Goal: Task Accomplishment & Management: Manage account settings

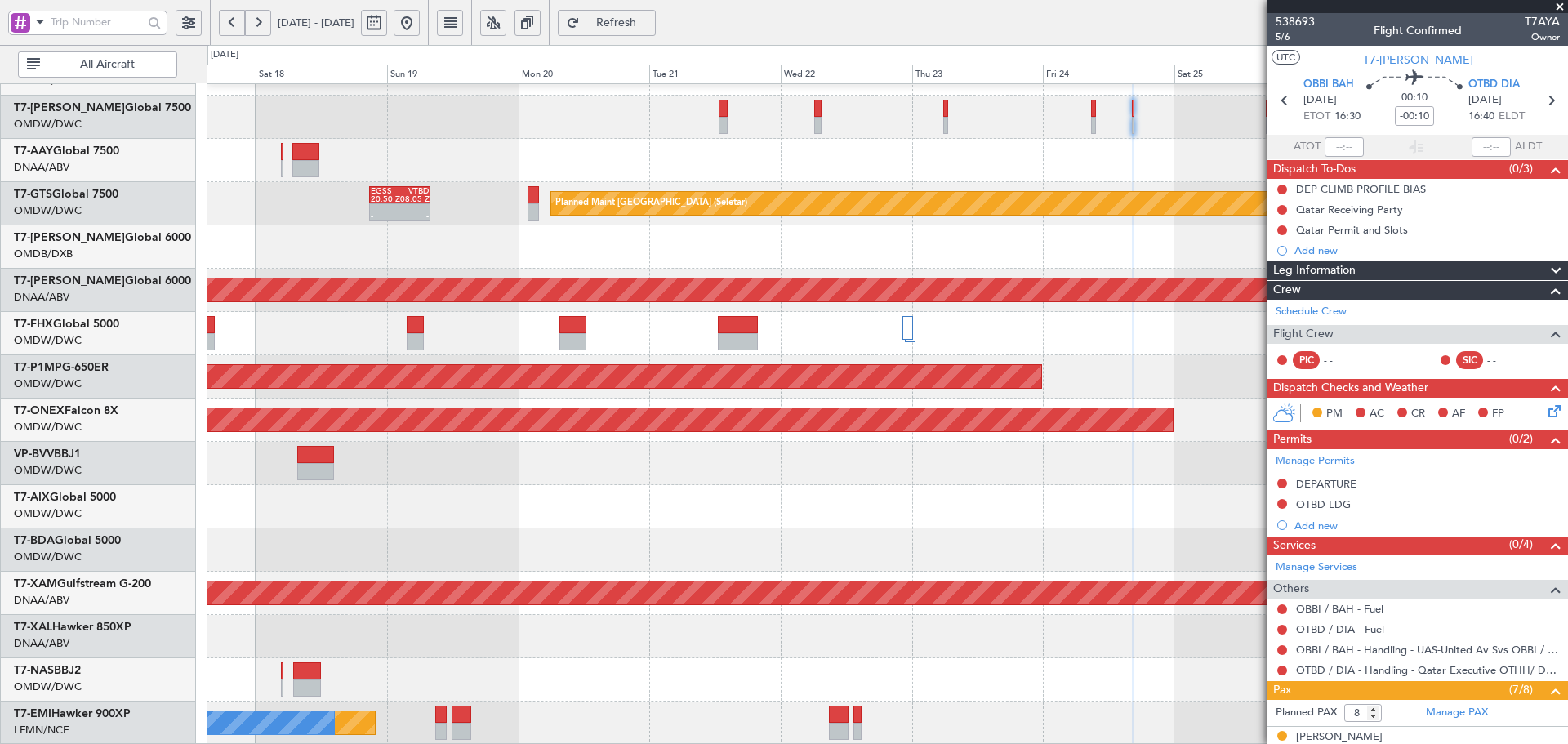
click at [1165, 366] on div "Planned Maint Savannah (Savannah/hilton Head Intl)" at bounding box center [887, 376] width 1360 height 43
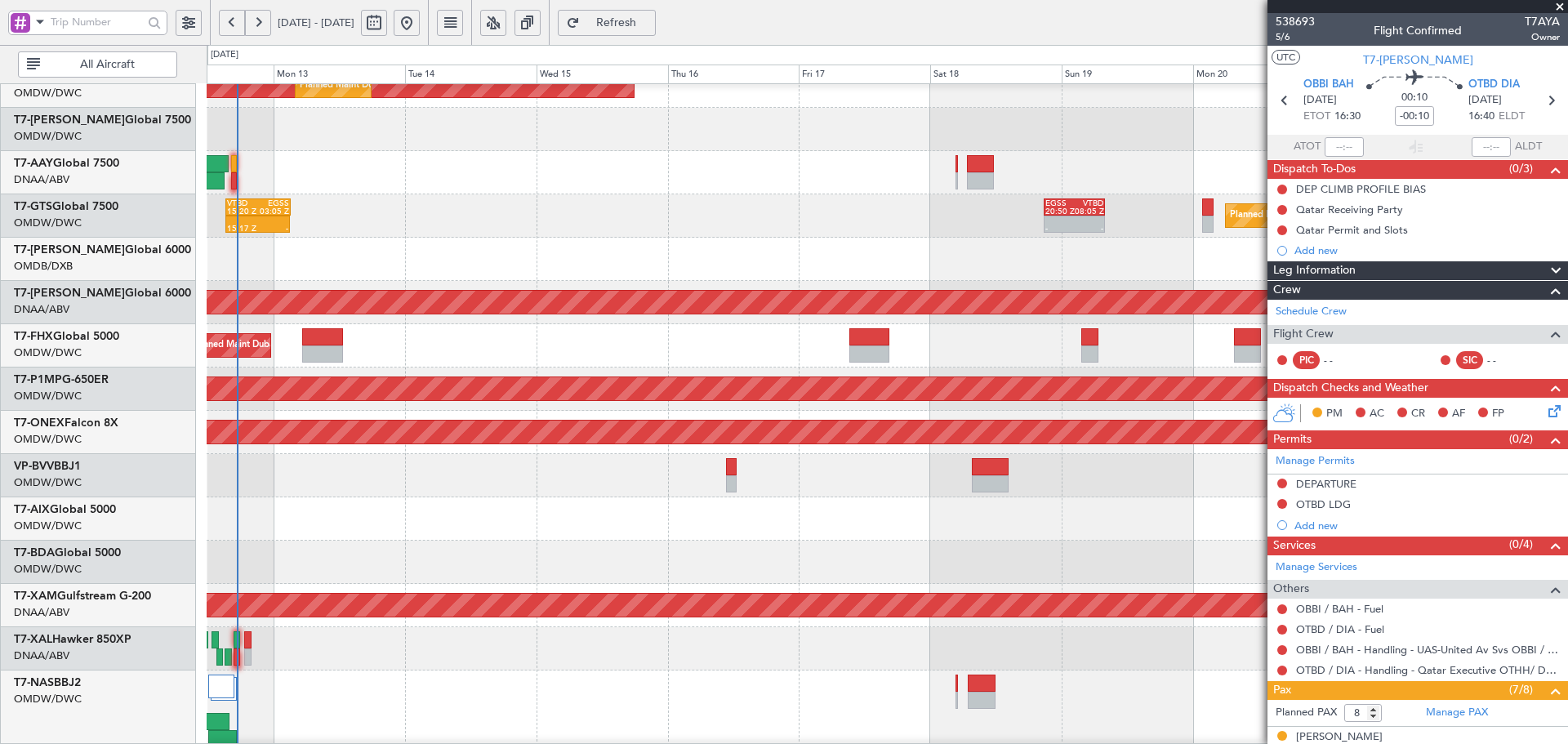
click at [1273, 528] on fb-app "[DATE] - [DATE] Refresh Quick Links All Aircraft Planned Maint [GEOGRAPHIC_DATA…" at bounding box center [784, 383] width 1568 height 725
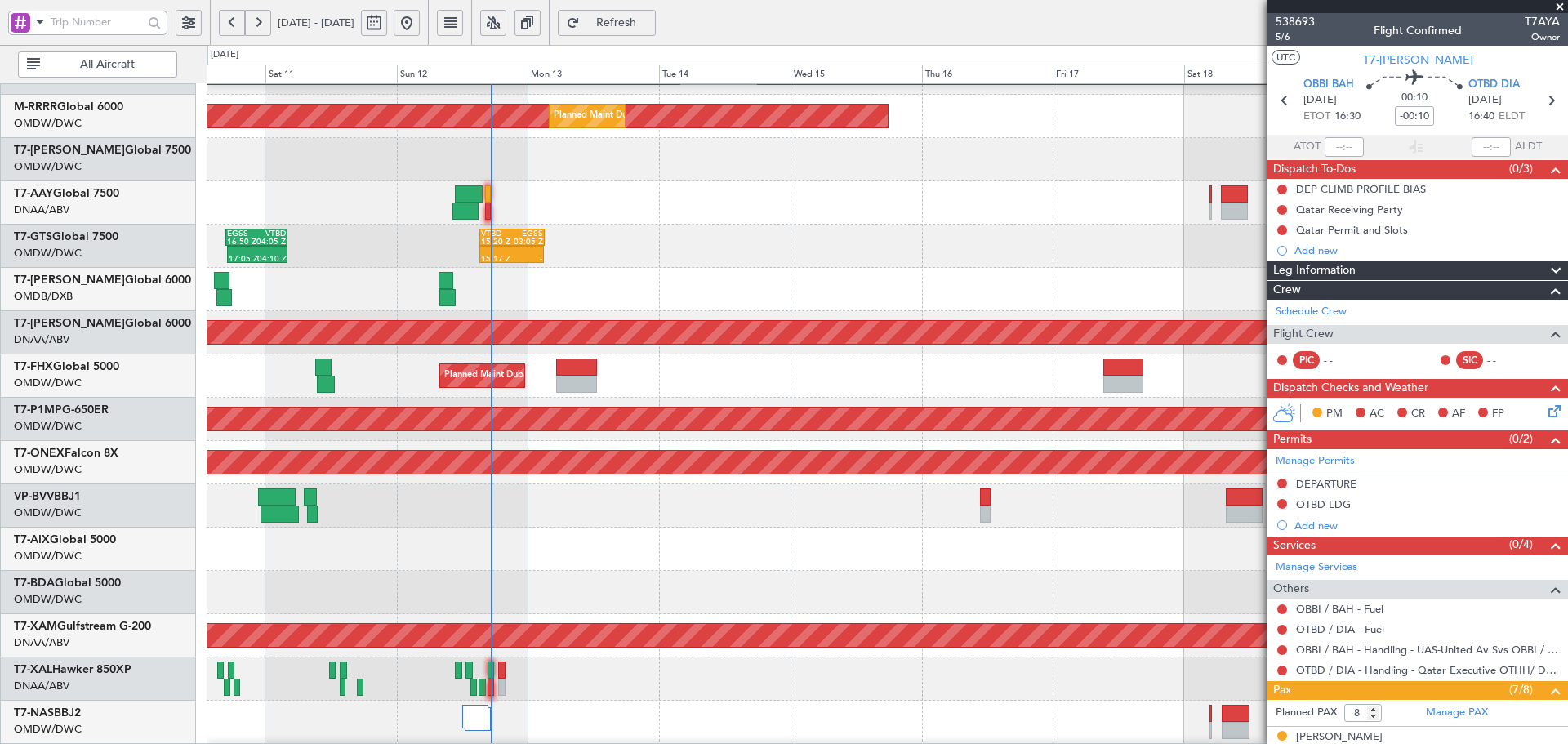
scroll to position [247, 0]
click at [805, 567] on div at bounding box center [887, 549] width 1360 height 43
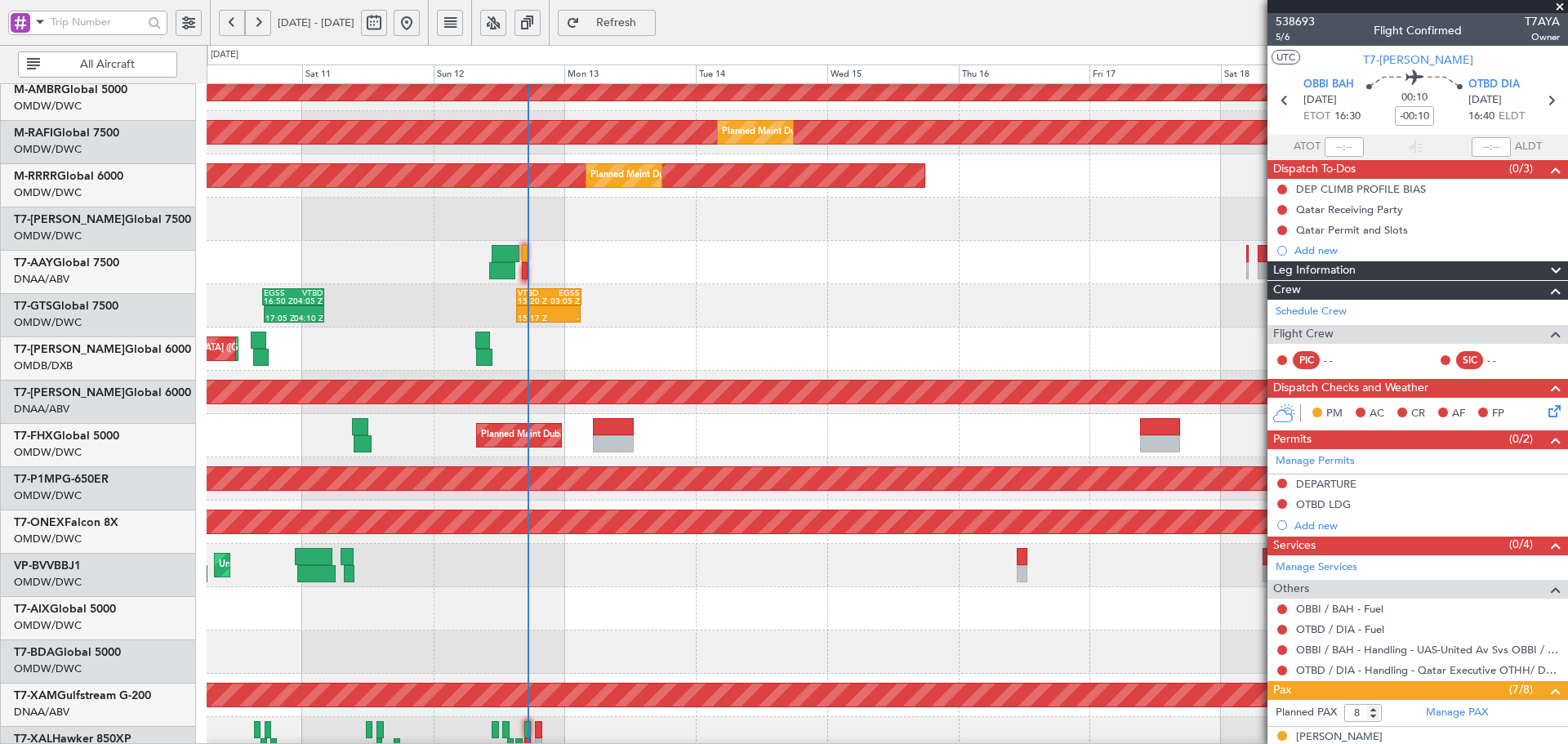
click at [559, 608] on div "Planned Maint Dubai (Al Maktoum Intl)" at bounding box center [887, 608] width 1360 height 43
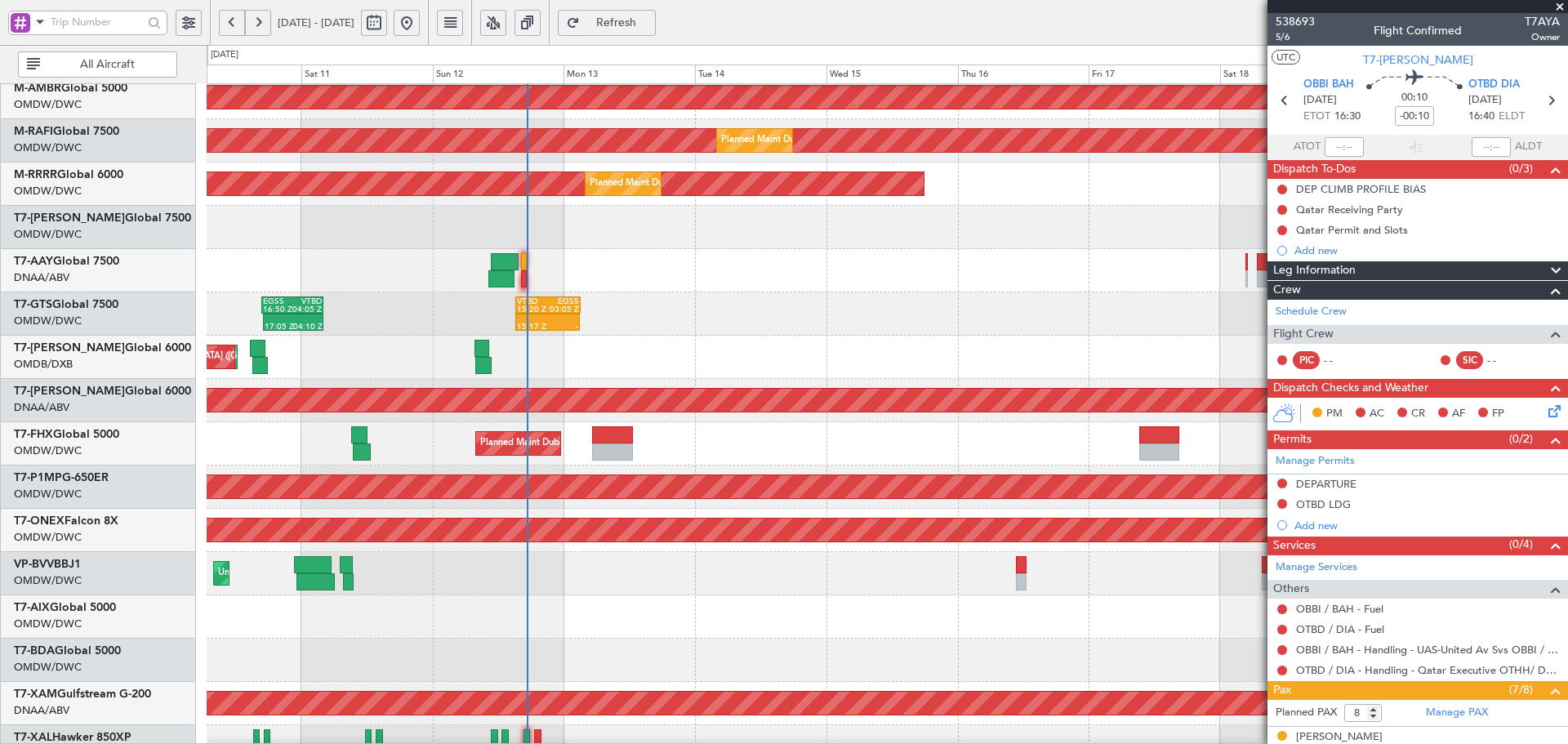
scroll to position [0, 0]
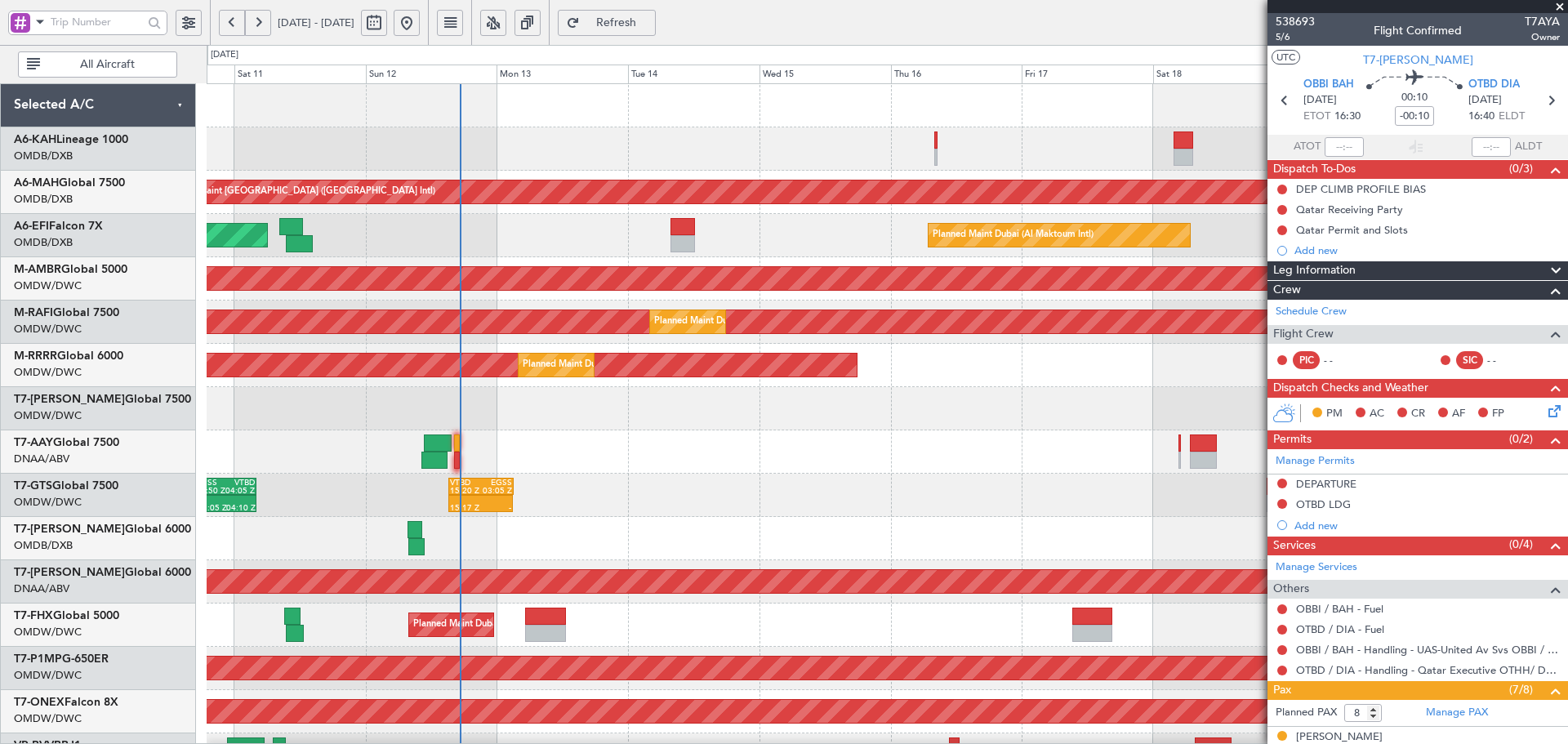
click at [895, 691] on div "Unplanned Maint [GEOGRAPHIC_DATA] ([GEOGRAPHIC_DATA] Intl) Planned Maint [GEOGR…" at bounding box center [887, 603] width 1360 height 1037
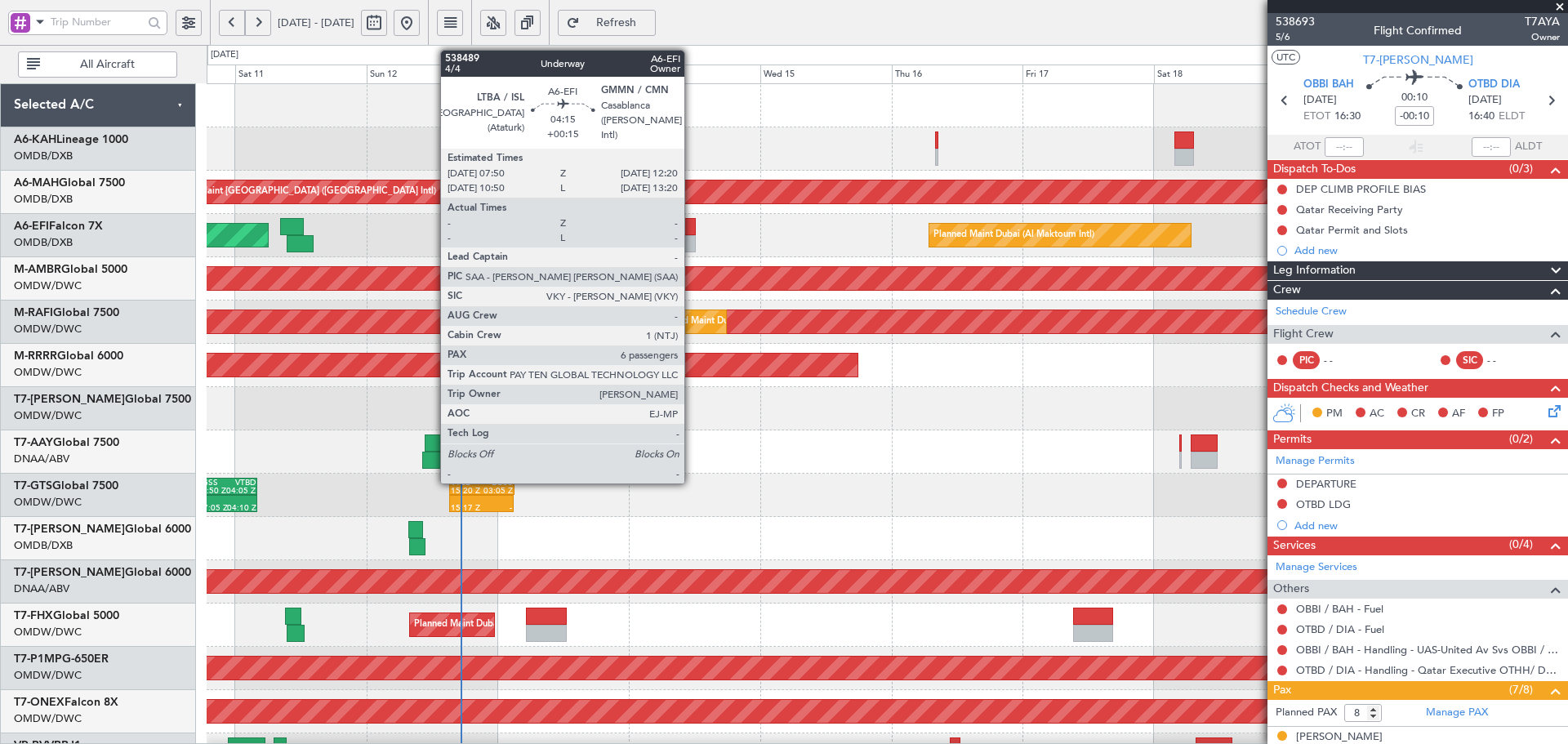
click at [692, 229] on div at bounding box center [683, 226] width 25 height 18
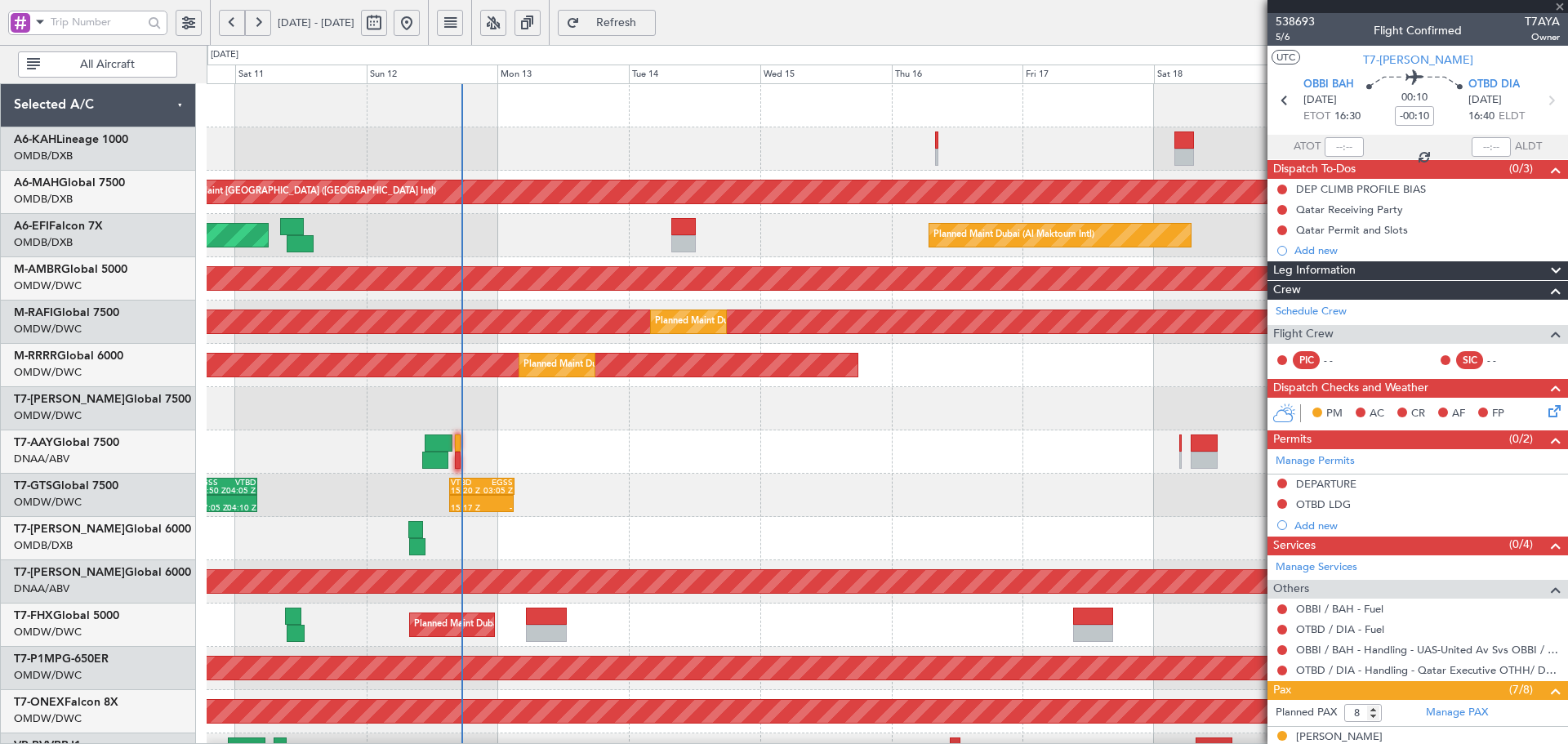
type input "+00:15"
type input "6"
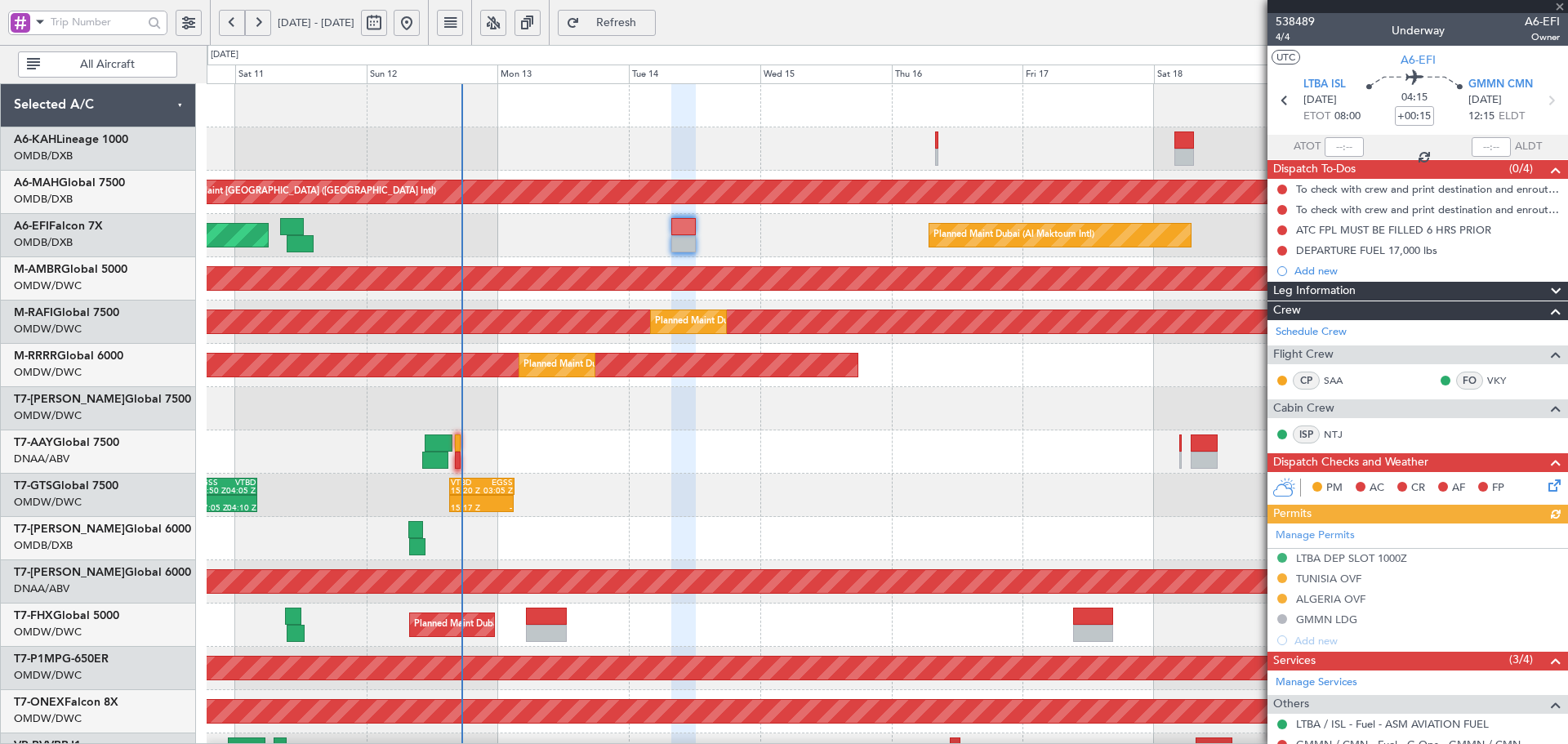
scroll to position [55, 0]
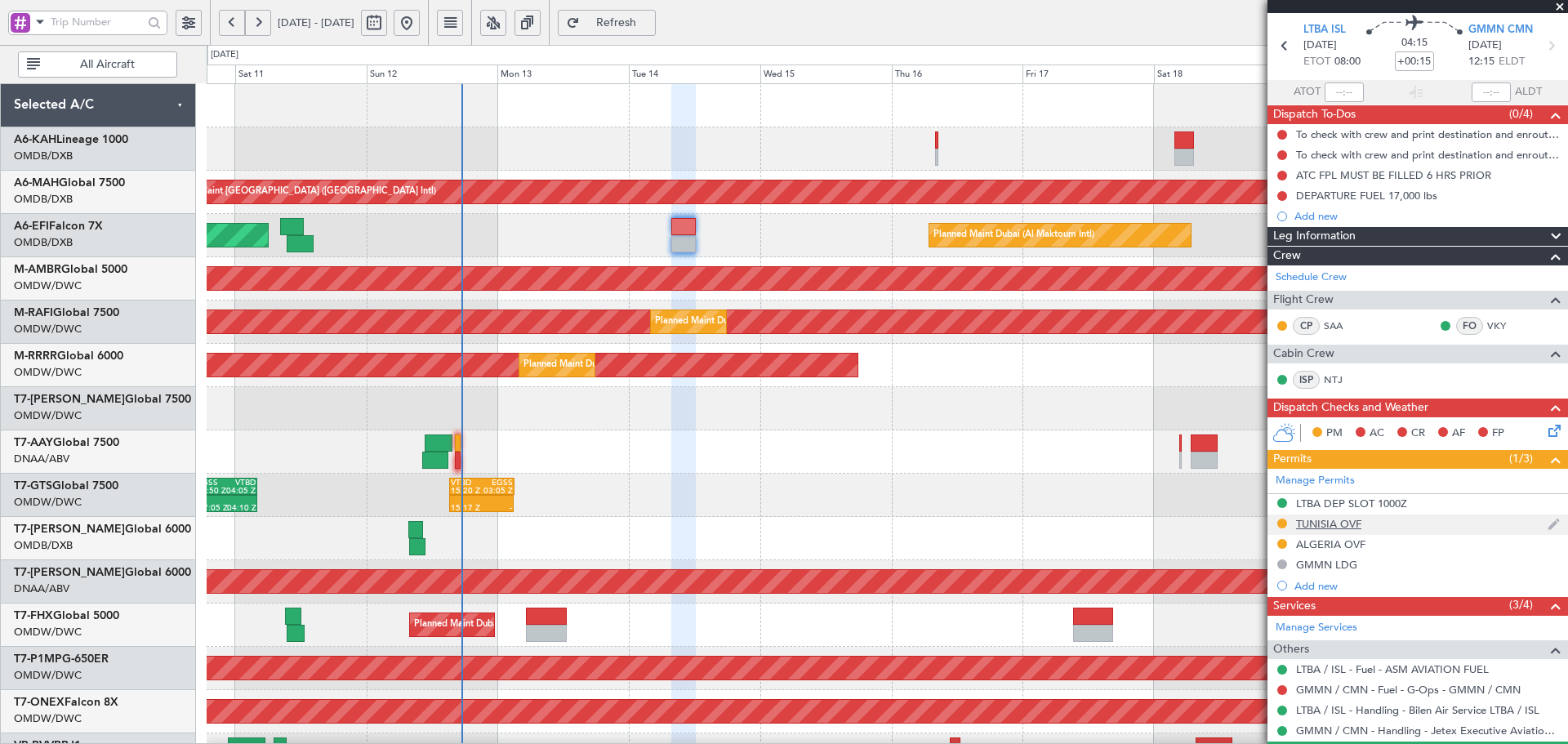
click at [1339, 528] on div "TUNISIA OVF" at bounding box center [1329, 523] width 66 height 14
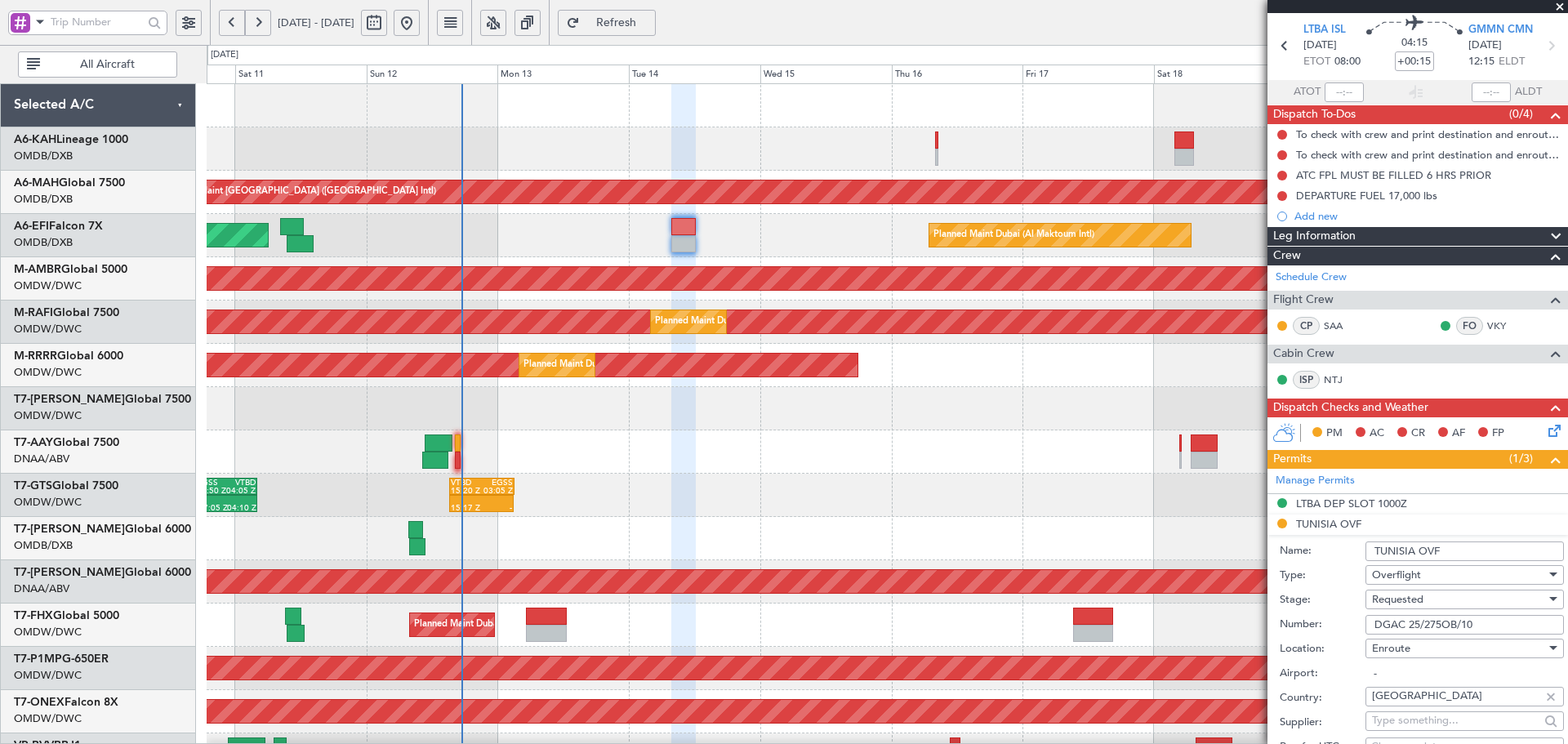
drag, startPoint x: 1477, startPoint y: 628, endPoint x: 1315, endPoint y: 623, distance: 162.1
click at [1315, 623] on div "Number: DGAC 25/275OB/10" at bounding box center [1422, 625] width 285 height 25
click at [1435, 602] on div "Requested" at bounding box center [1459, 599] width 174 height 25
click at [1409, 728] on span "Received OK" at bounding box center [1459, 730] width 172 height 25
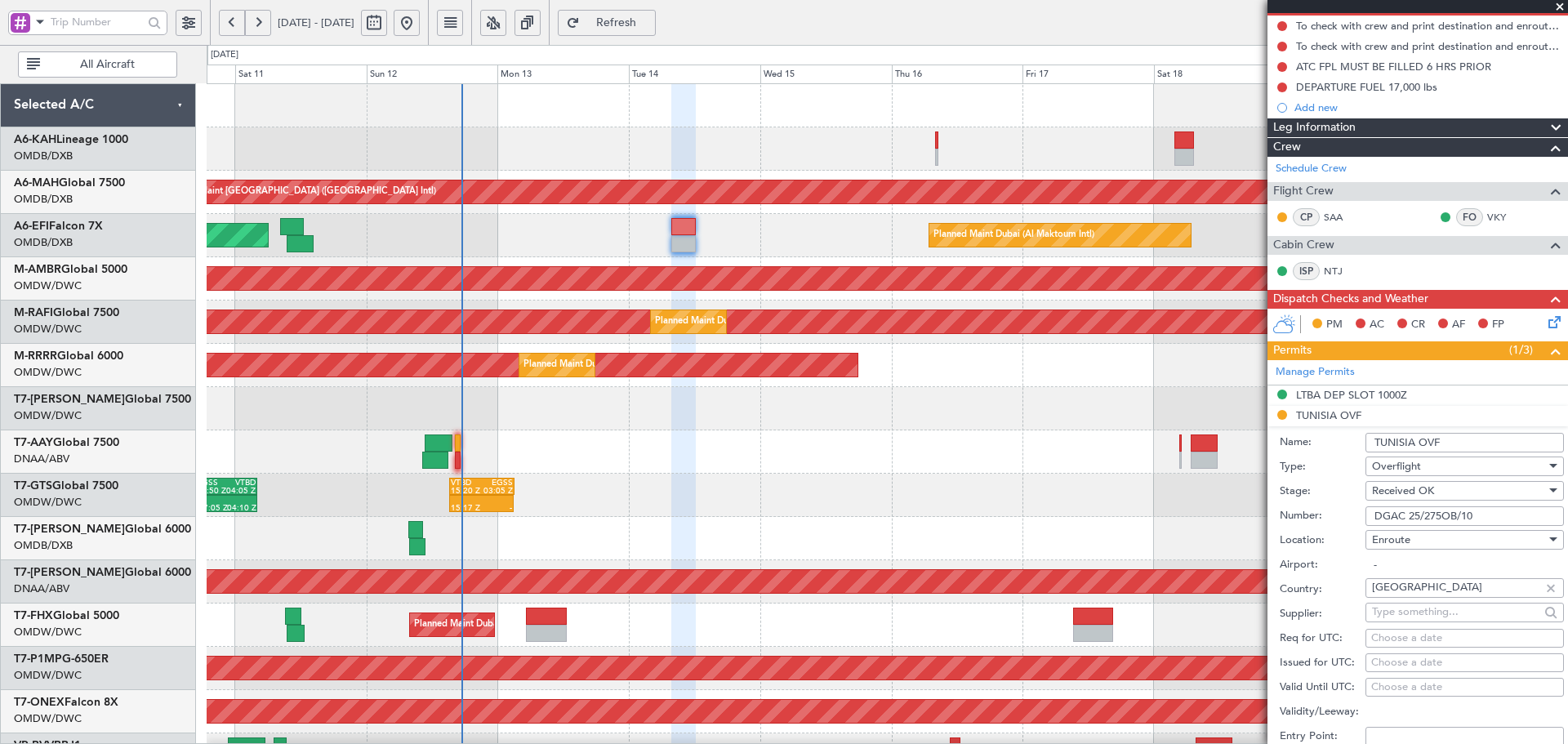
scroll to position [412, 0]
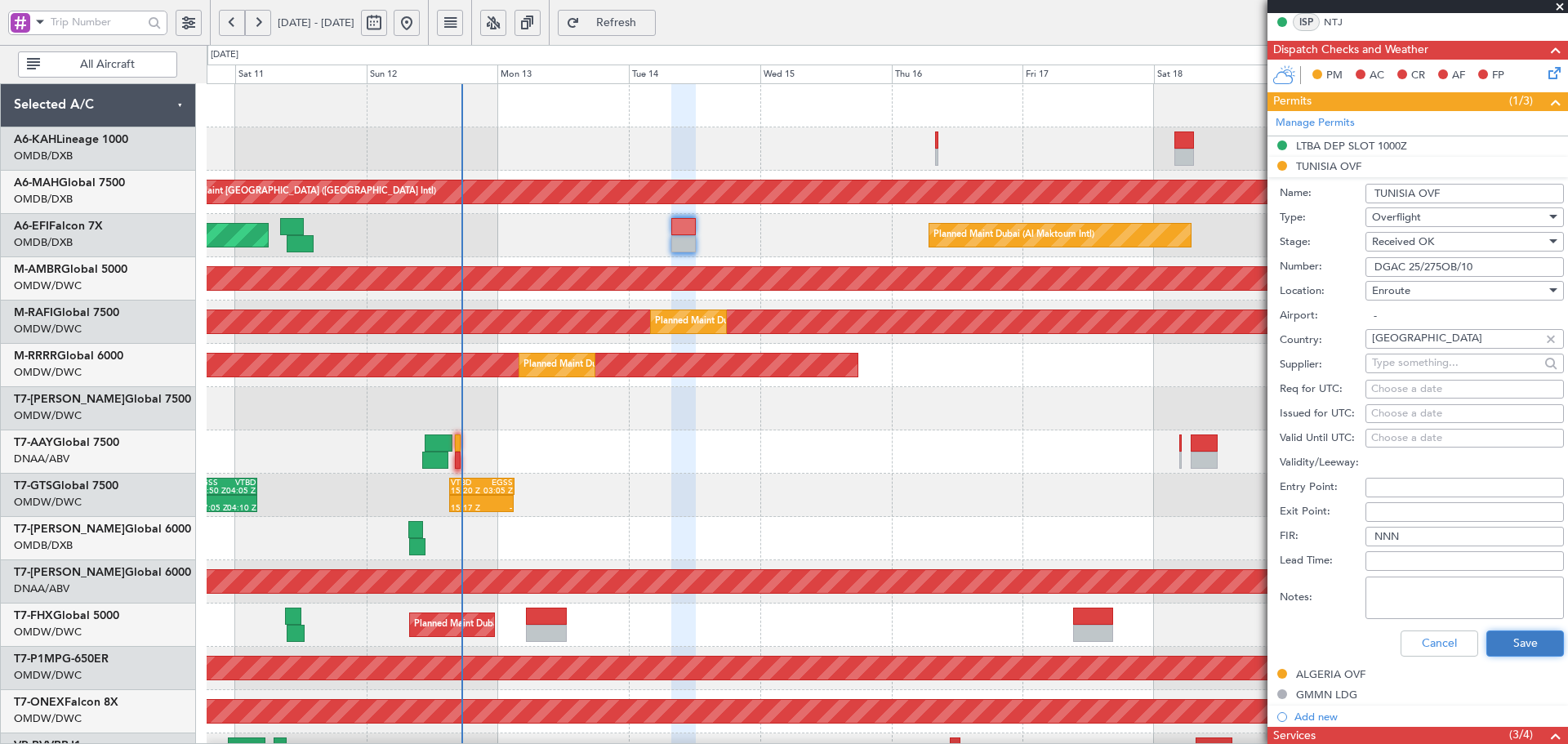
click at [1487, 643] on button "Save" at bounding box center [1525, 643] width 78 height 26
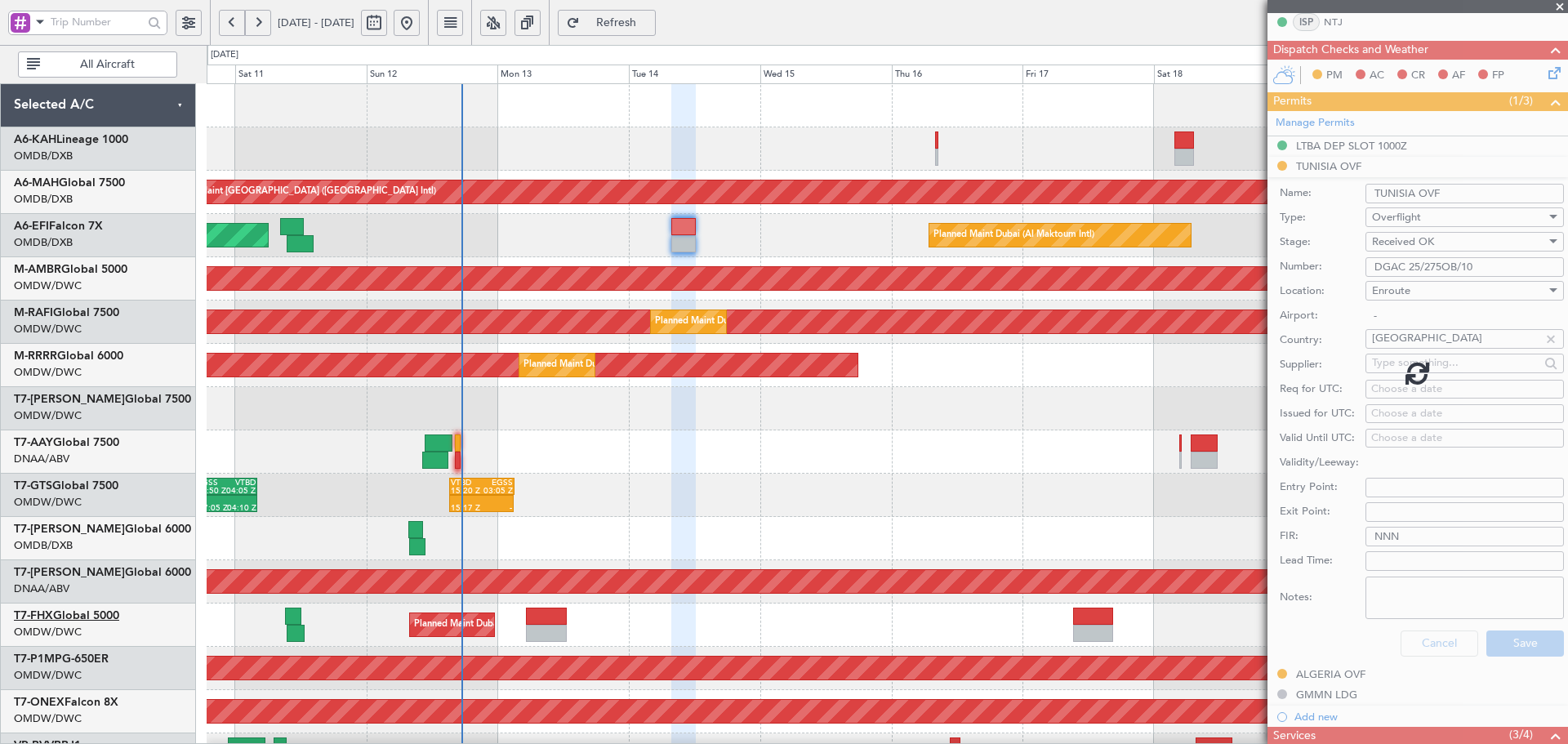
scroll to position [318, 0]
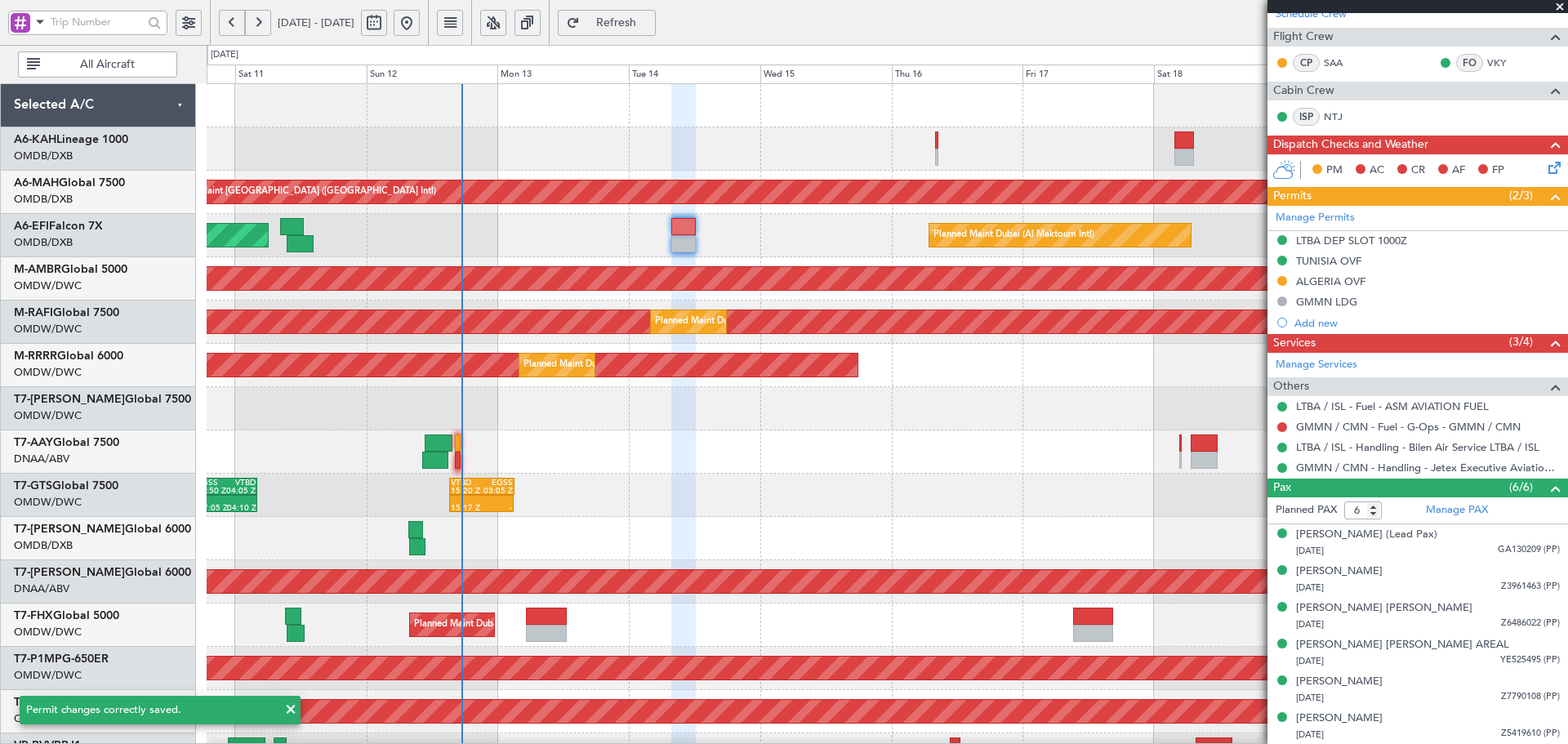
drag, startPoint x: 1333, startPoint y: 282, endPoint x: 1355, endPoint y: 297, distance: 26.6
click at [1333, 282] on div "ALGERIA OVF" at bounding box center [1331, 281] width 69 height 14
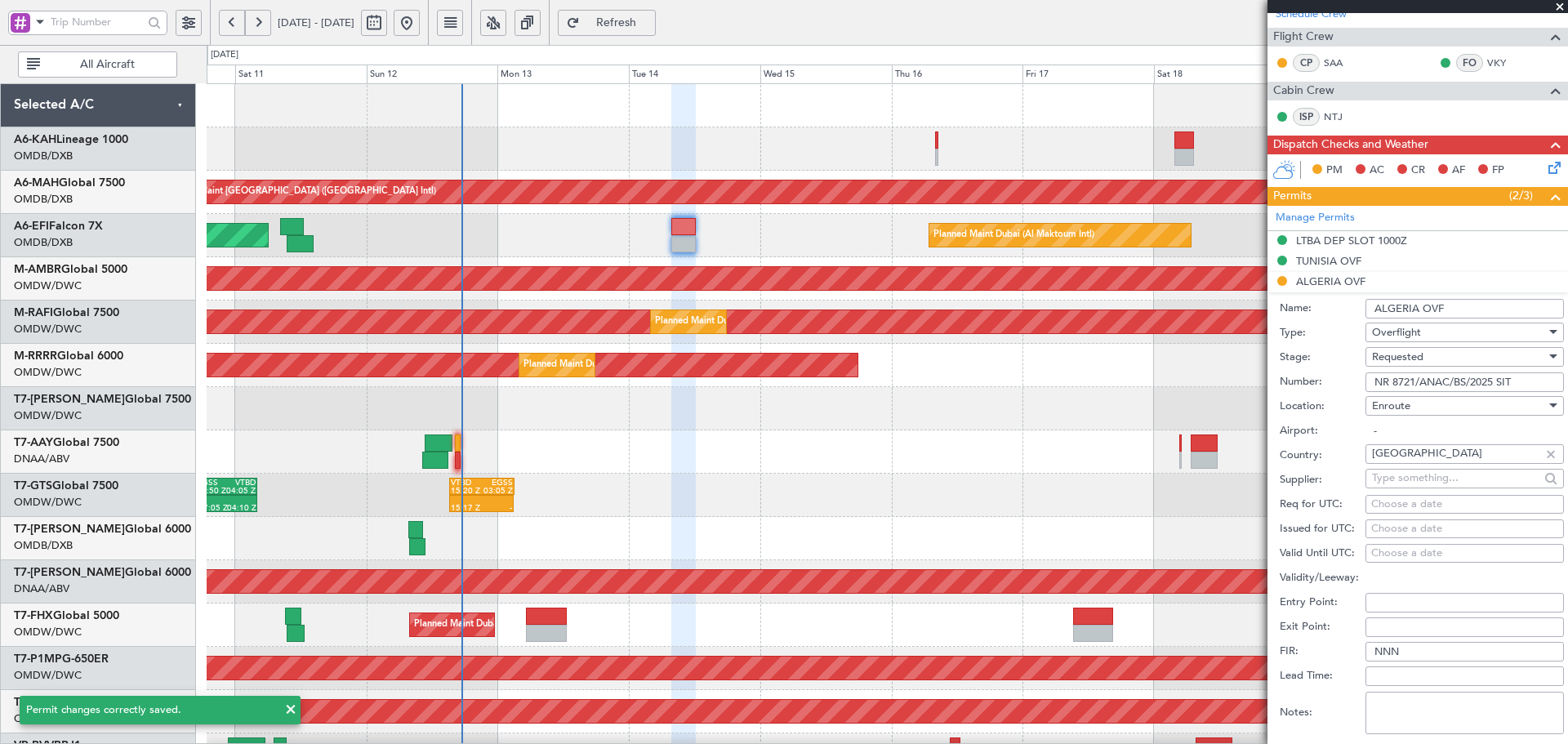
scroll to position [412, 0]
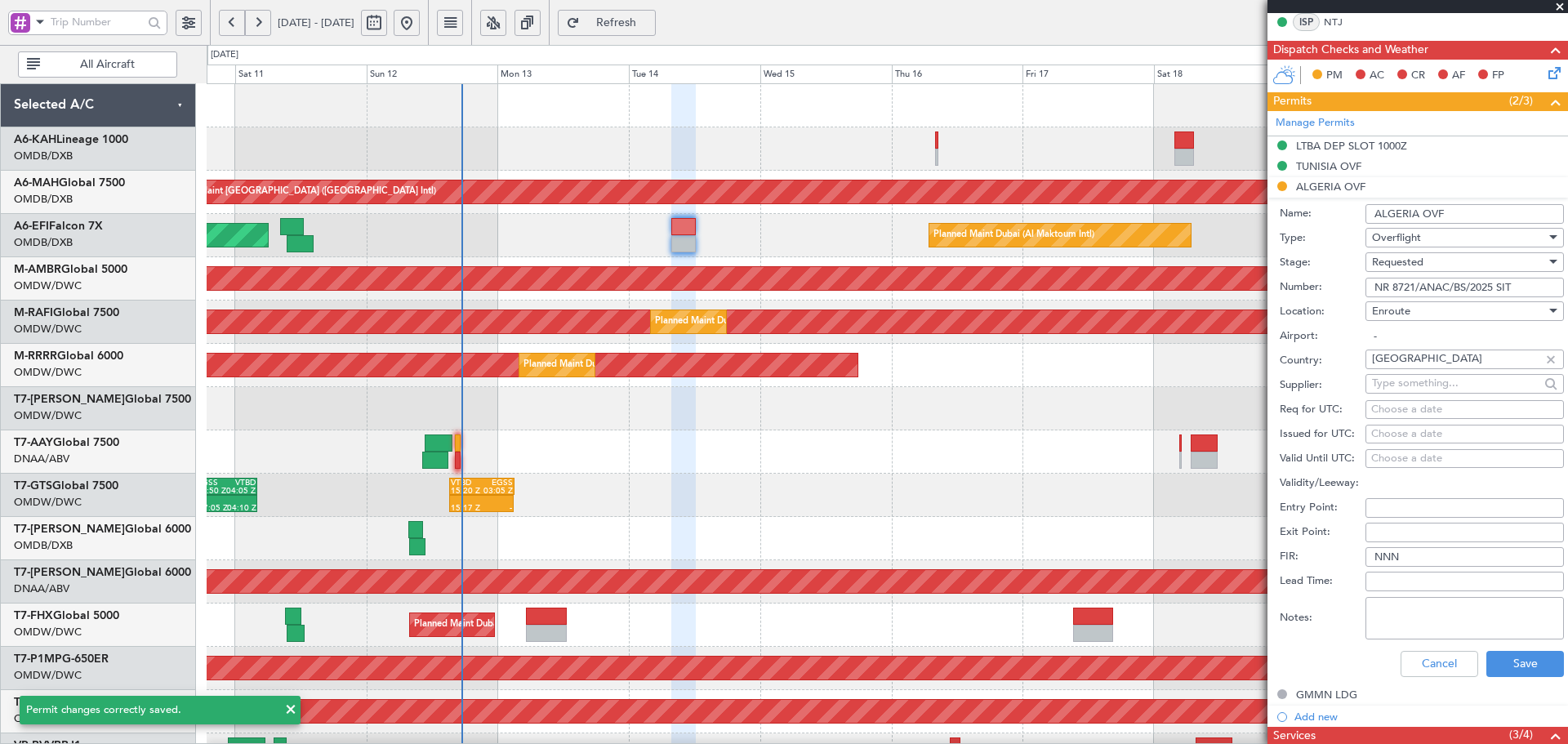
drag, startPoint x: 1514, startPoint y: 283, endPoint x: 1318, endPoint y: 282, distance: 196.0
click at [1318, 282] on div "Number: NR 8721/ANAC/BS/2025 SIT" at bounding box center [1422, 287] width 285 height 25
paste input "text"
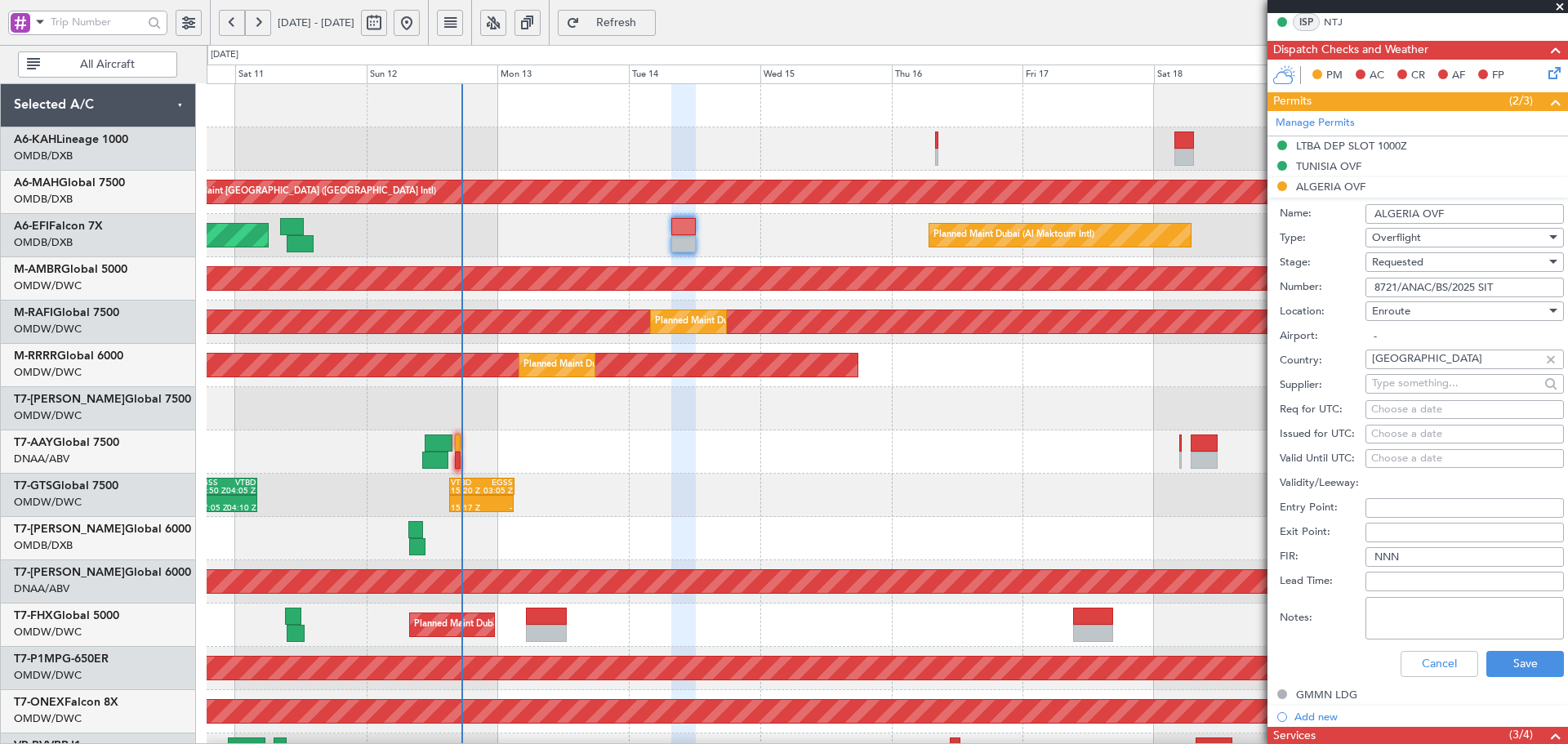
type input "8721/ANAC/BS/2025 SIT"
click at [1449, 262] on div "Requested" at bounding box center [1459, 262] width 174 height 25
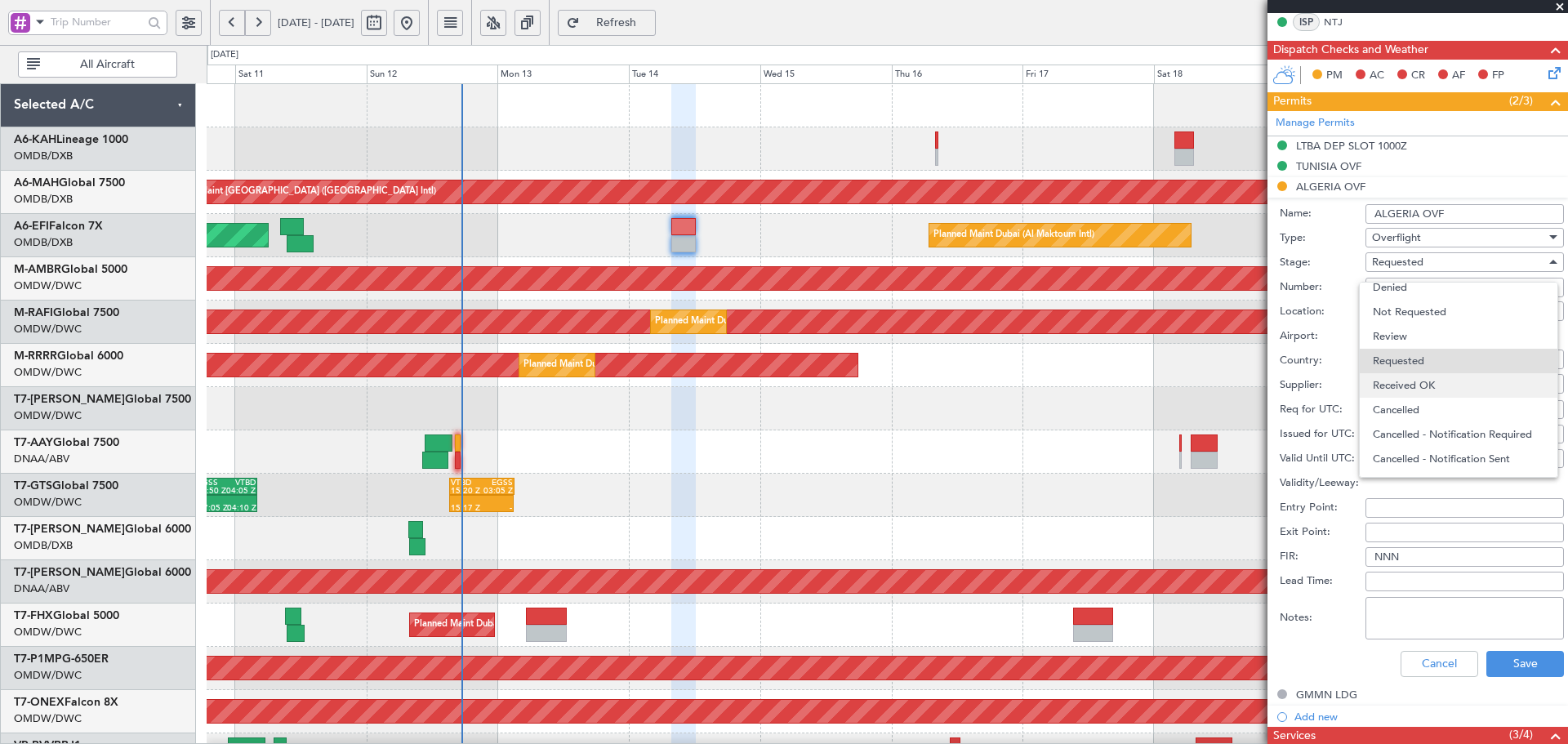
click at [1447, 383] on span "Received OK" at bounding box center [1459, 385] width 172 height 25
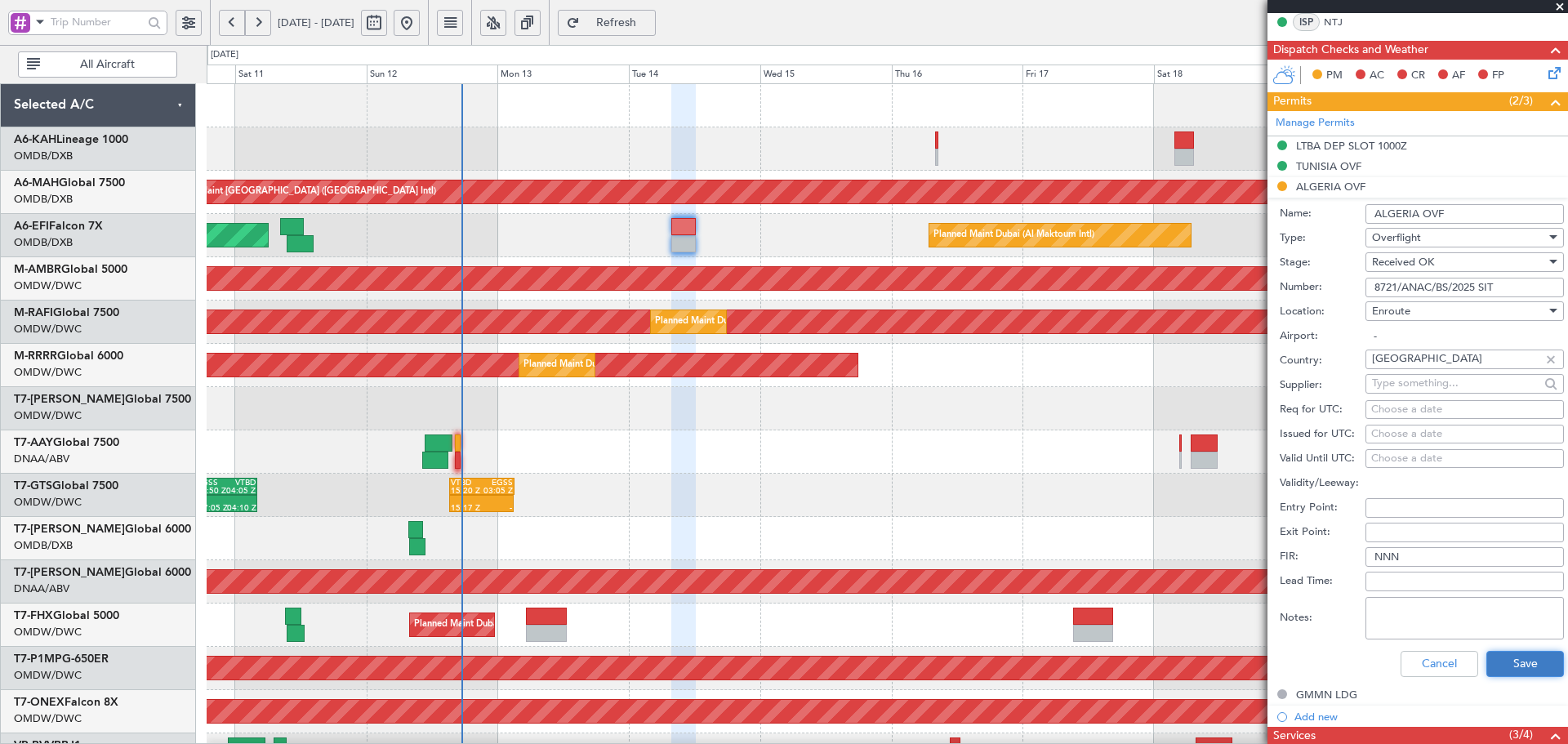
click at [1511, 656] on button "Save" at bounding box center [1525, 664] width 78 height 26
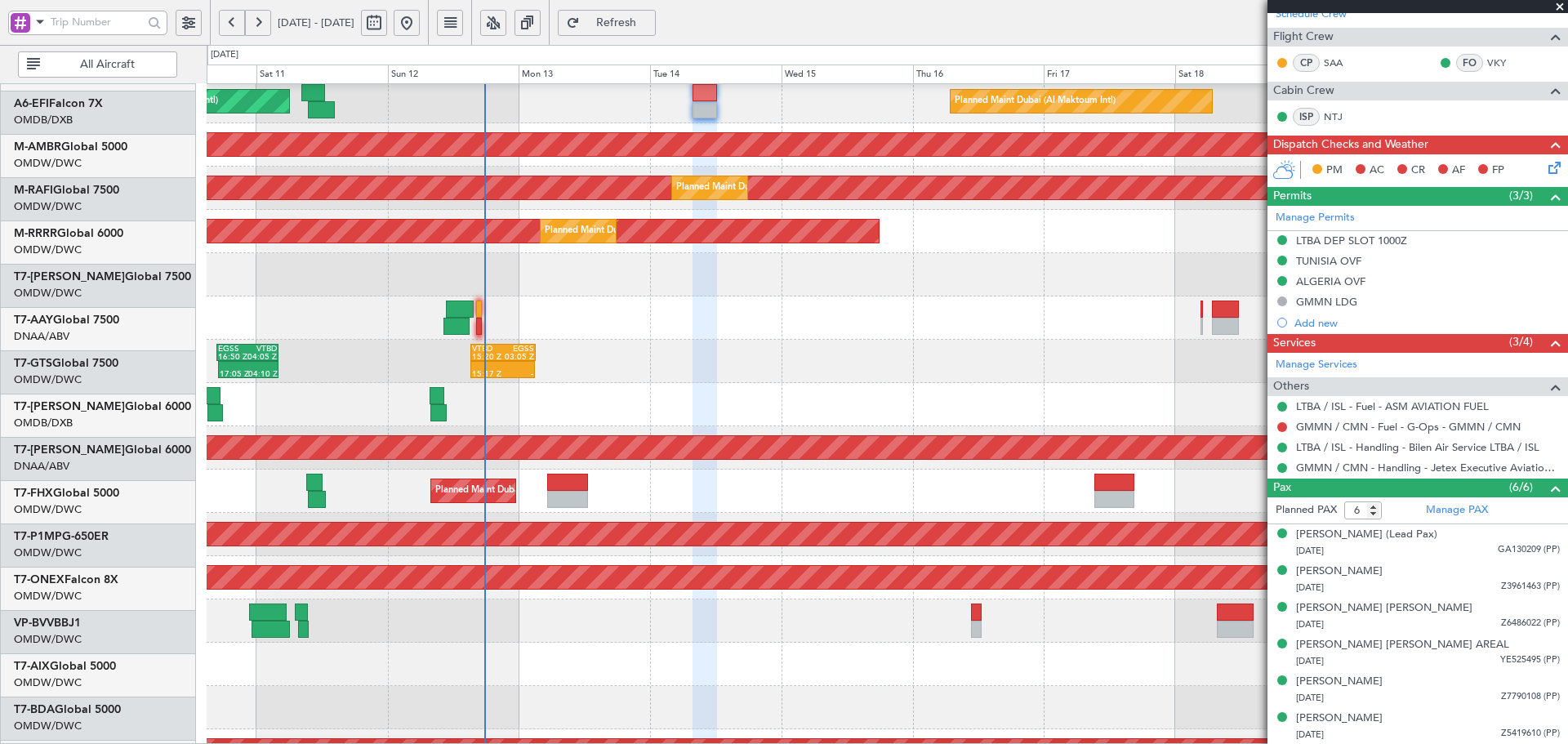
scroll to position [163, 0]
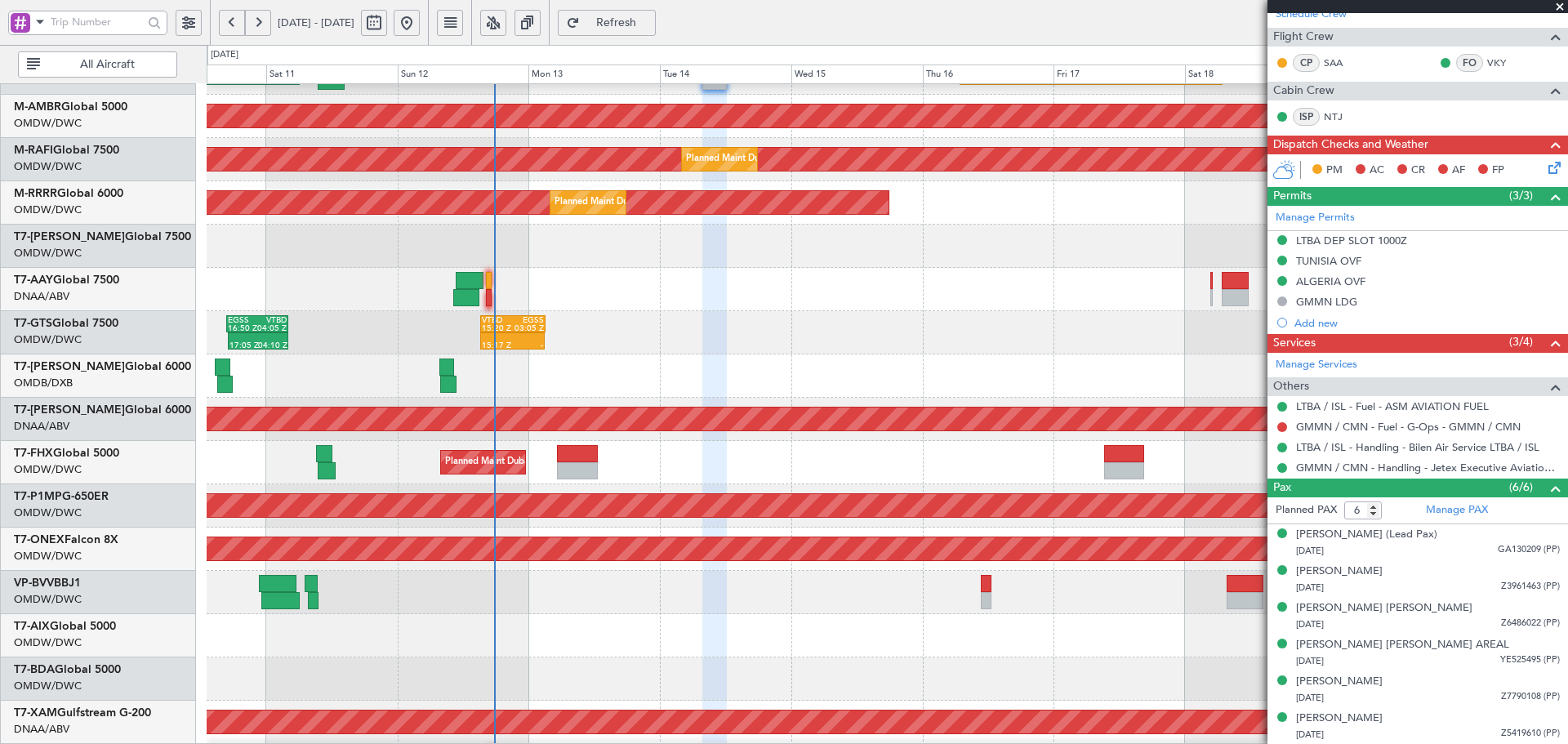
click at [686, 383] on div "Planned Maint [GEOGRAPHIC_DATA] ([GEOGRAPHIC_DATA] Intl) Planned Maint [GEOGRAP…" at bounding box center [887, 376] width 1360 height 43
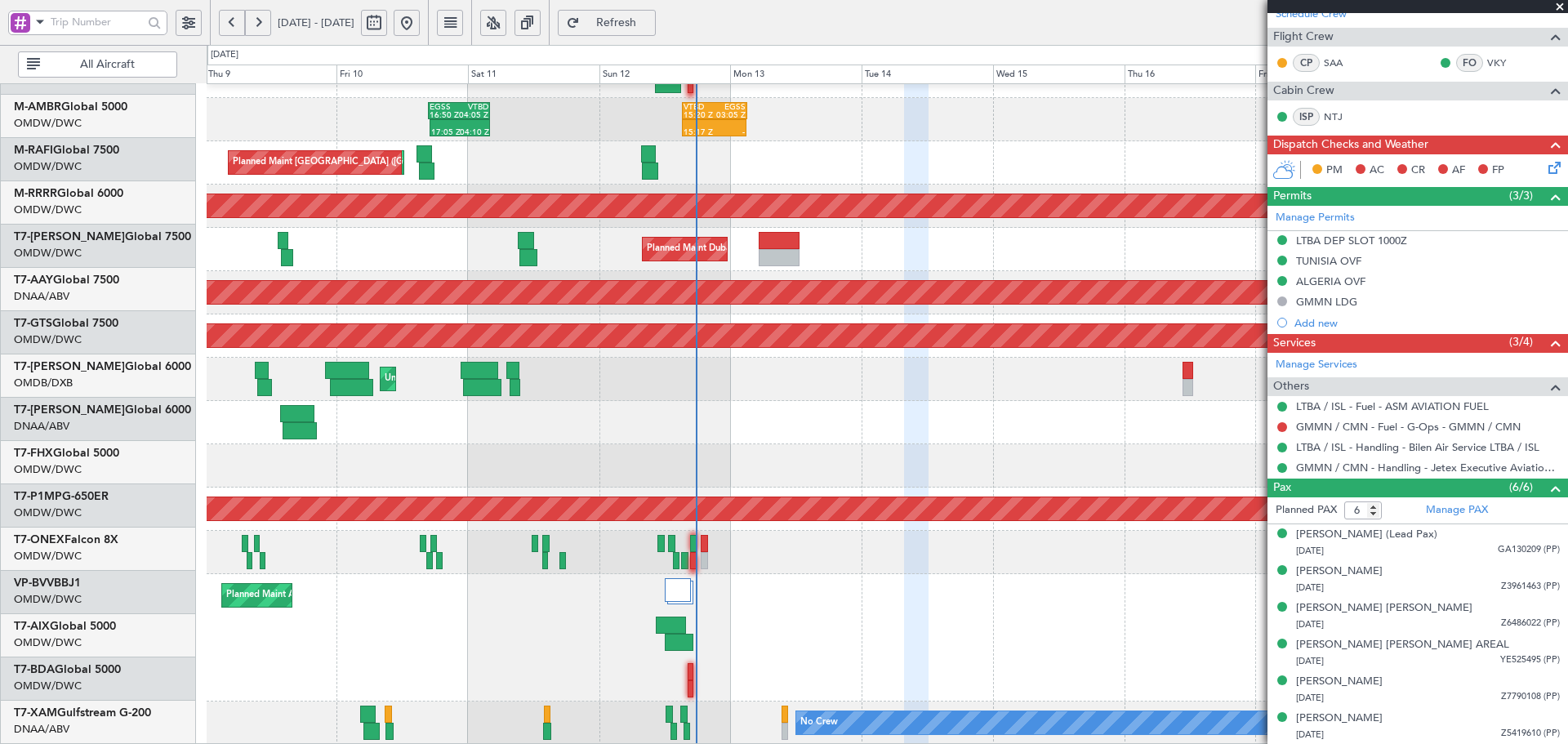
scroll to position [376, 0]
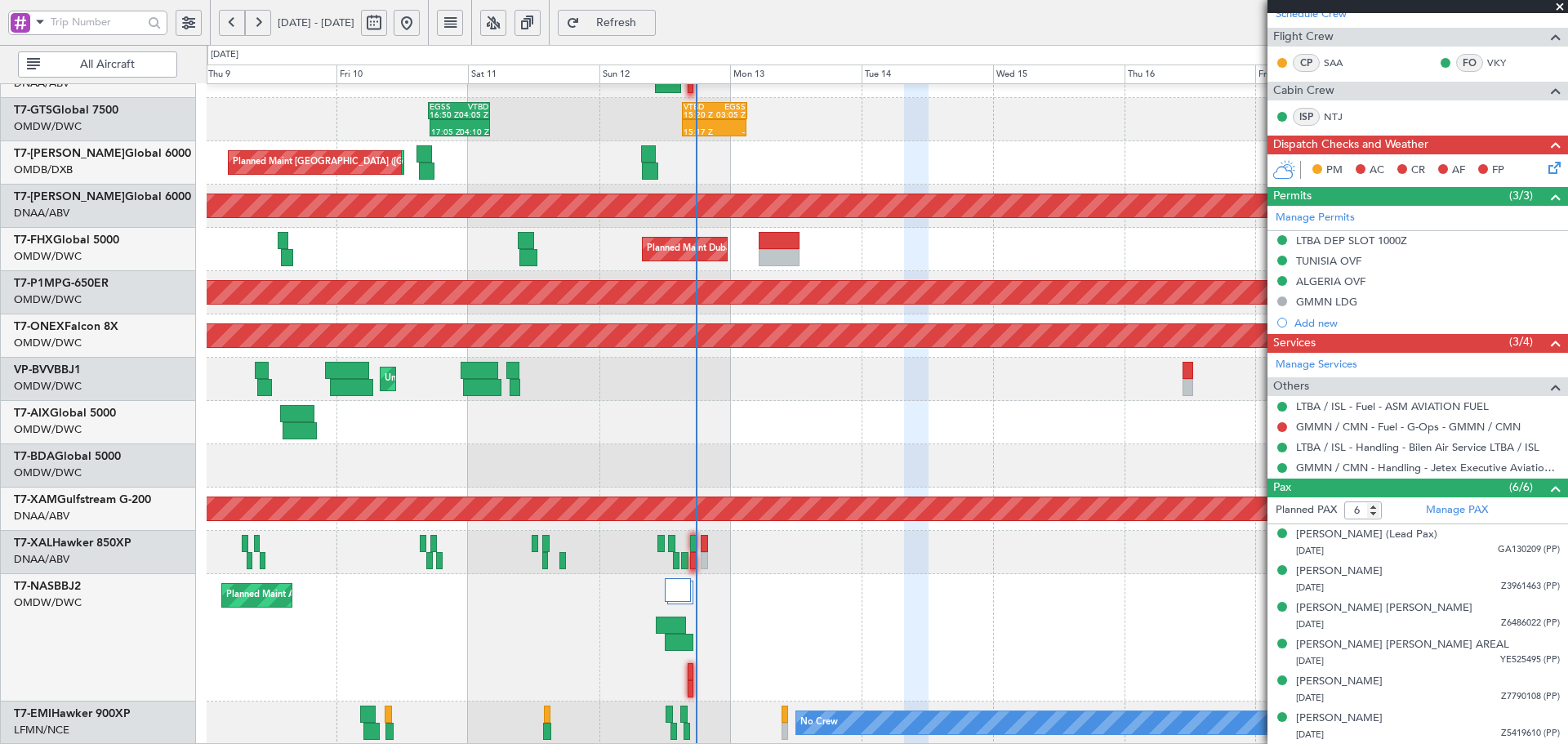
click at [692, 165] on div "17:05 Z 04:10 Z EGSS 16:50 Z VTBD 04:05 Z 15:17 Z - VTBD 15:20 Z EGSS 03:05 Z -…" at bounding box center [887, 226] width 1360 height 1037
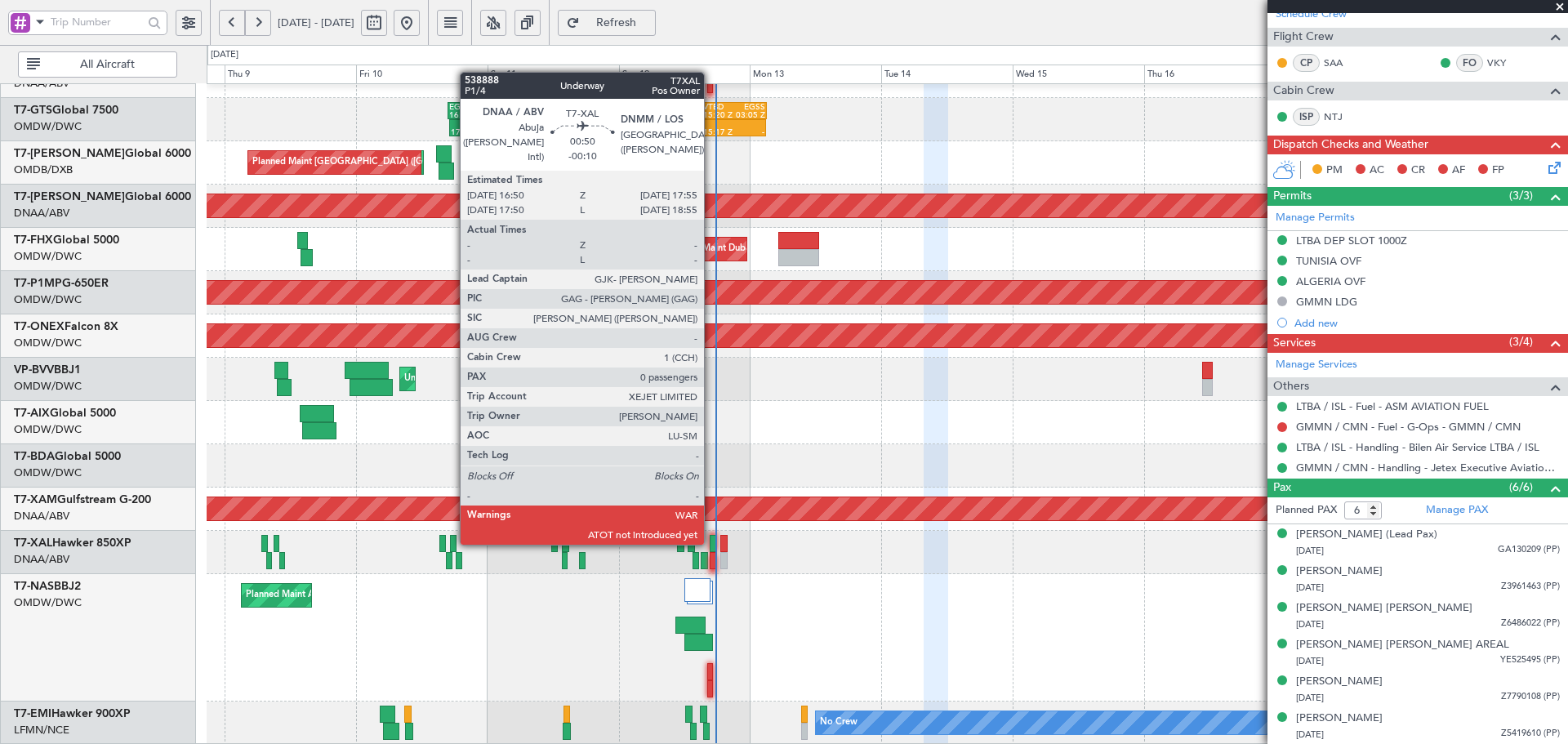
click at [711, 542] on div at bounding box center [712, 543] width 6 height 18
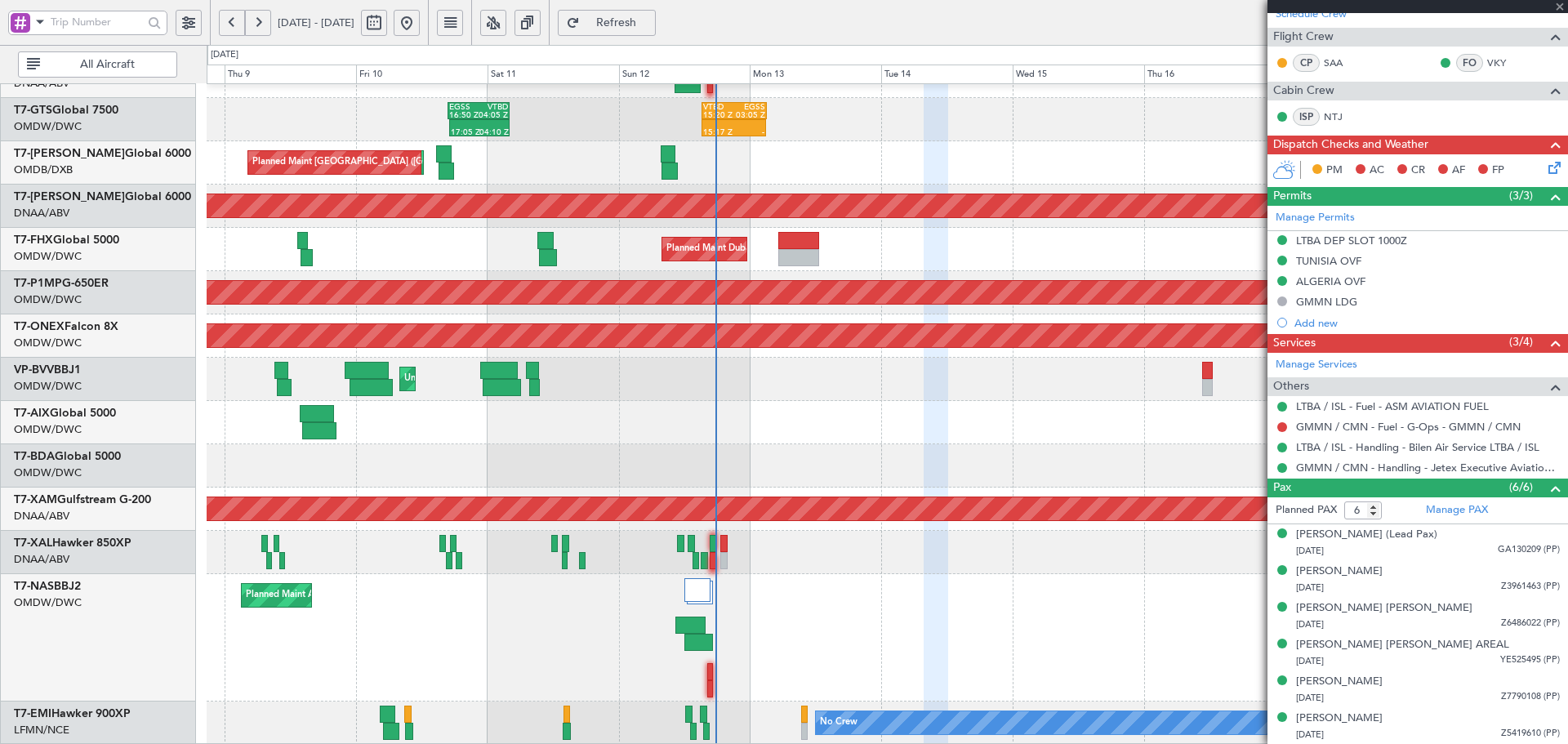
type input "-00:10"
type input "0"
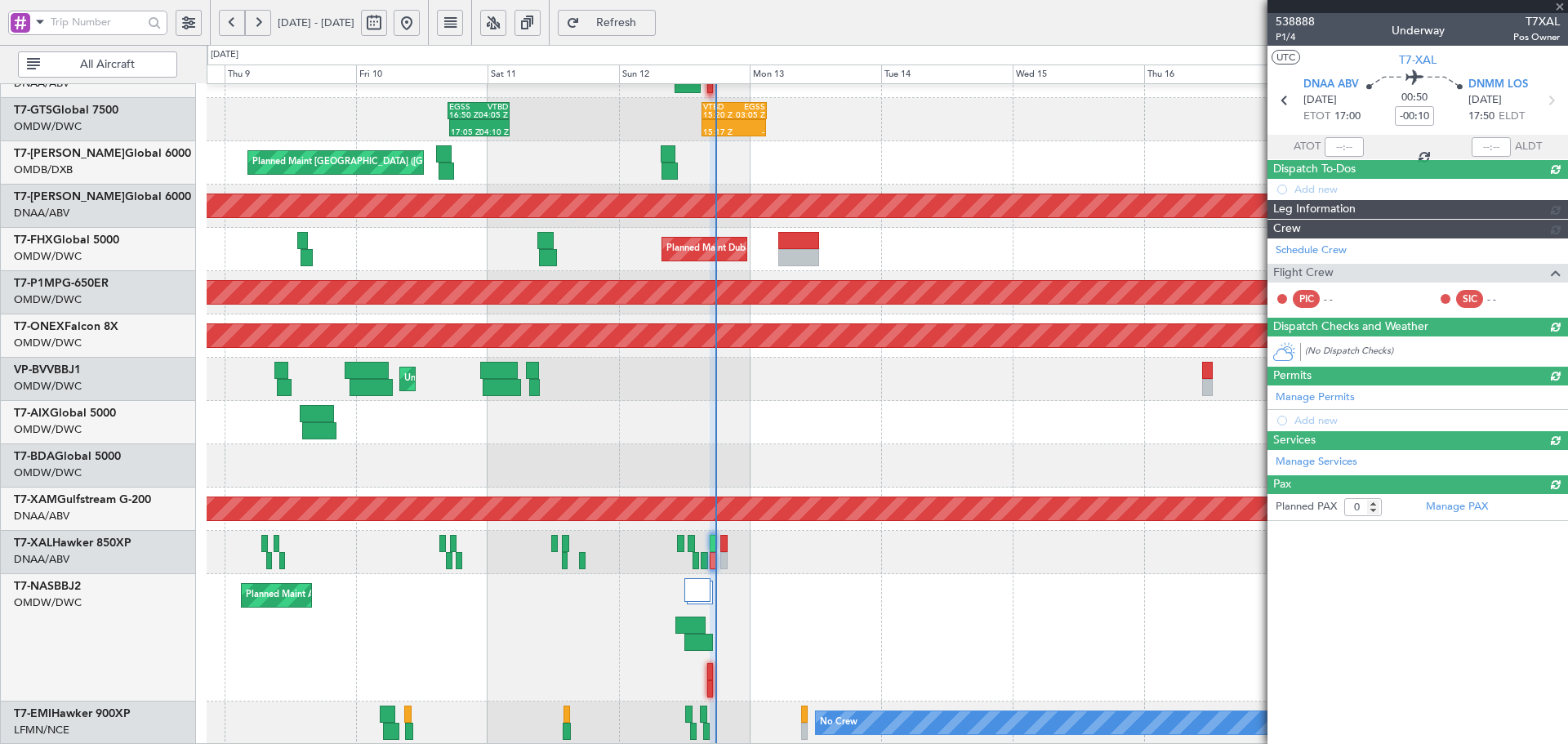
scroll to position [0, 0]
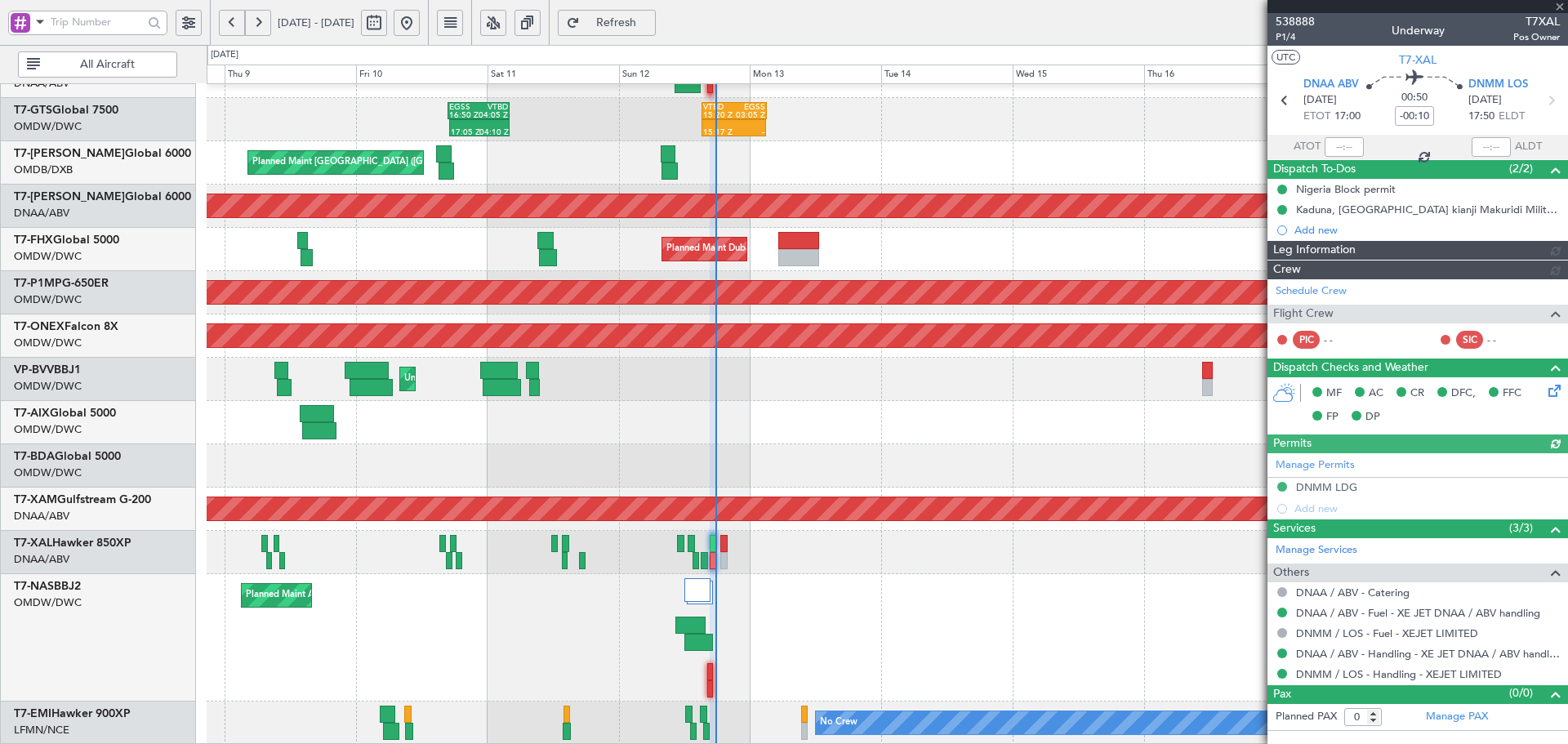
type input "[PERSON_NAME] (ANI)"
type input "7544"
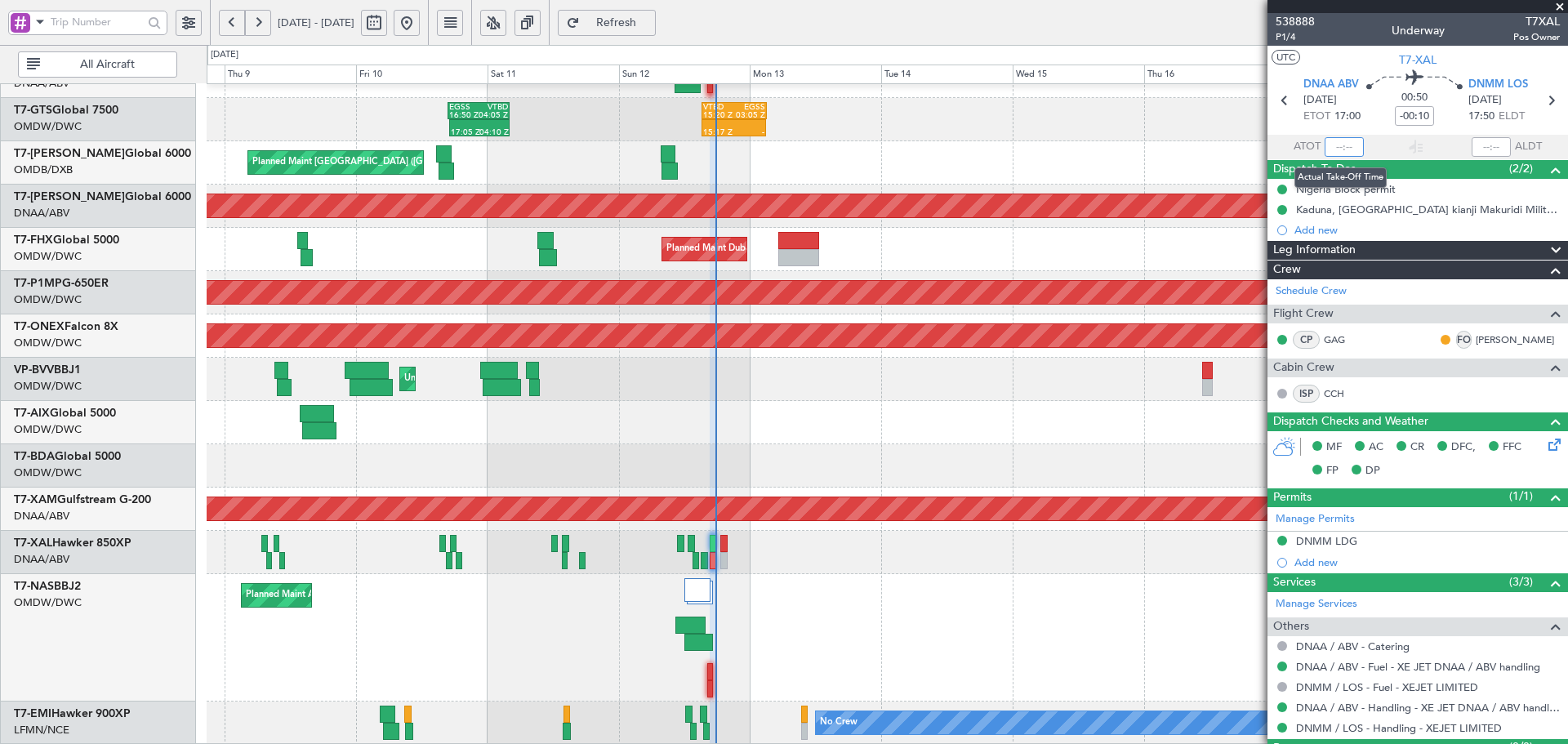
click at [1341, 138] on input "text" at bounding box center [1344, 146] width 39 height 19
type input "17:36"
type input "[PERSON_NAME] (ANI)"
type input "7544"
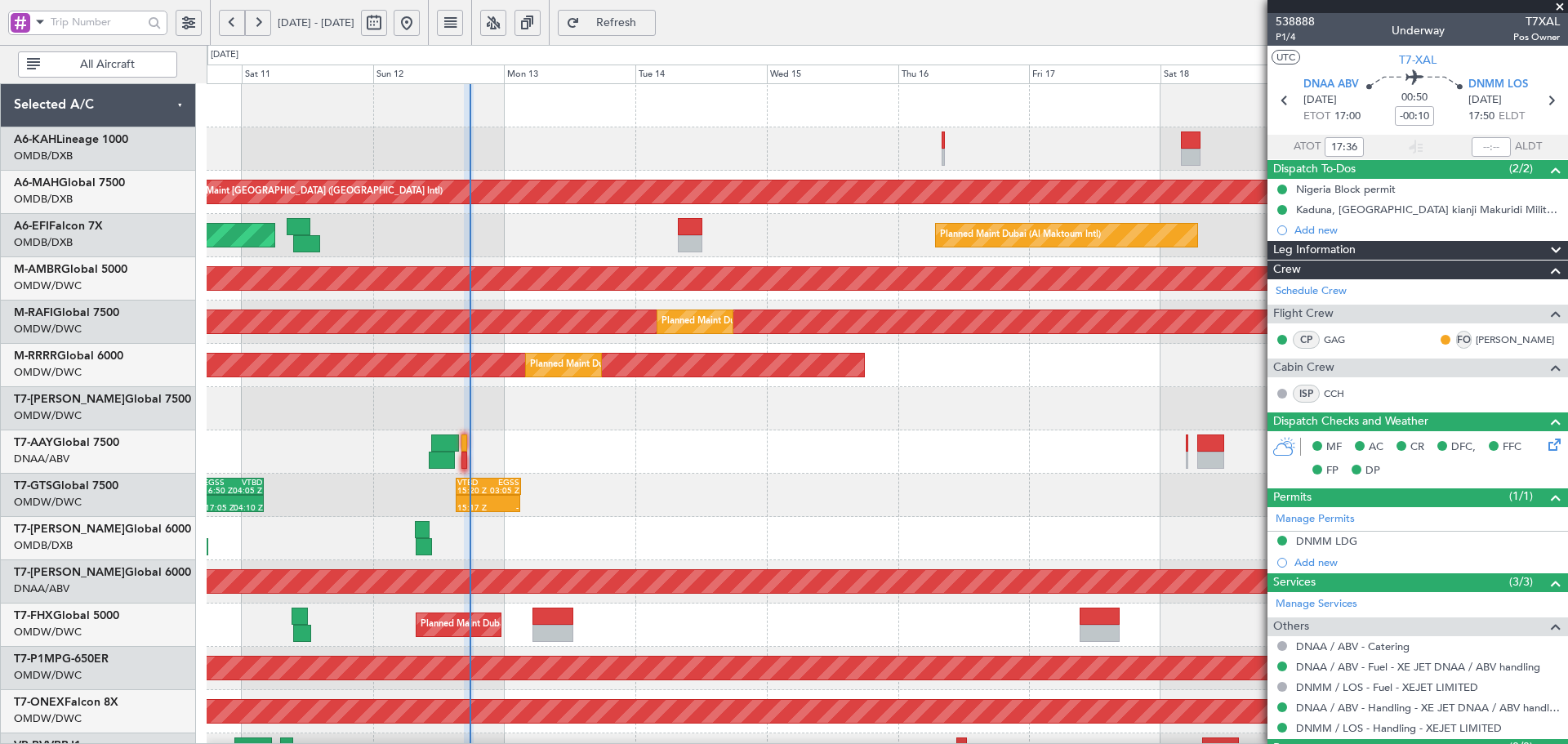
click at [557, 743] on html "[DATE] - [DATE] Refresh Quick Links All Aircraft Unplanned Maint [GEOGRAPHIC_DA…" at bounding box center [784, 372] width 1568 height 744
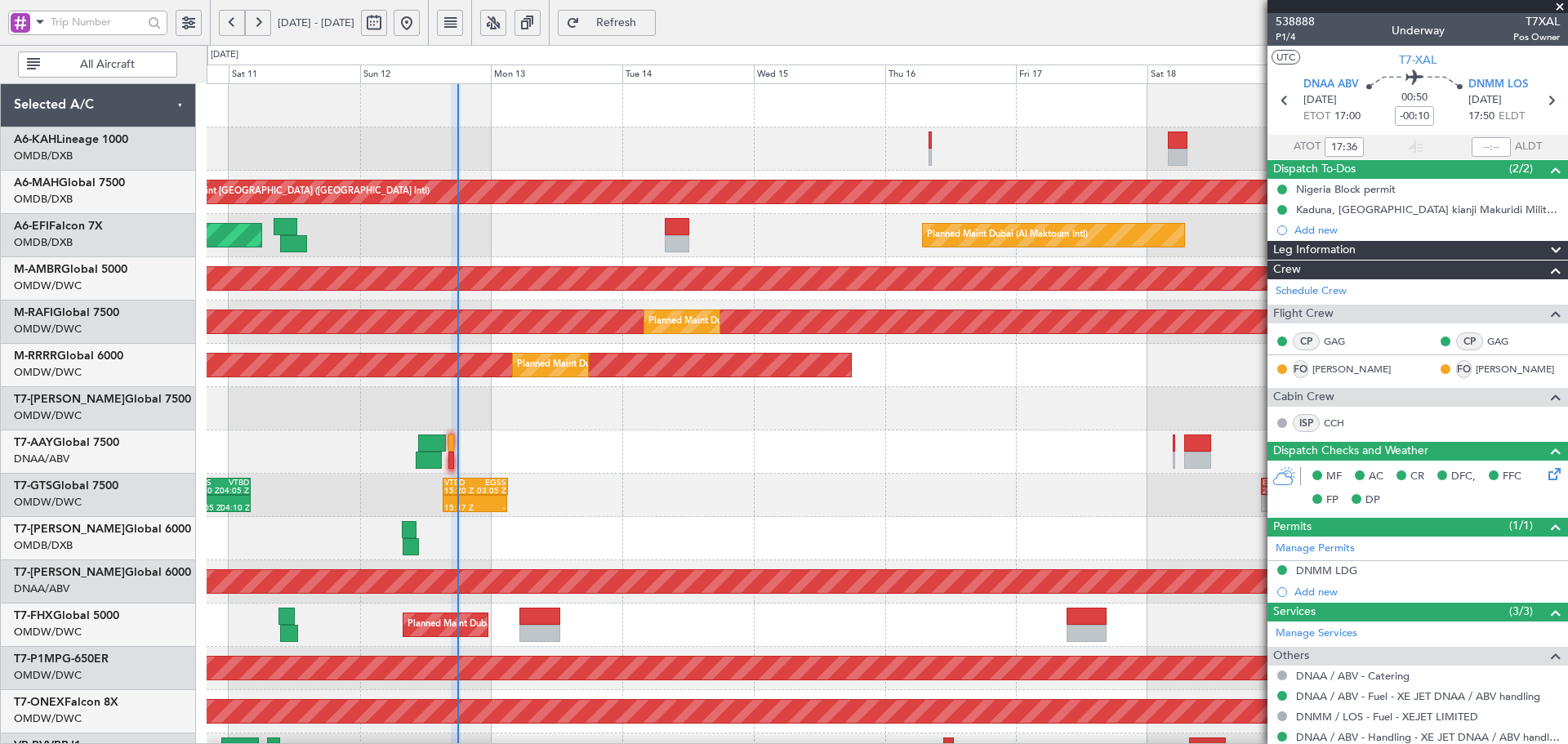
type input "[PERSON_NAME] (ANI)"
type input "7544"
type input "[PERSON_NAME] (ANI)"
type input "7544"
type input "[PERSON_NAME] (ANI)"
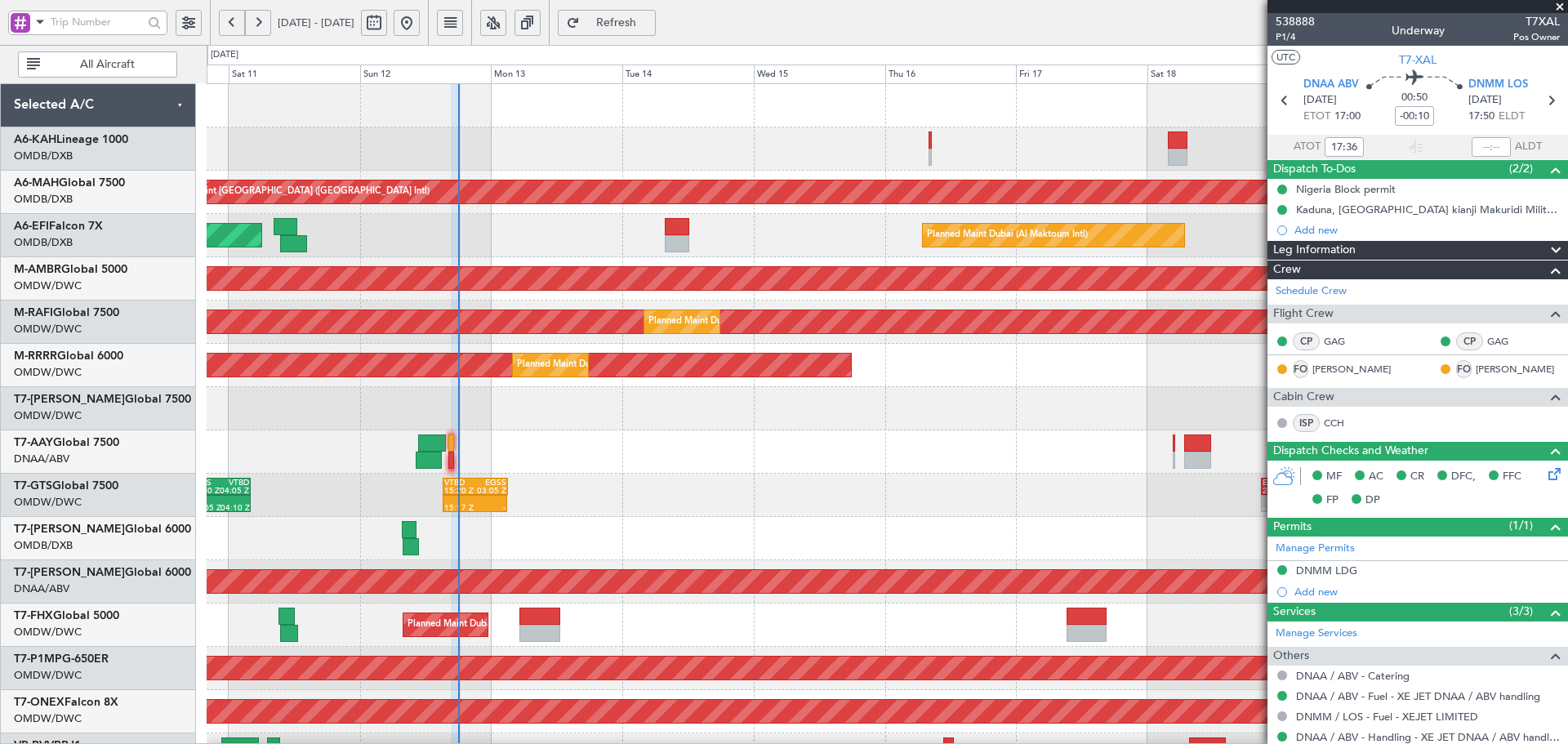
type input "7544"
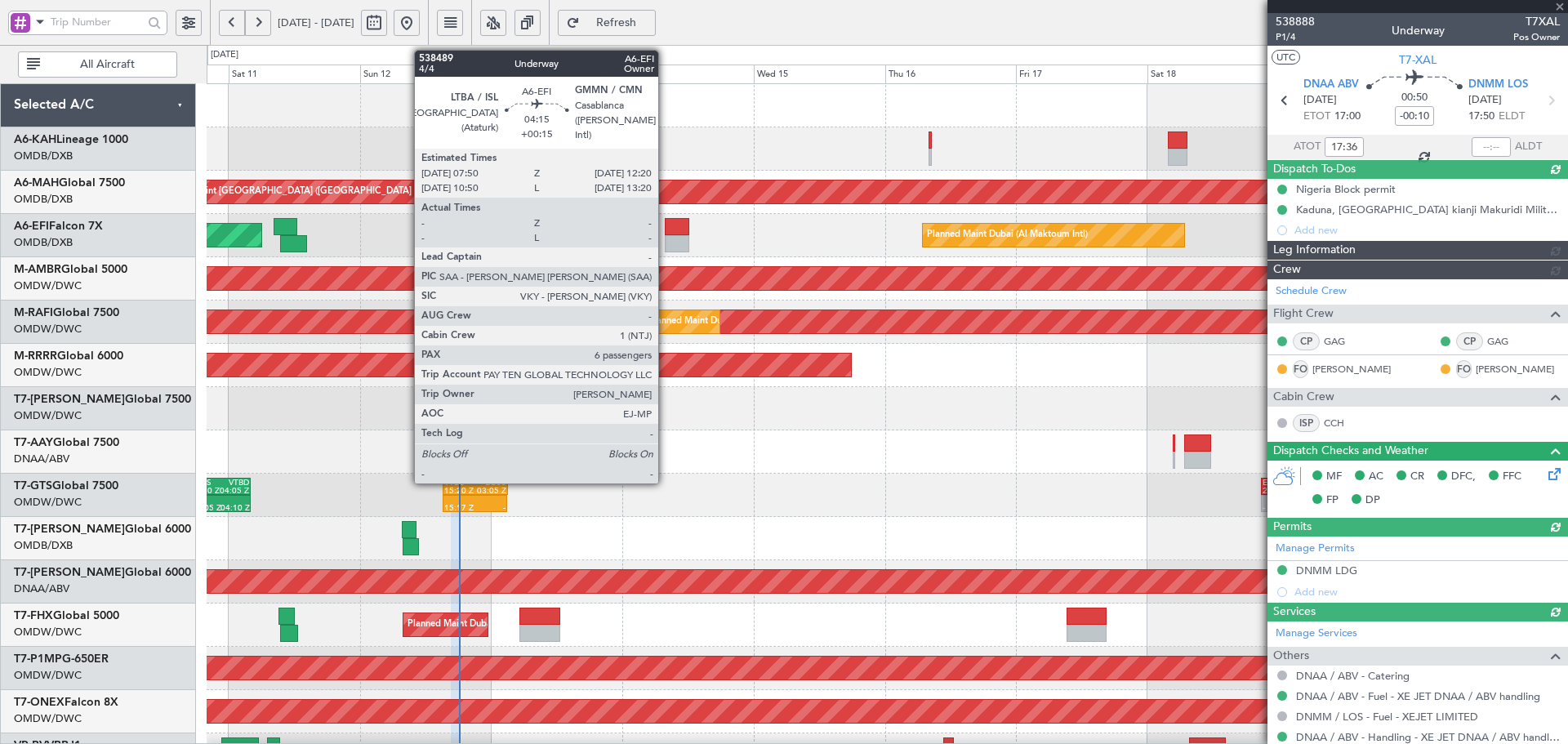
type input "[PERSON_NAME] (ANI)"
type input "7544"
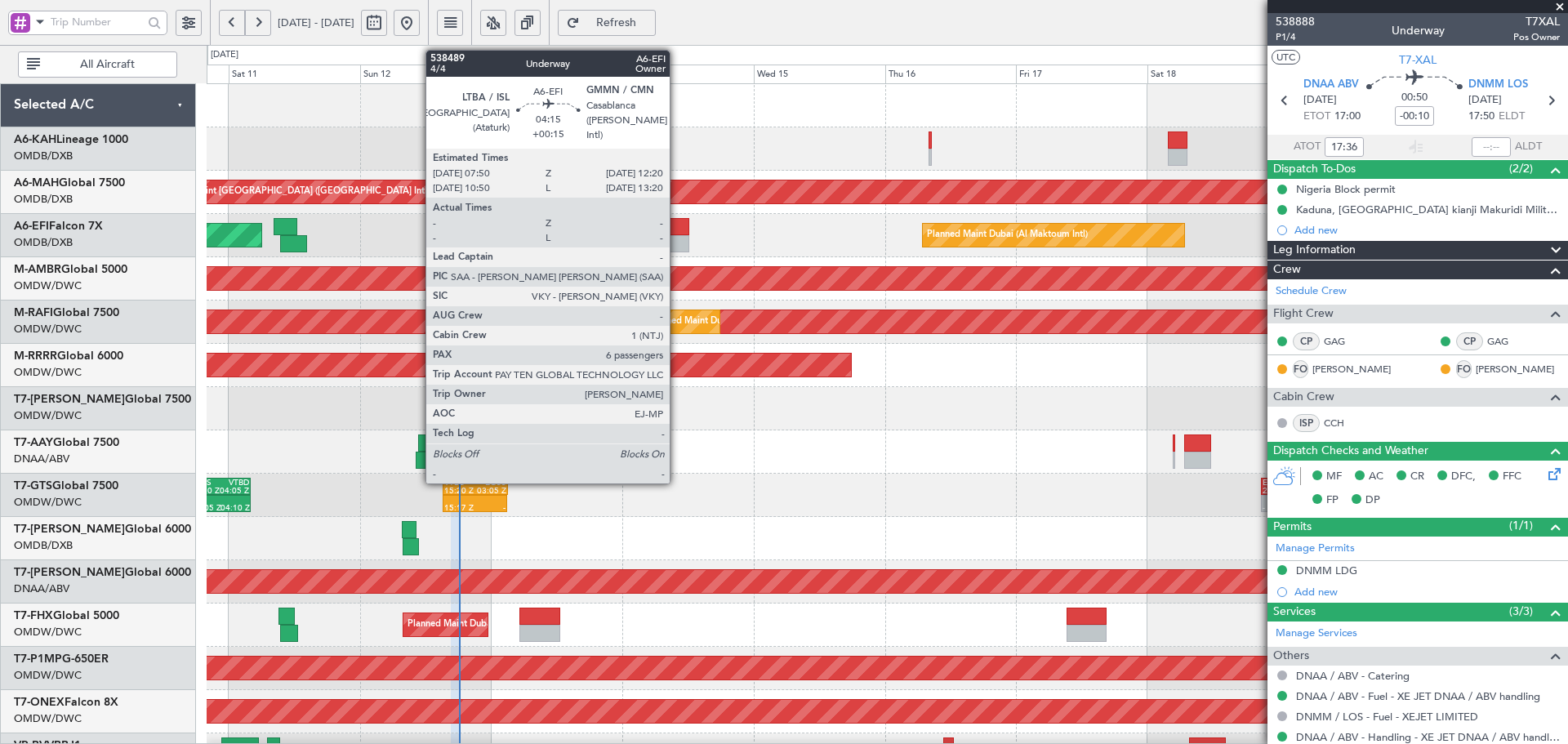
click at [677, 223] on div at bounding box center [676, 226] width 25 height 18
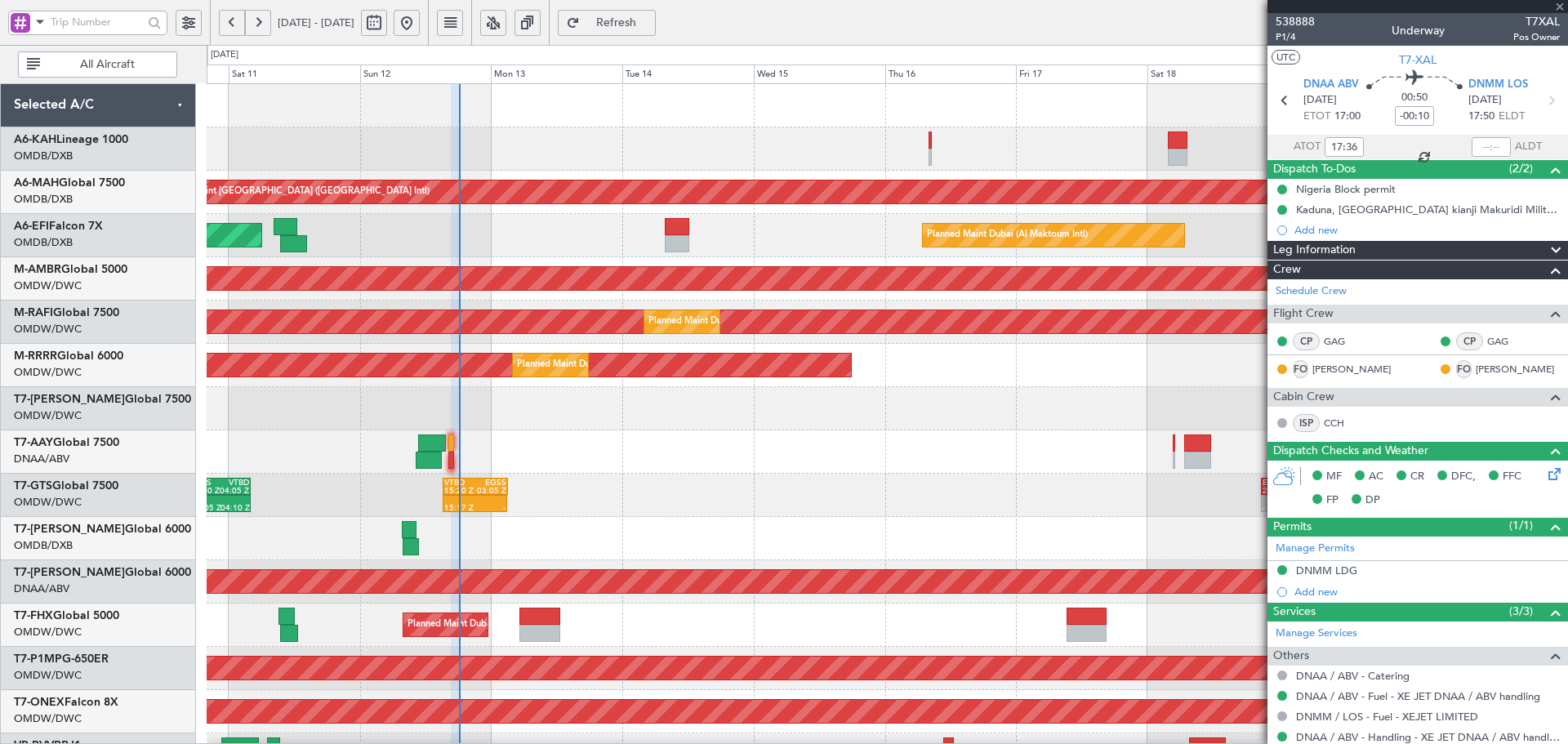
type input "+00:15"
type input "6"
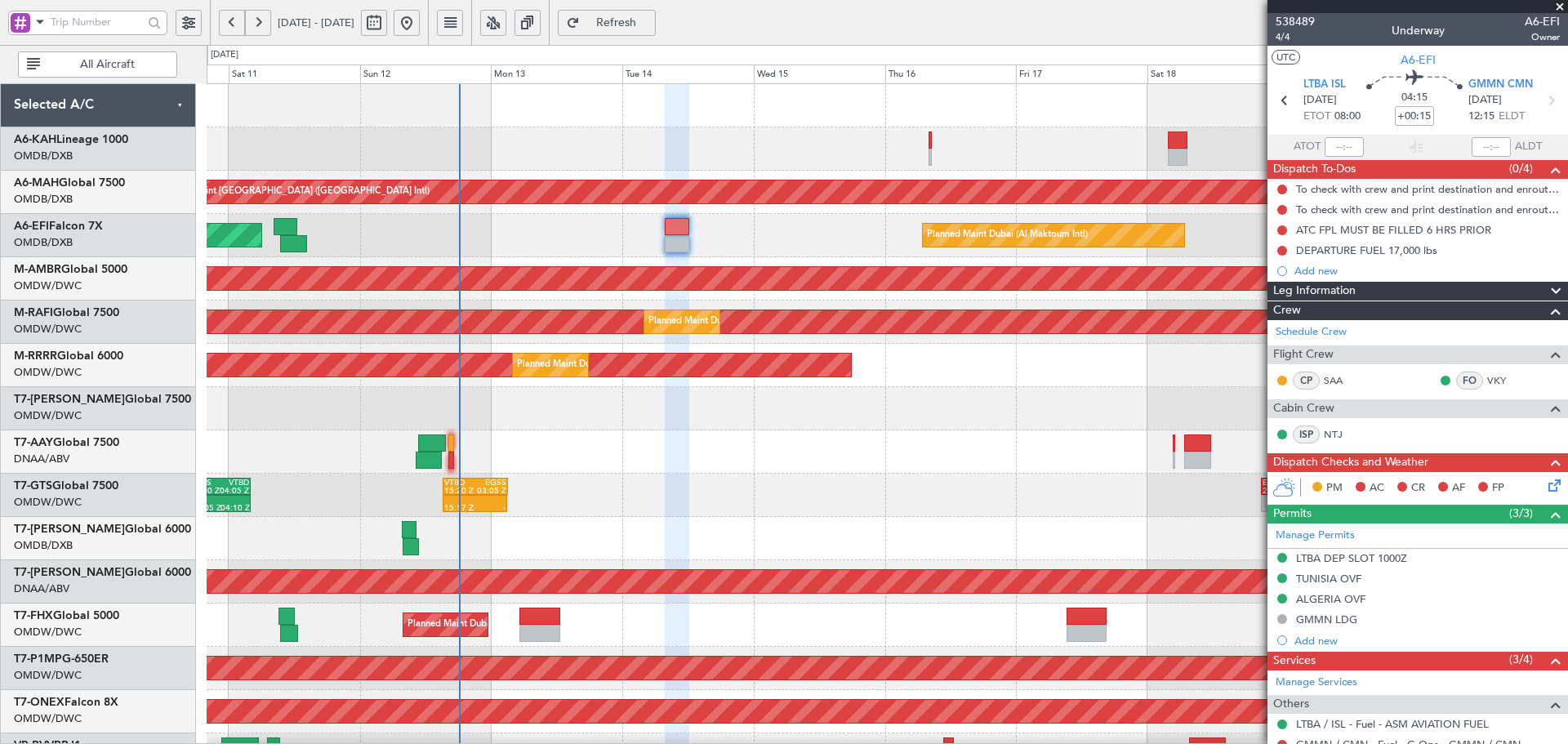
scroll to position [109, 0]
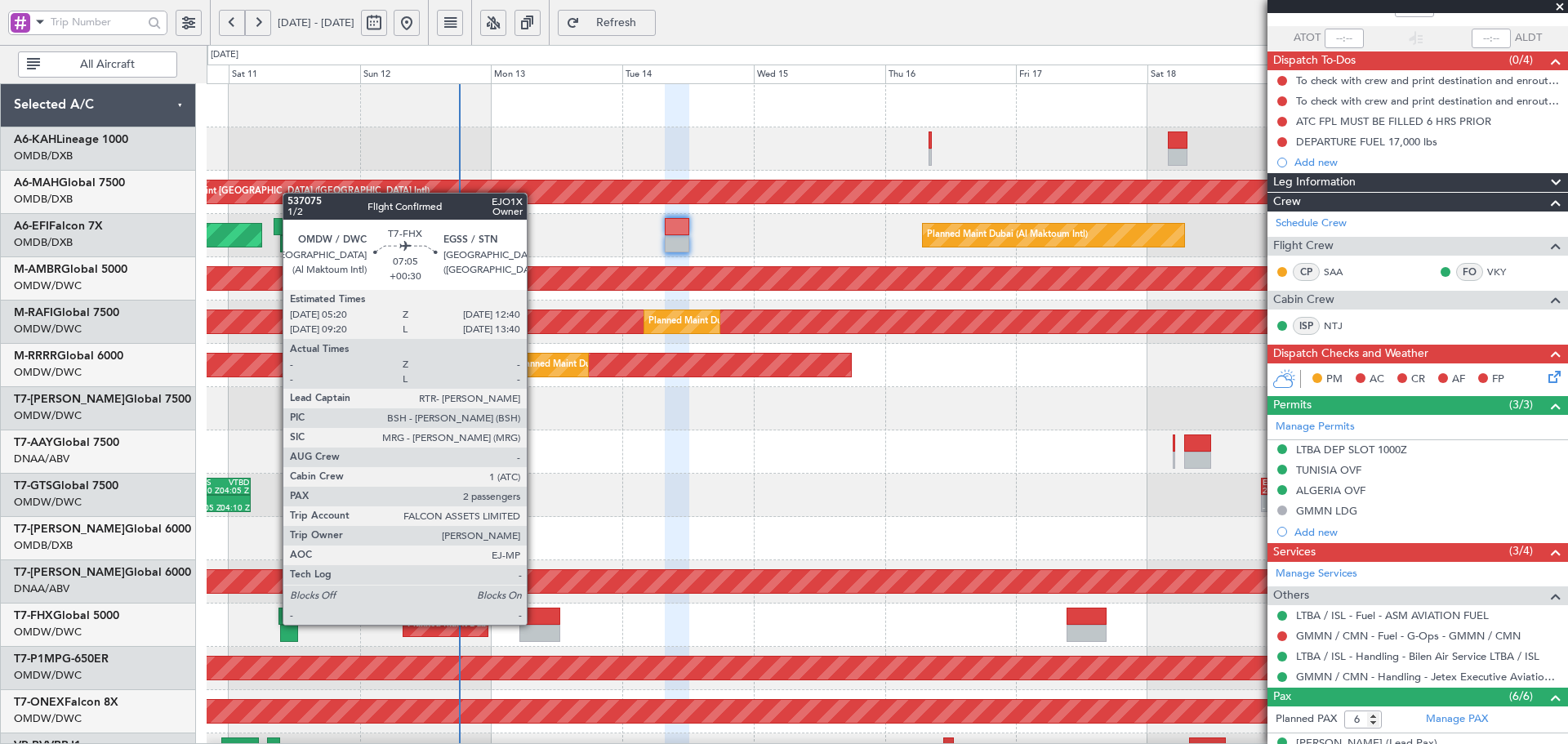
click at [534, 623] on div at bounding box center [540, 616] width 41 height 18
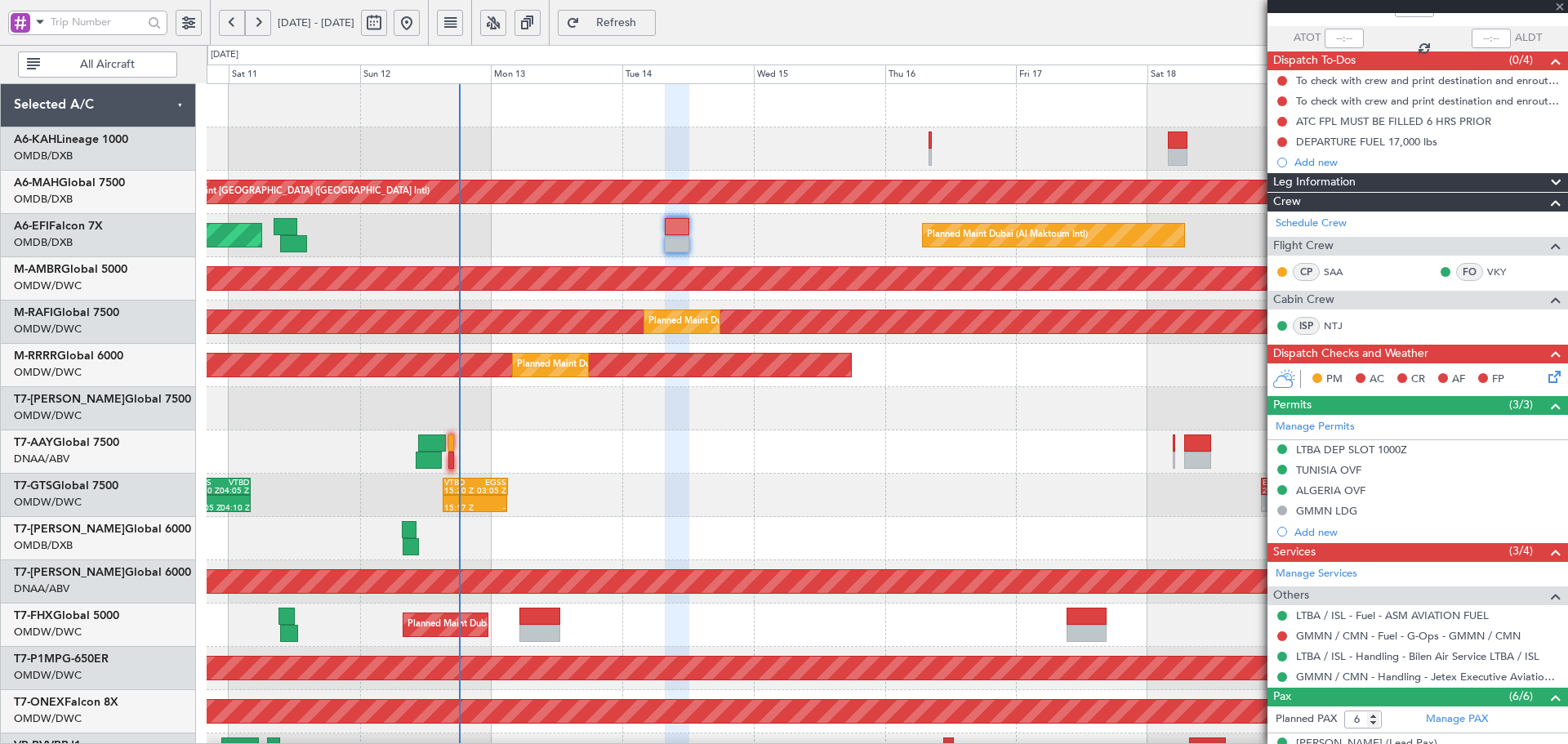
type input "+00:30"
type input "2"
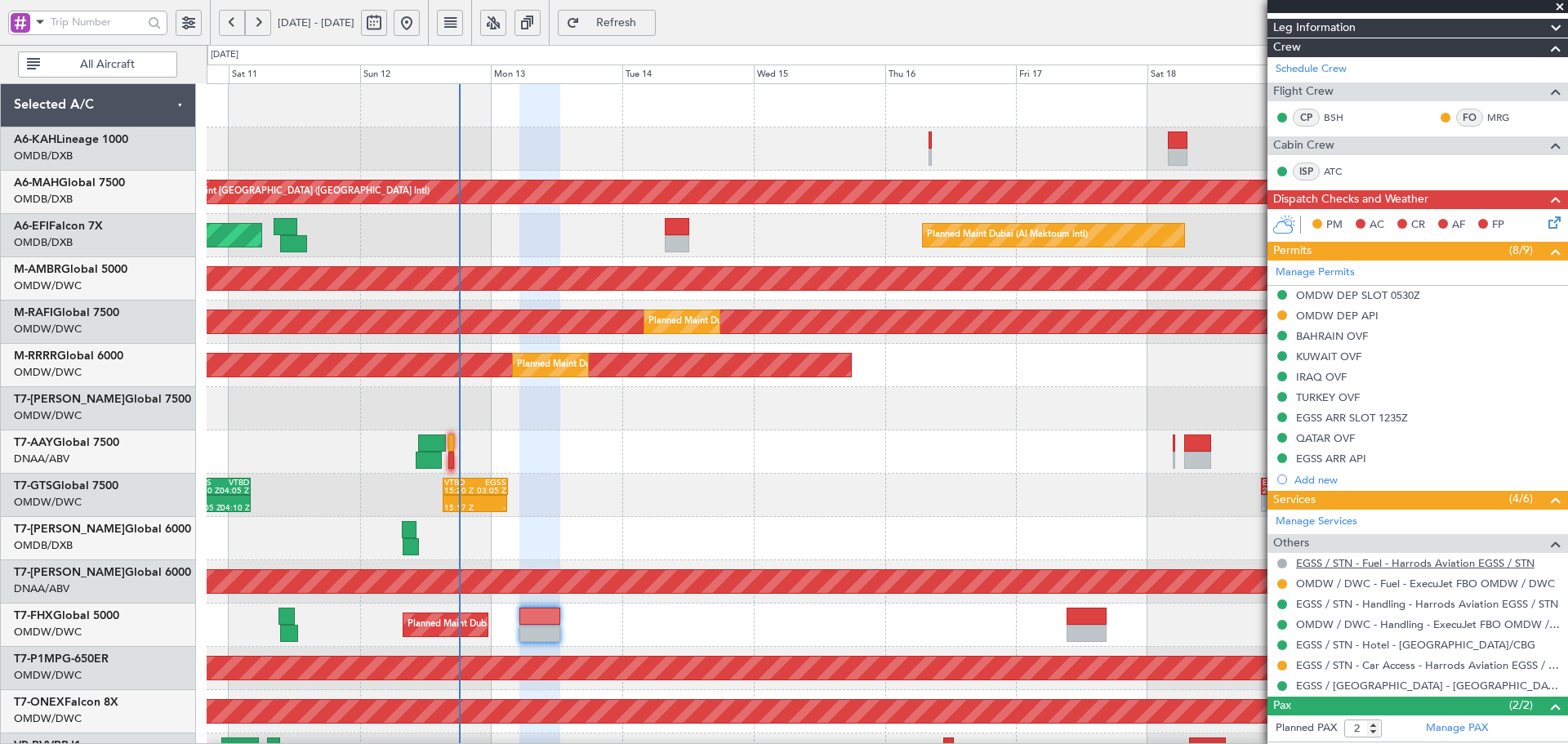
scroll to position [272, 0]
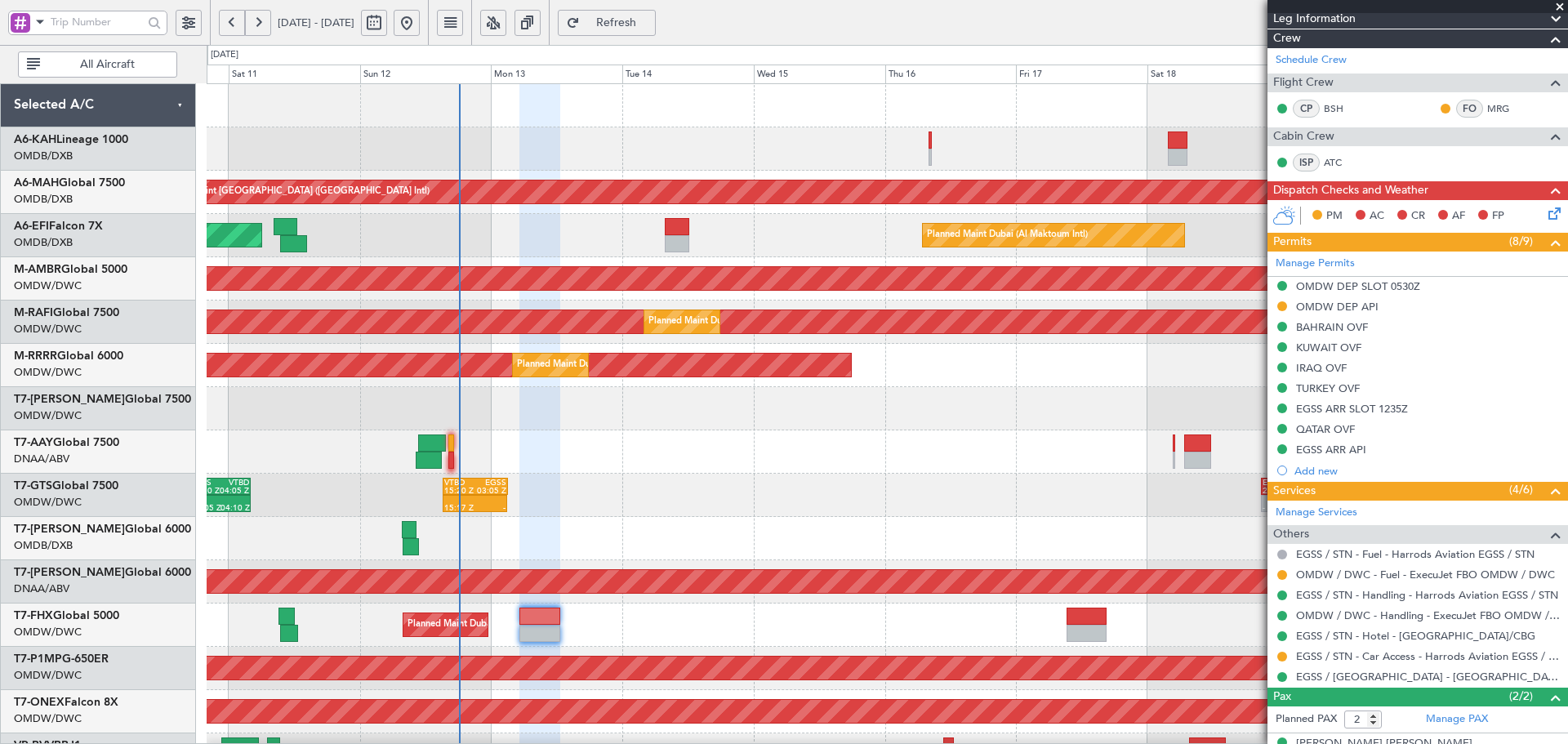
drag, startPoint x: 1280, startPoint y: 574, endPoint x: 1274, endPoint y: 582, distance: 10.0
click at [1280, 574] on button at bounding box center [1282, 575] width 10 height 10
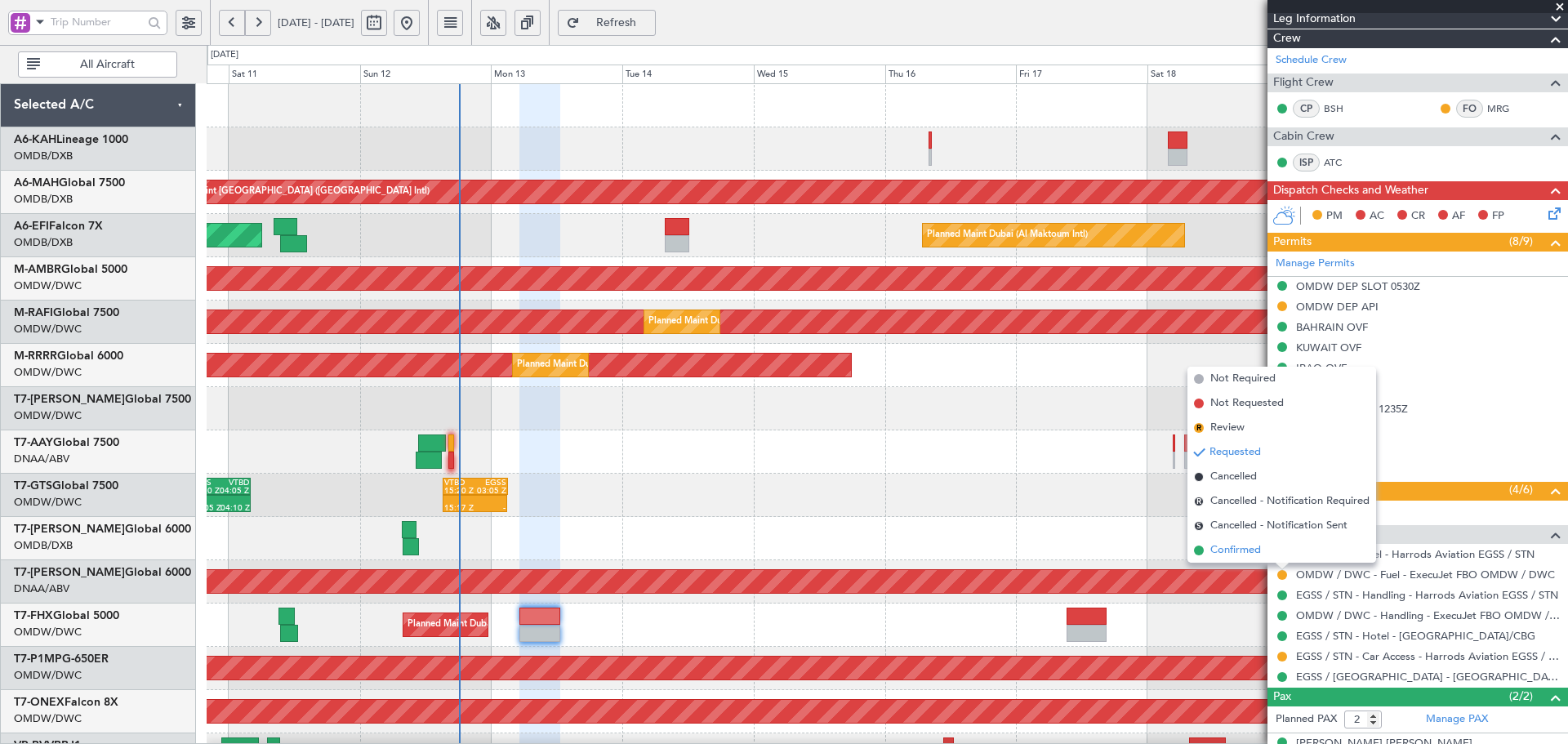
click at [1227, 554] on span "Confirmed" at bounding box center [1235, 551] width 51 height 17
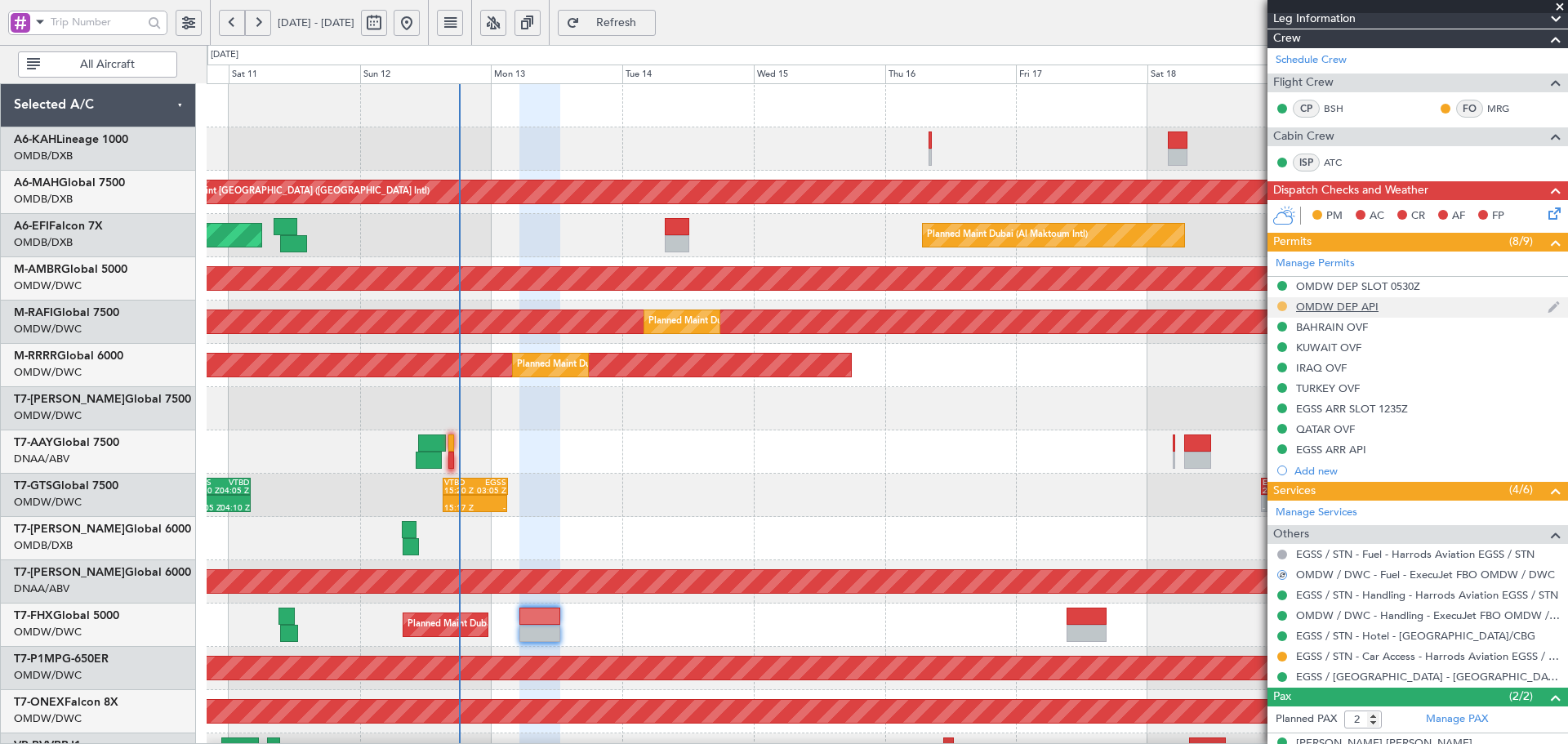
click at [1285, 306] on button at bounding box center [1282, 306] width 10 height 10
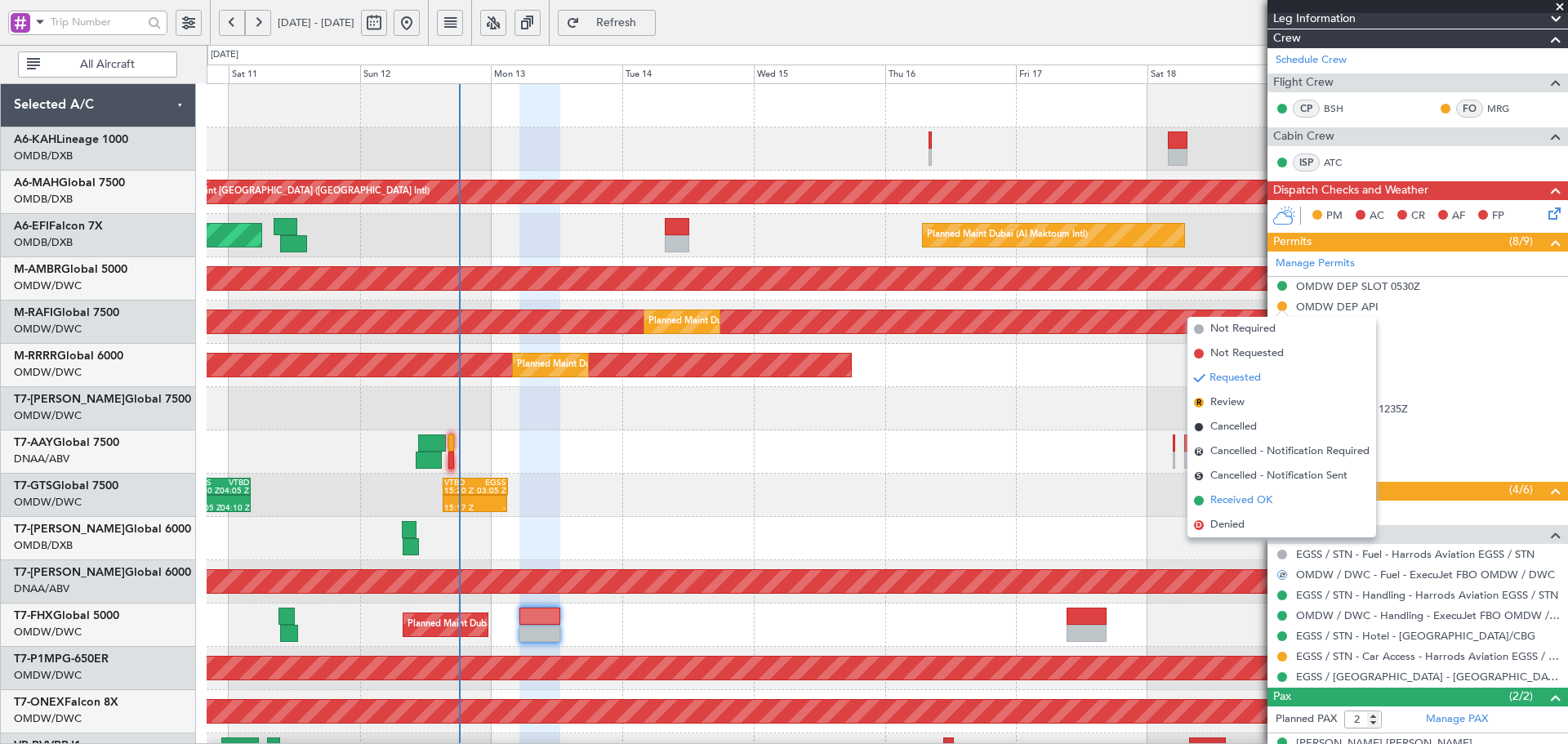
click at [1214, 502] on span "Received OK" at bounding box center [1241, 501] width 62 height 17
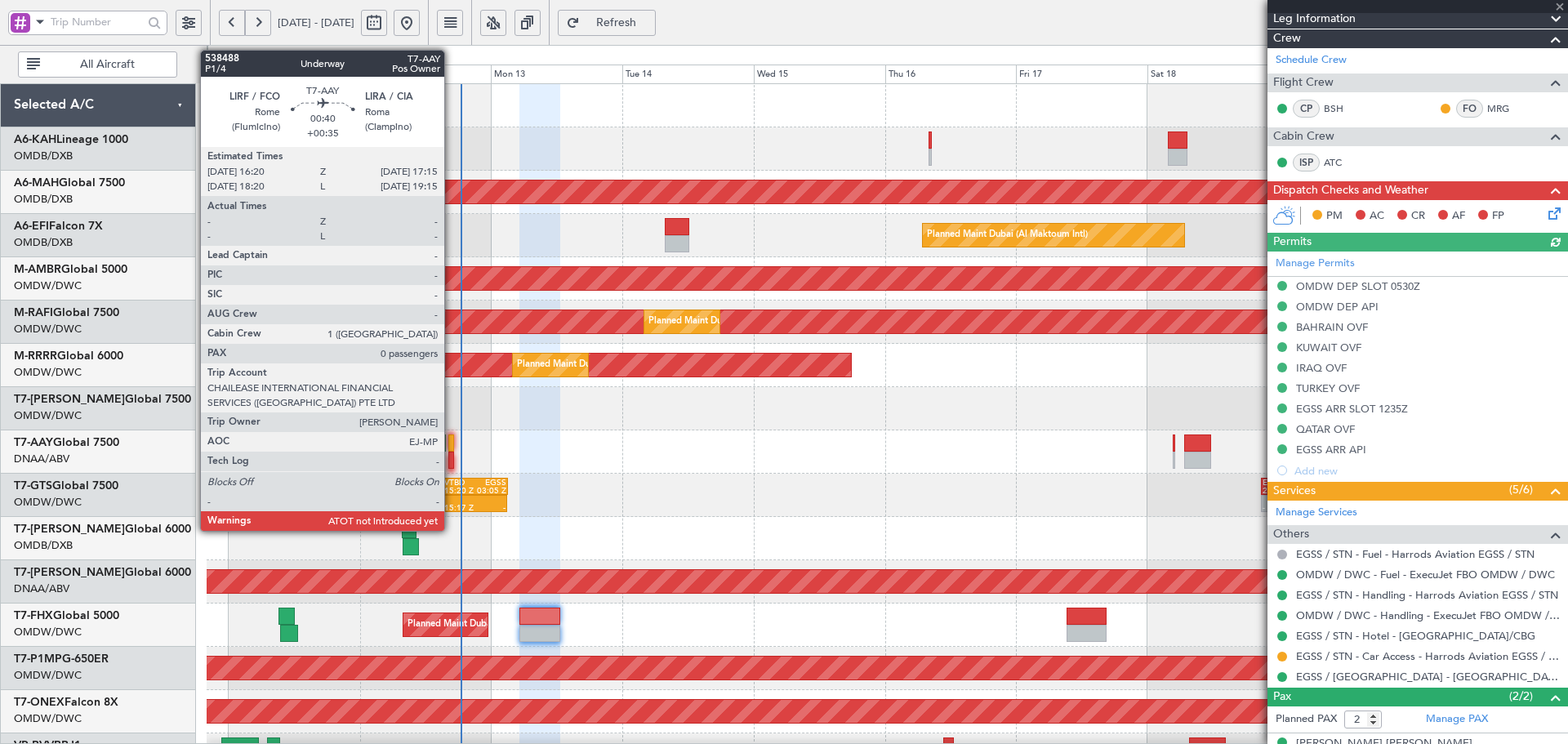
click at [452, 442] on div at bounding box center [451, 443] width 6 height 18
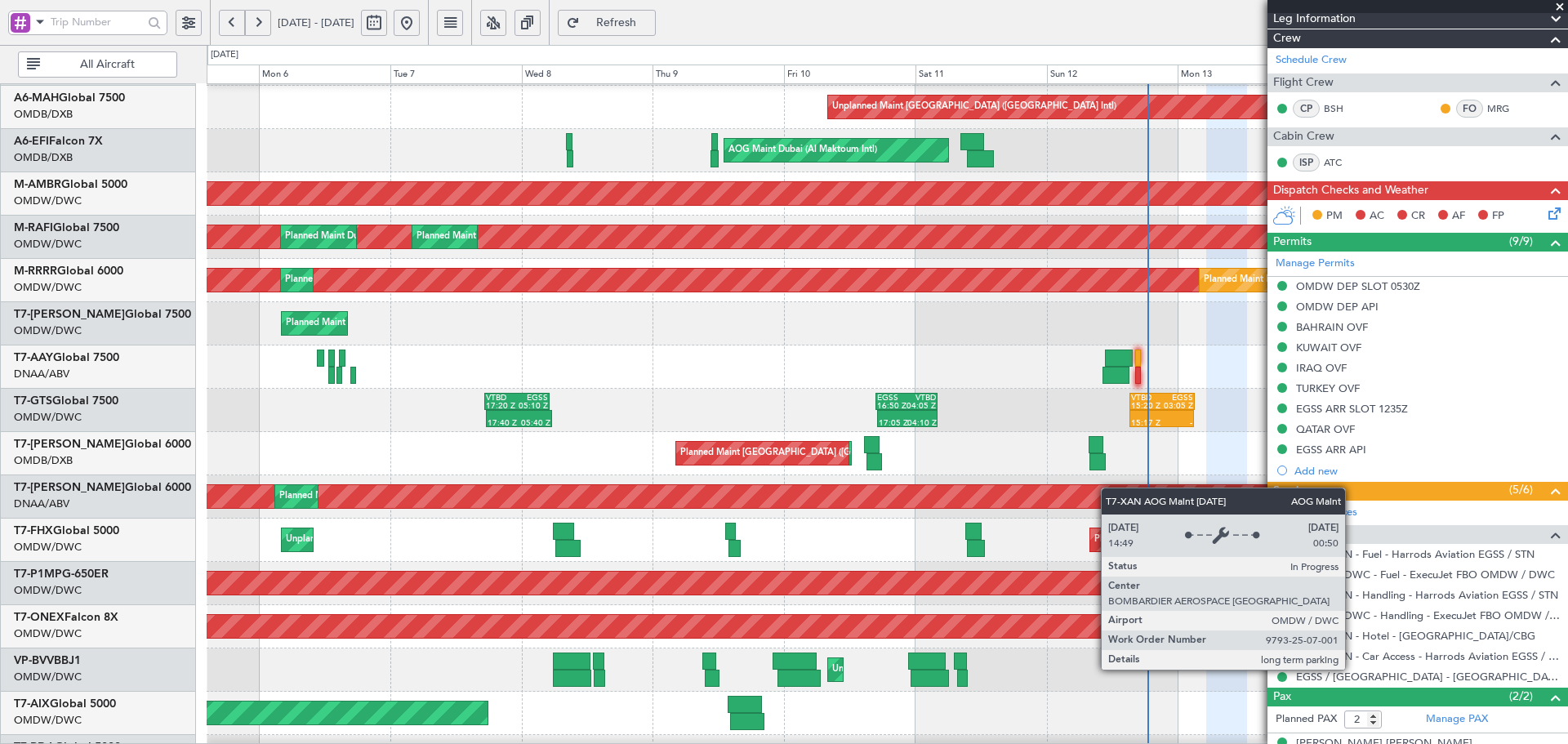
click at [1113, 485] on div "AOG Maint Dubai (Al Maktoum Intl)" at bounding box center [887, 496] width 4080 height 23
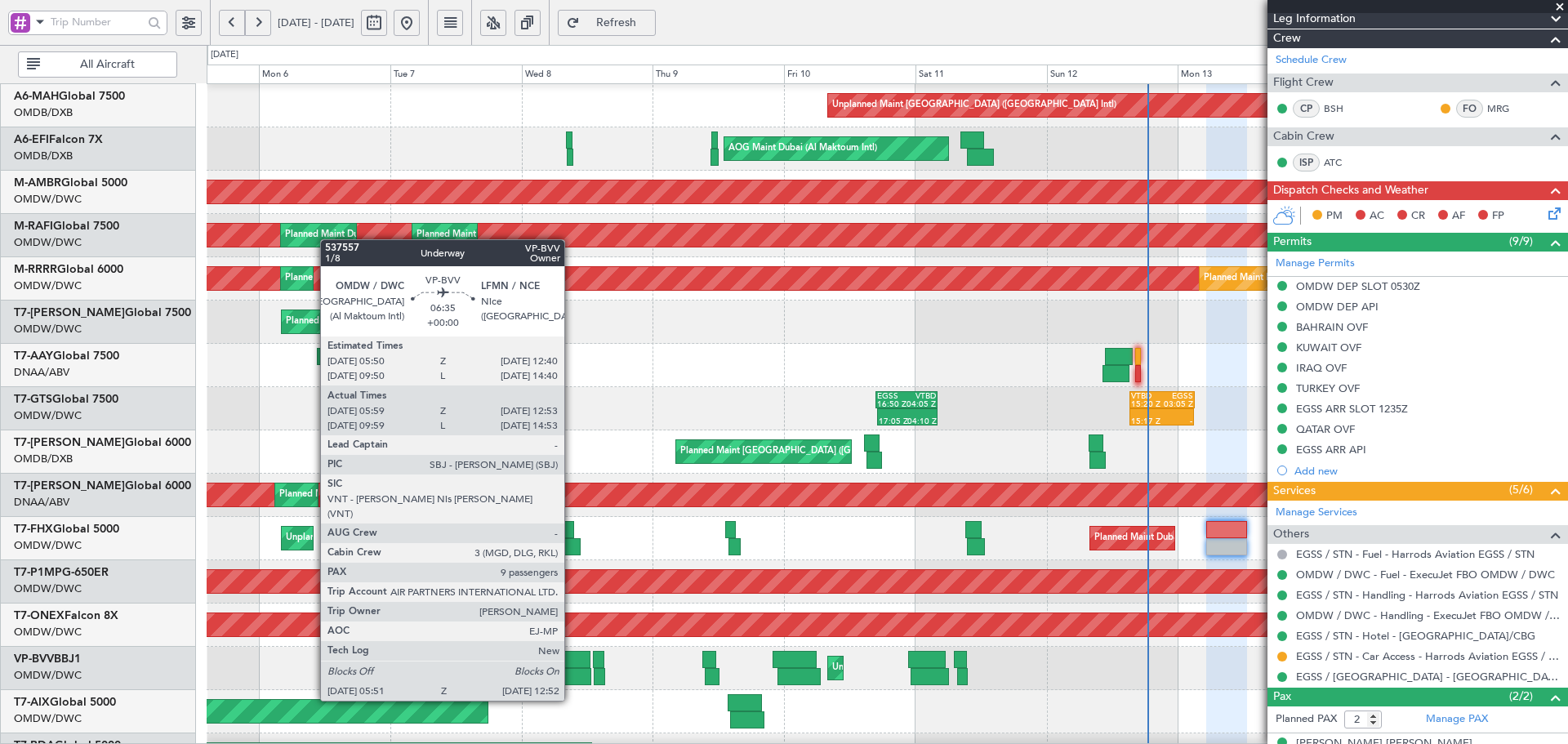
click at [572, 670] on div at bounding box center [572, 677] width 39 height 18
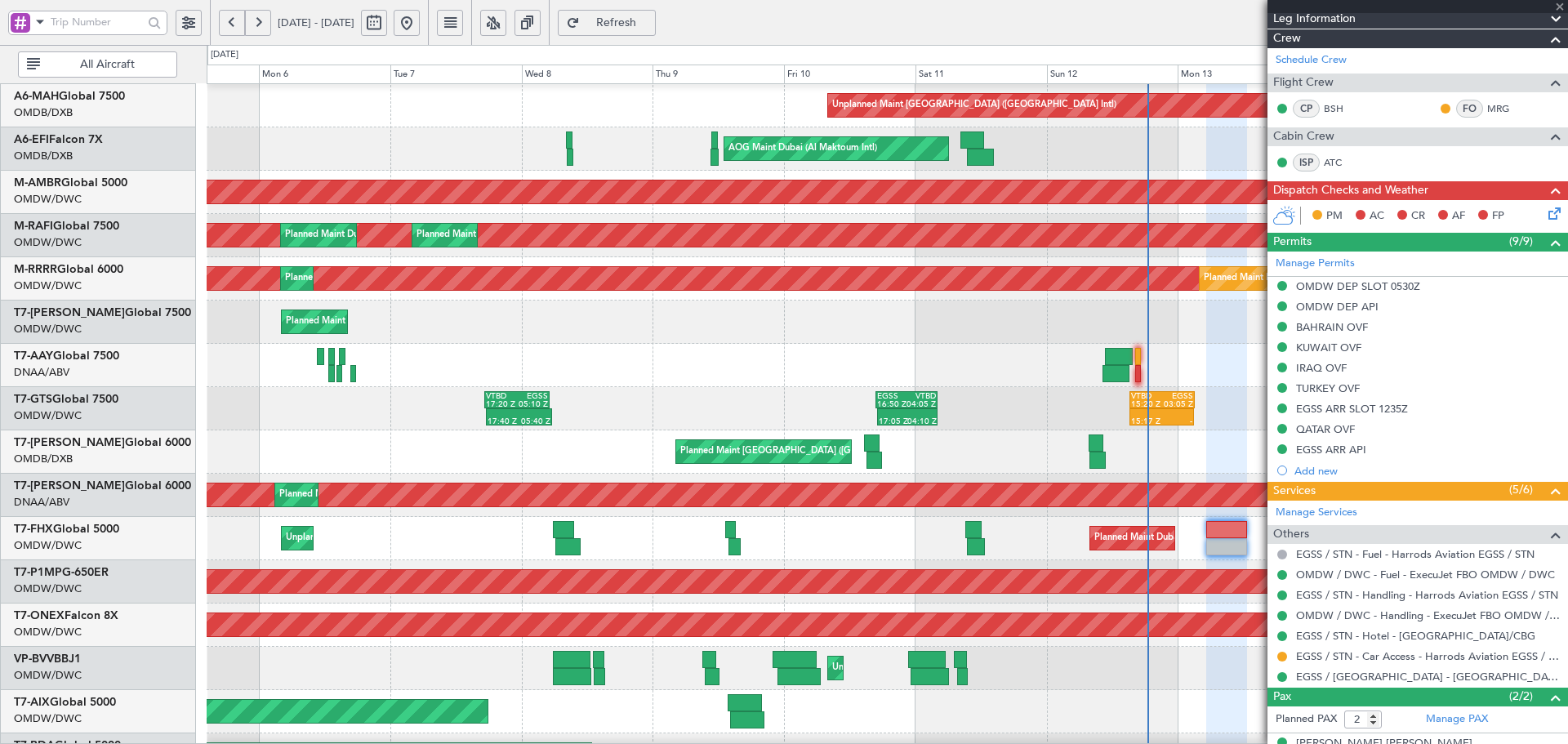
type input "06:09"
type input "12:48"
type input "9"
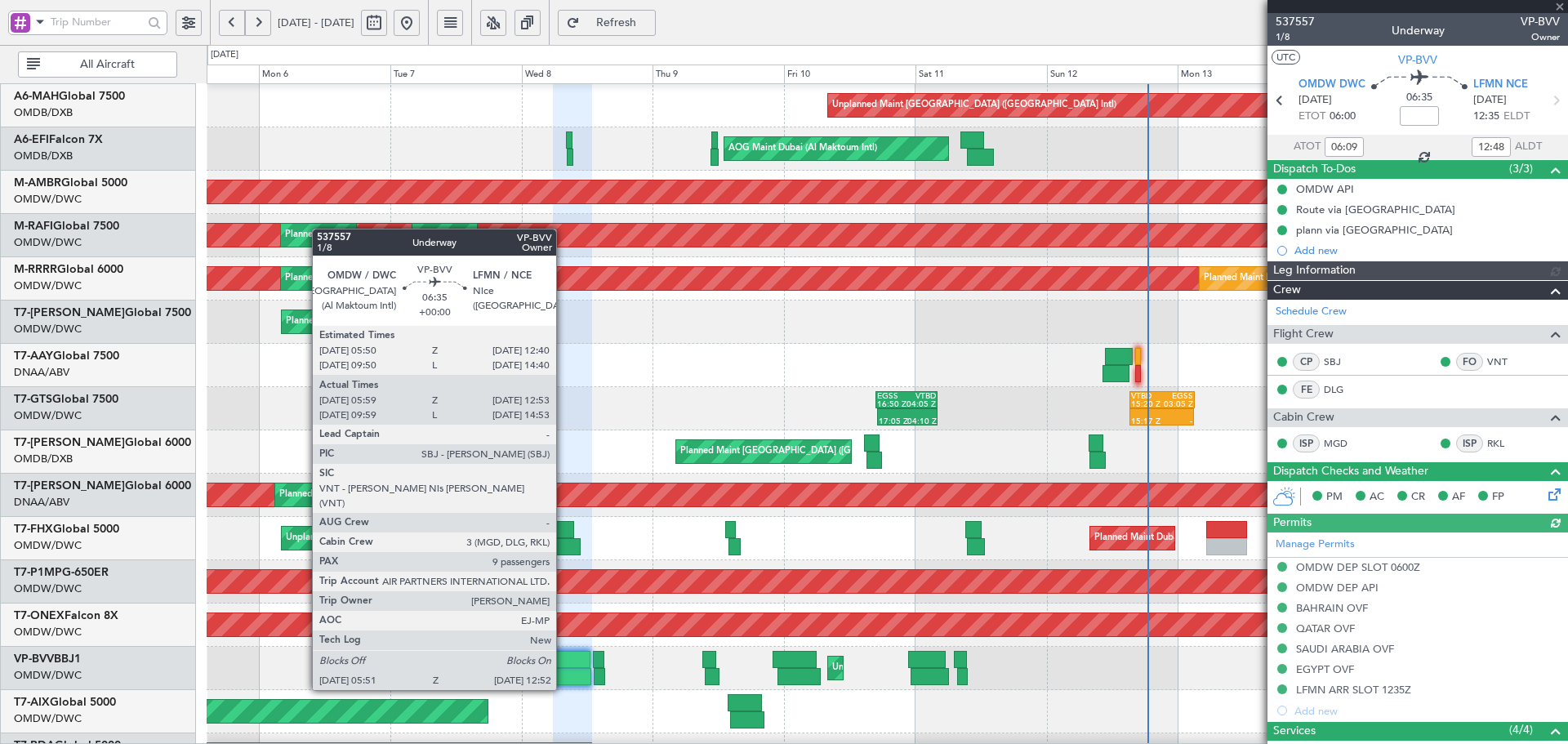
type input "Dherander Fithani (DHF)"
type input "7348"
click at [564, 659] on div at bounding box center [571, 659] width 38 height 18
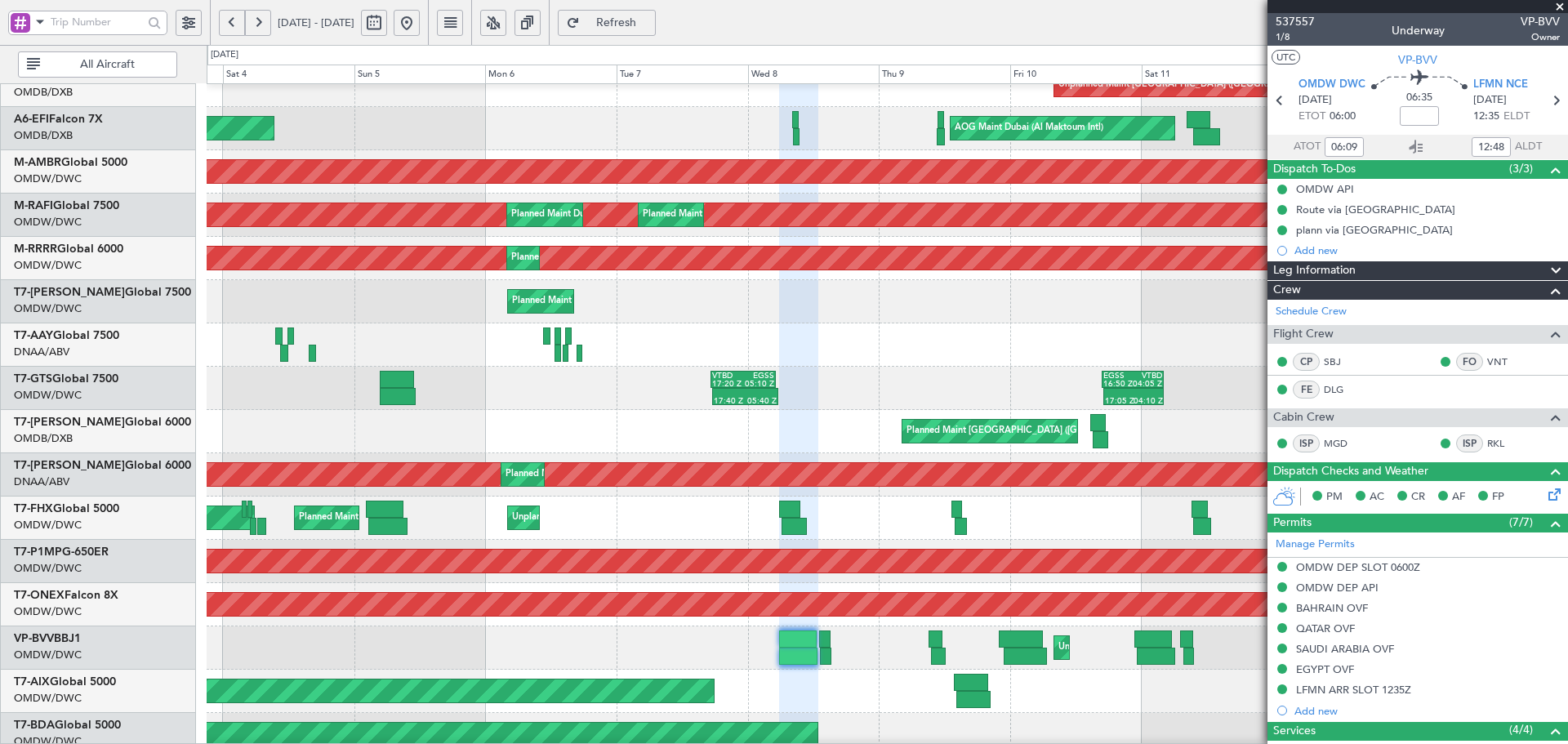
scroll to position [111, 0]
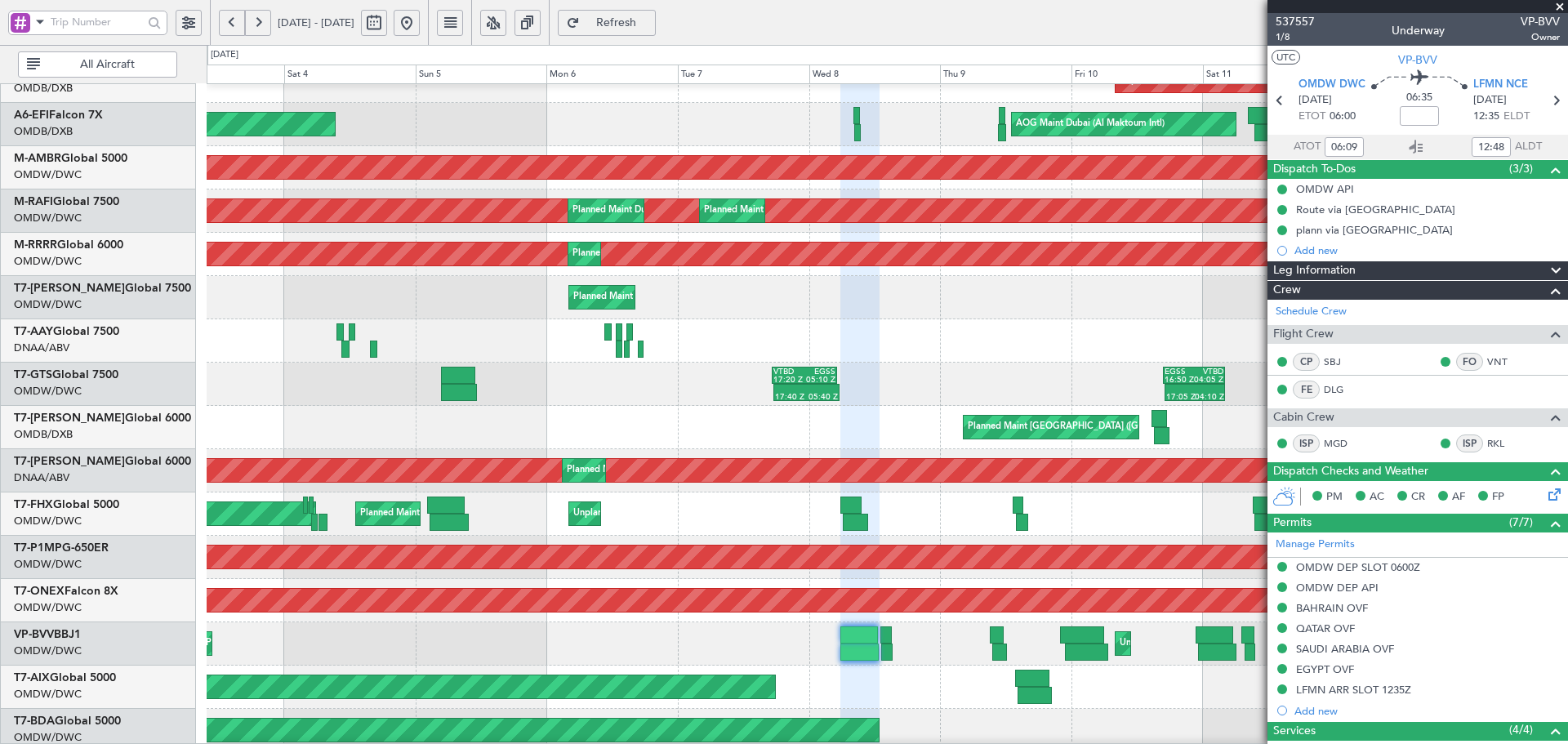
click at [938, 577] on div "Planned Maint Savannah (Savannah/hilton Head Intl)" at bounding box center [887, 557] width 1360 height 43
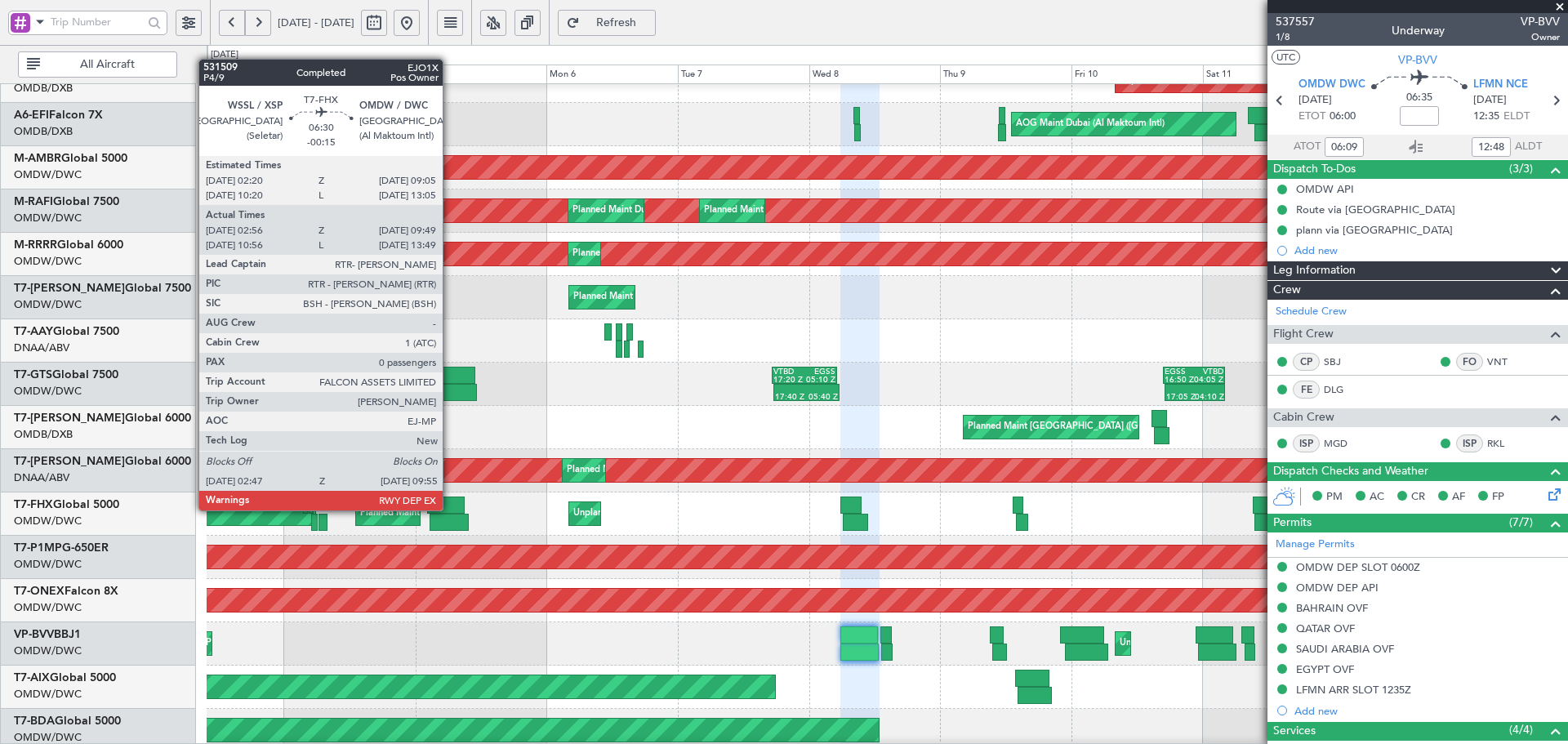
click at [450, 509] on div at bounding box center [445, 505] width 38 height 18
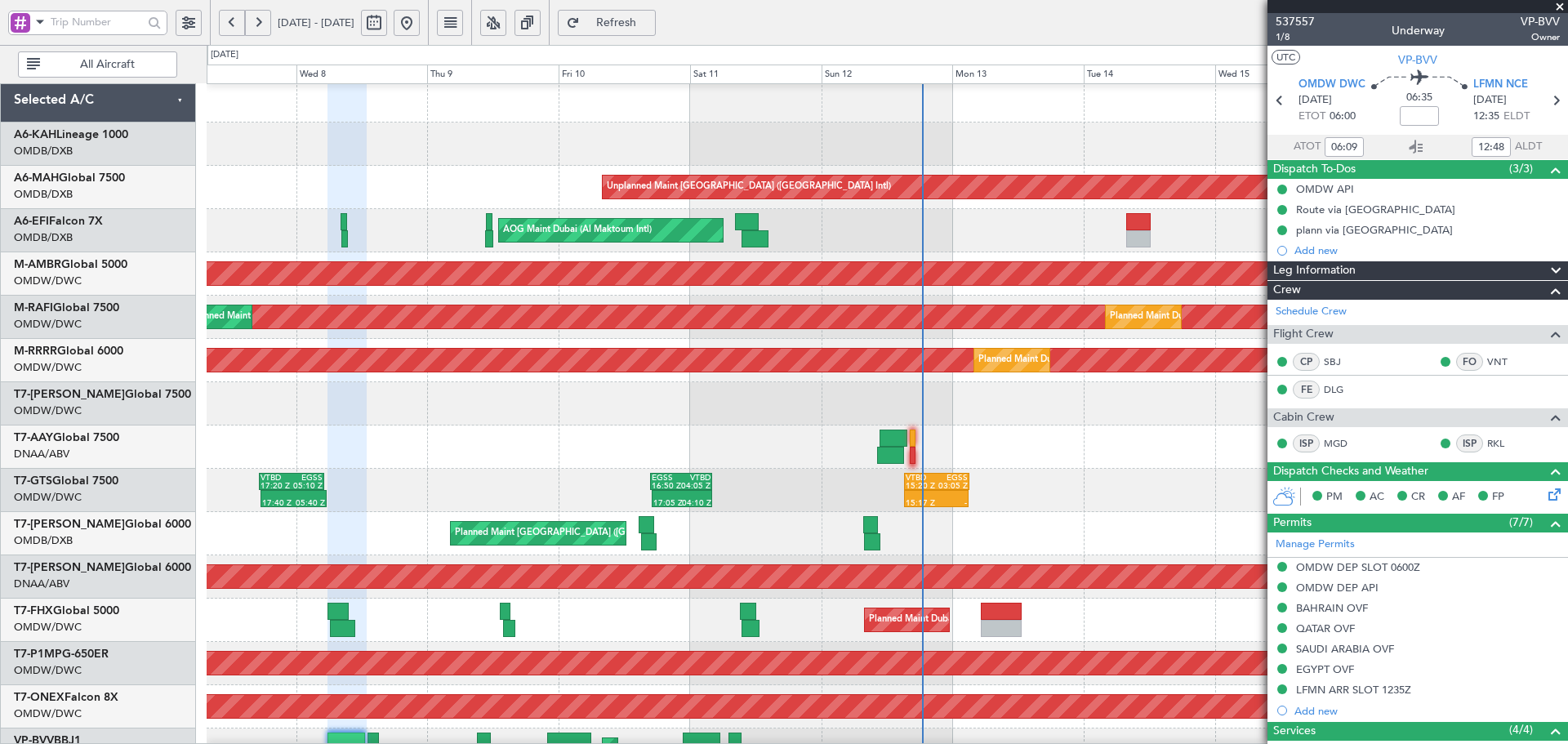
scroll to position [0, 0]
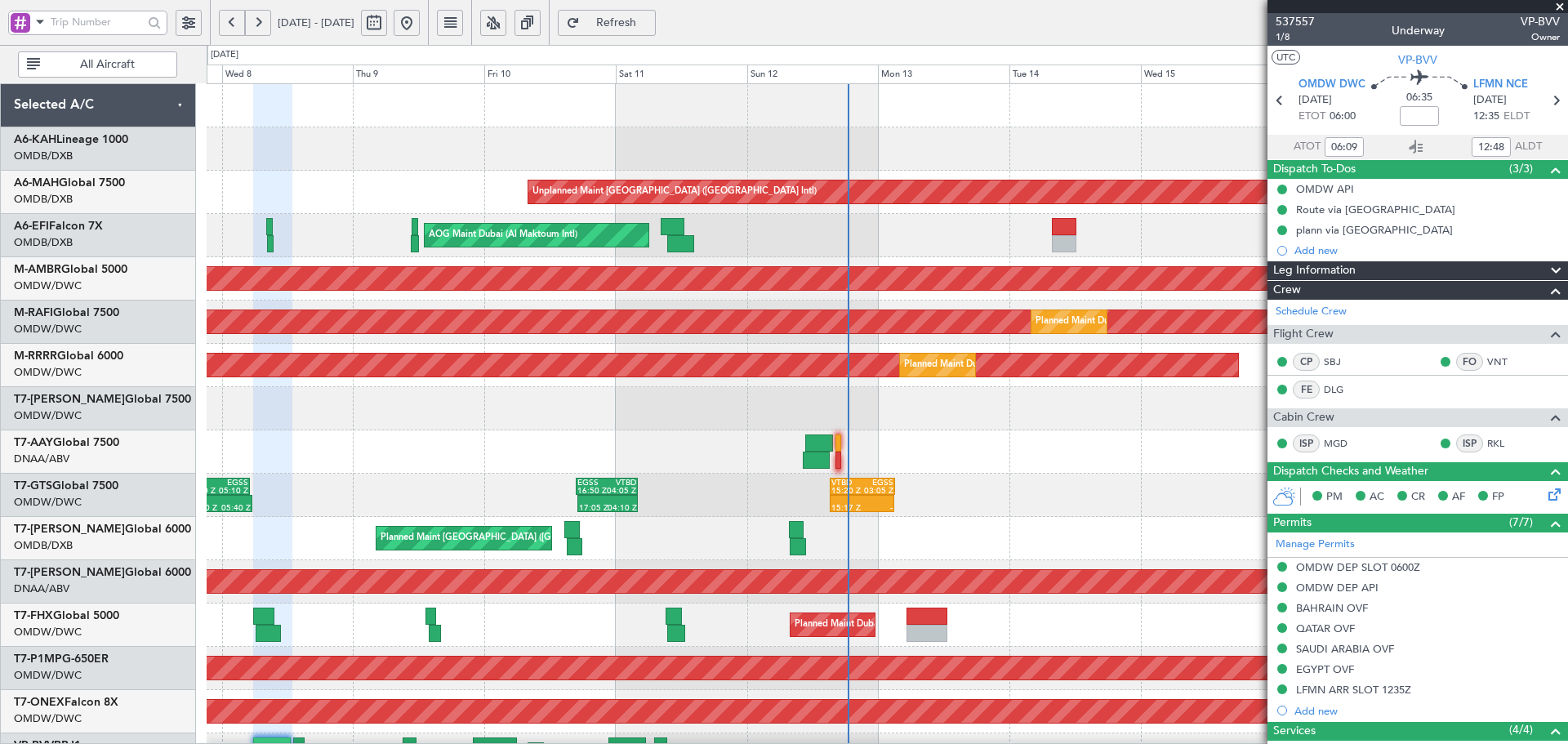
click at [310, 489] on div "Unplanned Maint [GEOGRAPHIC_DATA] ([GEOGRAPHIC_DATA] Intl) AOG Maint [GEOGRAPHI…" at bounding box center [887, 603] width 1360 height 1037
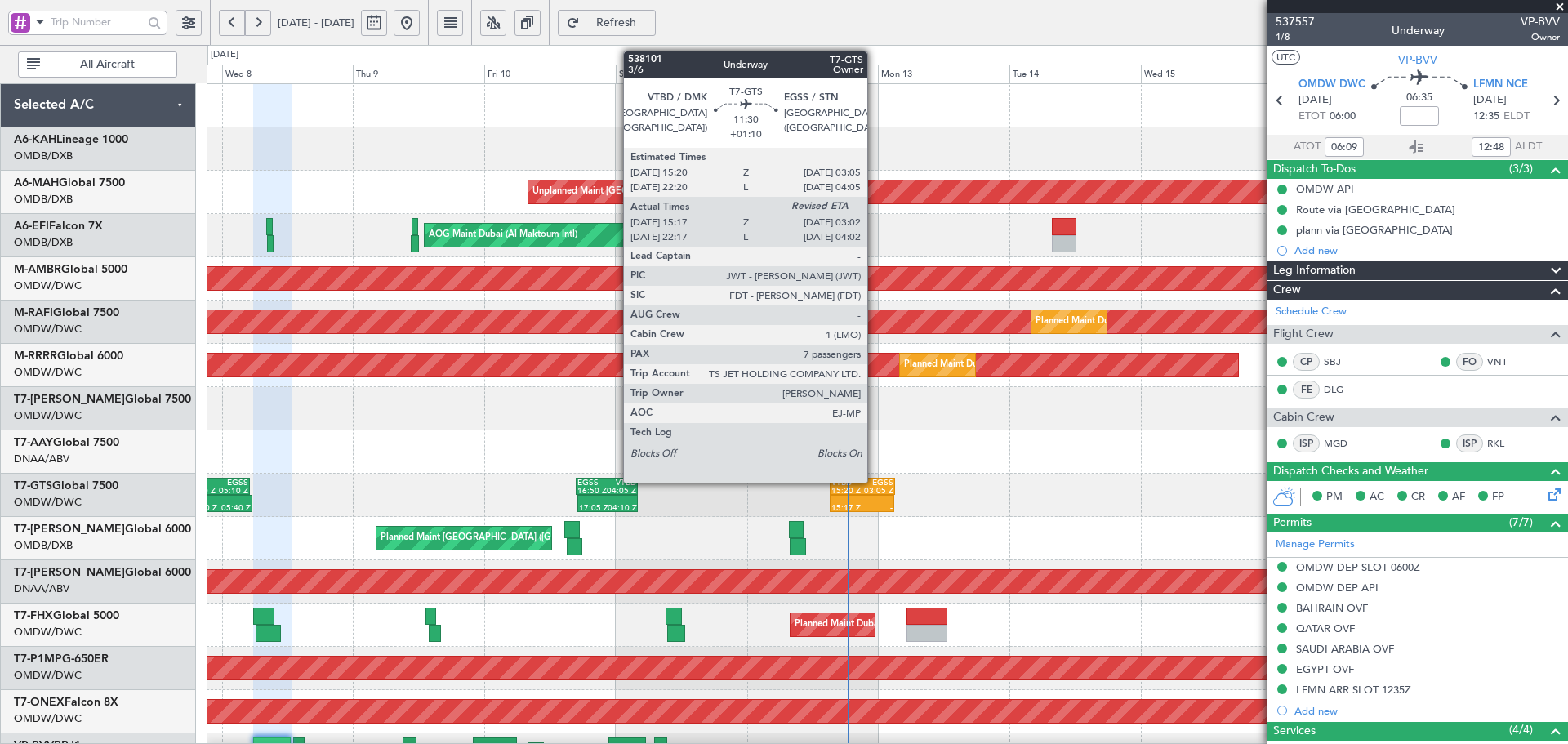
click at [875, 482] on div "EGSS" at bounding box center [878, 482] width 31 height 8
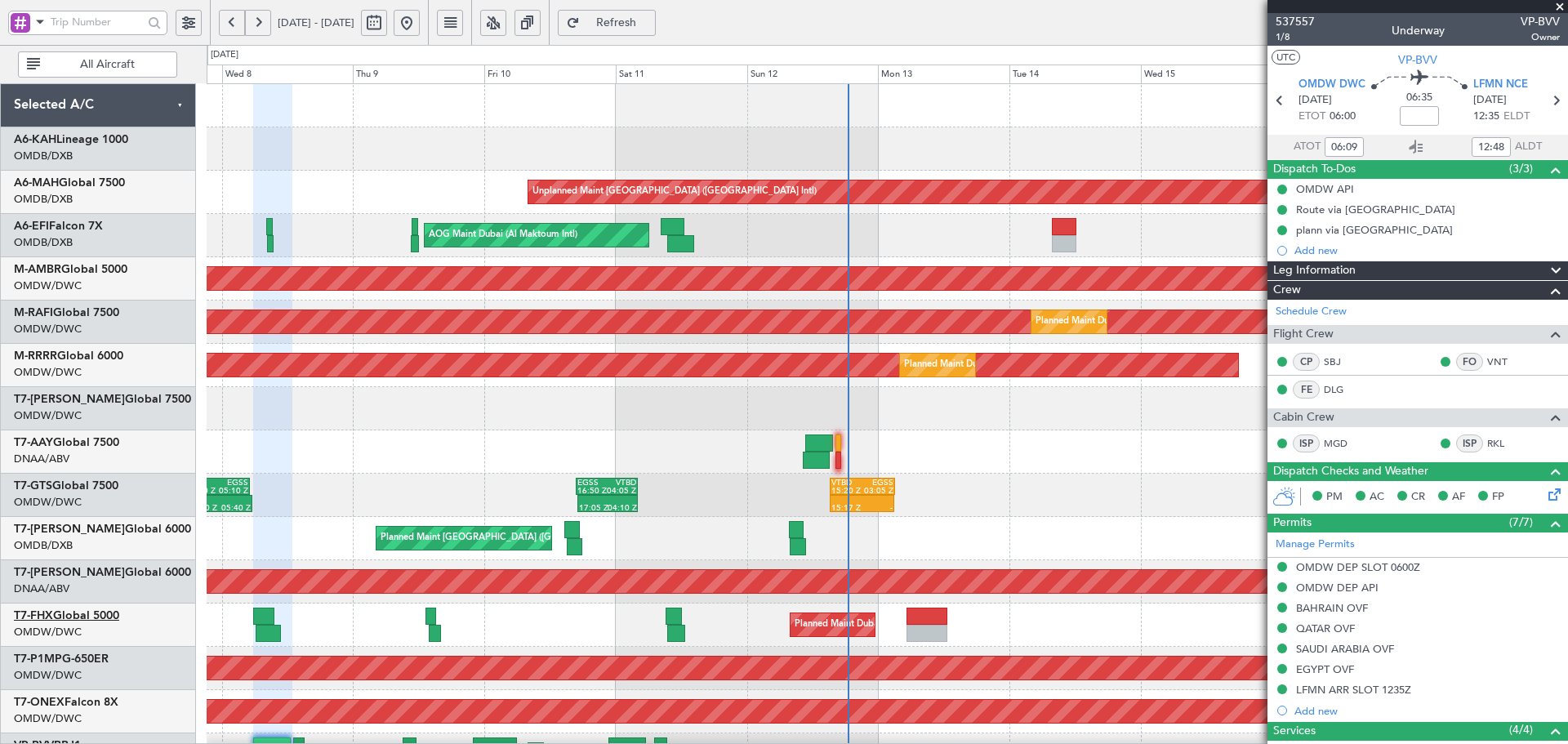
click at [119, 618] on link "T7-FHX Global 5000" at bounding box center [67, 616] width 105 height 11
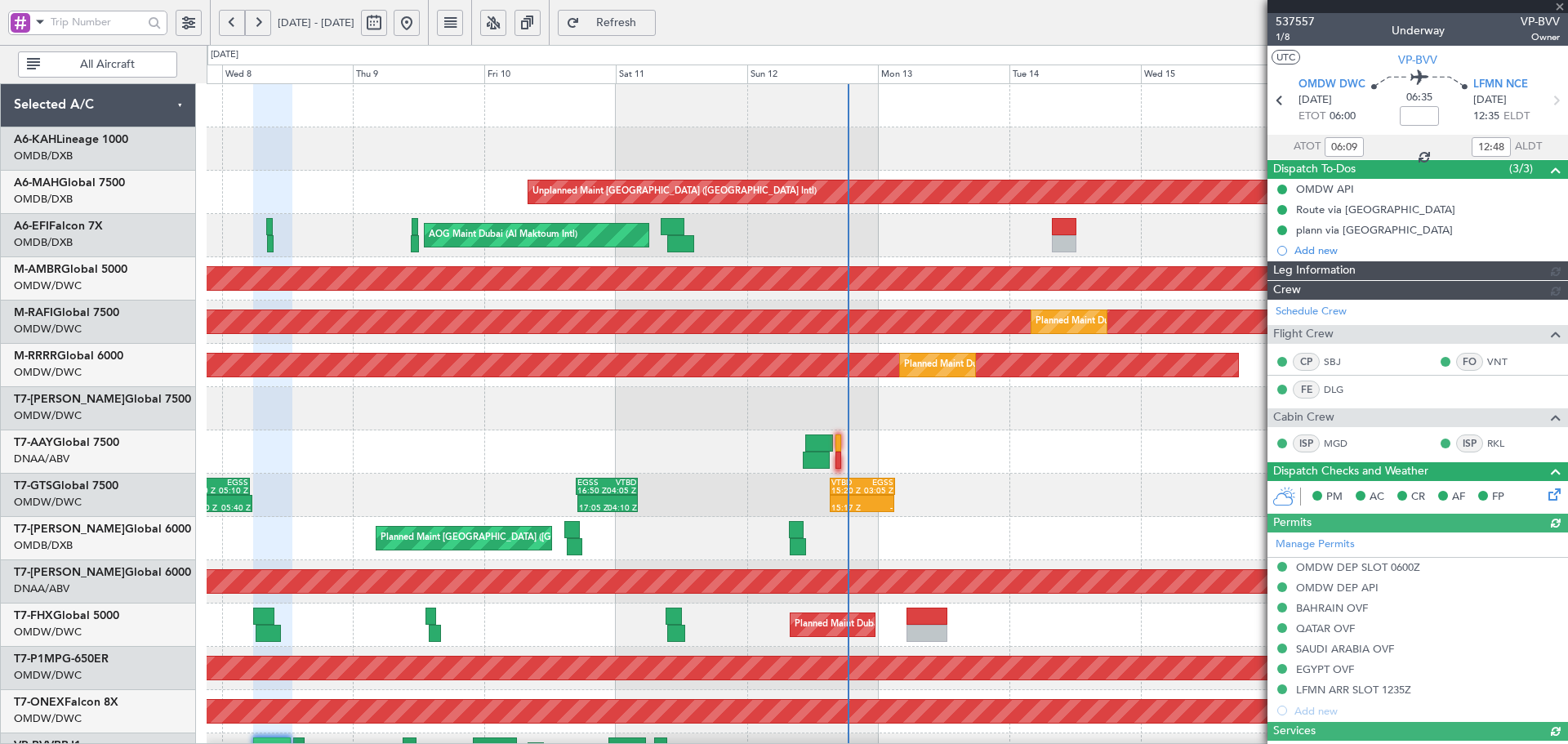
type input "Dherander Fithani (DHF)"
type input "7348"
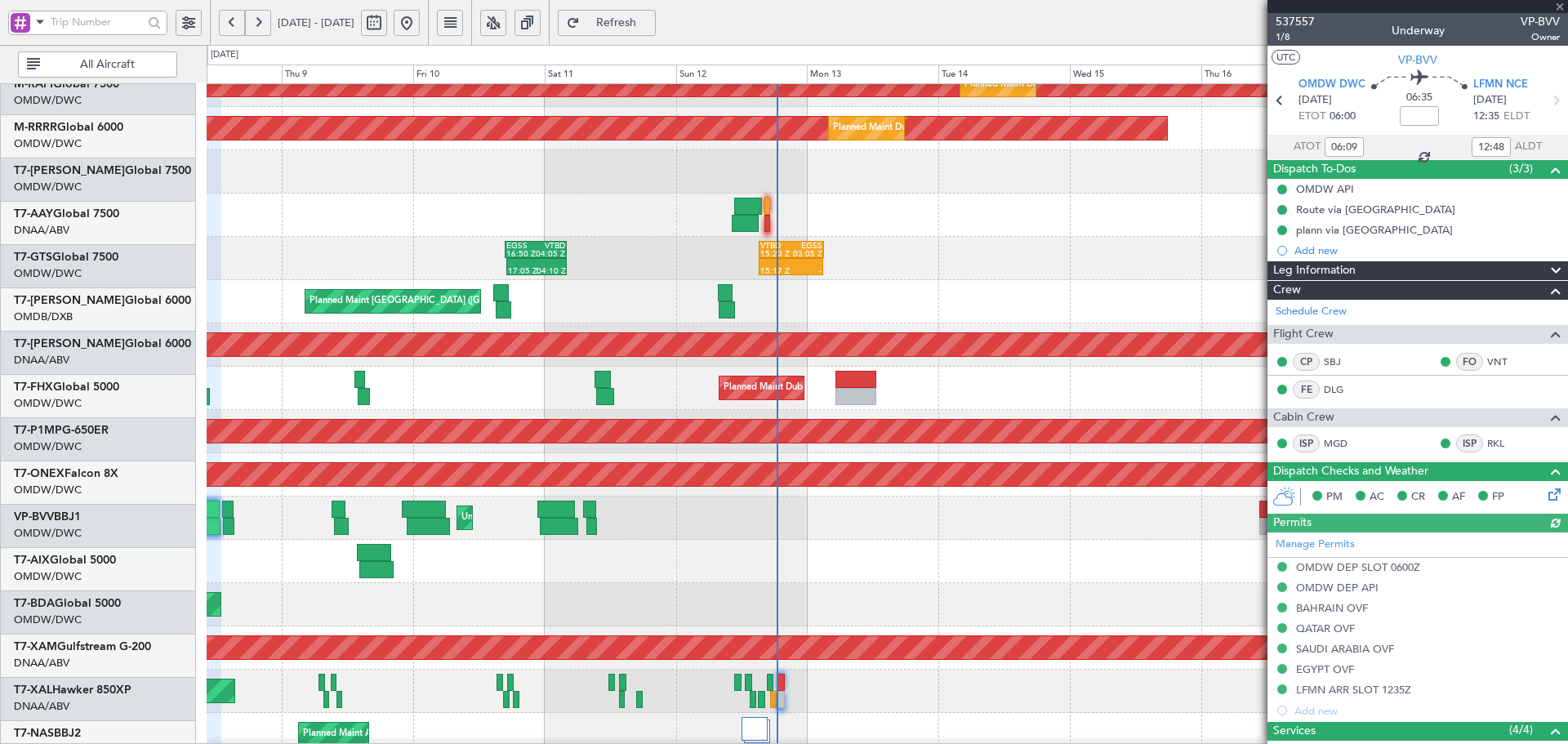
scroll to position [238, 0]
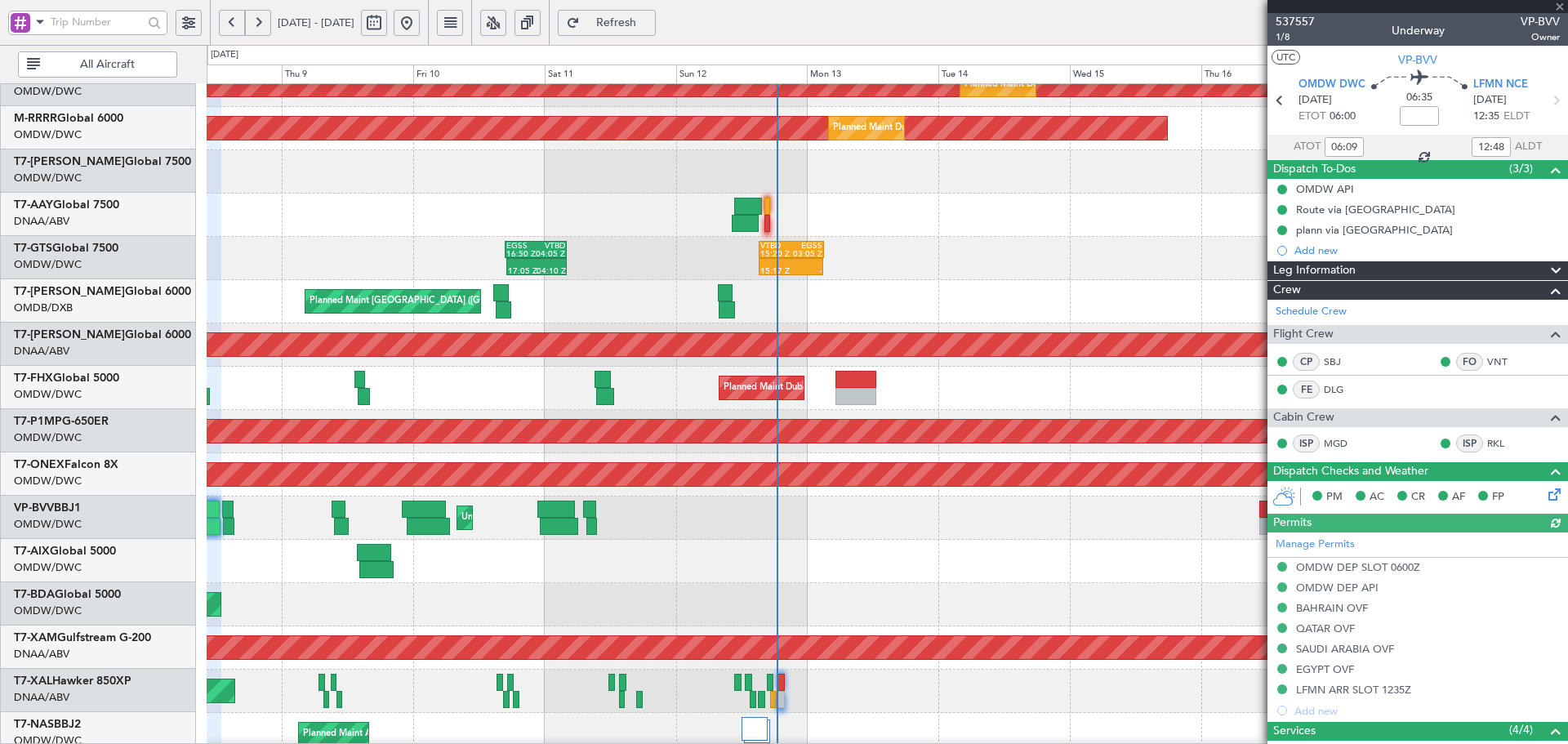
click at [419, 384] on div "Planned Maint Dubai (Al Maktoum Intl) Unplanned Maint [GEOGRAPHIC_DATA] (Al Mak…" at bounding box center [887, 388] width 1360 height 43
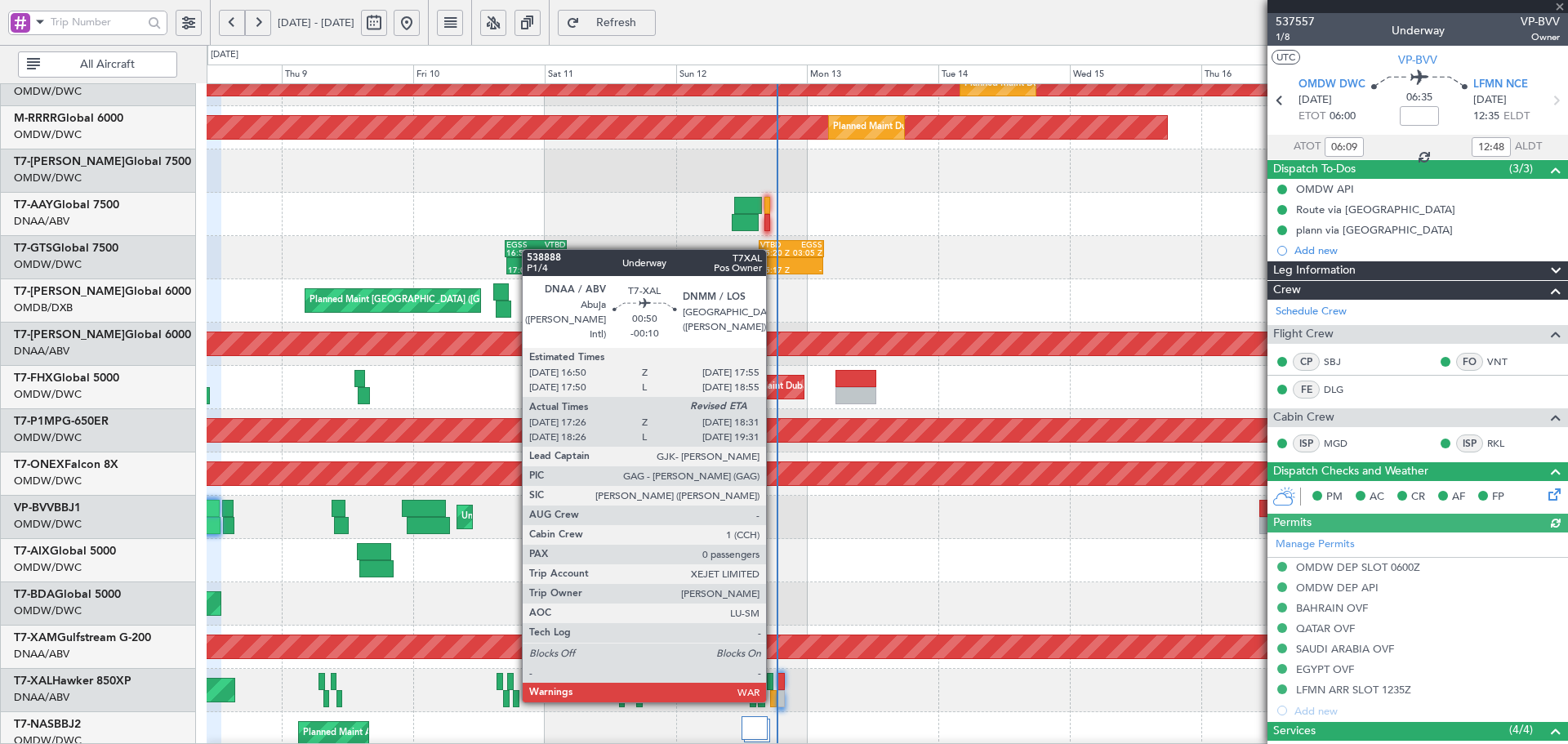
click at [773, 700] on div at bounding box center [772, 699] width 6 height 18
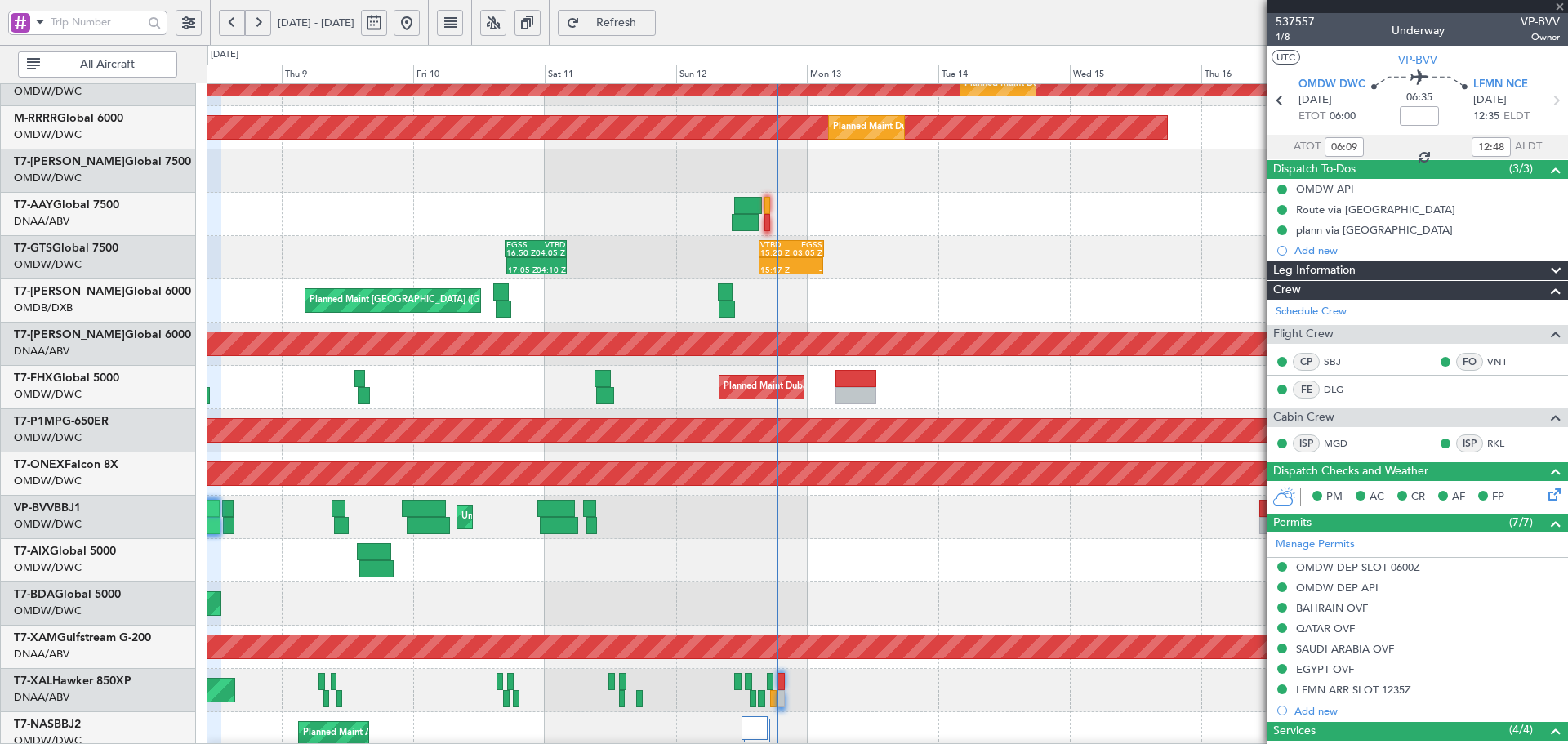
type input "-00:10"
type input "17:36"
type input "0"
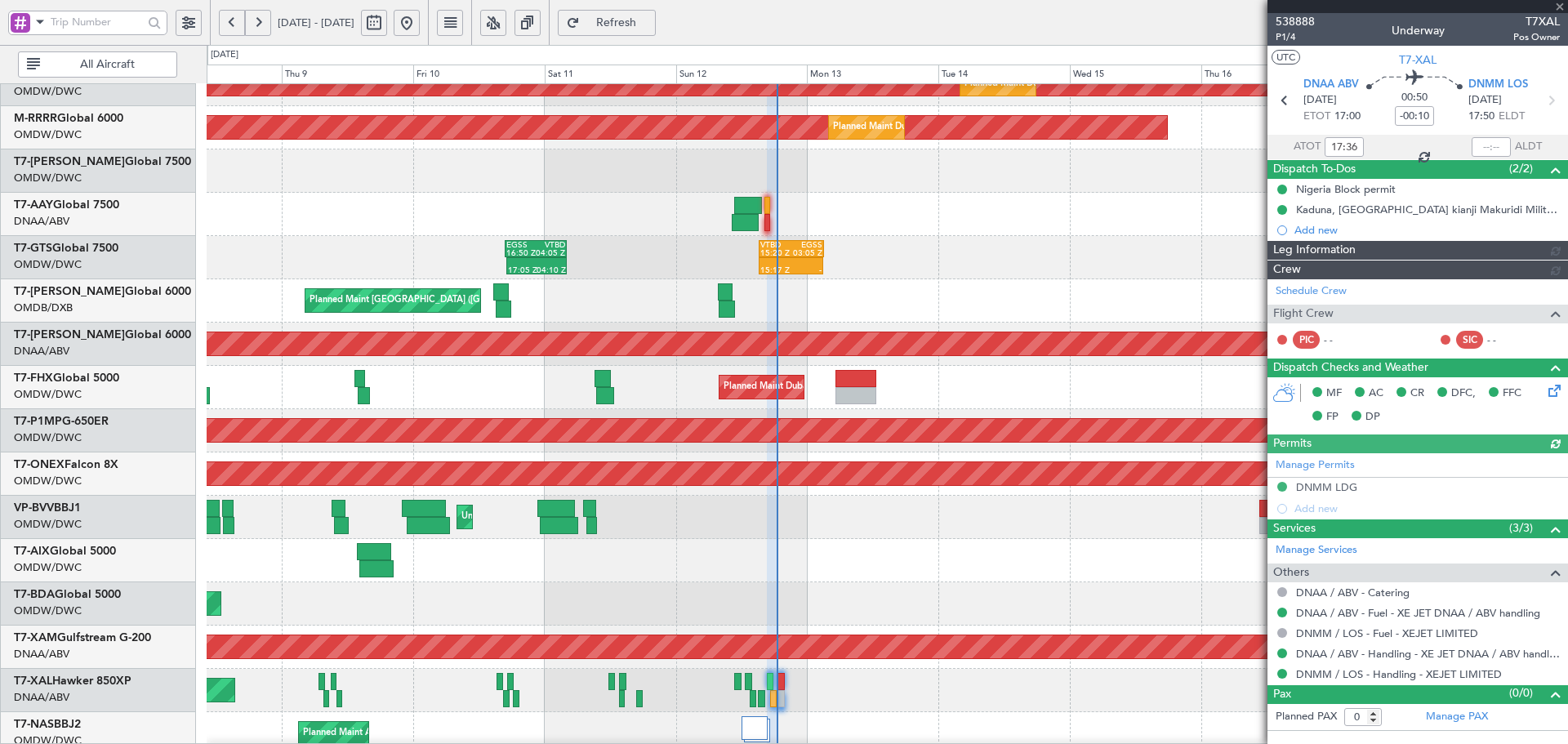
type input "[PERSON_NAME] (ANI)"
type input "7544"
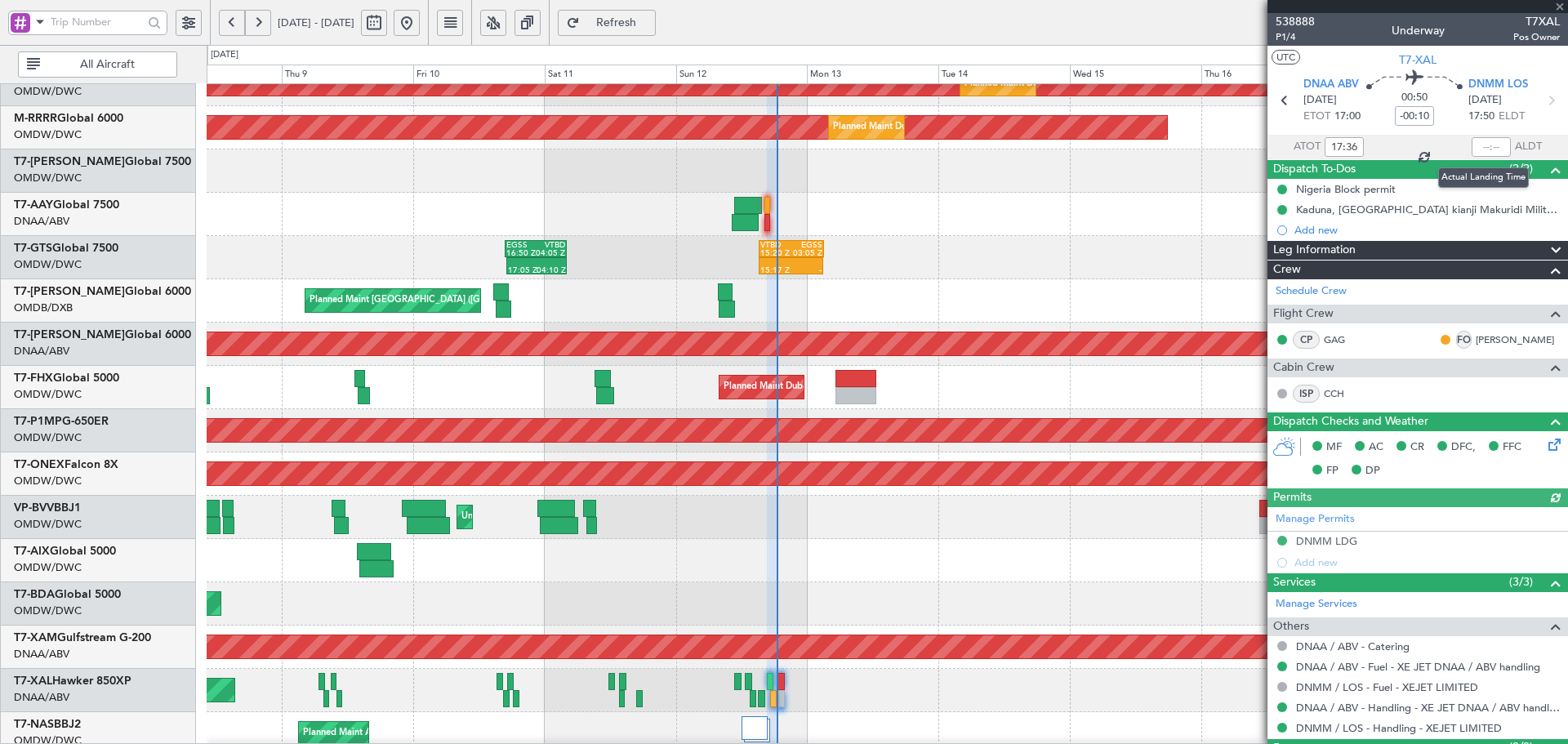
click at [1489, 145] on div at bounding box center [1491, 146] width 39 height 19
click at [1486, 144] on input "text" at bounding box center [1491, 146] width 39 height 19
click at [791, 514] on div "Unplanned Maint [GEOGRAPHIC_DATA] (Al Maktoum Intl)" at bounding box center [887, 517] width 1360 height 43
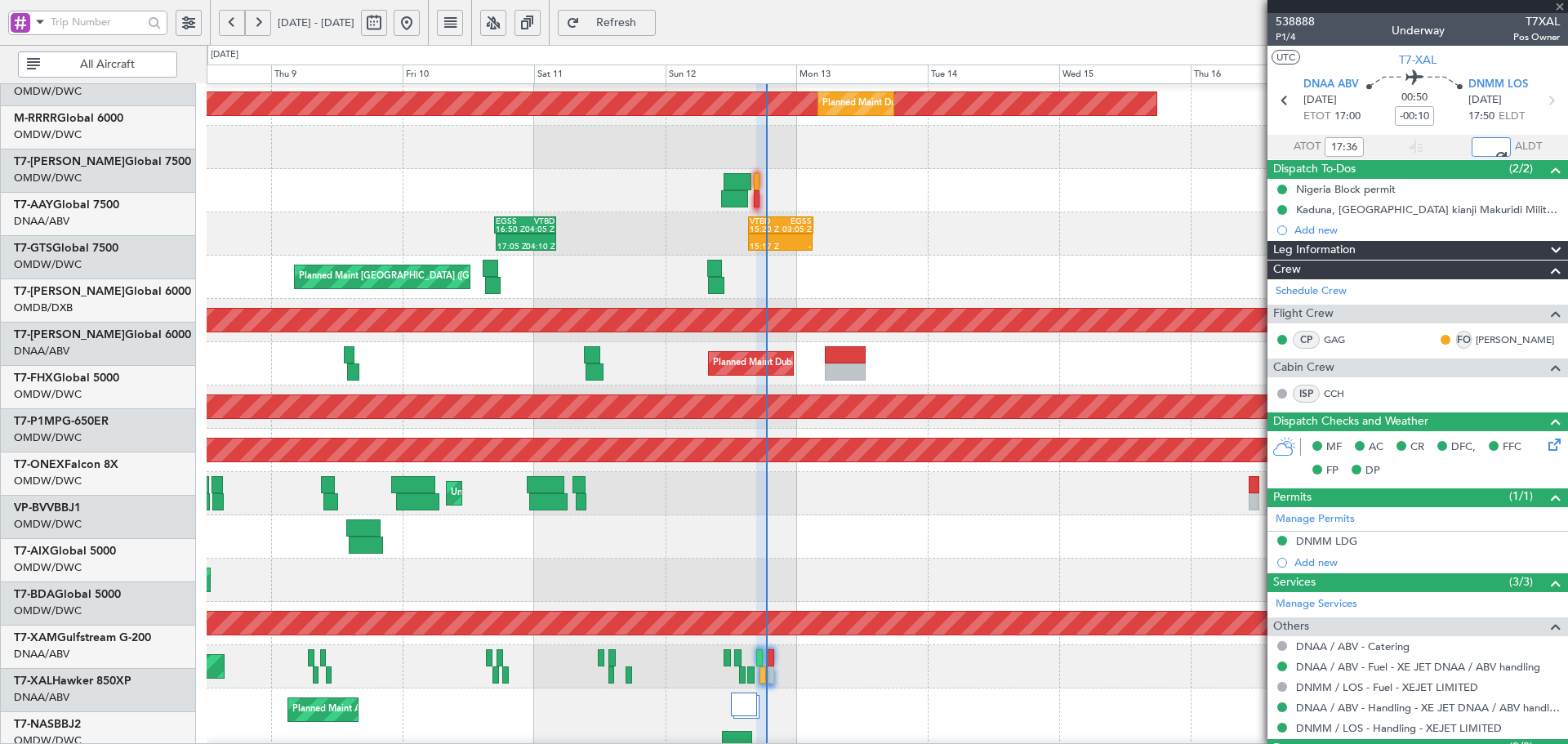
scroll to position [376, 0]
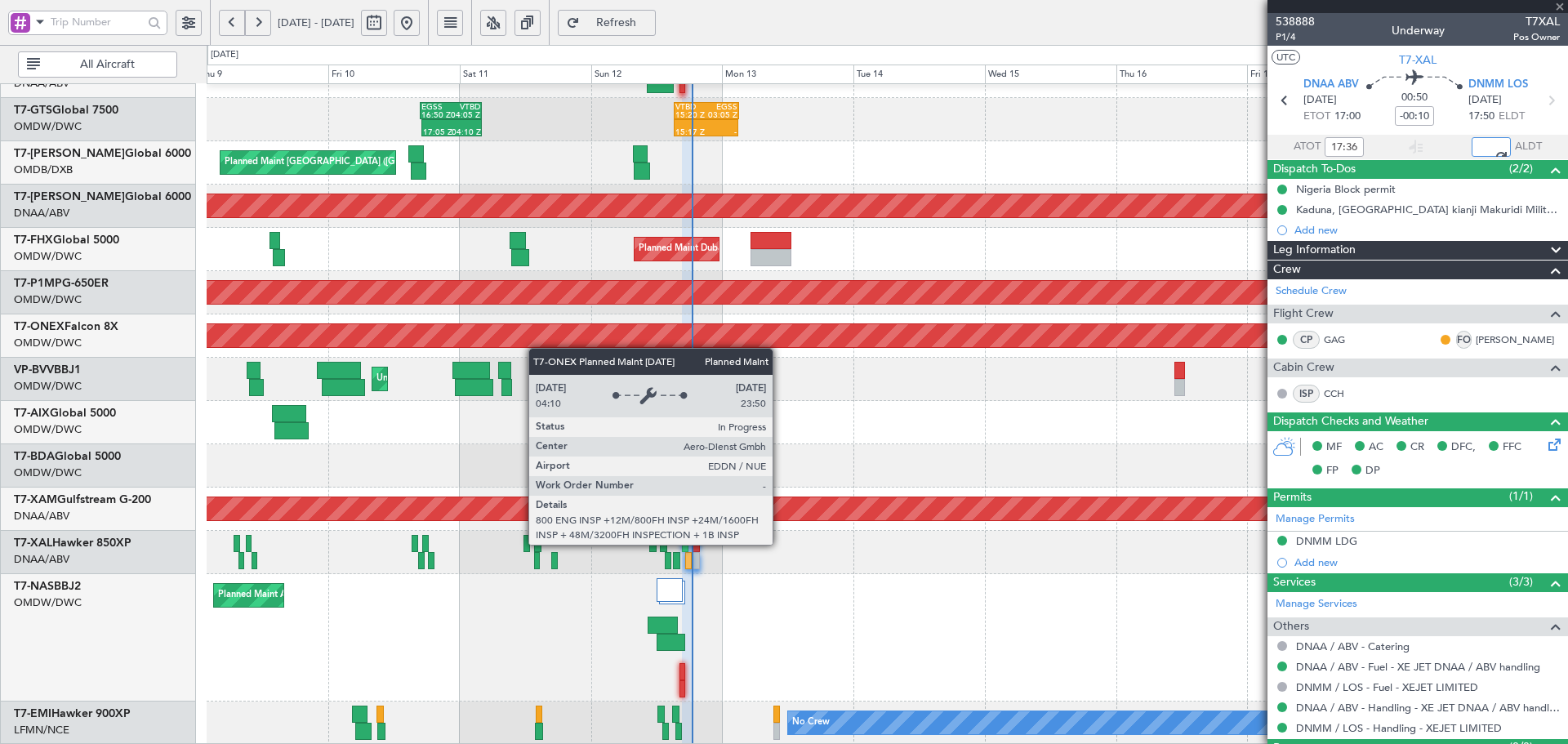
click at [531, 306] on div "17:05 Z 04:10 Z EGSS 16:50 Z VTBD 04:05 Z 15:17 Z - VTBD 15:20 Z EGSS 03:05 Z -…" at bounding box center [887, 226] width 1360 height 1037
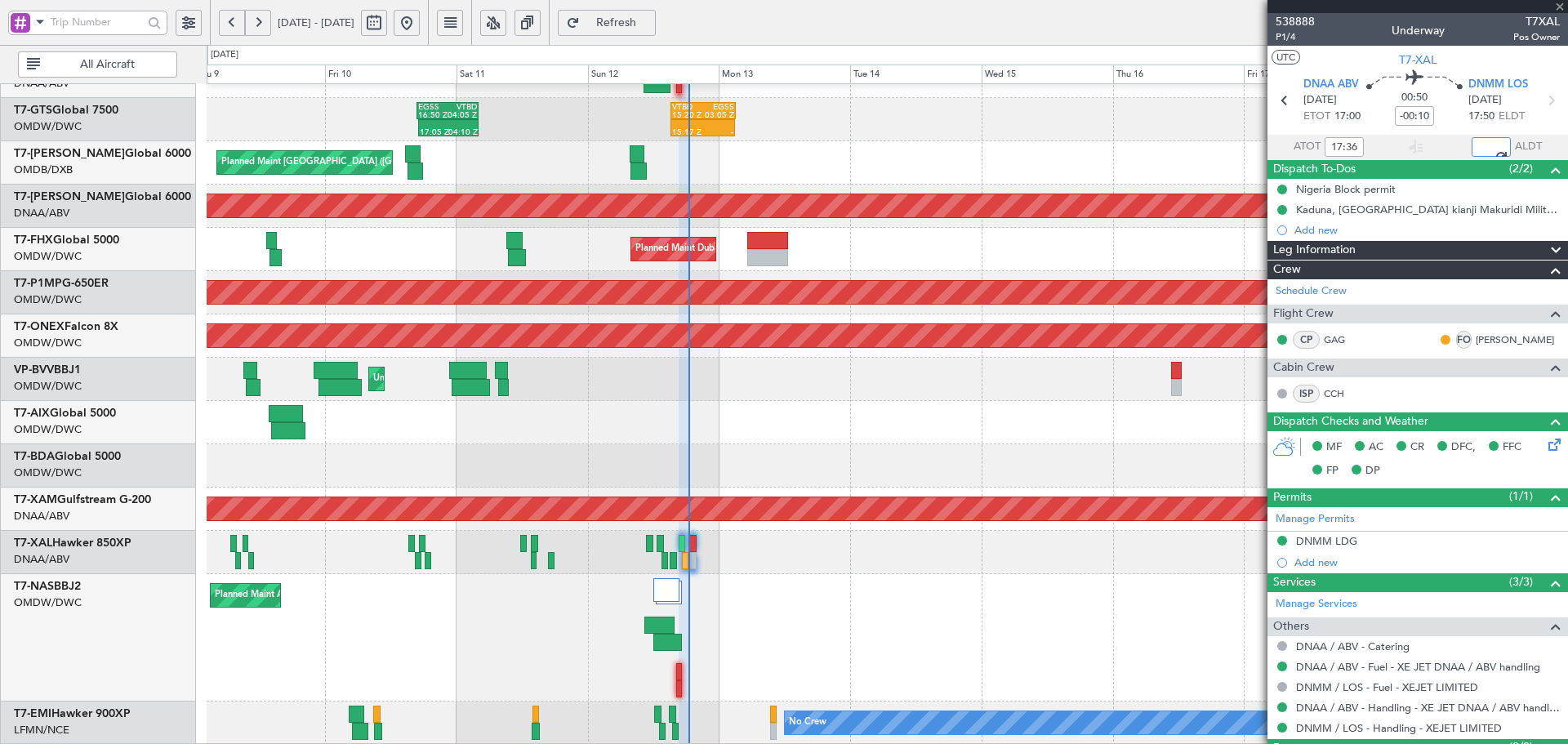
type input "18:26"
click at [650, 25] on span "Refresh" at bounding box center [616, 23] width 67 height 11
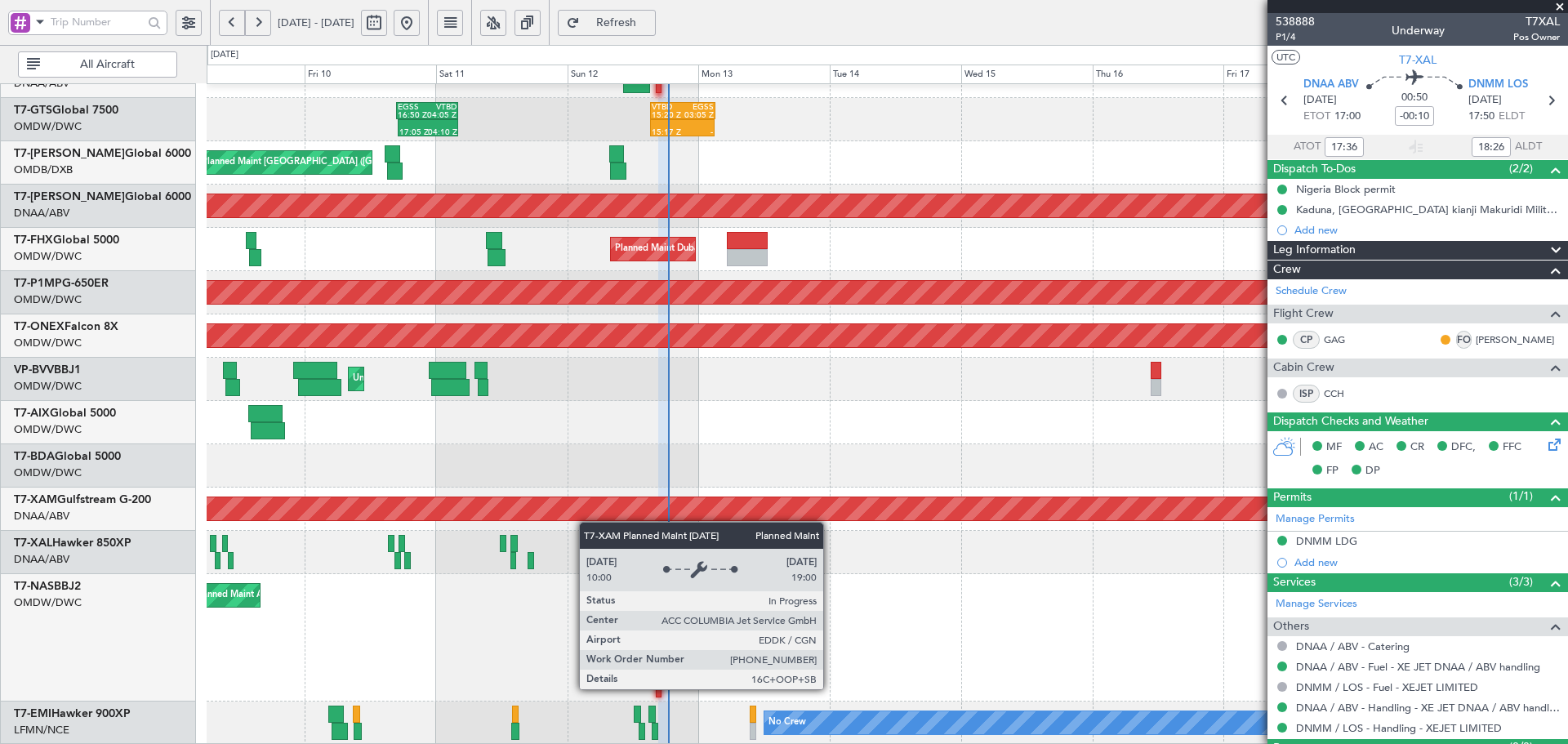
click at [587, 515] on div "17:05 Z 04:10 Z EGSS 16:50 Z VTBD 04:05 Z 15:17 Z - VTBD 15:20 Z EGSS 03:05 Z -…" at bounding box center [887, 226] width 1360 height 1037
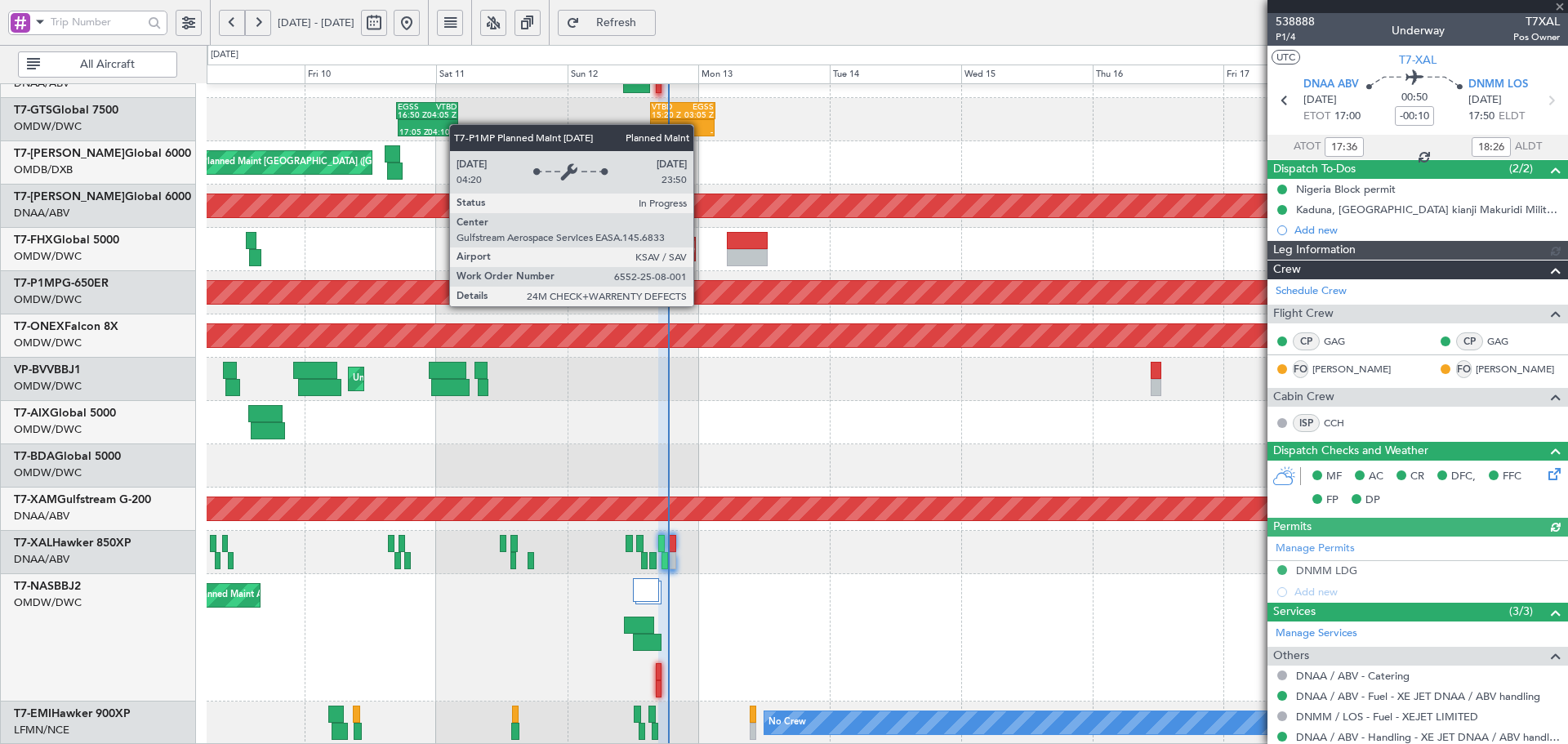
type input "[PERSON_NAME] (ANI)"
type input "7544"
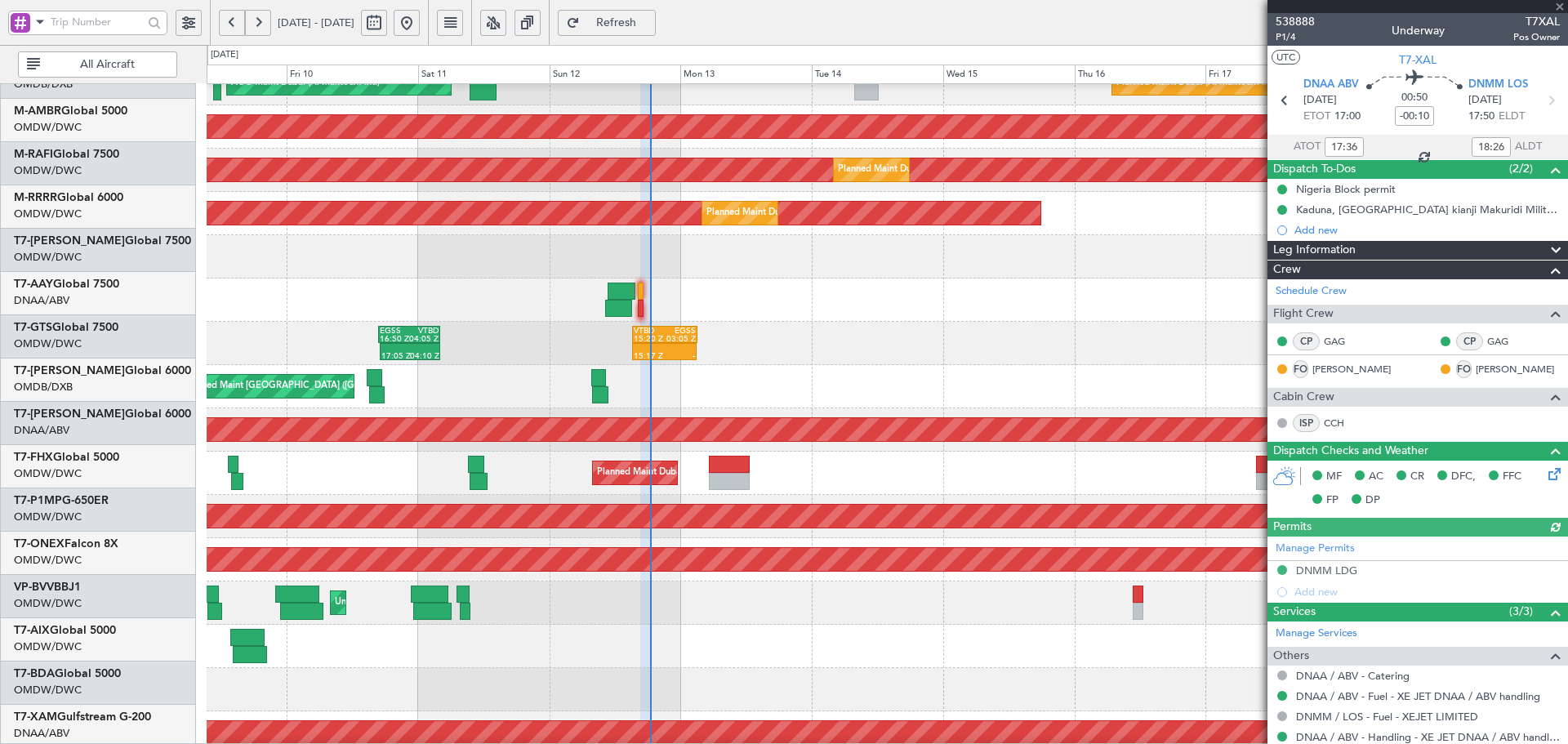
scroll to position [152, 0]
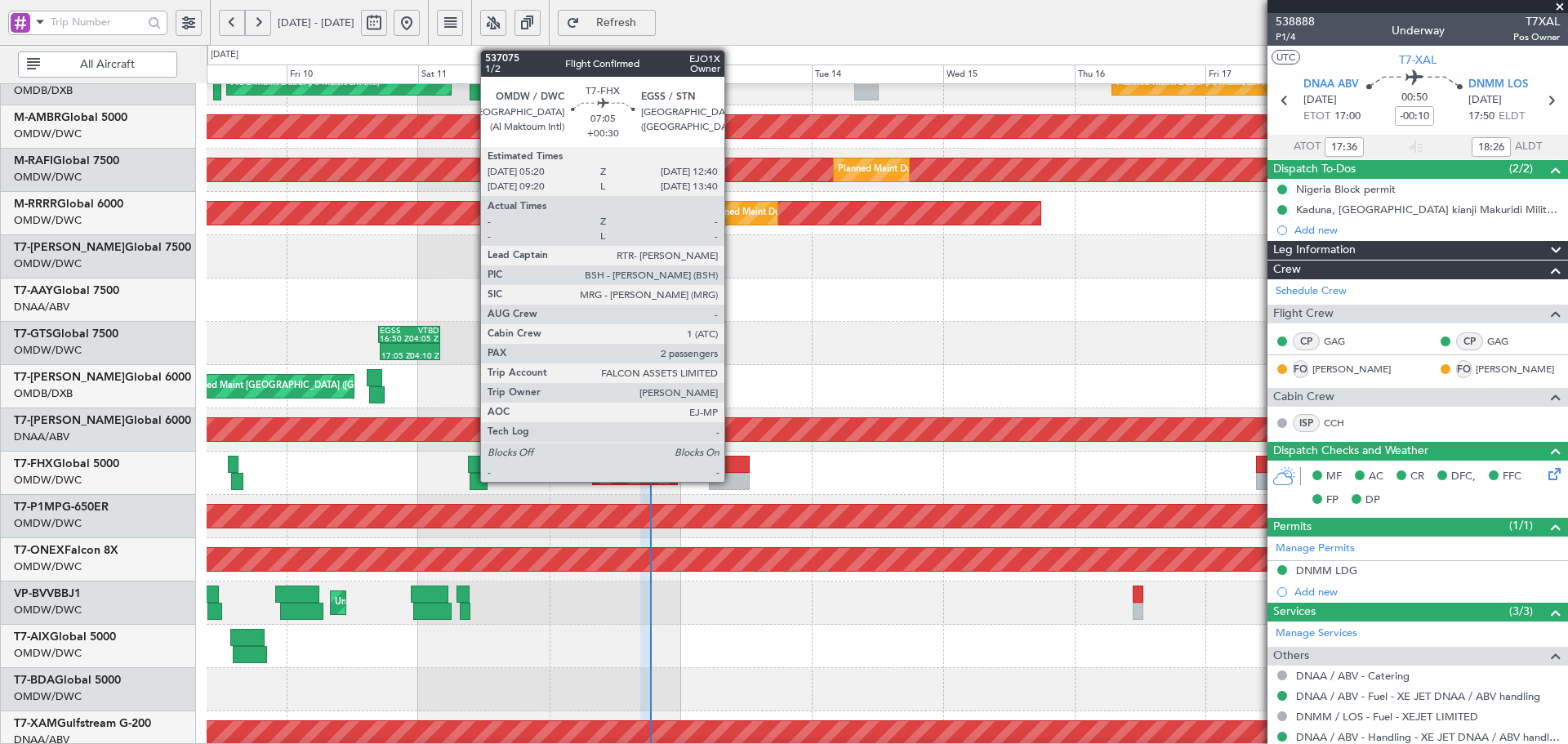
click at [732, 474] on div at bounding box center [729, 482] width 41 height 18
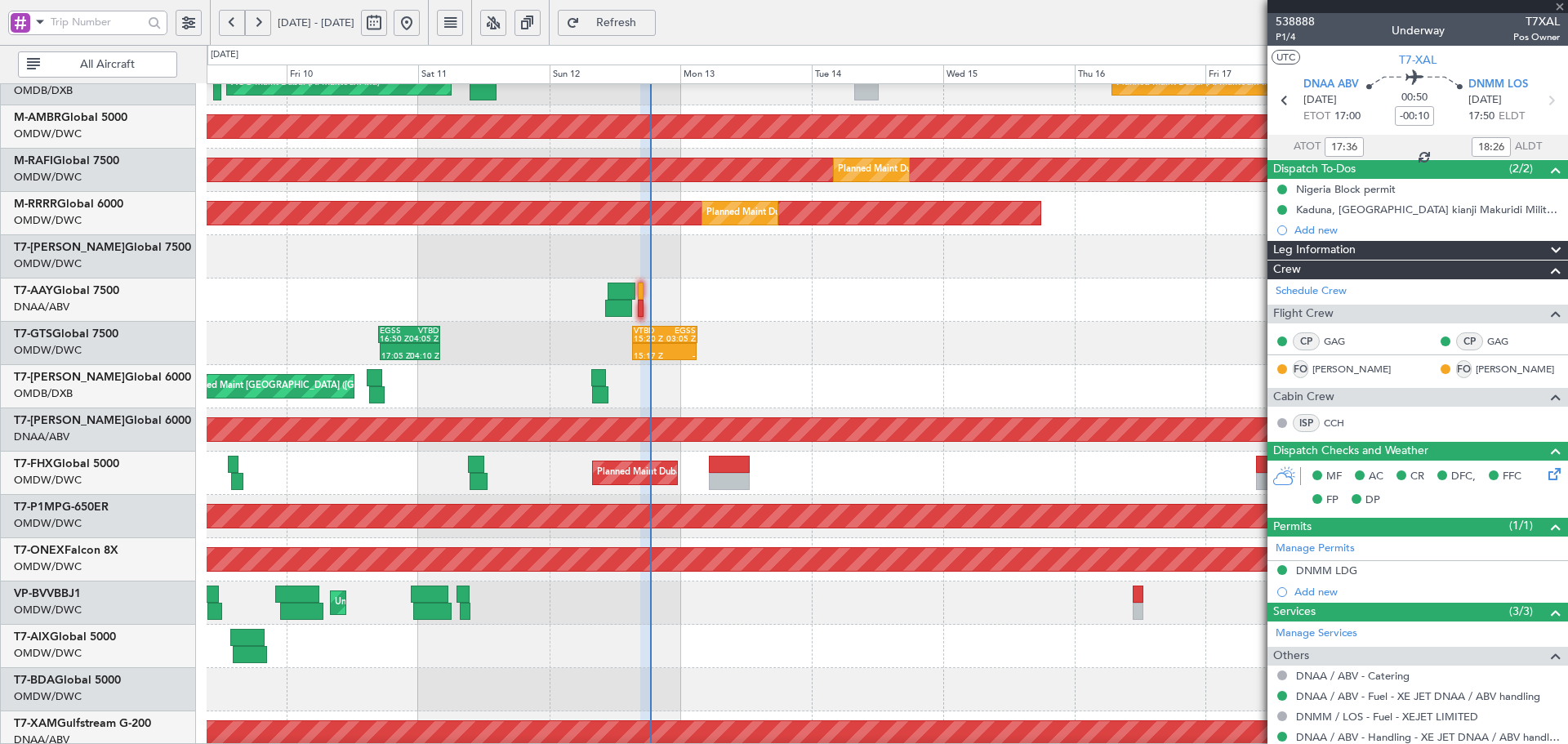
type input "+00:30"
type input "2"
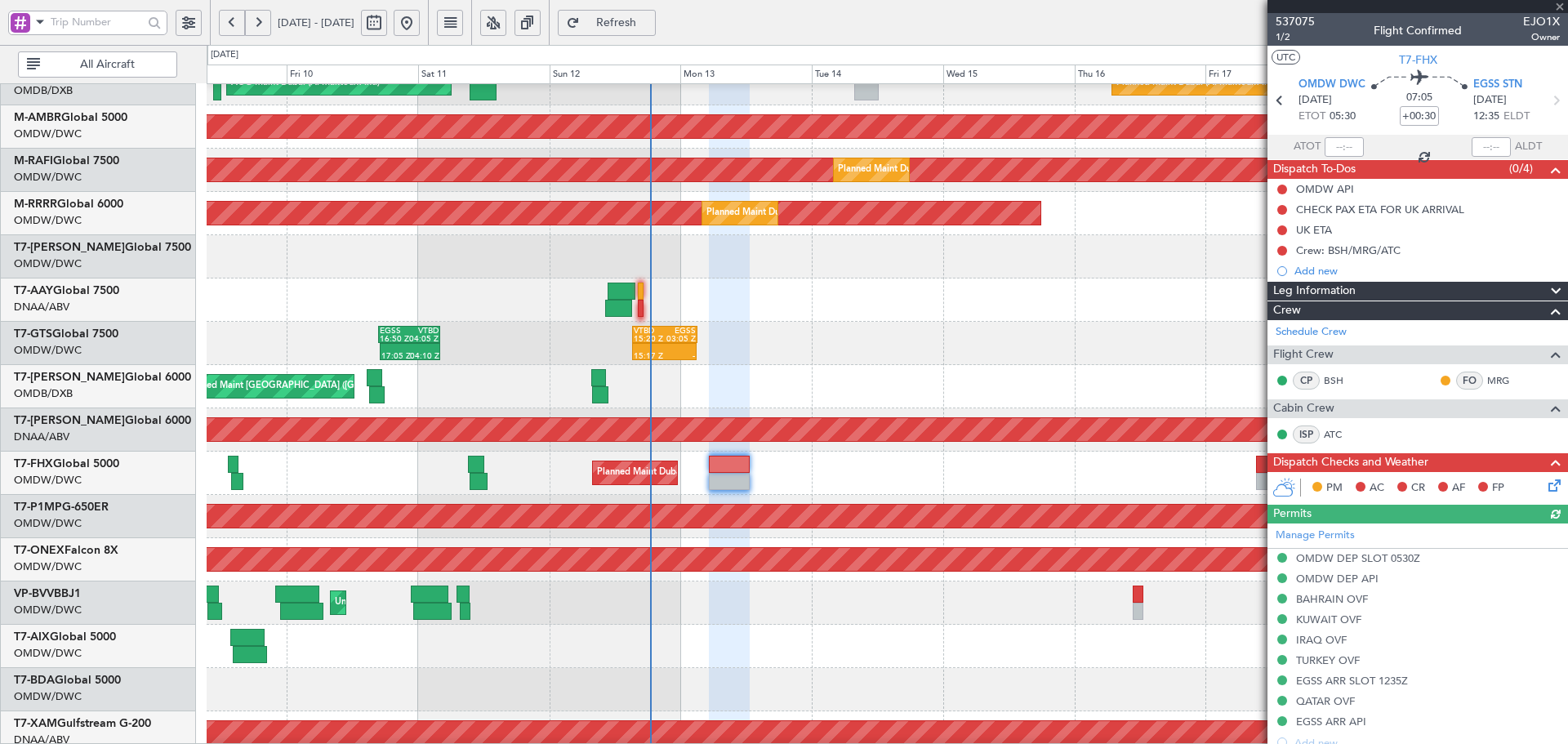
type input "[PERSON_NAME] (ANI)"
type input "7316"
click at [1282, 252] on button at bounding box center [1282, 250] width 10 height 10
click at [1290, 324] on span "Completed" at bounding box center [1289, 323] width 54 height 17
click at [1283, 228] on button at bounding box center [1282, 230] width 10 height 10
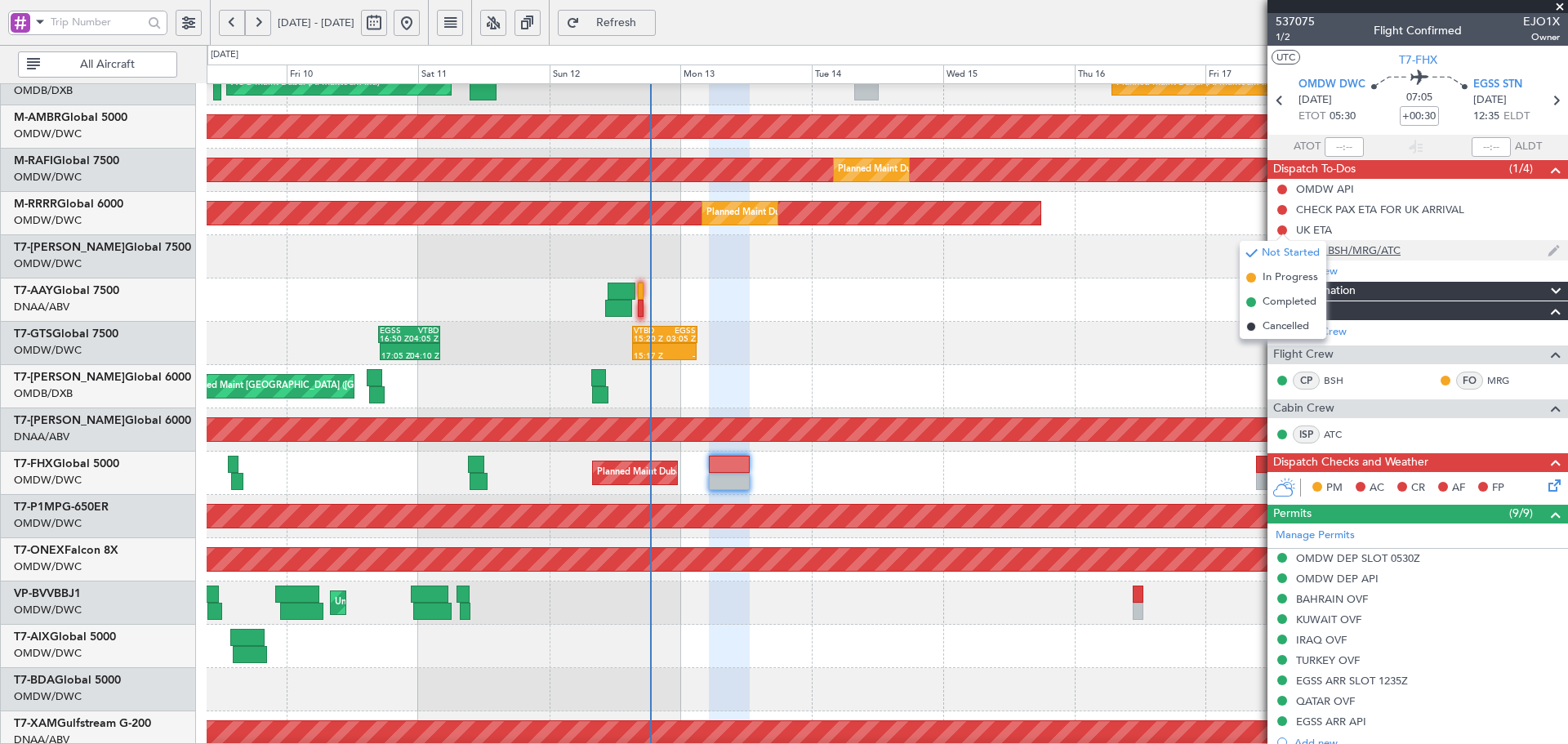
drag, startPoint x: 1281, startPoint y: 304, endPoint x: 1289, endPoint y: 242, distance: 62.5
click at [1281, 301] on span "Completed" at bounding box center [1289, 302] width 54 height 17
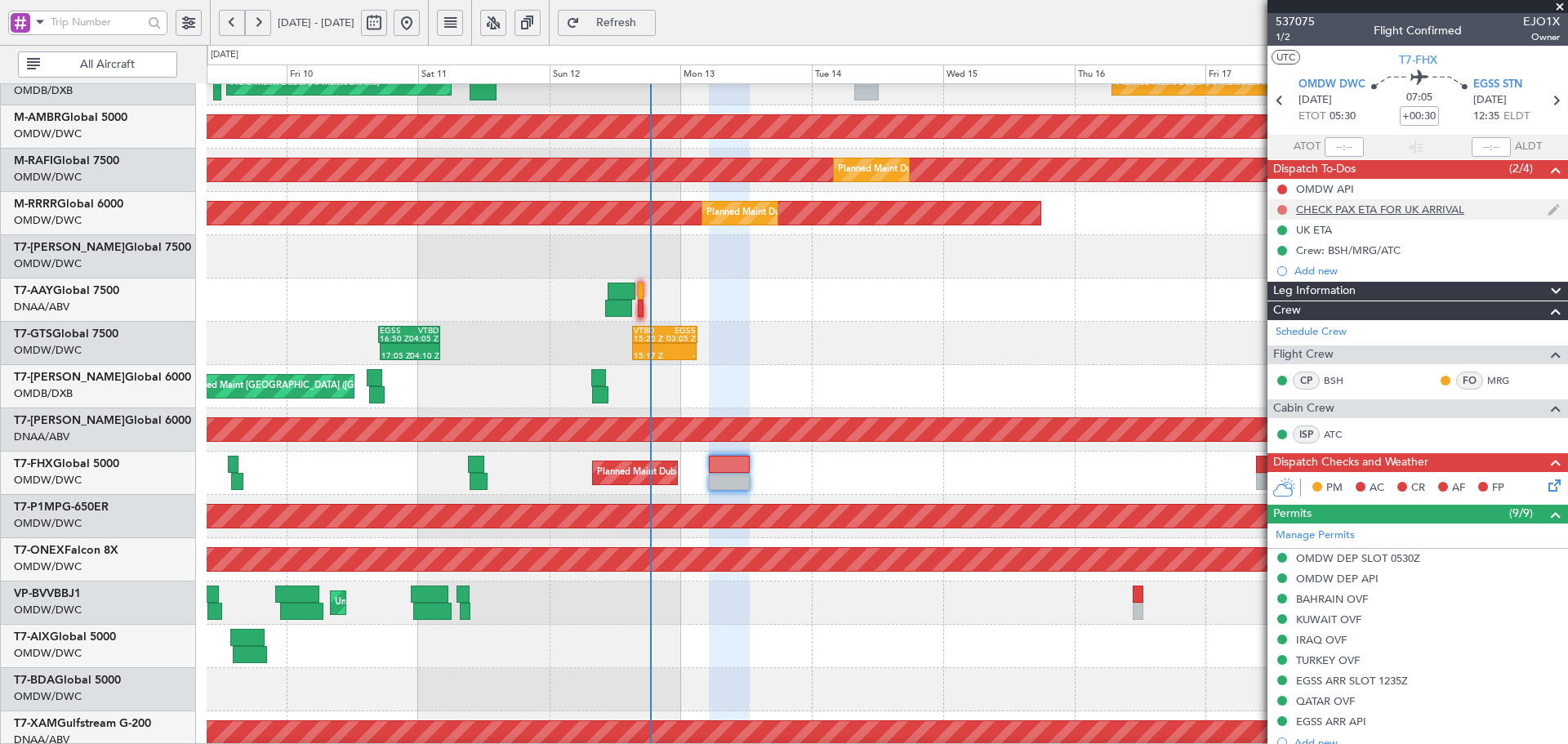
click at [1285, 207] on button at bounding box center [1282, 210] width 10 height 10
click at [1296, 282] on span "Completed" at bounding box center [1289, 282] width 54 height 17
click at [1278, 188] on button at bounding box center [1282, 189] width 10 height 10
click at [1284, 267] on span "Completed" at bounding box center [1289, 262] width 54 height 17
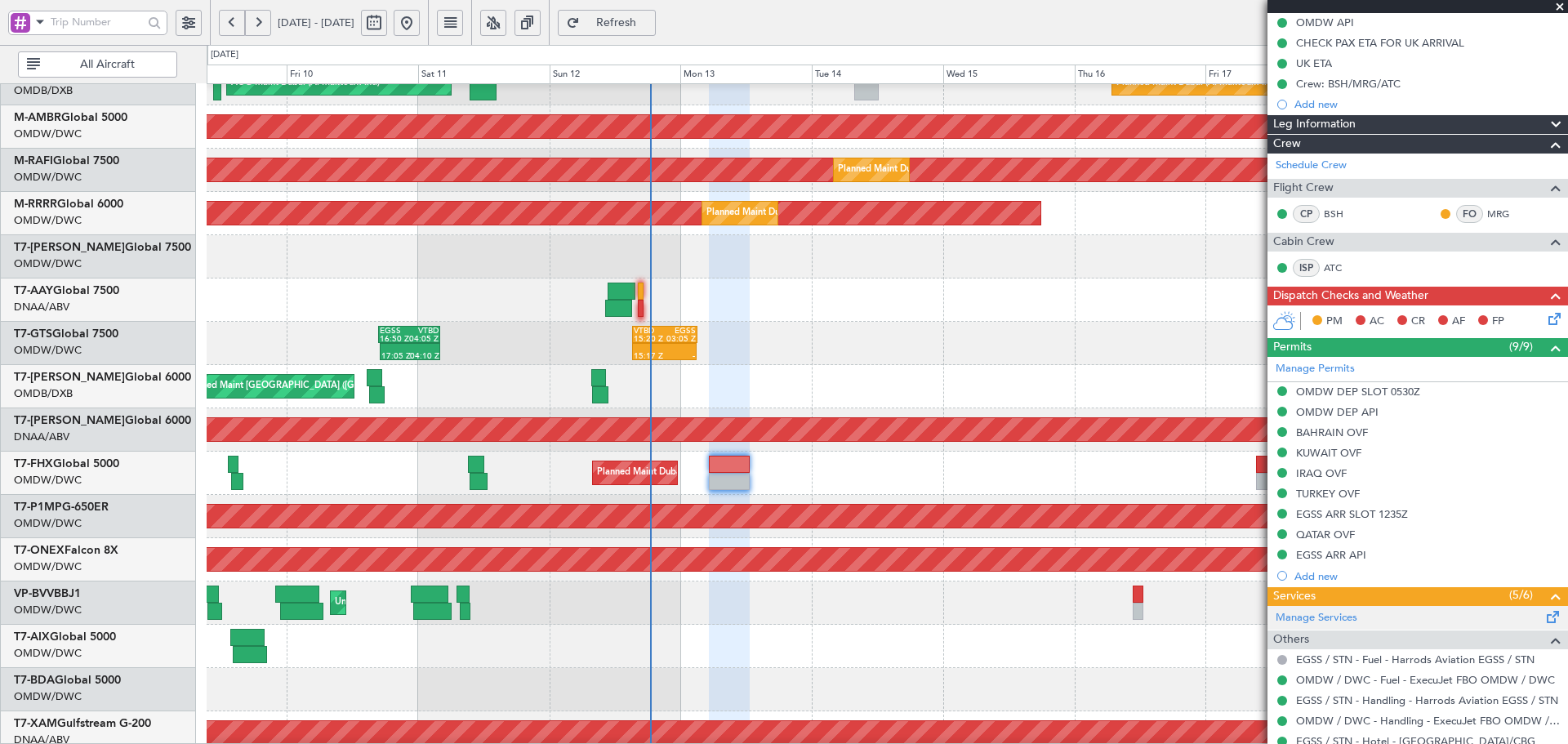
scroll to position [334, 0]
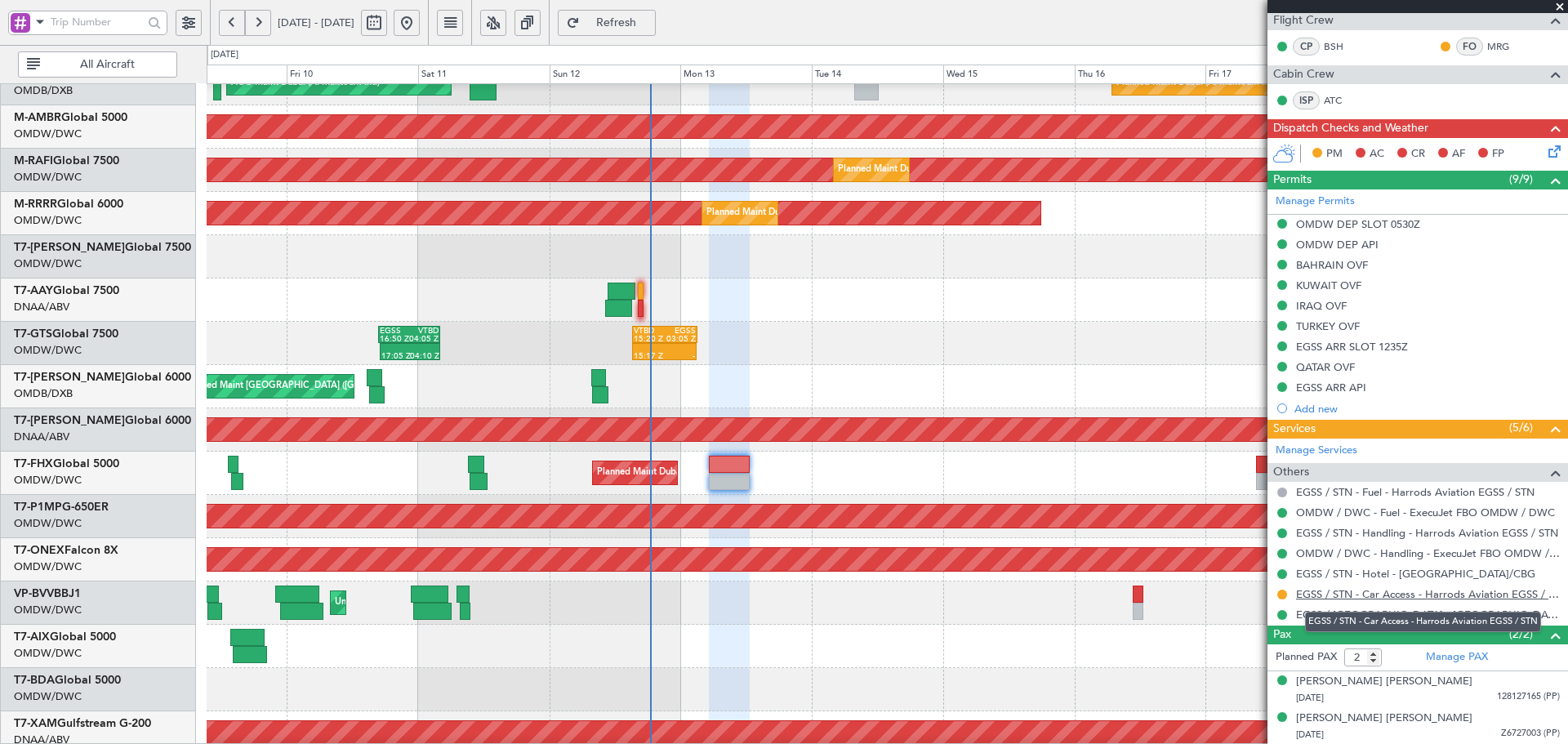
click at [1397, 590] on link "EGSS / STN - Car Access - Harrods Aviation EGSS / STN" at bounding box center [1428, 593] width 263 height 14
click at [615, 577] on div "Planned Maint Nurnberg" at bounding box center [887, 559] width 1360 height 43
click at [1545, 146] on icon at bounding box center [1551, 149] width 13 height 13
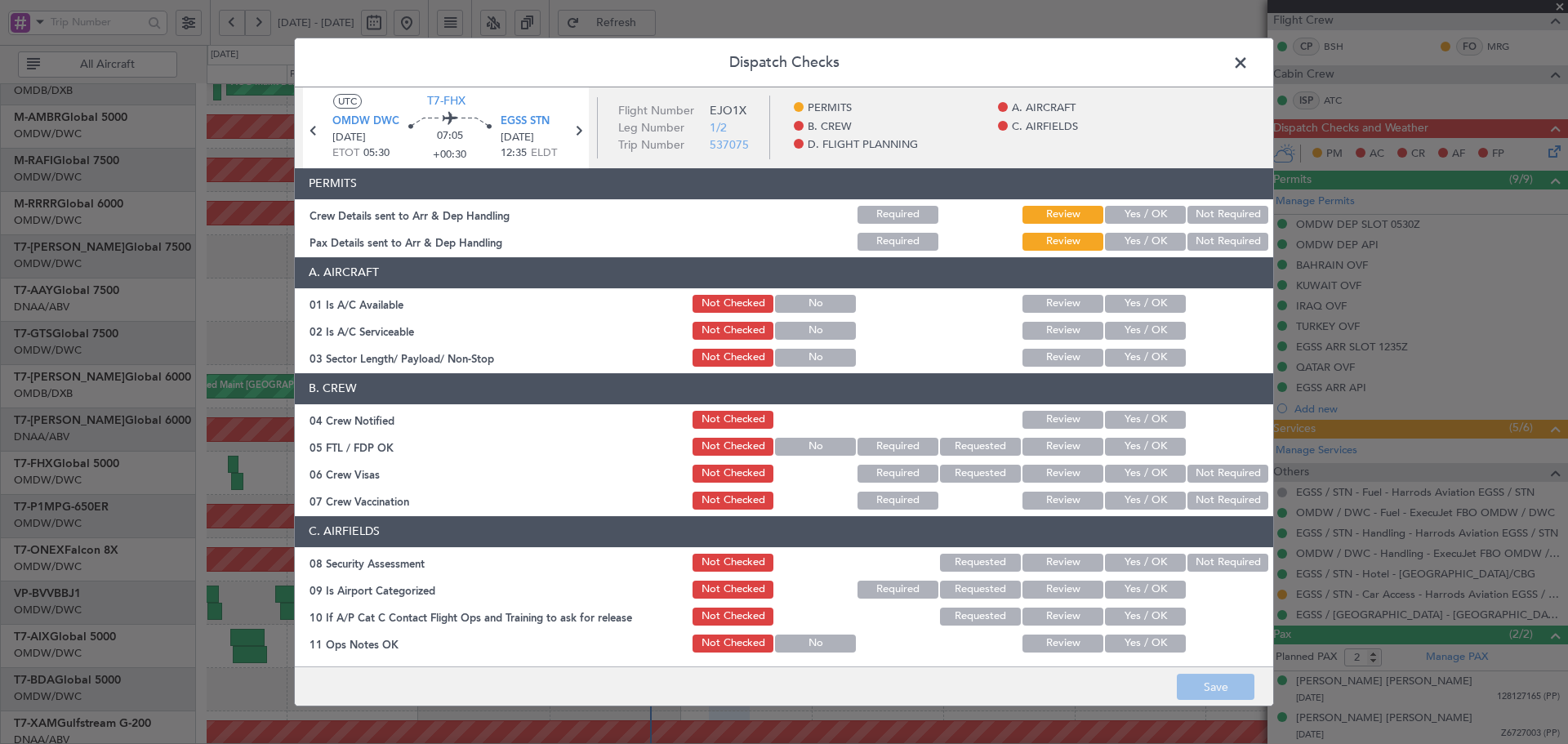
click at [1149, 215] on button "Yes / OK" at bounding box center [1145, 214] width 80 height 18
click at [1143, 242] on button "Yes / OK" at bounding box center [1145, 241] width 80 height 18
click at [1126, 306] on button "Yes / OK" at bounding box center [1145, 303] width 80 height 18
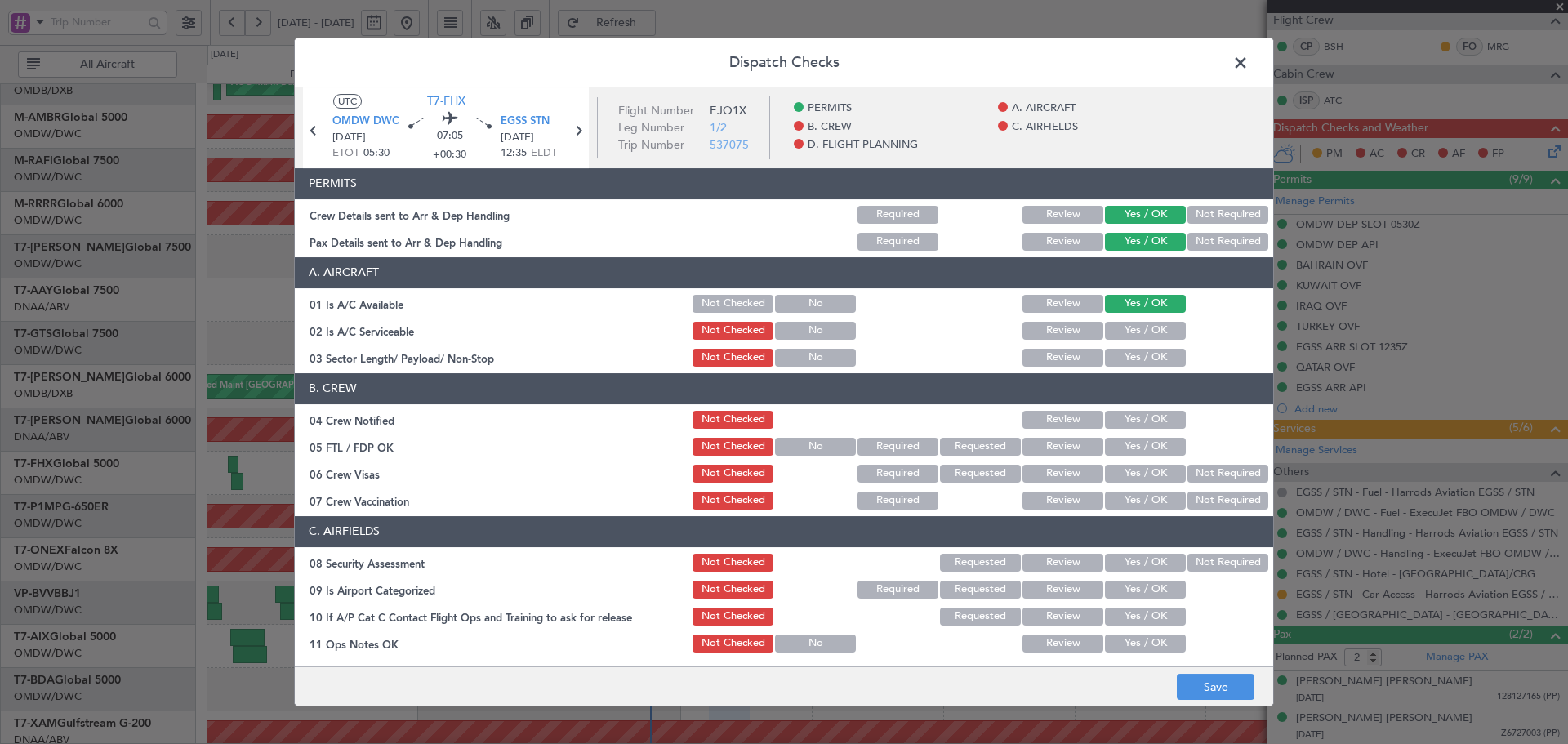
drag, startPoint x: 1117, startPoint y: 334, endPoint x: 1116, endPoint y: 345, distance: 11.0
click at [1117, 335] on button "Yes / OK" at bounding box center [1145, 330] width 80 height 18
drag, startPoint x: 1115, startPoint y: 355, endPoint x: 1140, endPoint y: 422, distance: 71.5
click at [1120, 360] on button "Yes / OK" at bounding box center [1145, 357] width 80 height 18
click at [1135, 419] on button "Yes / OK" at bounding box center [1145, 420] width 80 height 18
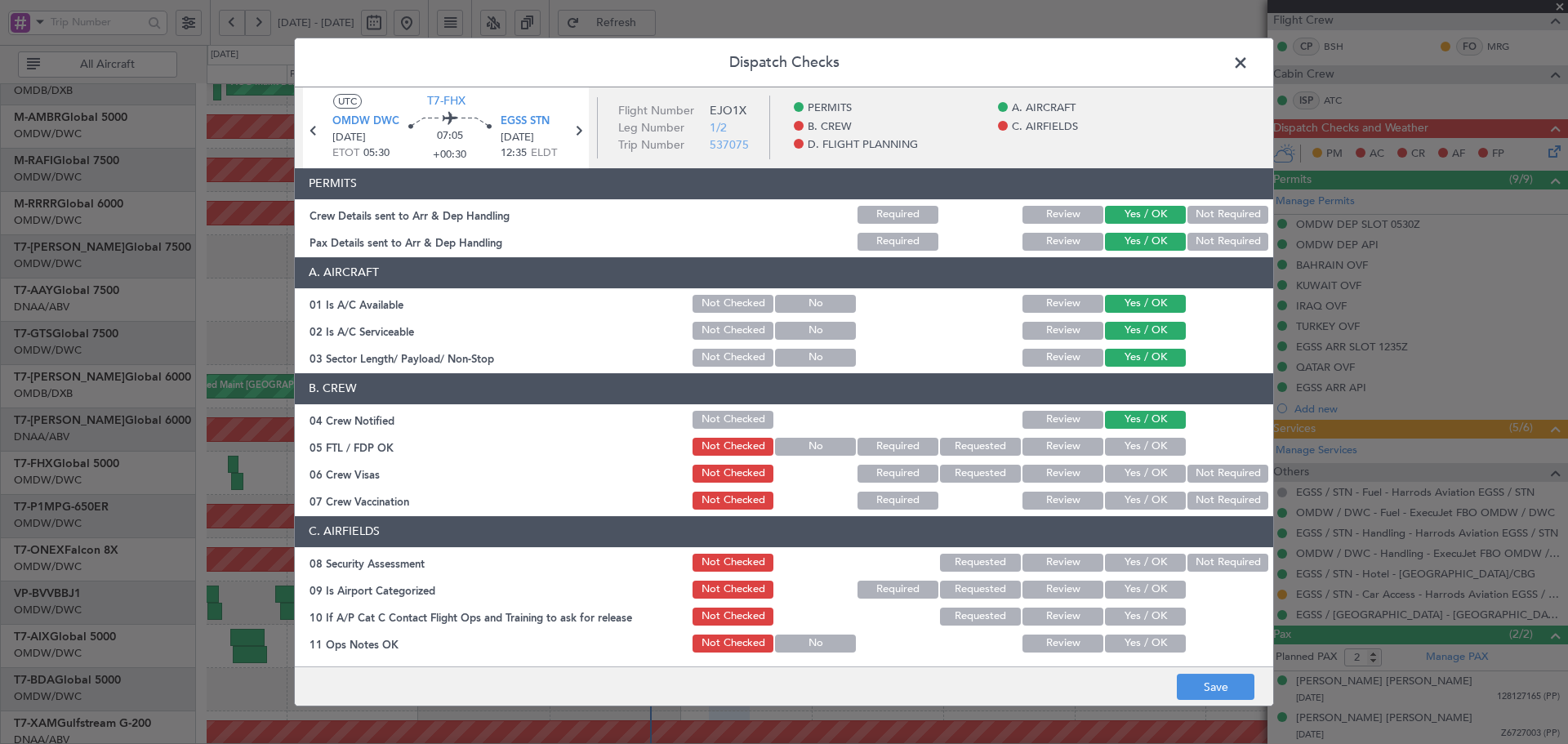
click at [1128, 445] on button "Yes / OK" at bounding box center [1145, 446] width 80 height 18
drag, startPoint x: 1128, startPoint y: 466, endPoint x: 1131, endPoint y: 475, distance: 9.5
click at [1128, 467] on button "Yes / OK" at bounding box center [1145, 473] width 80 height 18
drag, startPoint x: 1202, startPoint y: 498, endPoint x: 1142, endPoint y: 545, distance: 76.2
click at [1200, 501] on button "Not Required" at bounding box center [1227, 500] width 80 height 18
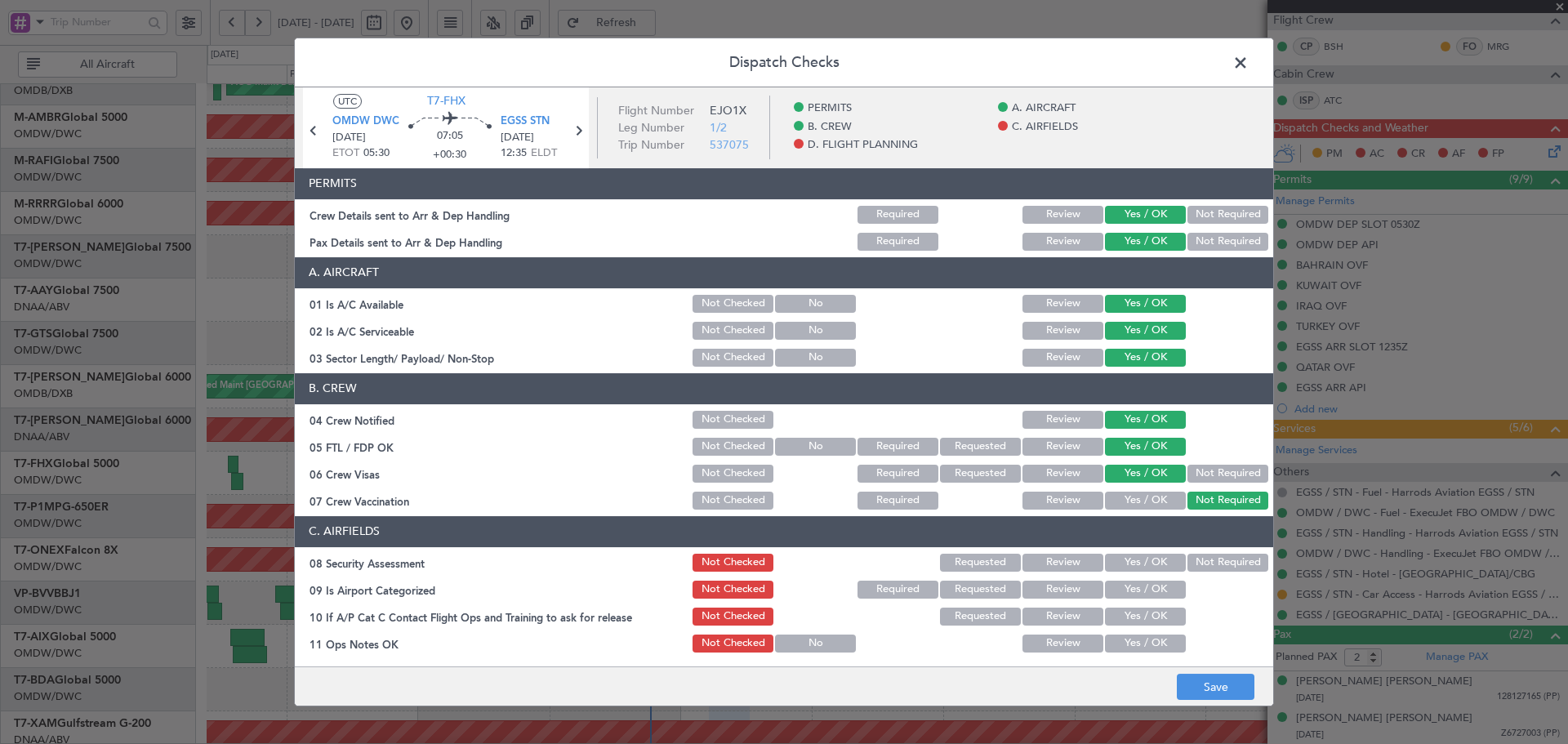
drag, startPoint x: 1136, startPoint y: 559, endPoint x: 1136, endPoint y: 572, distance: 13.0
click at [1136, 561] on button "Yes / OK" at bounding box center [1145, 562] width 80 height 18
click at [1135, 592] on button "Yes / OK" at bounding box center [1145, 589] width 80 height 18
drag, startPoint x: 1131, startPoint y: 616, endPoint x: 1134, endPoint y: 633, distance: 17.3
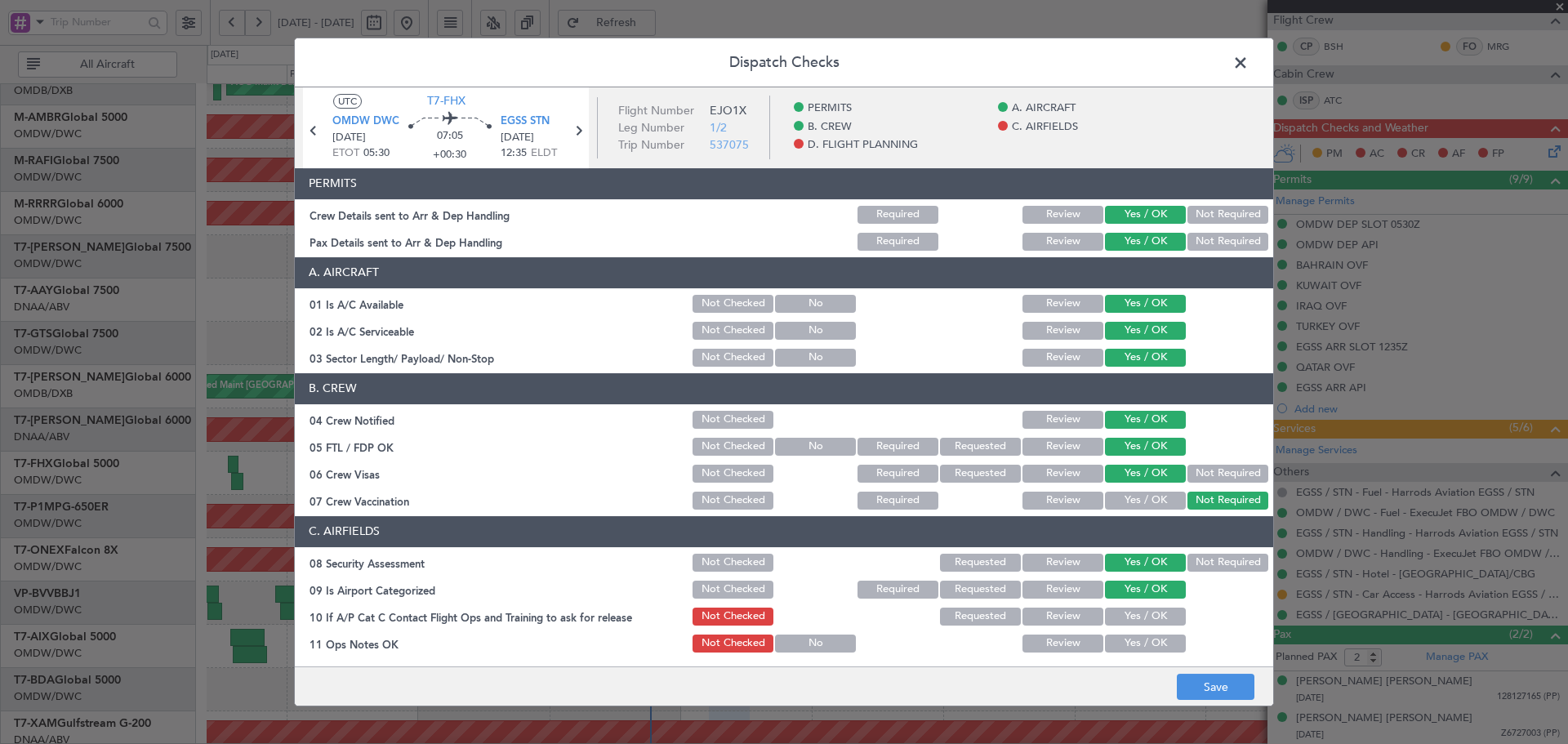
click at [1131, 618] on button "Yes / OK" at bounding box center [1145, 616] width 80 height 18
click at [1134, 648] on button "Yes / OK" at bounding box center [1145, 643] width 80 height 18
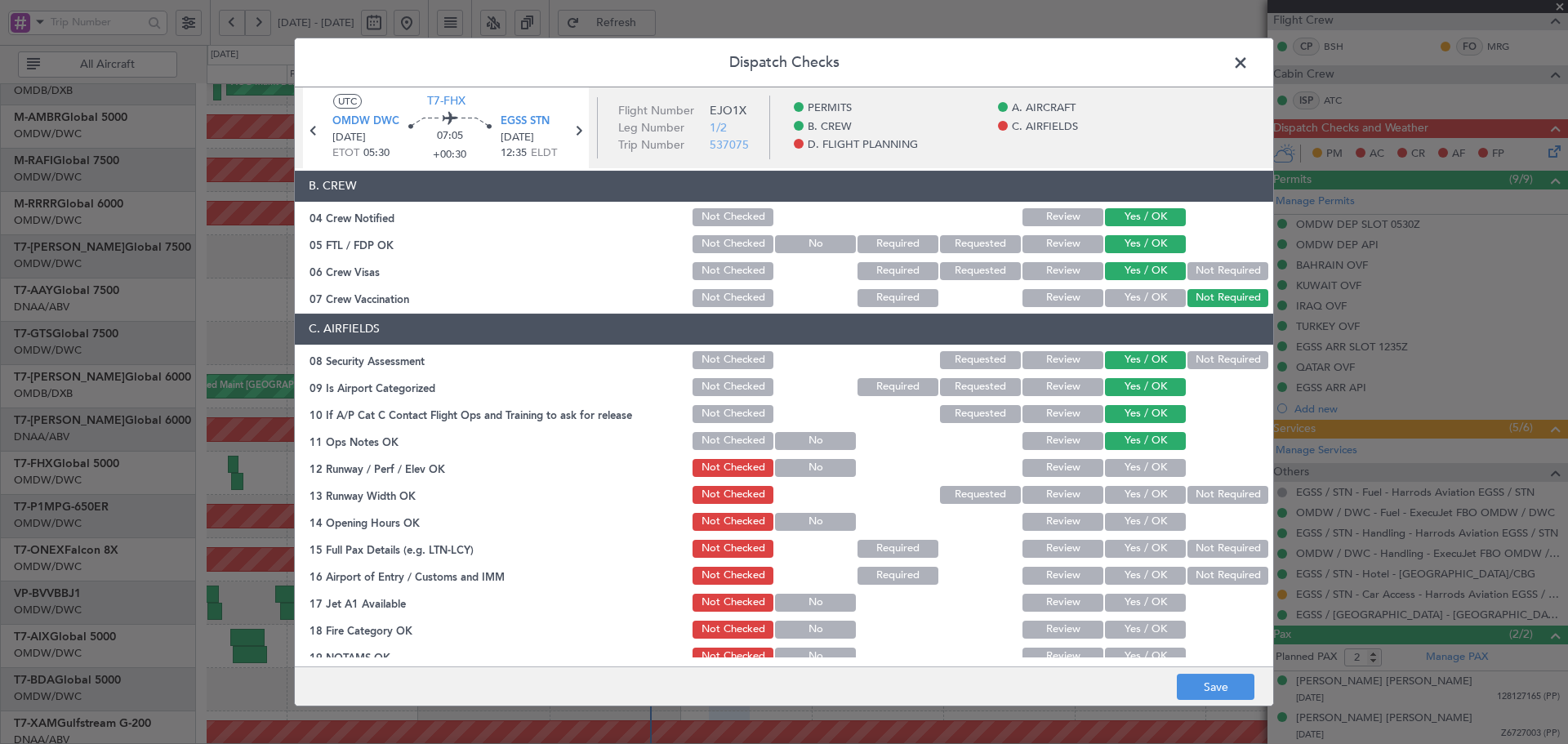
scroll to position [218, 0]
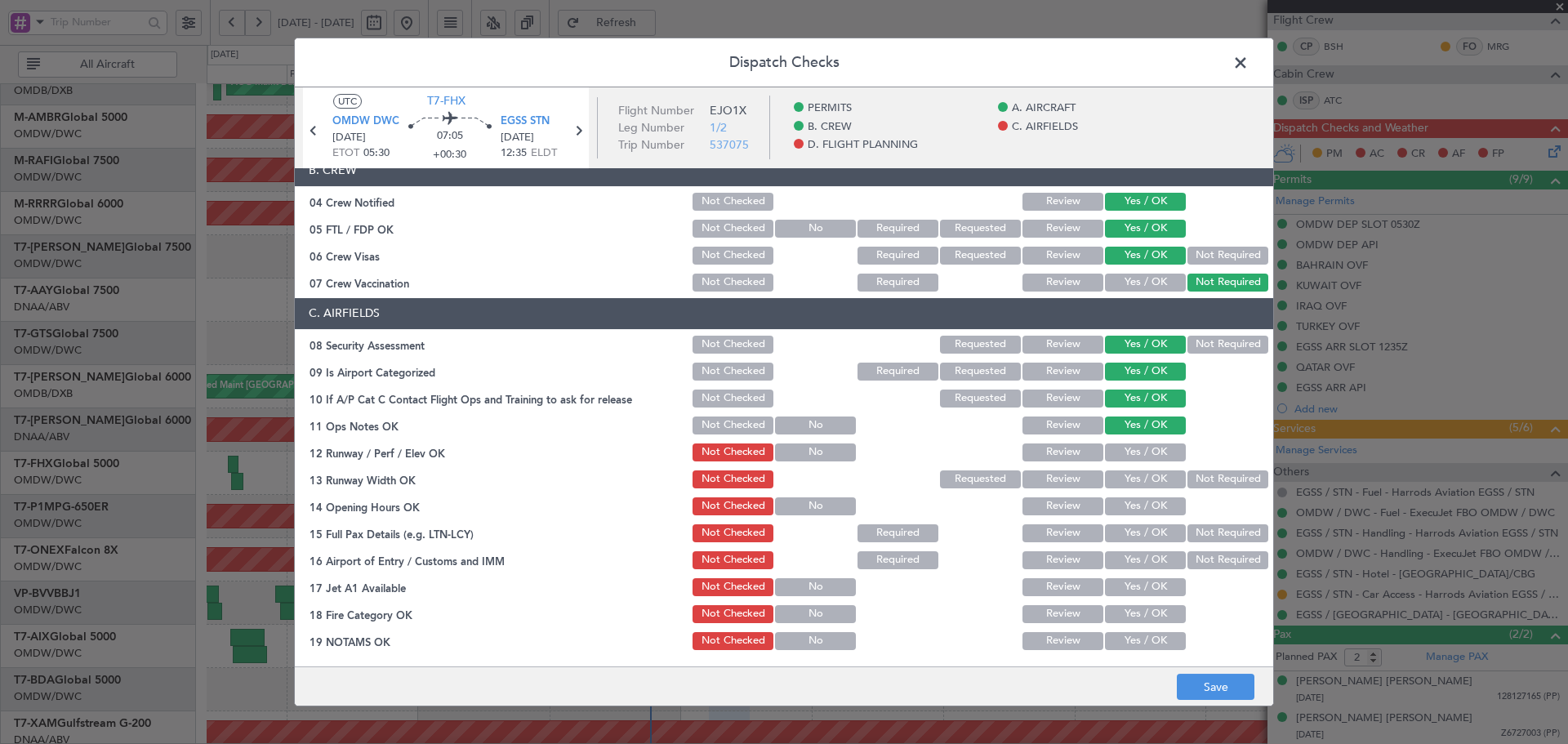
click at [1126, 451] on button "Yes / OK" at bounding box center [1145, 452] width 80 height 18
click at [1128, 483] on button "Yes / OK" at bounding box center [1145, 479] width 80 height 18
drag, startPoint x: 1122, startPoint y: 506, endPoint x: 1119, endPoint y: 529, distance: 23.2
click at [1122, 507] on button "Yes / OK" at bounding box center [1145, 506] width 80 height 18
drag, startPoint x: 1110, startPoint y: 540, endPoint x: 1106, endPoint y: 555, distance: 15.5
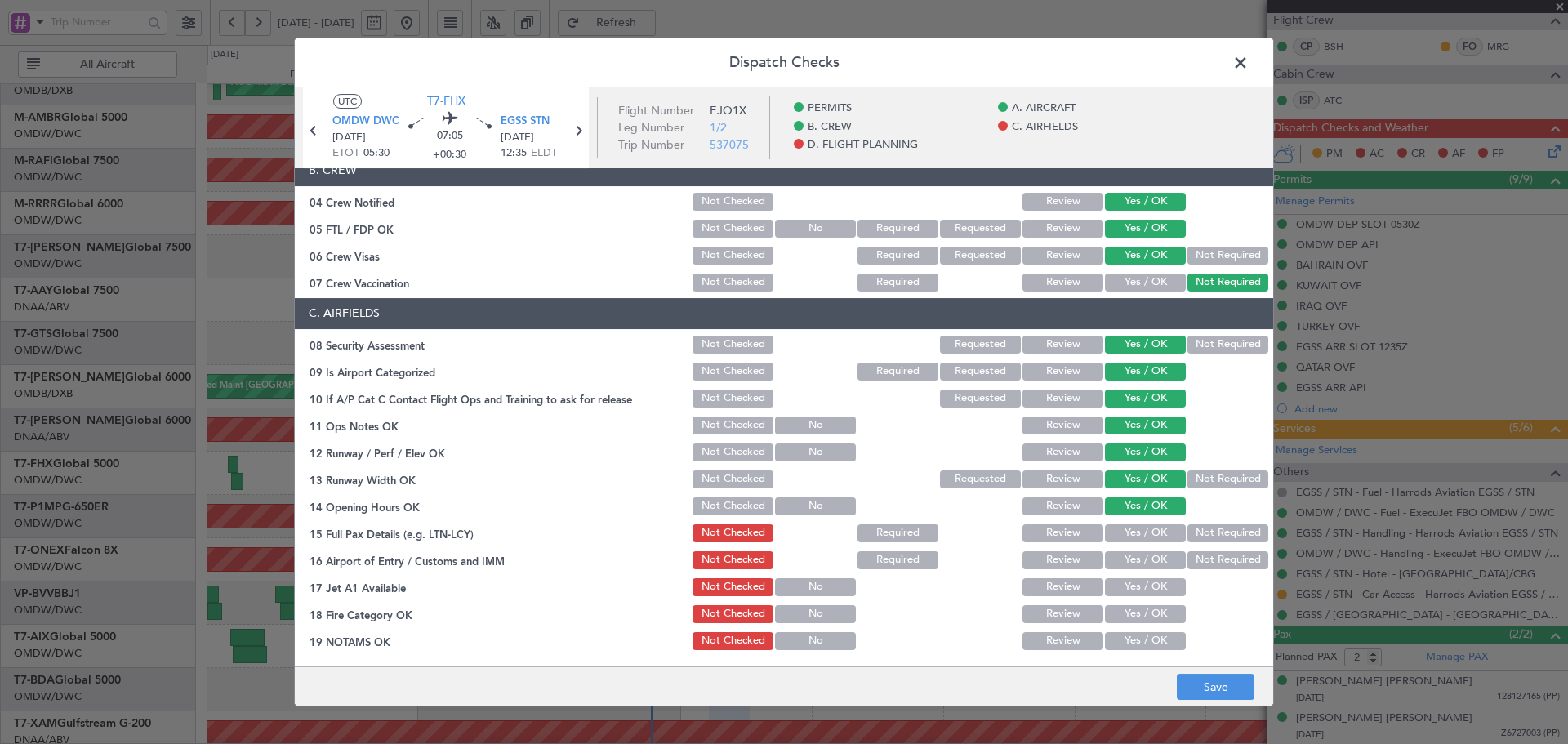
click at [1110, 541] on button "Yes / OK" at bounding box center [1145, 532] width 80 height 18
click at [1107, 567] on button "Yes / OK" at bounding box center [1145, 560] width 80 height 18
drag, startPoint x: 1113, startPoint y: 591, endPoint x: 1113, endPoint y: 606, distance: 15.0
click at [1113, 592] on button "Yes / OK" at bounding box center [1145, 587] width 80 height 18
drag, startPoint x: 1113, startPoint y: 608, endPoint x: 1112, endPoint y: 625, distance: 17.0
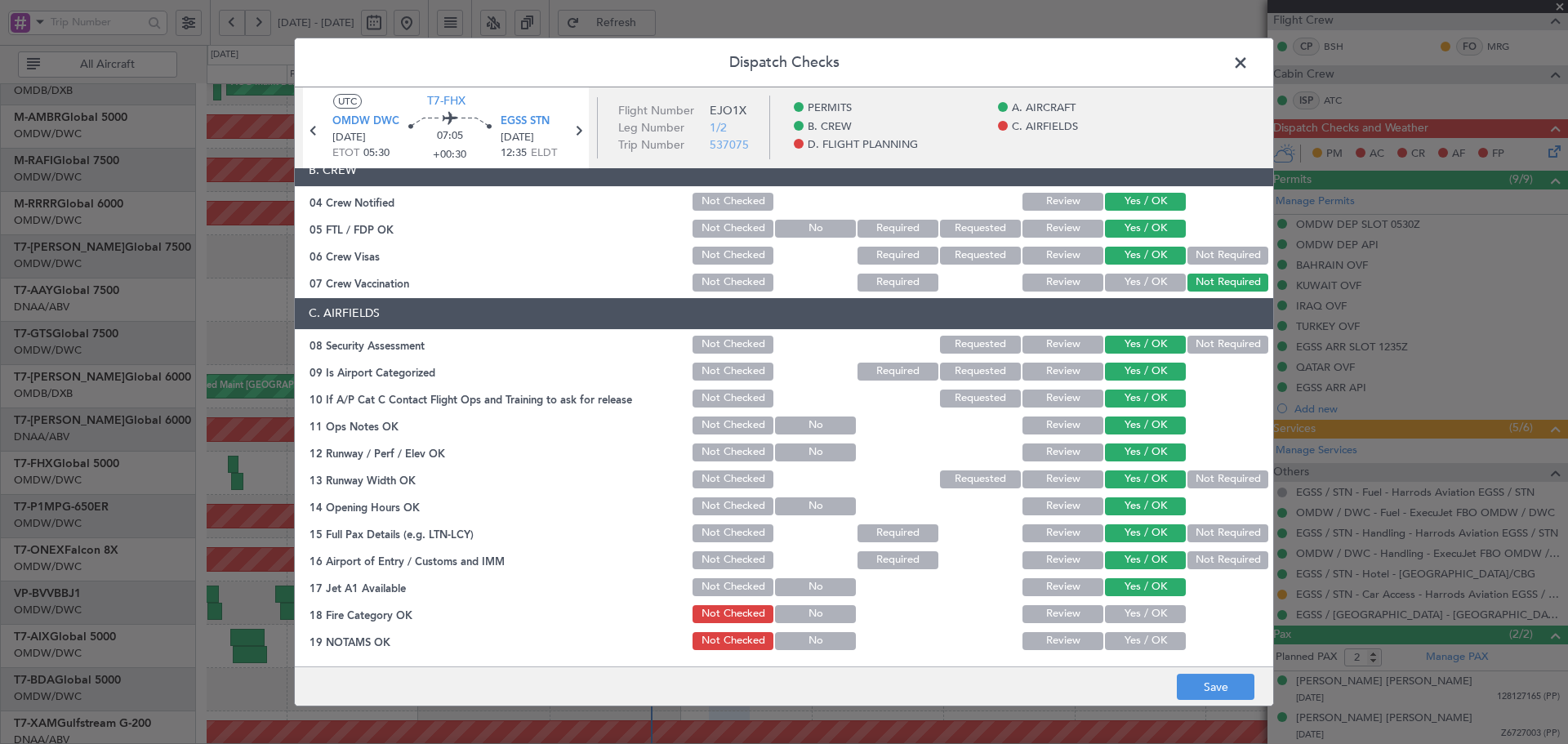
click at [1113, 609] on button "Yes / OK" at bounding box center [1145, 614] width 80 height 18
click at [1112, 625] on div "Yes / OK" at bounding box center [1143, 614] width 82 height 23
click at [1109, 648] on button "Yes / OK" at bounding box center [1145, 640] width 80 height 18
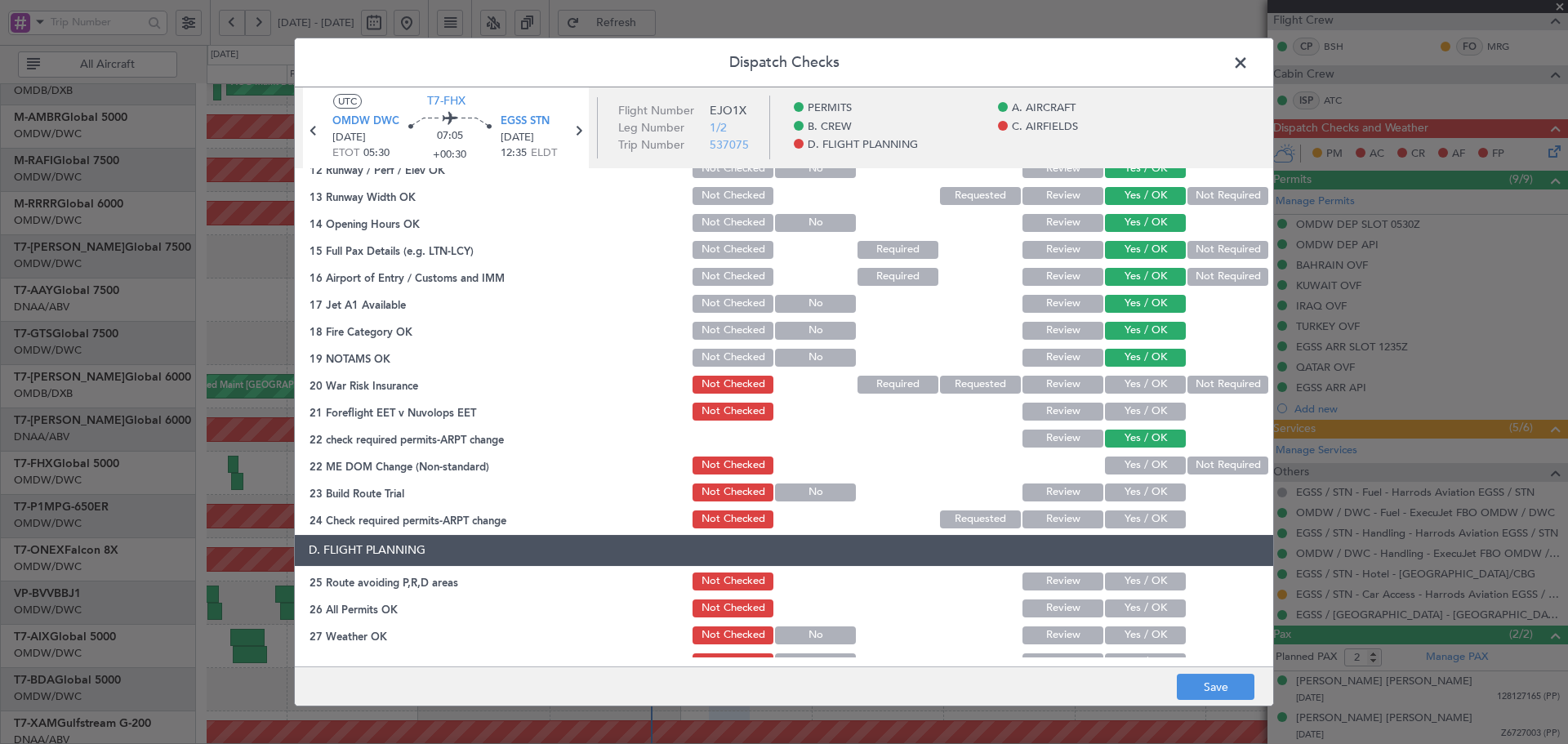
scroll to position [544, 0]
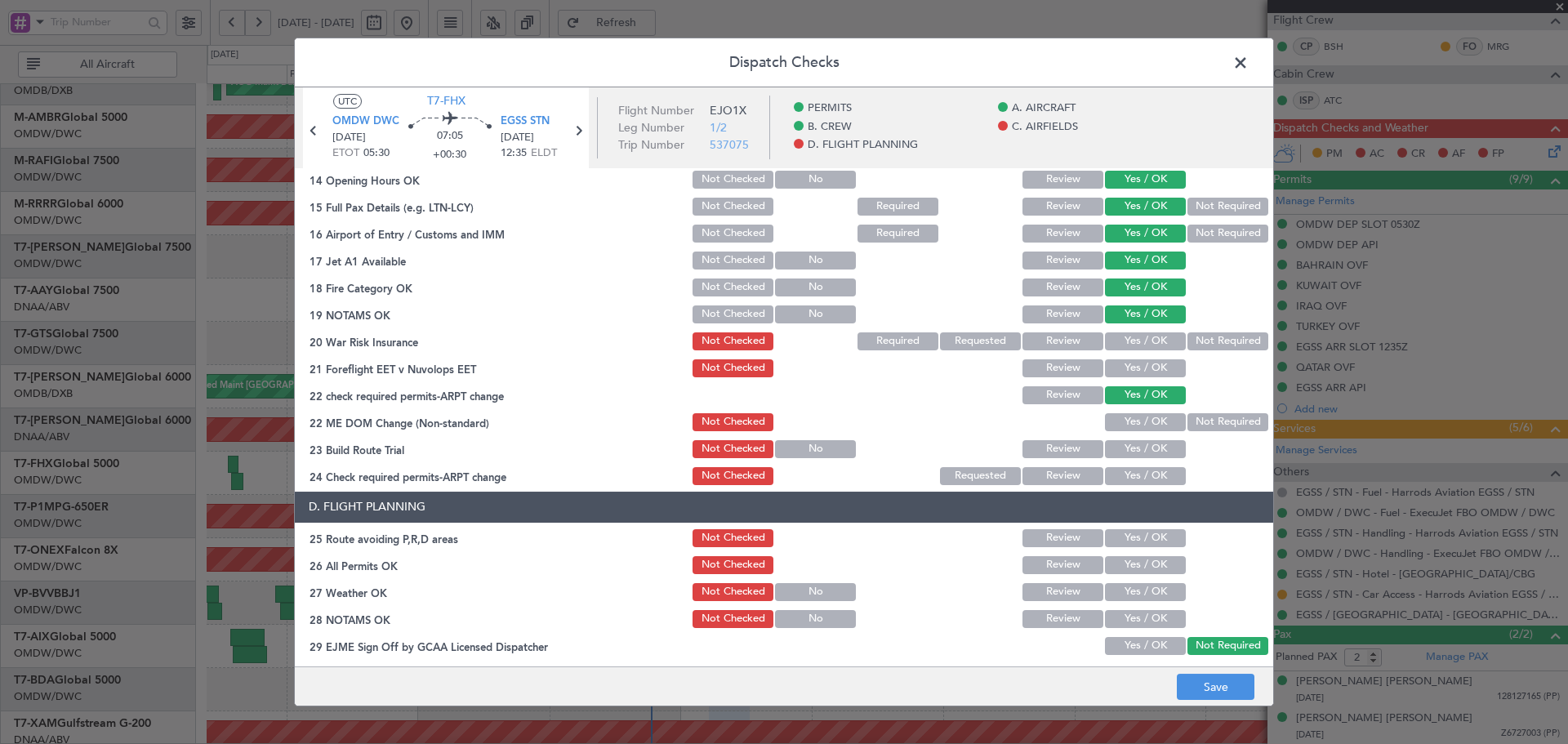
drag, startPoint x: 1188, startPoint y: 335, endPoint x: 1182, endPoint y: 346, distance: 12.5
click at [1188, 335] on button "Not Required" at bounding box center [1227, 341] width 80 height 18
click at [1142, 369] on button "Yes / OK" at bounding box center [1145, 368] width 80 height 18
drag, startPoint x: 1136, startPoint y: 420, endPoint x: 1123, endPoint y: 471, distance: 52.6
click at [1136, 423] on button "Yes / OK" at bounding box center [1145, 421] width 80 height 18
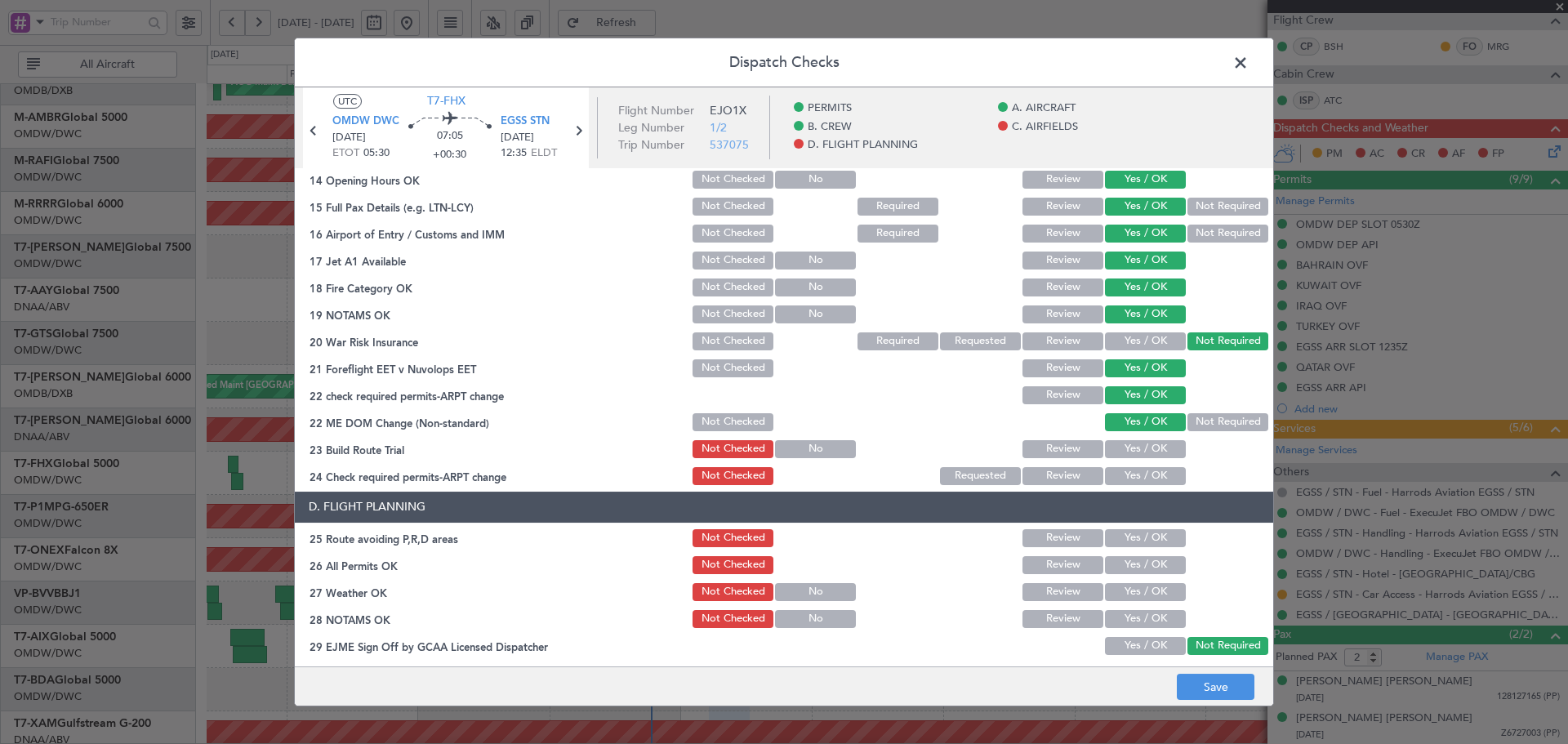
drag, startPoint x: 1122, startPoint y: 470, endPoint x: 1121, endPoint y: 494, distance: 24.0
click at [1121, 470] on button "Yes / OK" at bounding box center [1145, 476] width 80 height 18
drag, startPoint x: 1127, startPoint y: 448, endPoint x: 1132, endPoint y: 540, distance: 92.1
click at [1127, 449] on button "Yes / OK" at bounding box center [1145, 448] width 80 height 18
click at [1130, 541] on button "Yes / OK" at bounding box center [1145, 538] width 80 height 18
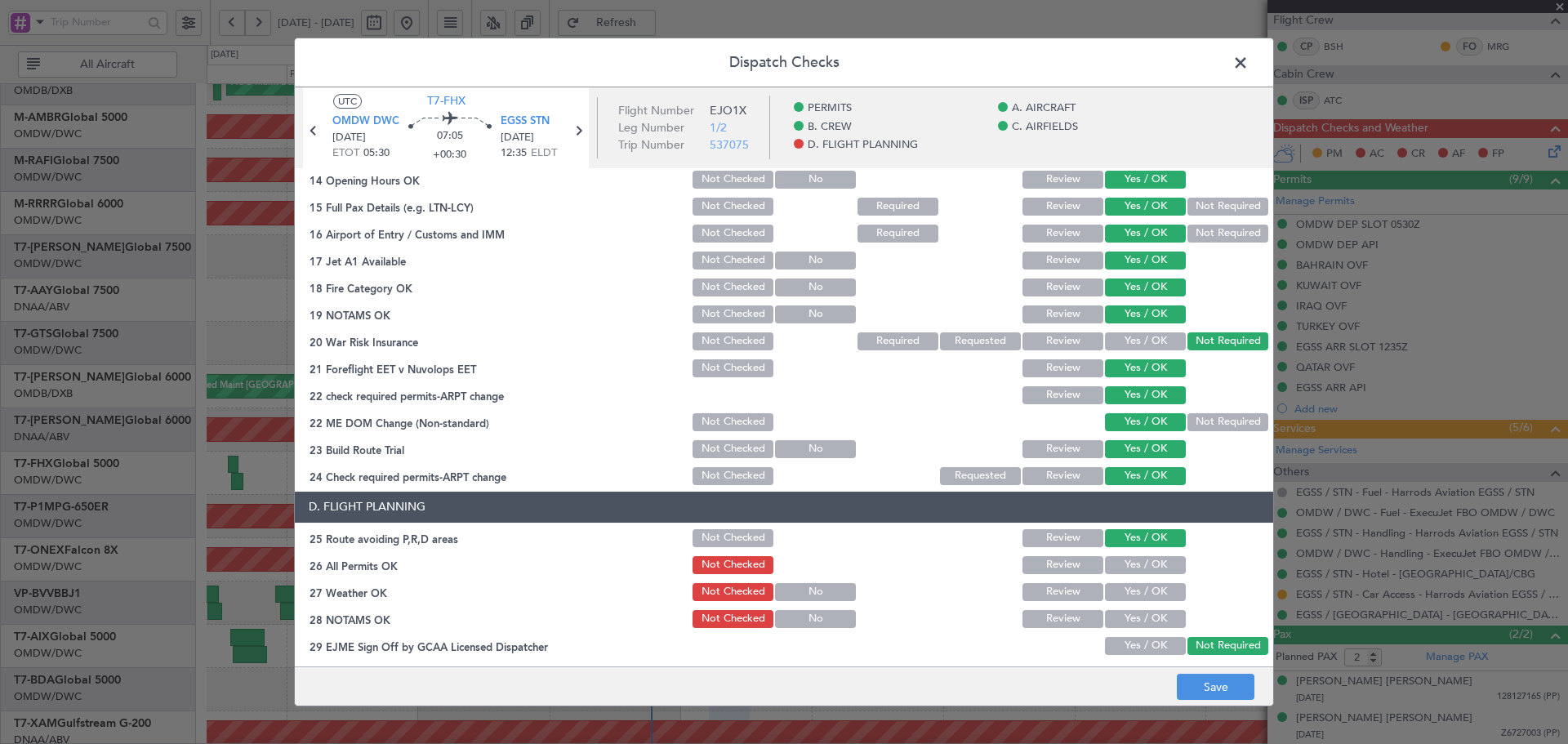
drag, startPoint x: 1125, startPoint y: 557, endPoint x: 1125, endPoint y: 567, distance: 10.0
click at [1125, 566] on button "Yes / OK" at bounding box center [1145, 565] width 80 height 18
click at [1124, 589] on button "Yes / OK" at bounding box center [1145, 592] width 80 height 18
drag, startPoint x: 1121, startPoint y: 617, endPoint x: 1111, endPoint y: 650, distance: 34.5
click at [1120, 619] on button "Yes / OK" at bounding box center [1145, 618] width 80 height 18
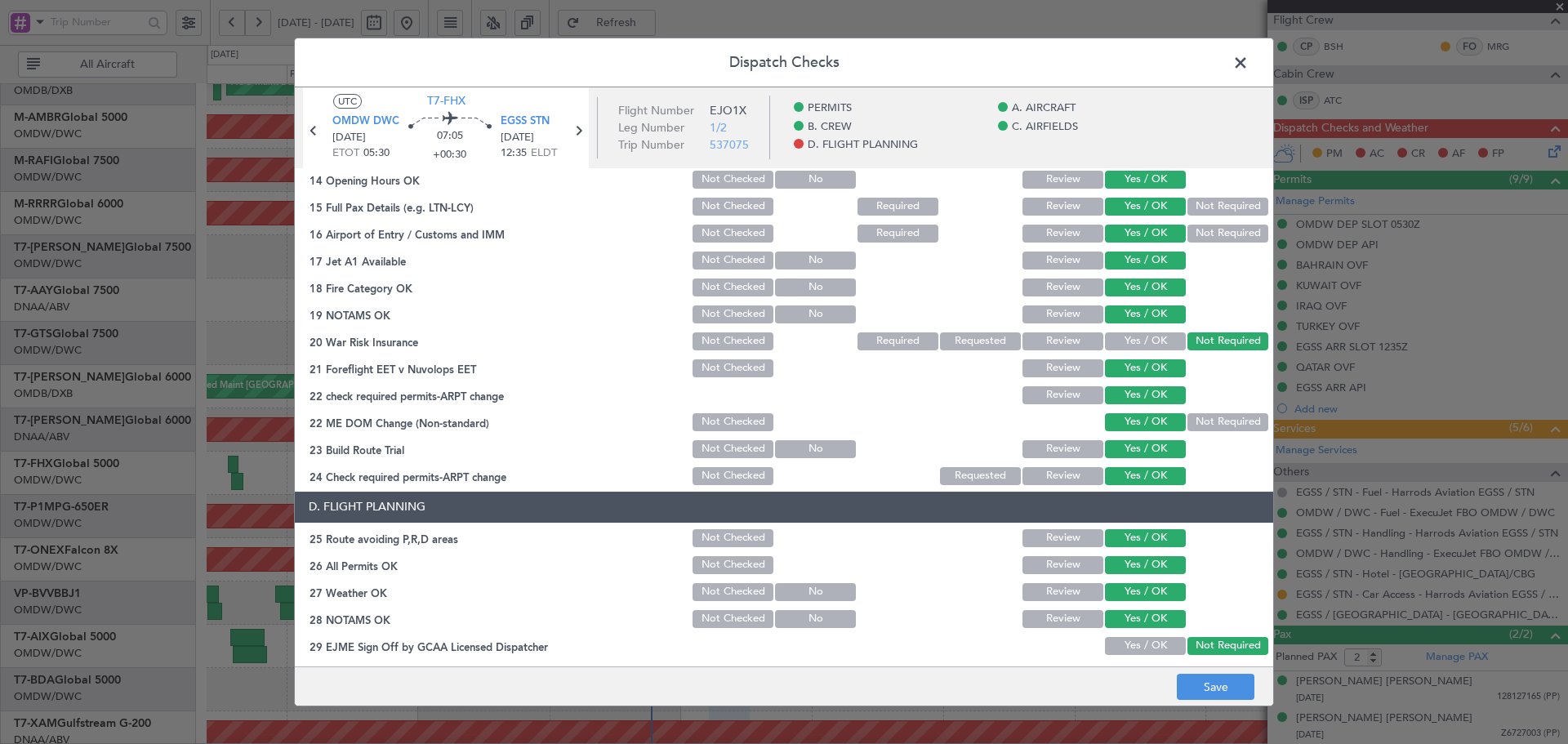
drag, startPoint x: 1110, startPoint y: 648, endPoint x: 1111, endPoint y: 640, distance: 8.1
click at [1110, 646] on button "Yes / OK" at bounding box center [1145, 645] width 80 height 18
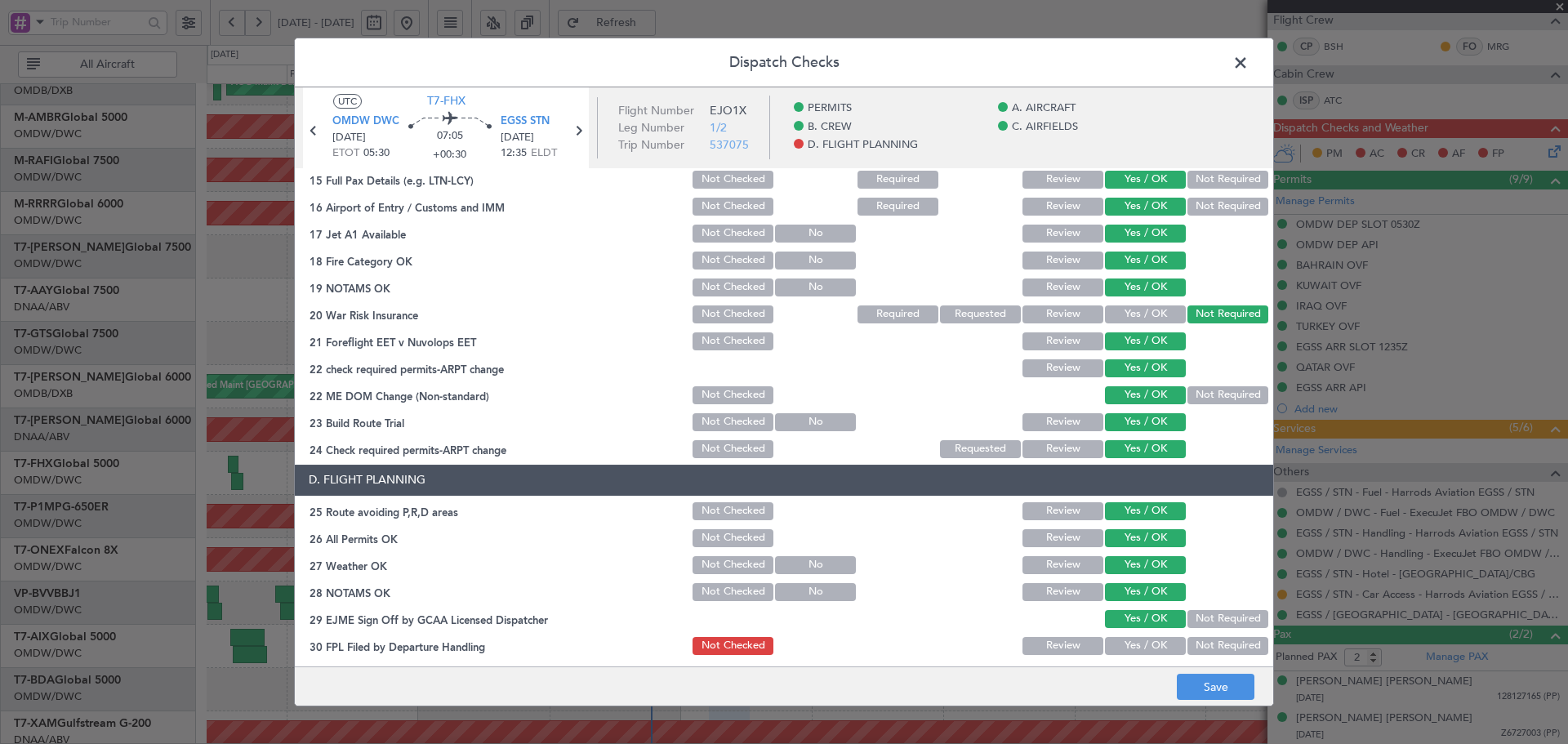
scroll to position [599, 0]
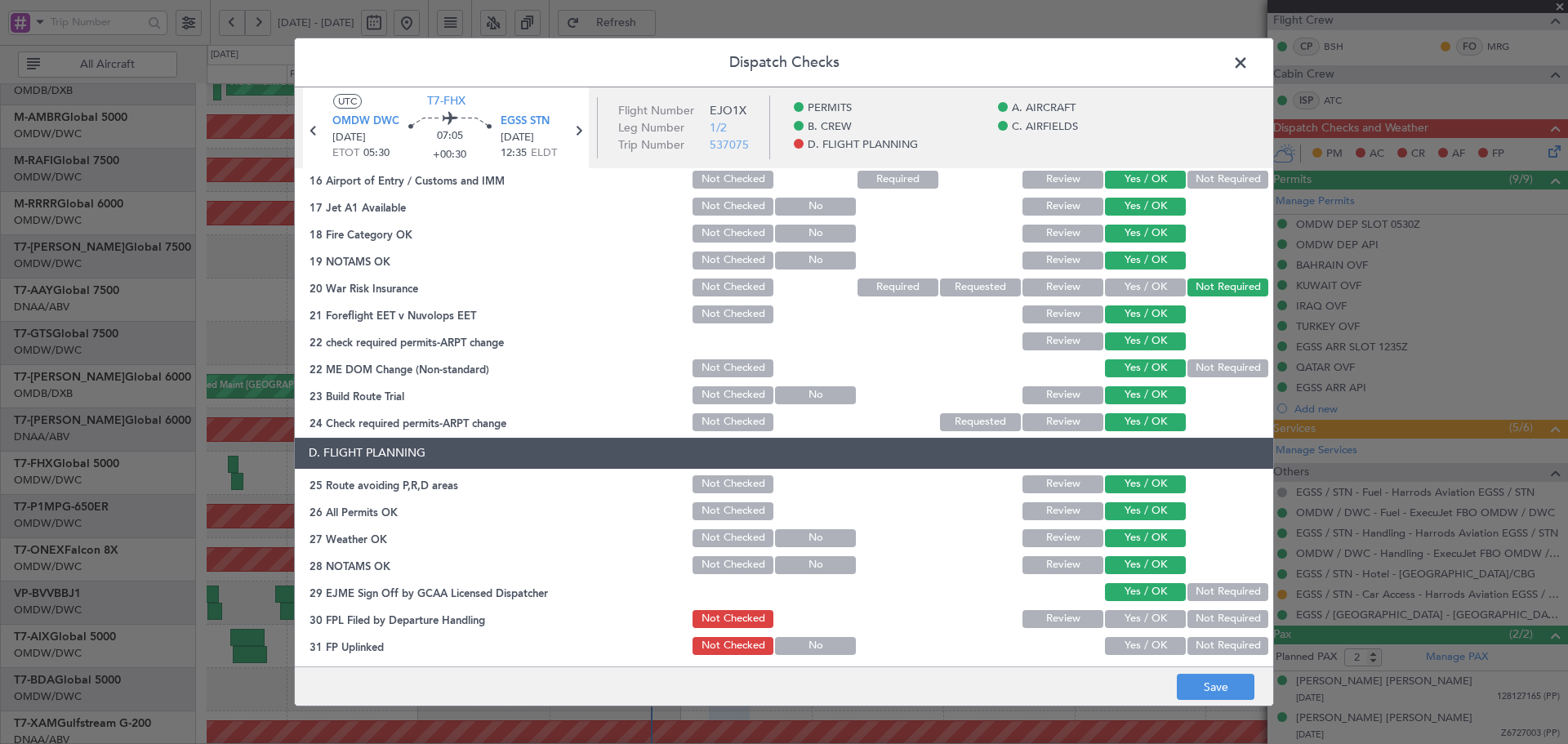
click at [1122, 621] on button "Yes / OK" at bounding box center [1145, 618] width 80 height 18
click at [1120, 646] on button "Yes / OK" at bounding box center [1145, 645] width 80 height 18
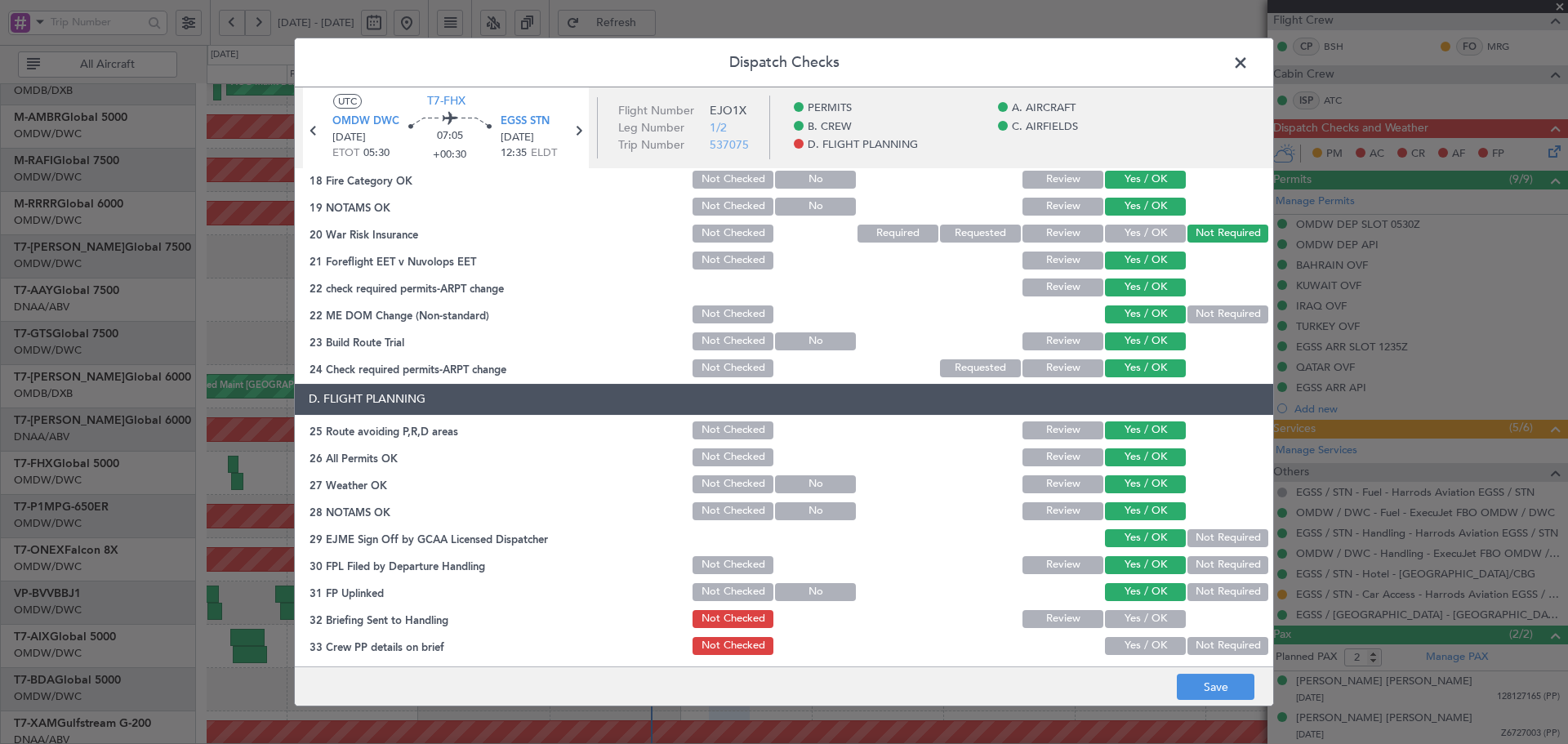
scroll to position [653, 0]
click at [1124, 625] on button "Yes / OK" at bounding box center [1145, 617] width 80 height 18
click at [1124, 637] on button "Yes / OK" at bounding box center [1145, 644] width 80 height 18
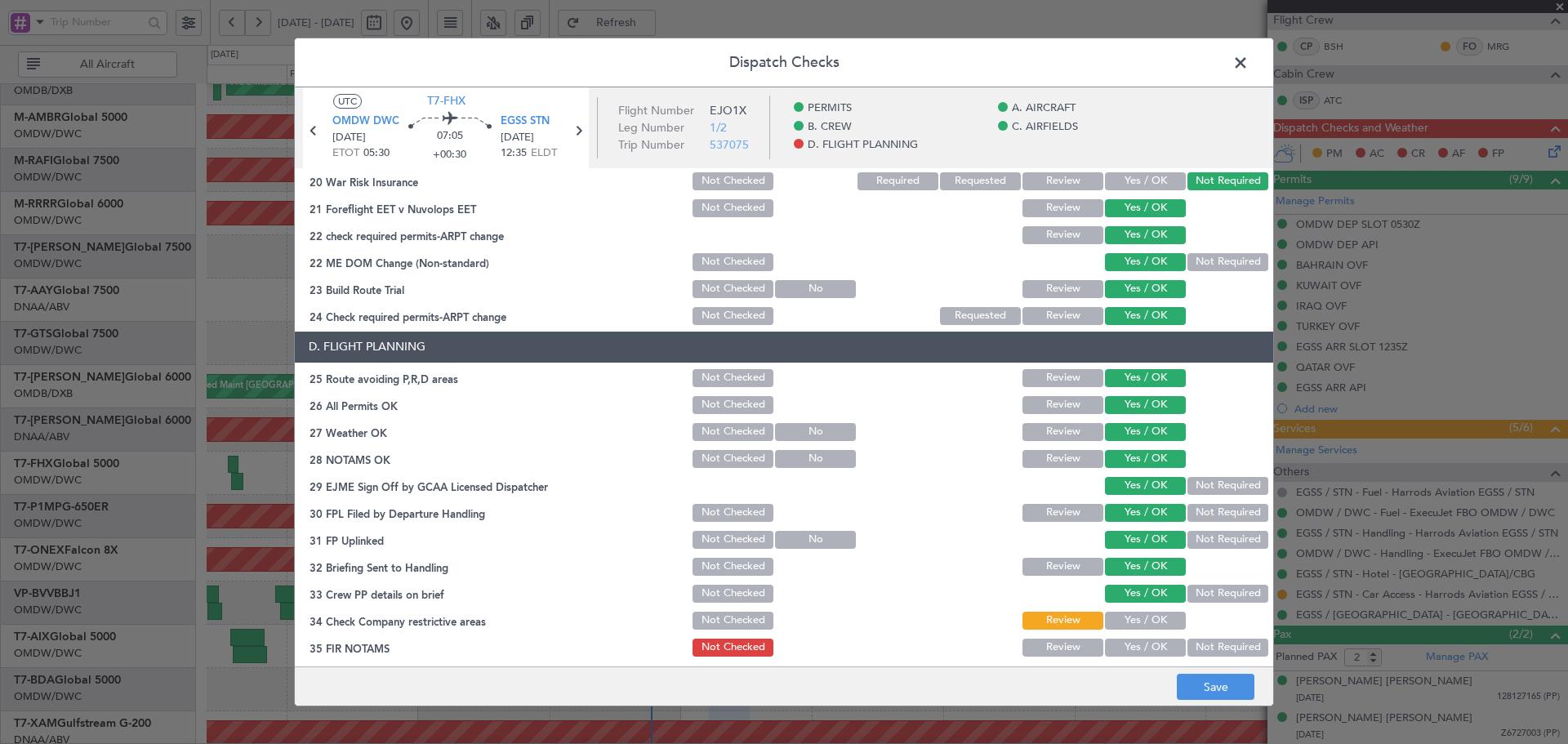
scroll to position [712, 0]
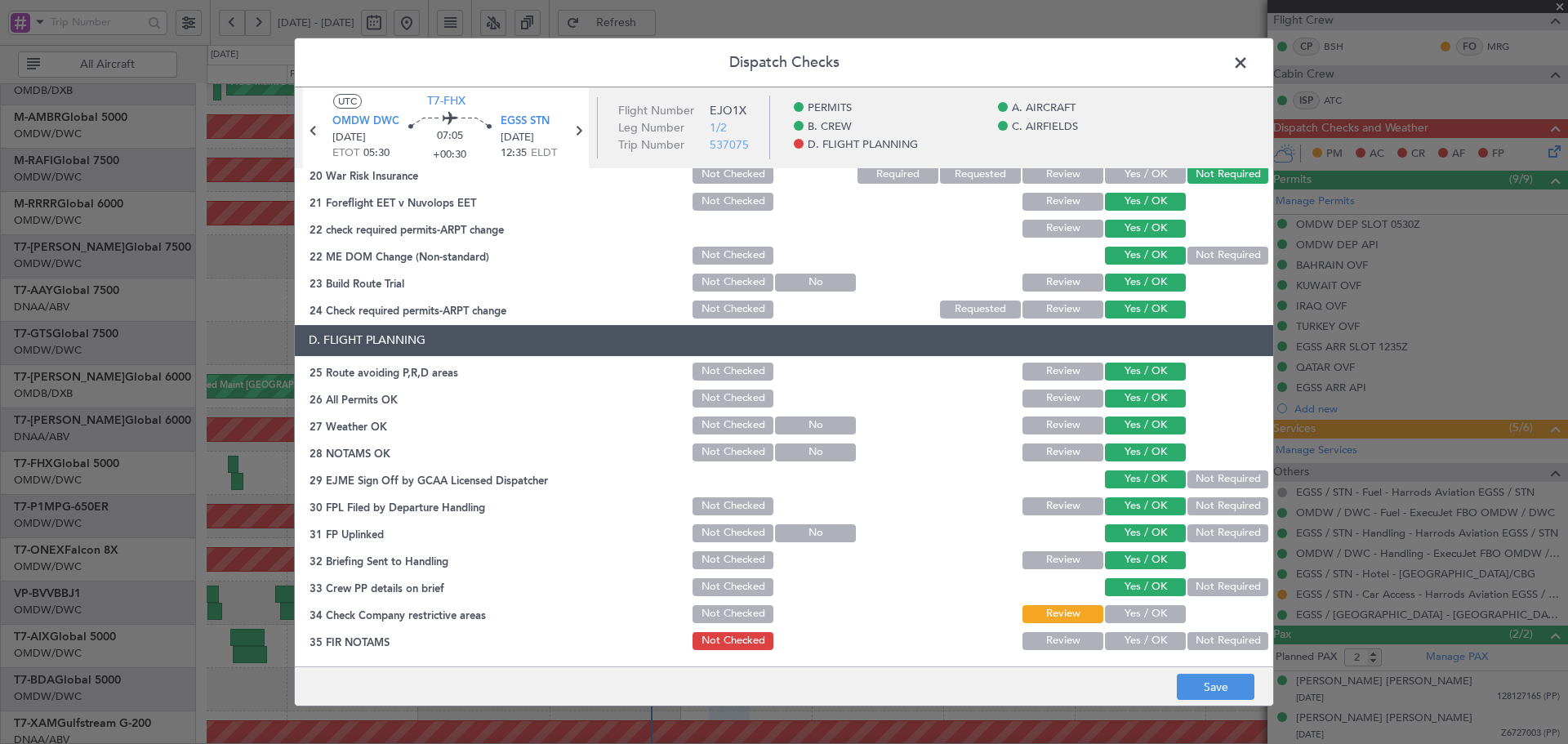
click at [1127, 615] on button "Yes / OK" at bounding box center [1145, 614] width 80 height 18
click at [1121, 637] on button "Yes / OK" at bounding box center [1145, 640] width 80 height 18
click at [1211, 683] on button "Save" at bounding box center [1216, 687] width 78 height 26
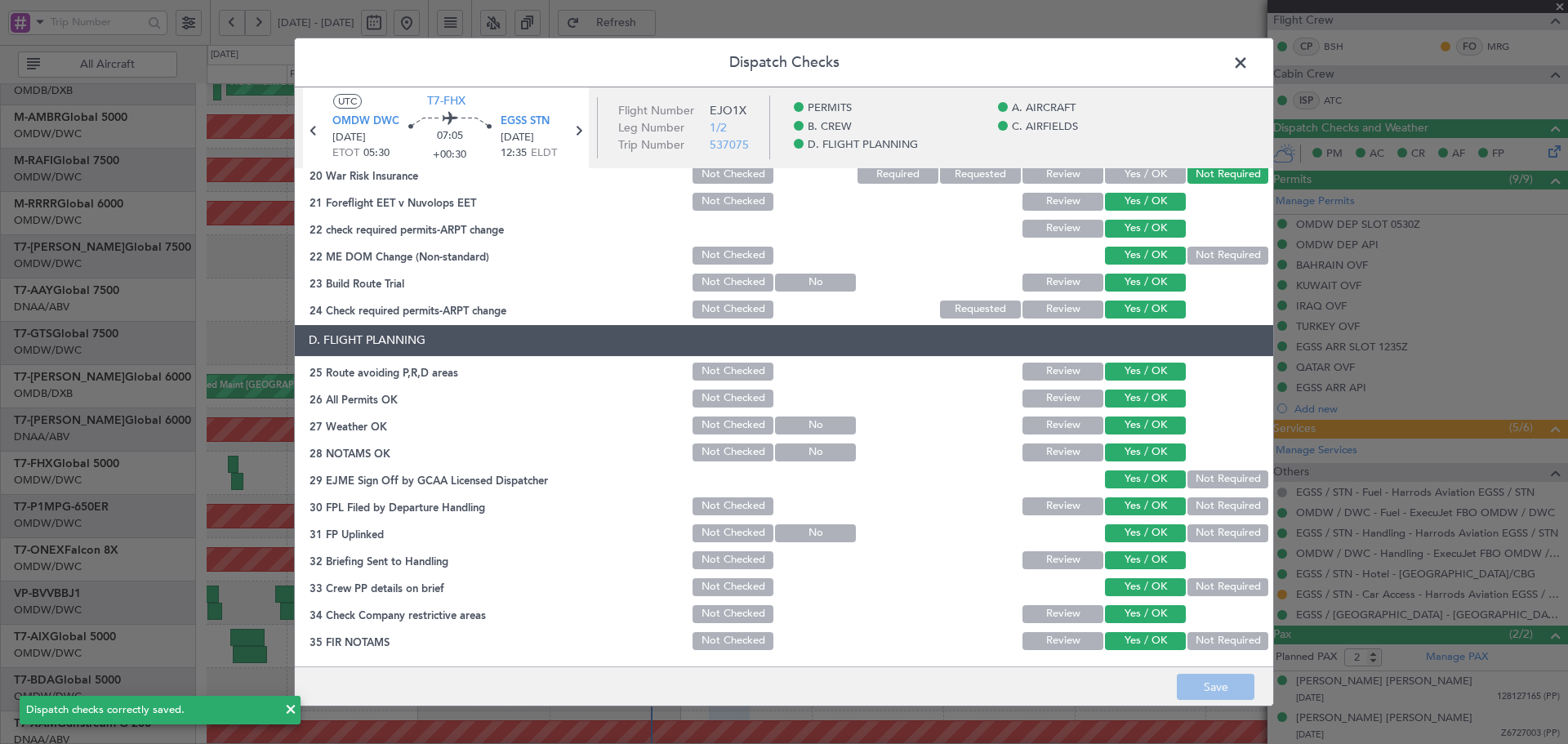
click at [1248, 59] on span at bounding box center [1248, 67] width 0 height 32
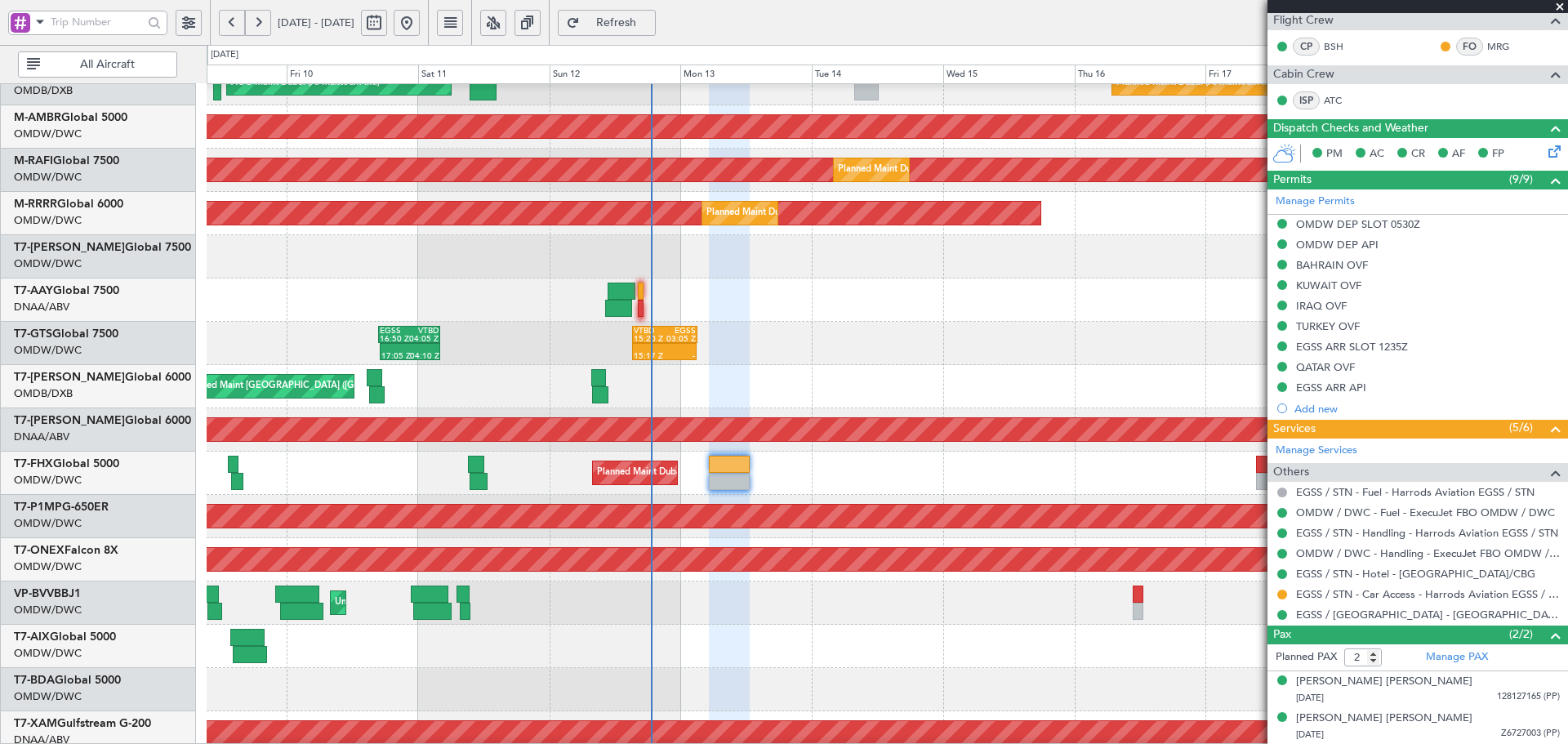
type input "[PERSON_NAME] (ANI)"
type input "7316"
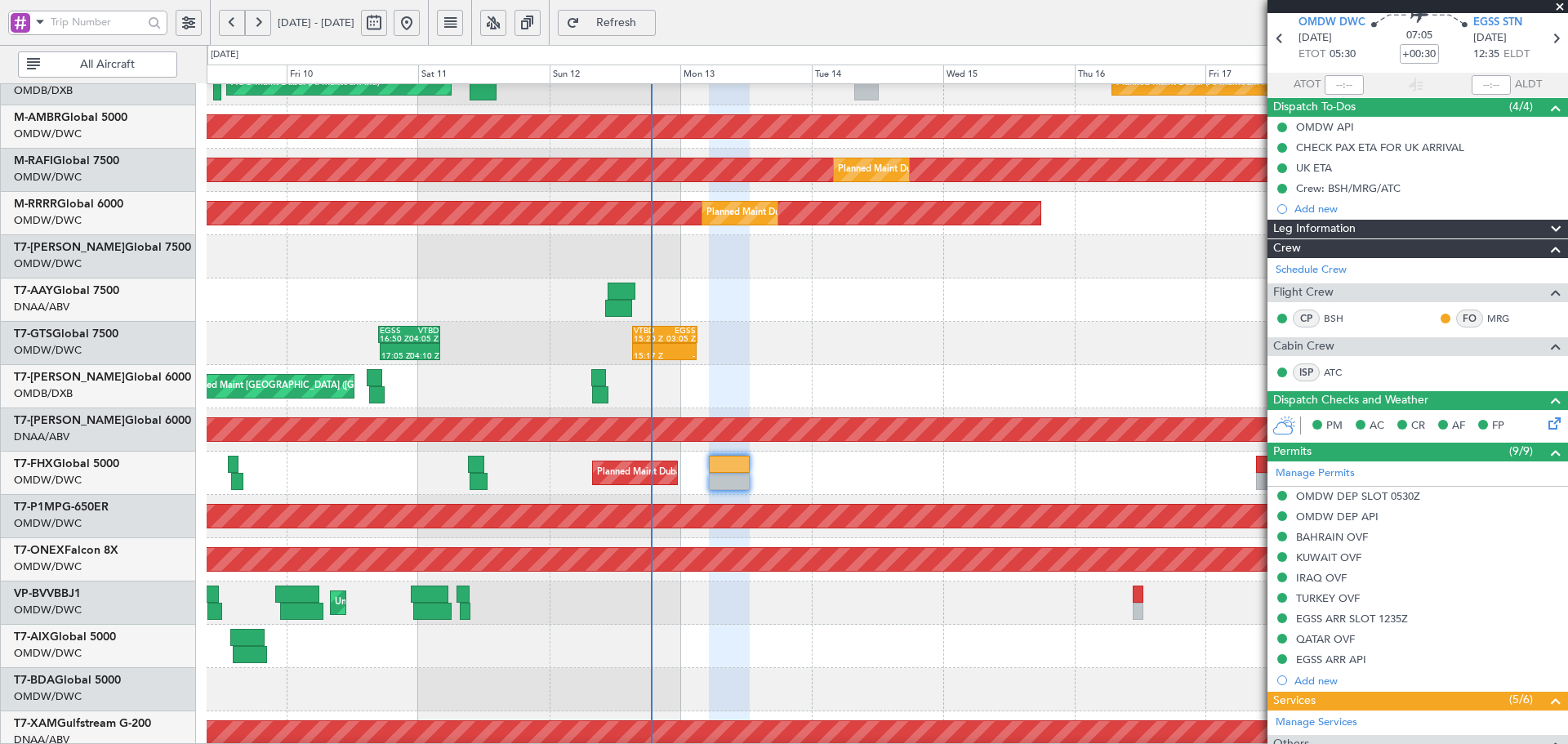
type input "[PERSON_NAME] (ANI)"
type input "7316"
type input "[PERSON_NAME] (ANI)"
type input "7316"
type input "[PERSON_NAME] (ANI)"
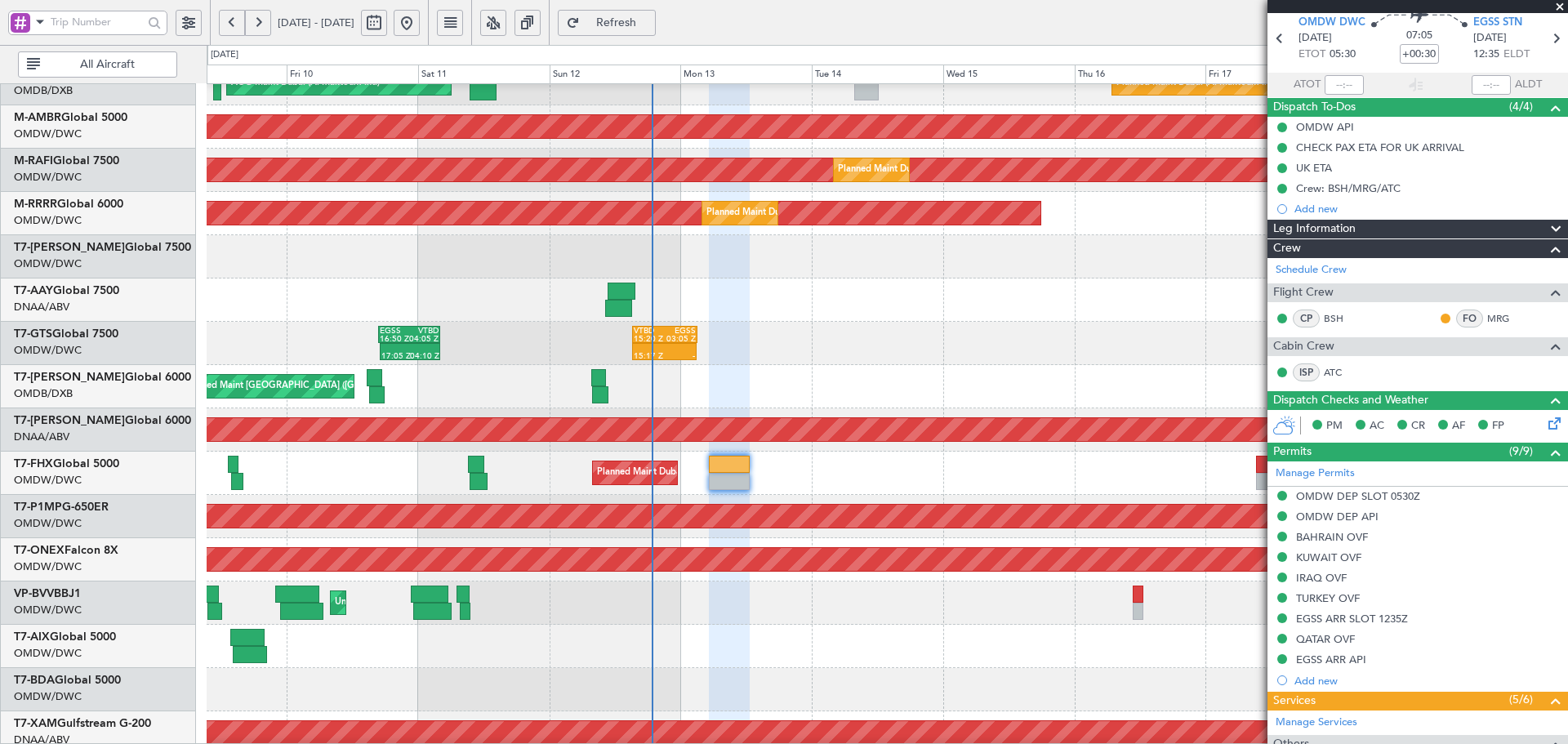
type input "7316"
type input "[PERSON_NAME] (ANI)"
type input "7316"
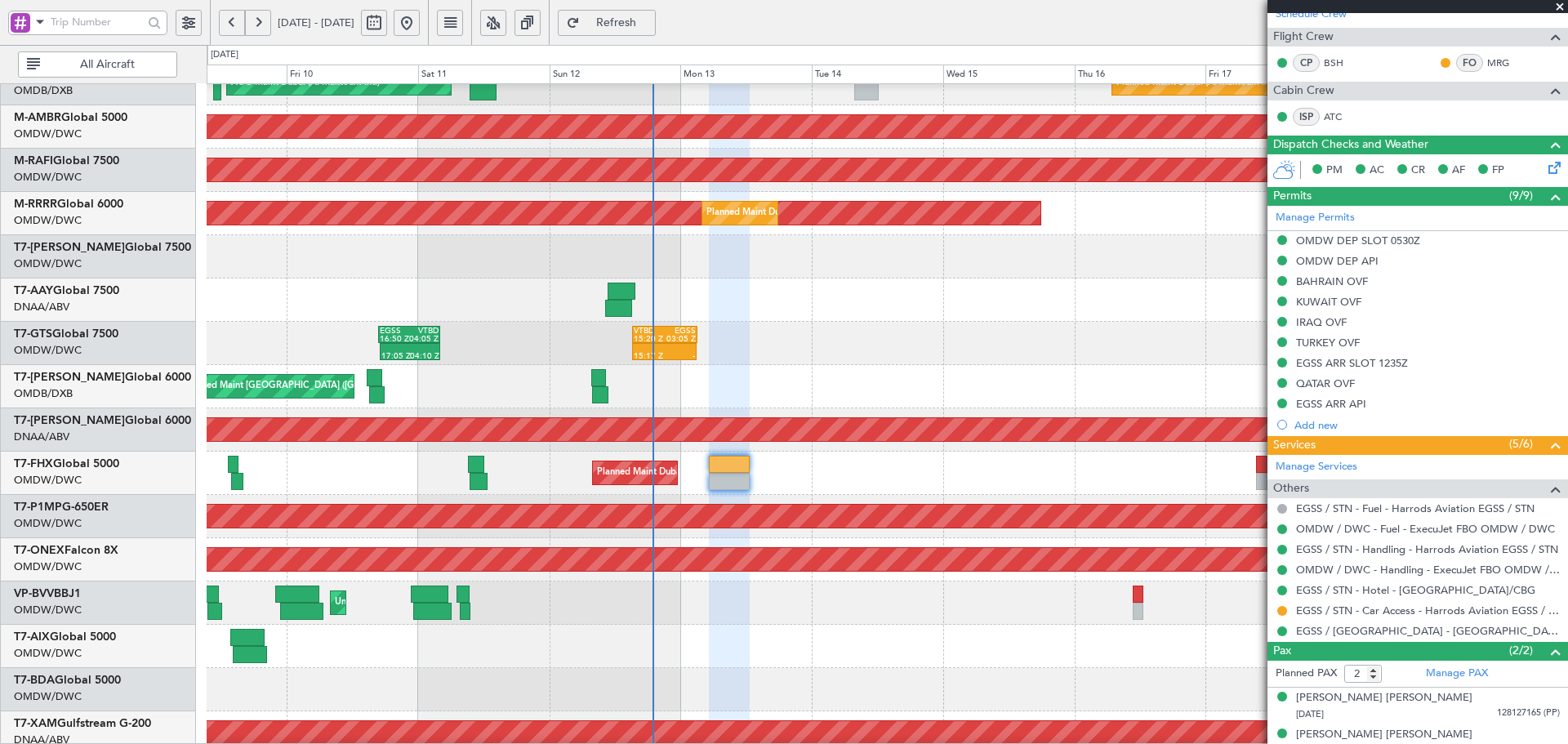
scroll to position [334, 0]
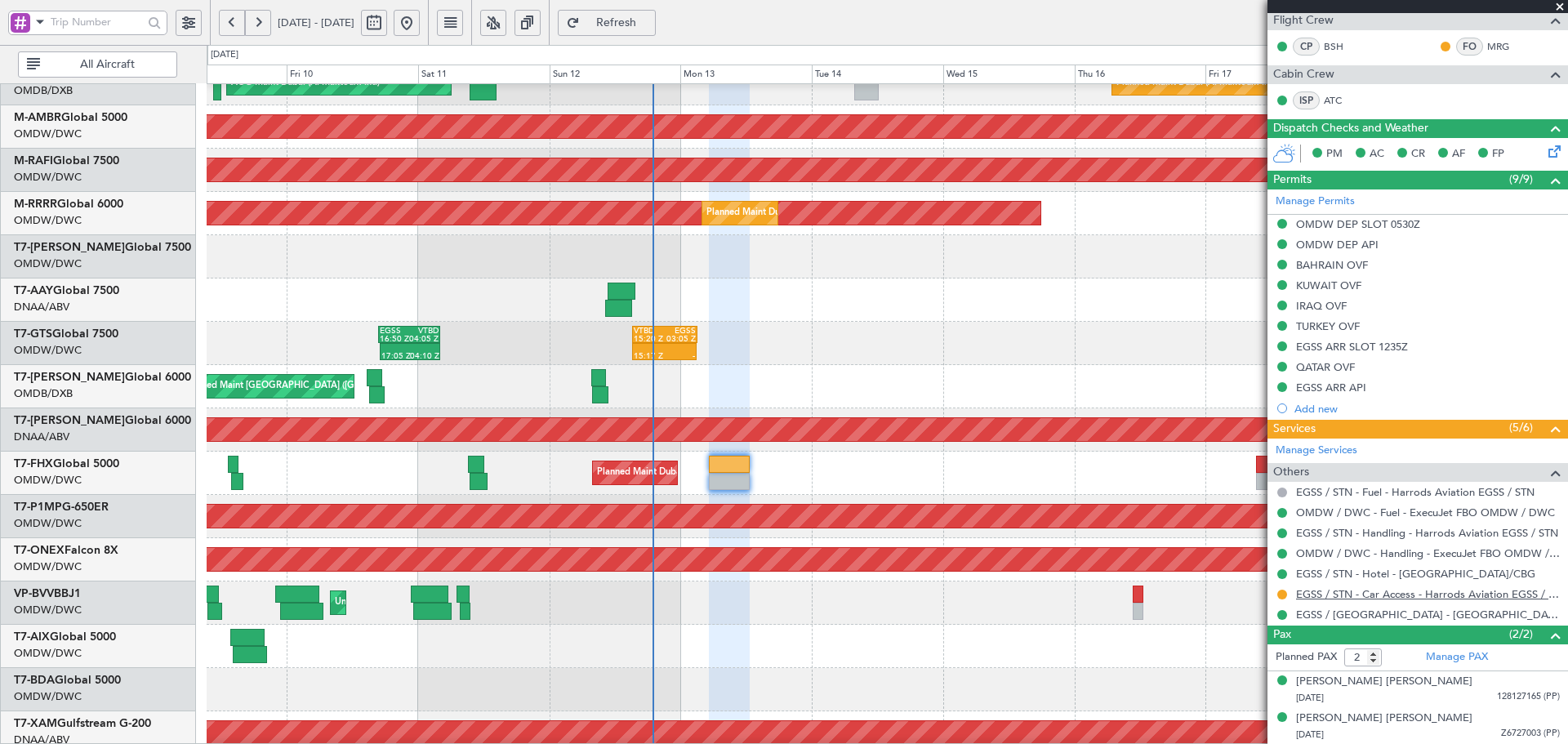
click at [1404, 599] on link "EGSS / STN - Car Access - Harrods Aviation EGSS / STN" at bounding box center [1428, 593] width 263 height 14
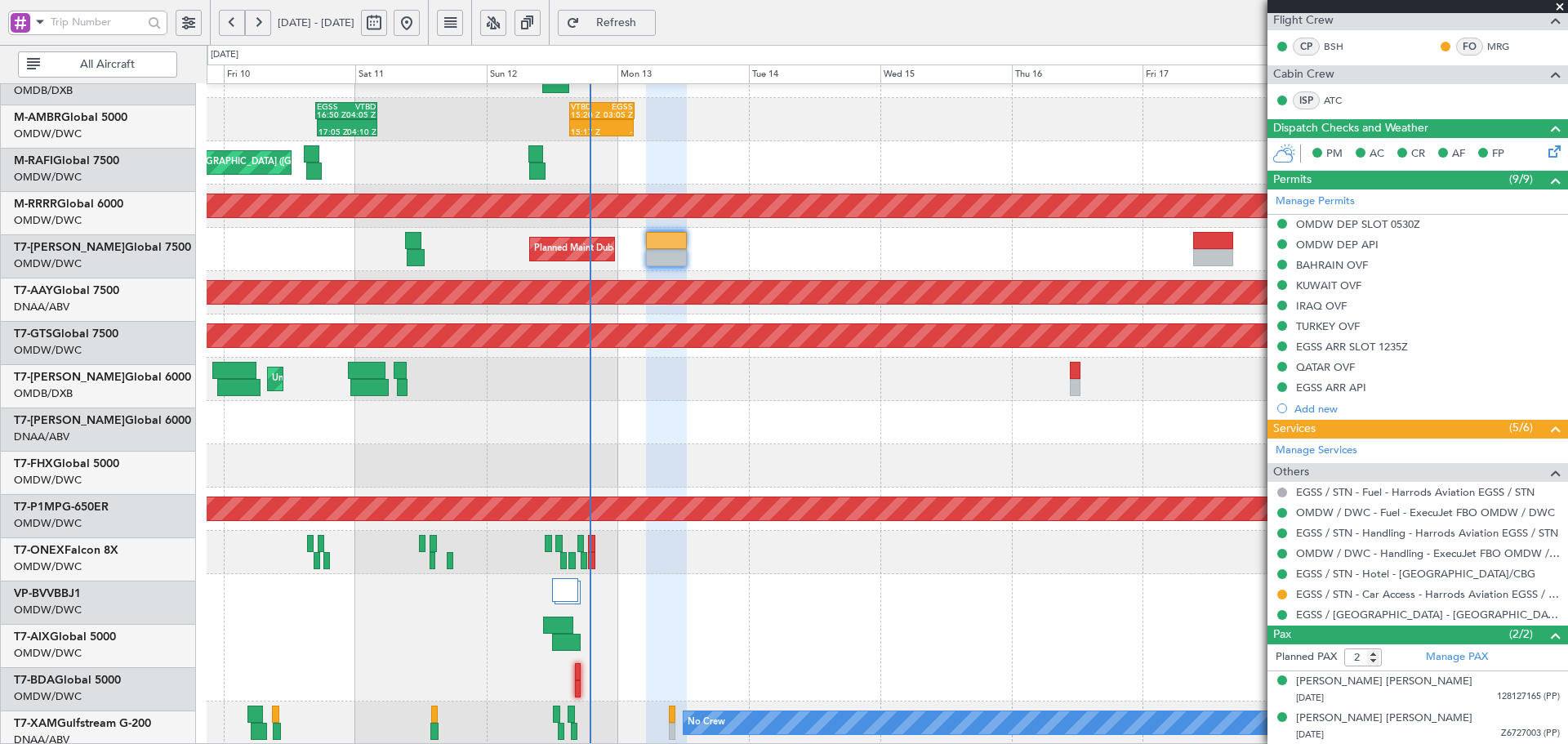
scroll to position [376, 0]
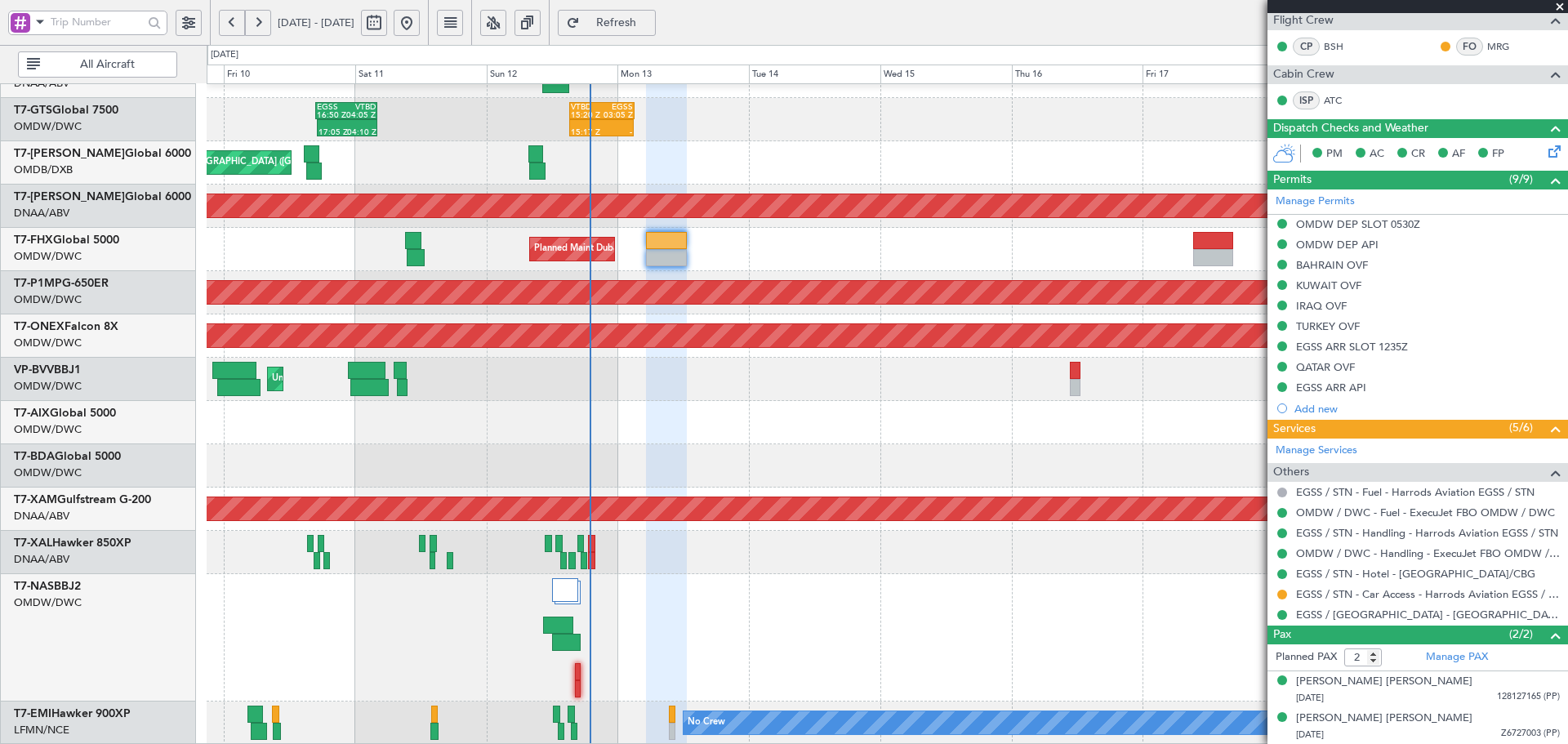
click at [397, 280] on div "17:05 Z 04:10 Z EGSS 16:50 Z VTBD 04:05 Z 15:17 Z - VTBD 15:20 Z EGSS 03:05 Z -…" at bounding box center [887, 226] width 1360 height 1037
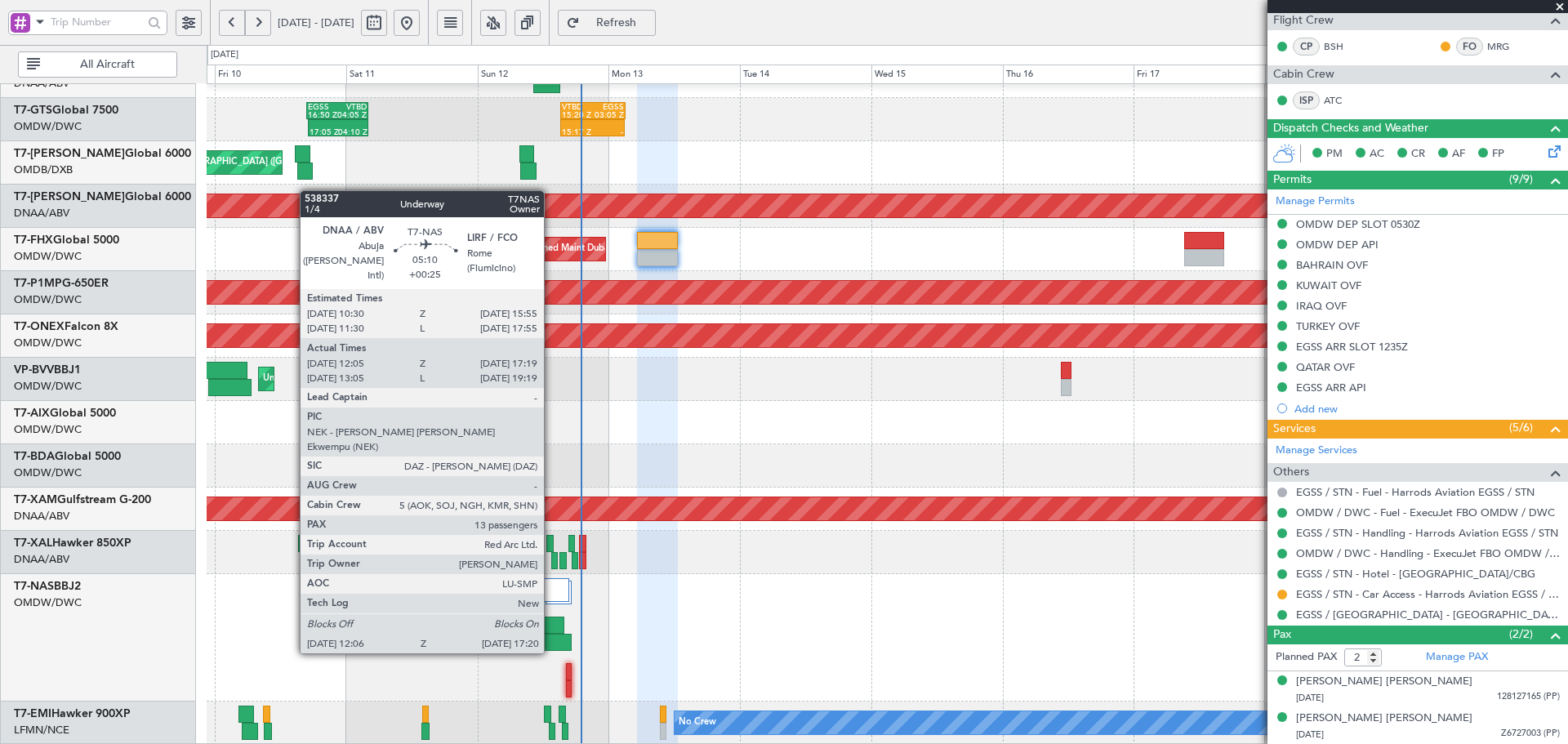
click at [552, 636] on div at bounding box center [558, 642] width 30 height 18
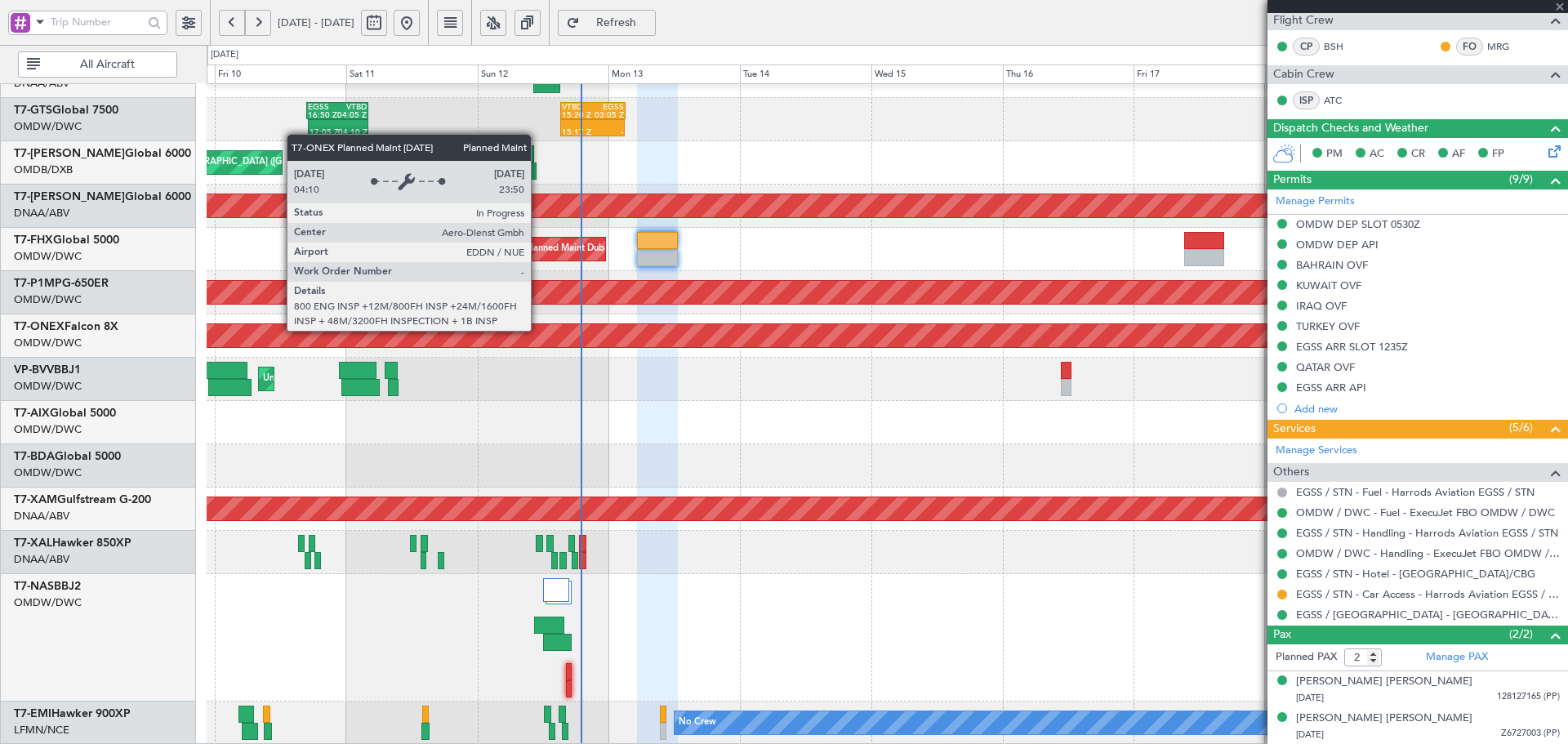
type input "+00:25"
type input "12:15"
type input "17:14"
type input "13"
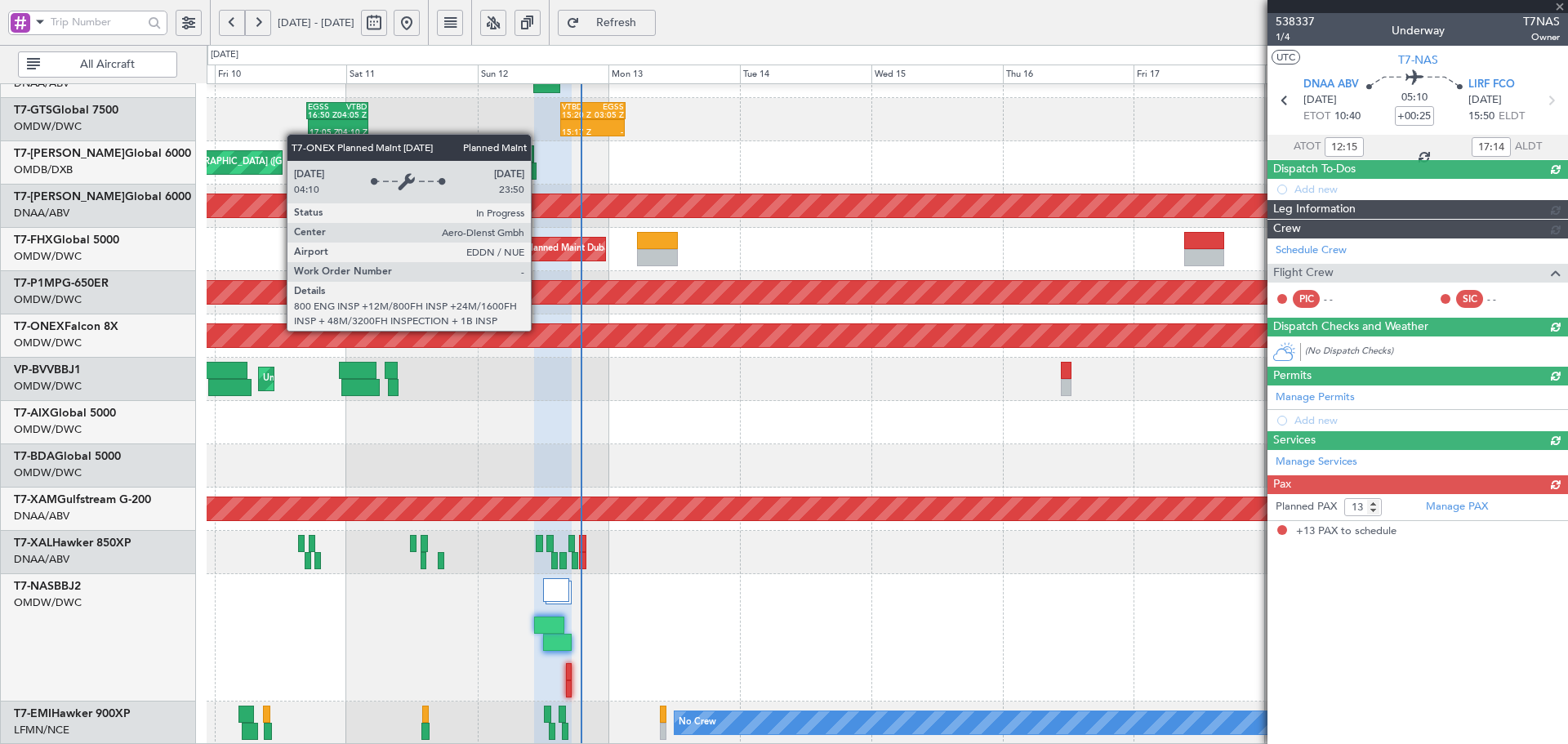
scroll to position [0, 0]
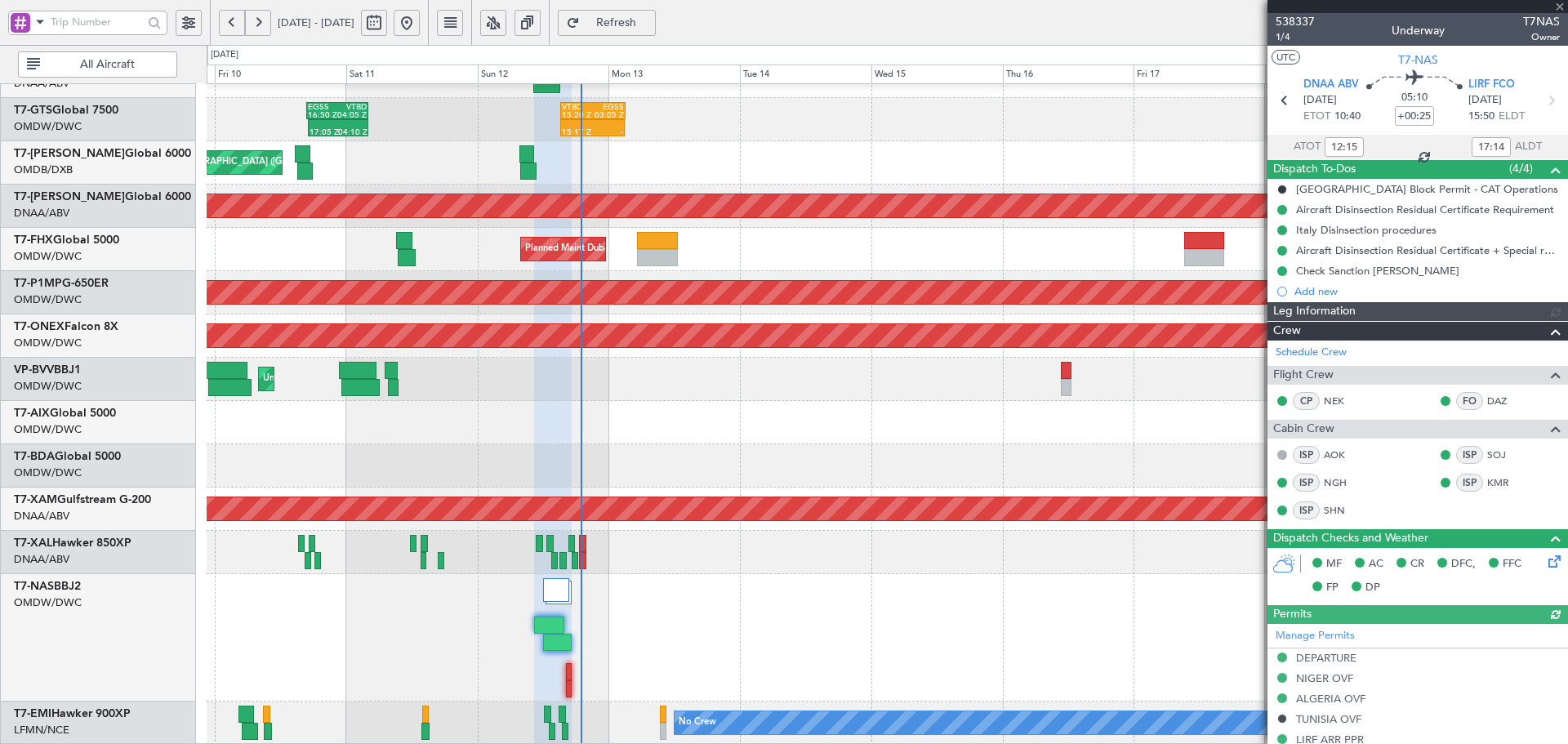
type input "Dherander Fithani (DHF)"
type input "7444"
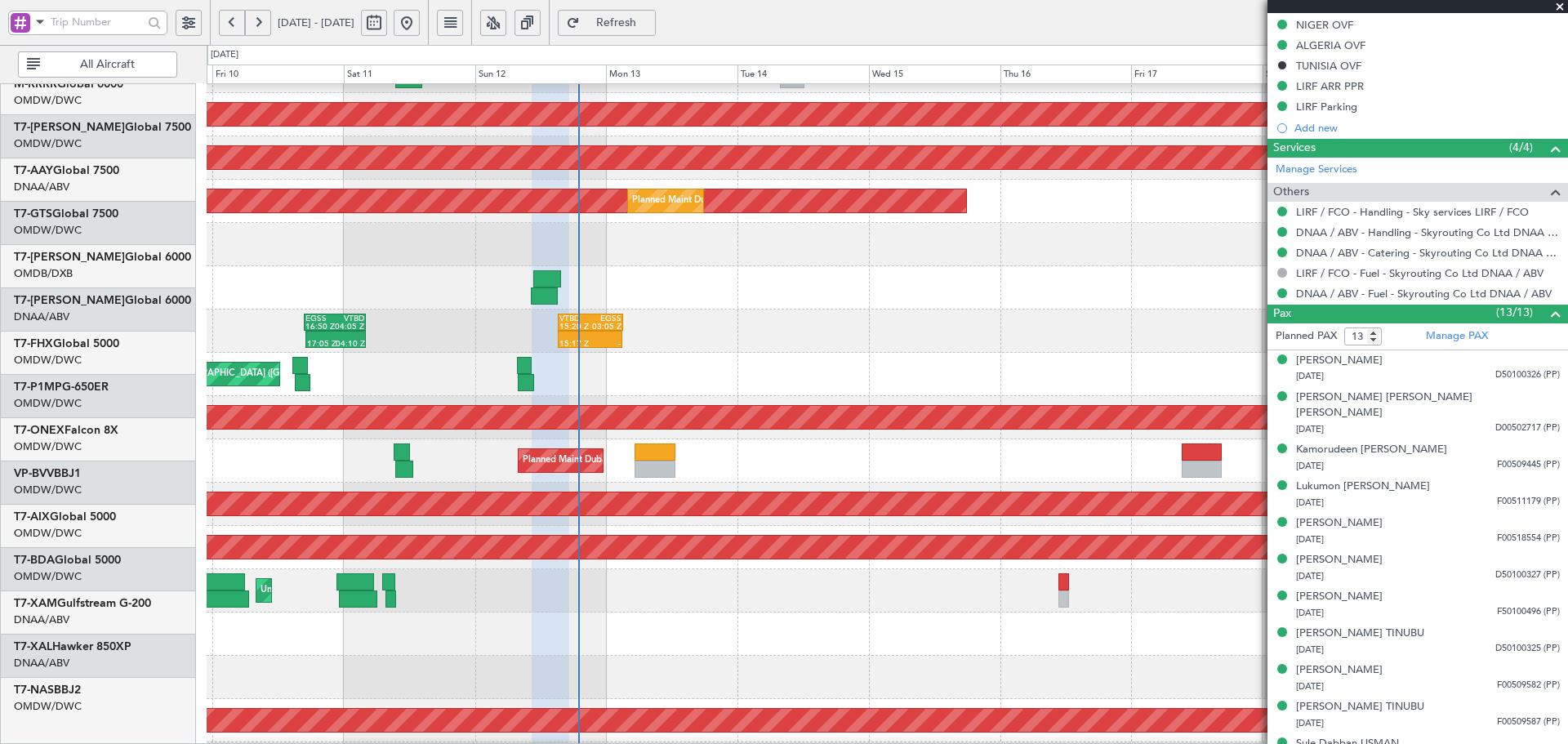
scroll to position [136, 0]
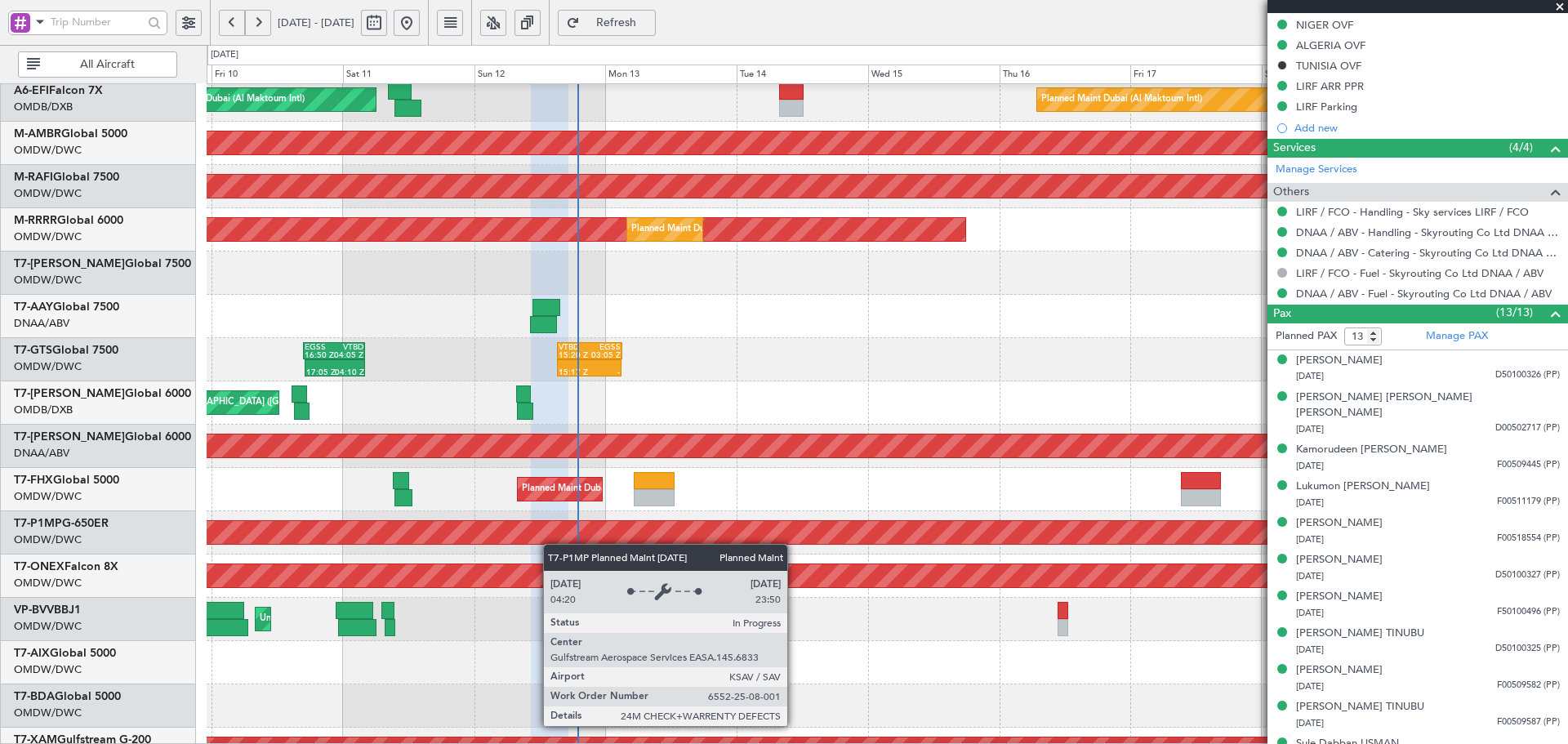
click at [552, 544] on div "Planned Maint Savannah (Savannah/hilton Head Intl)" at bounding box center [446, 533] width 3202 height 26
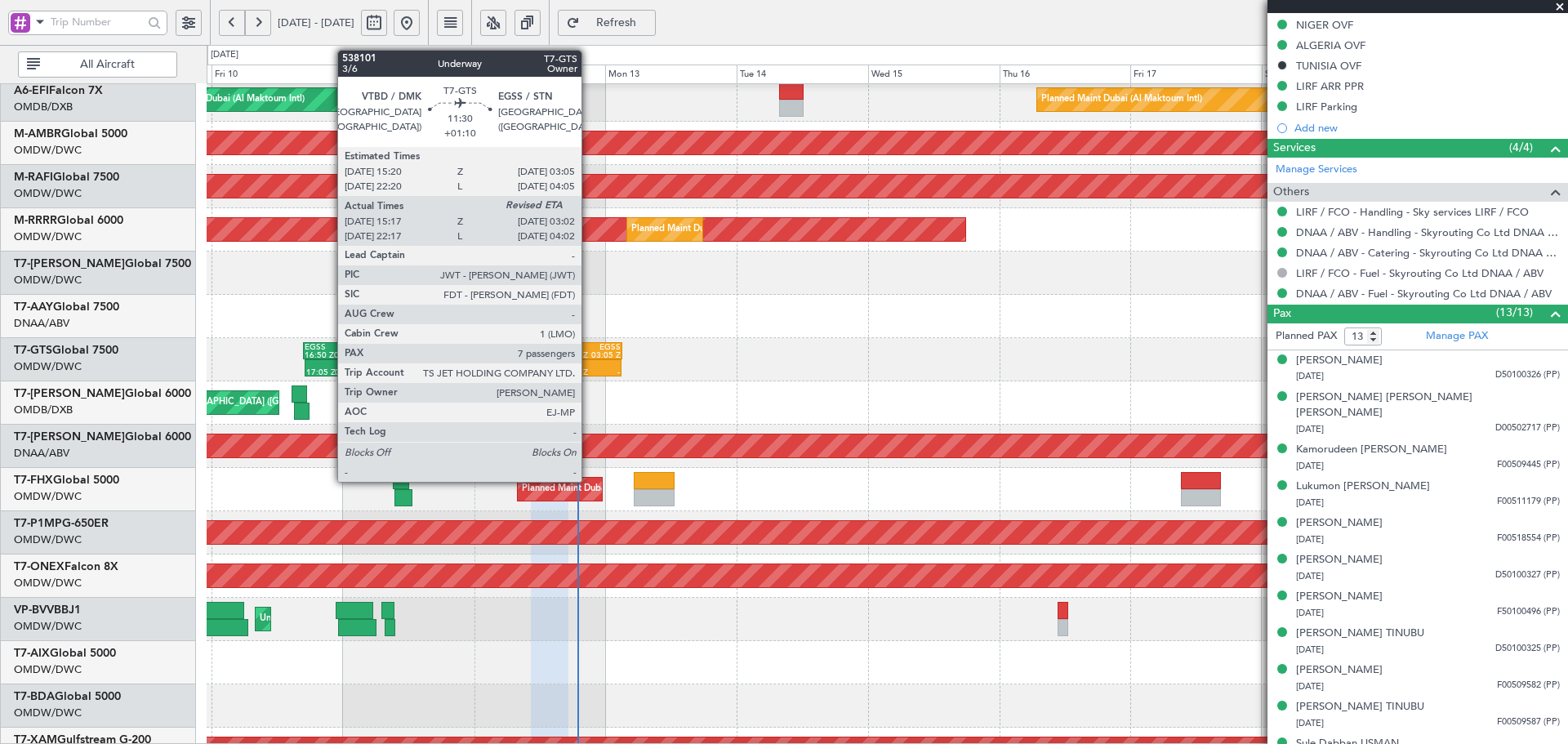
click at [590, 347] on div "EGSS" at bounding box center [605, 347] width 31 height 8
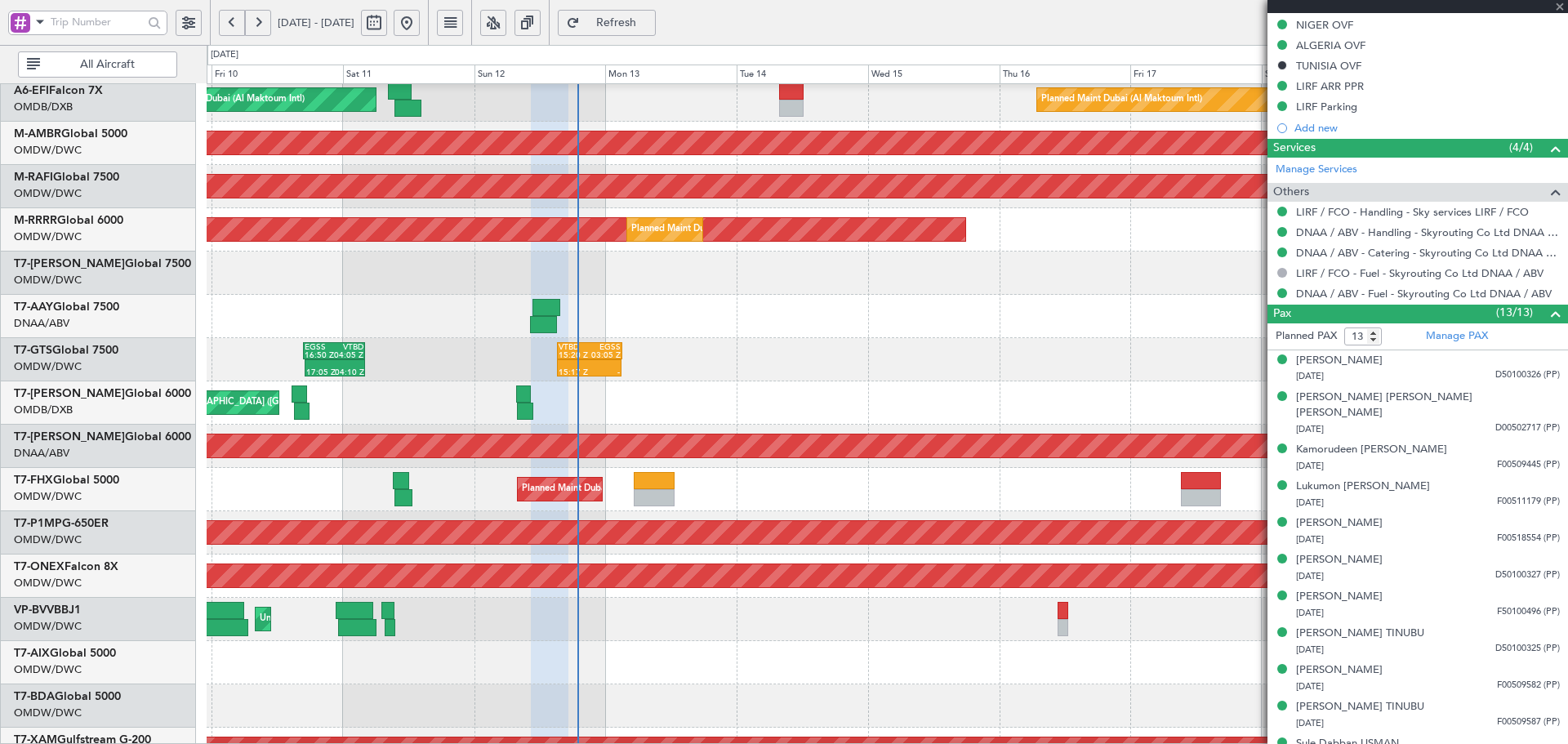
scroll to position [0, 0]
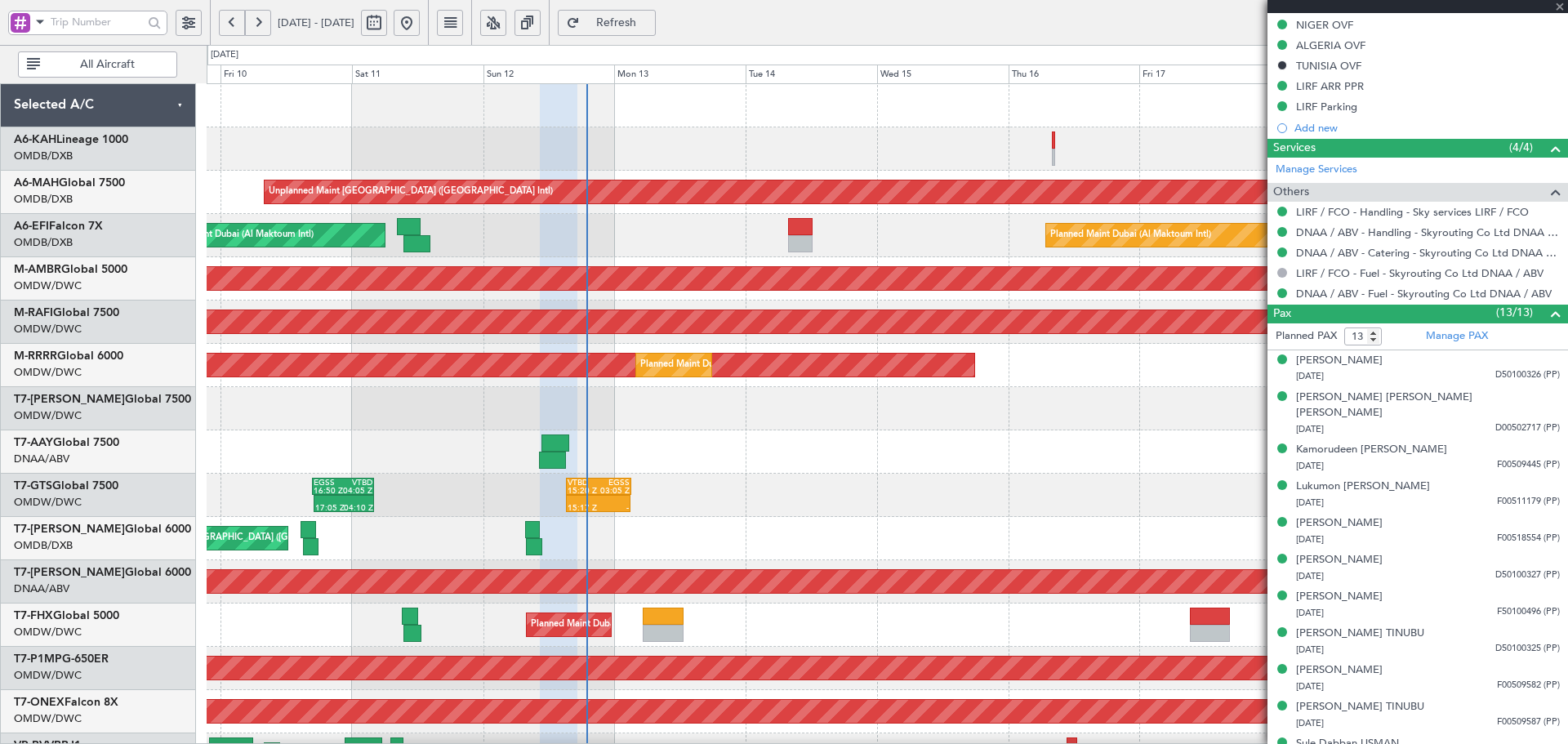
type input "+01:10"
type input "15:27"
type input "7"
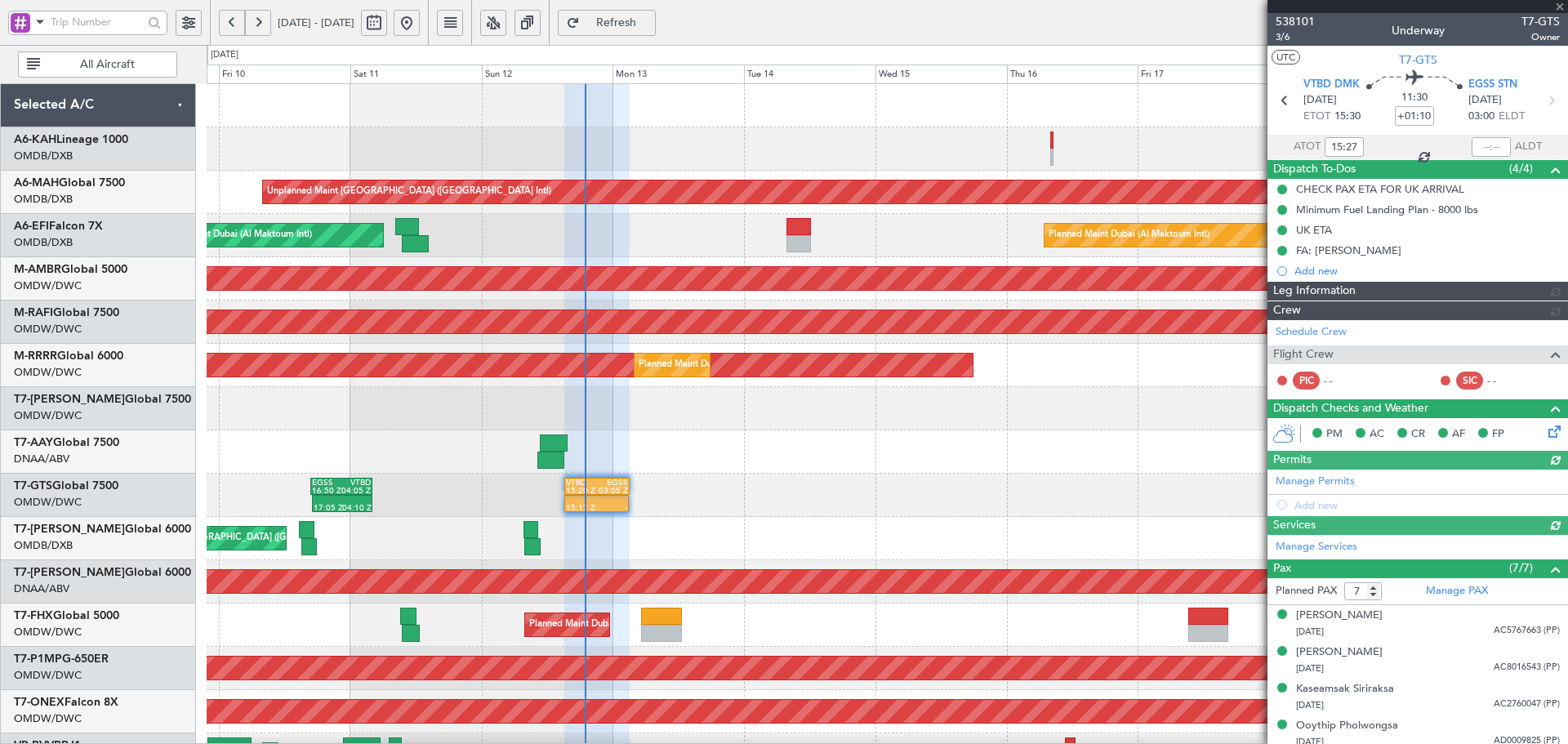
type input "Dherander Fithani (DHF)"
type input "7427"
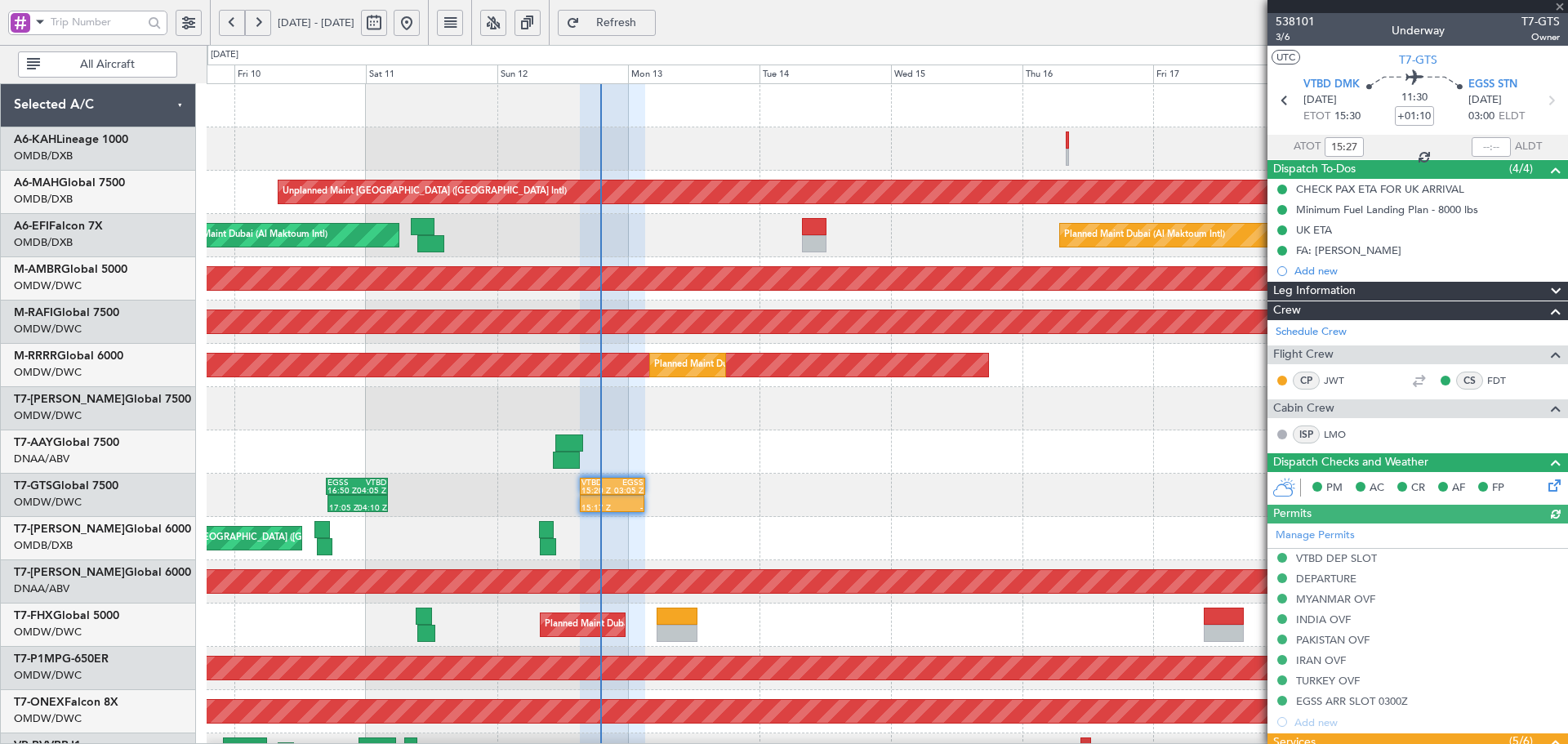
click at [611, 335] on div "Unplanned Maint [GEOGRAPHIC_DATA] ([GEOGRAPHIC_DATA] Intl) Planned Maint [GEOGR…" at bounding box center [887, 603] width 1360 height 1037
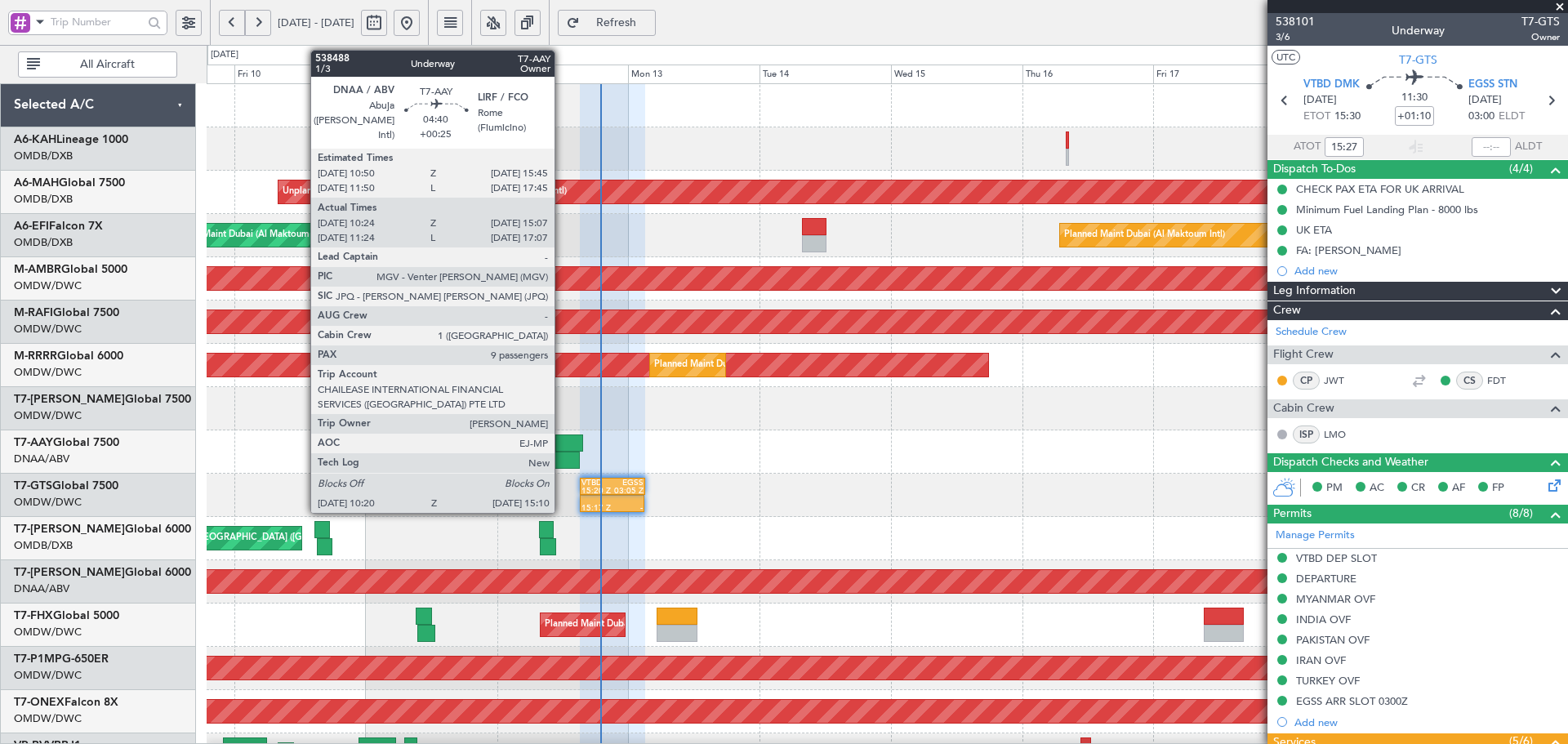
click at [562, 465] on div at bounding box center [565, 460] width 27 height 18
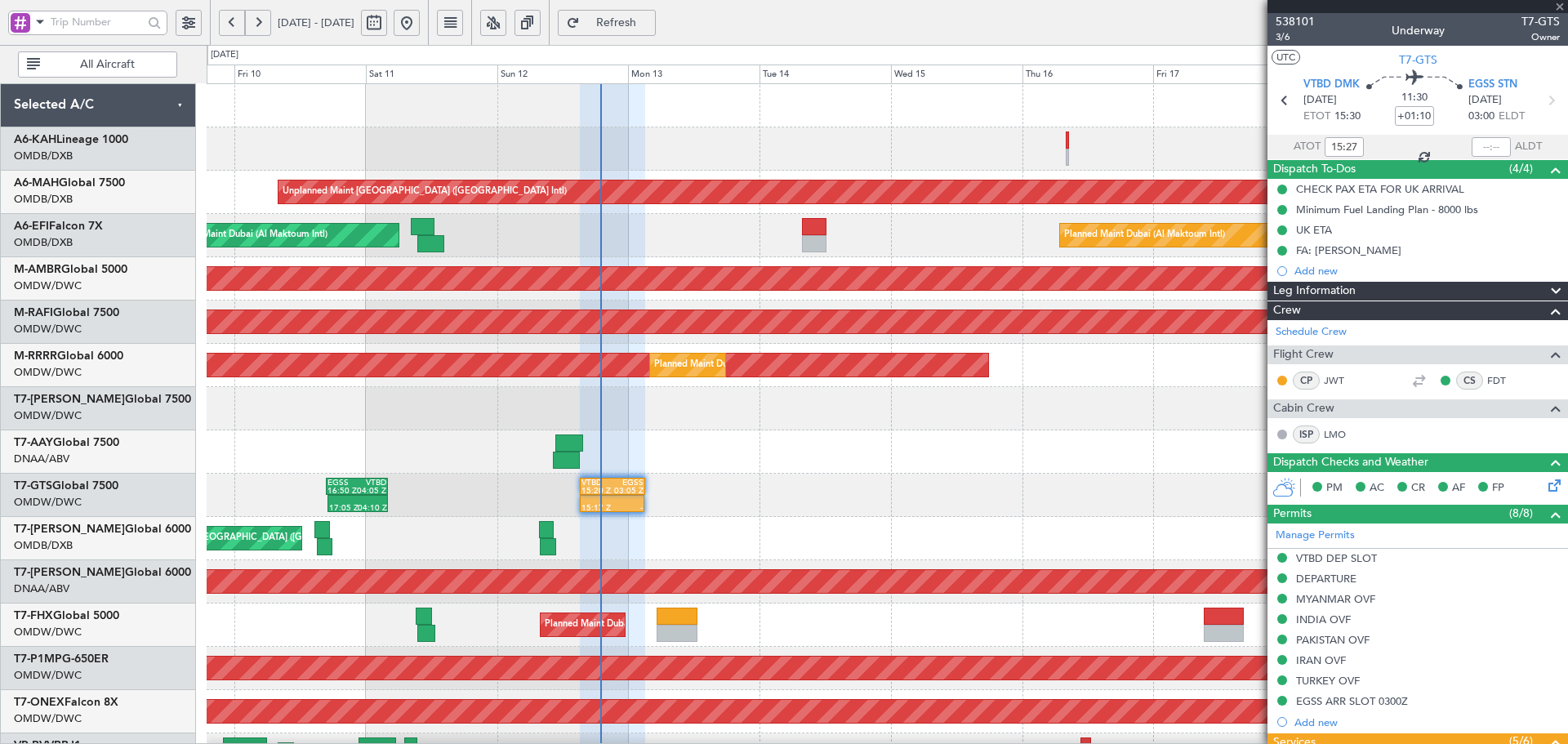
type input "+00:25"
type input "10:34"
type input "15:02"
type input "9"
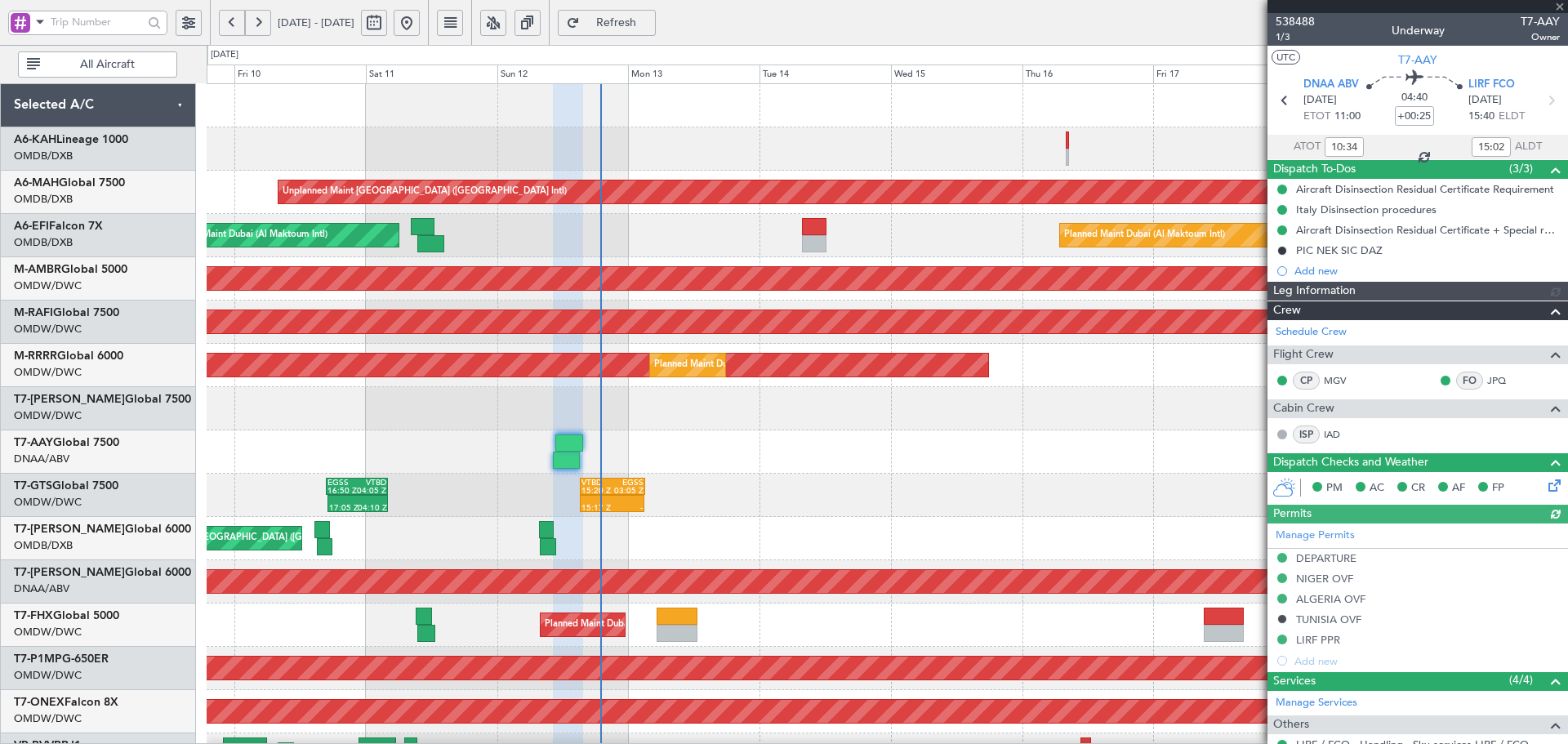
type input "Dherander Fithani (DHF)"
type input "7474"
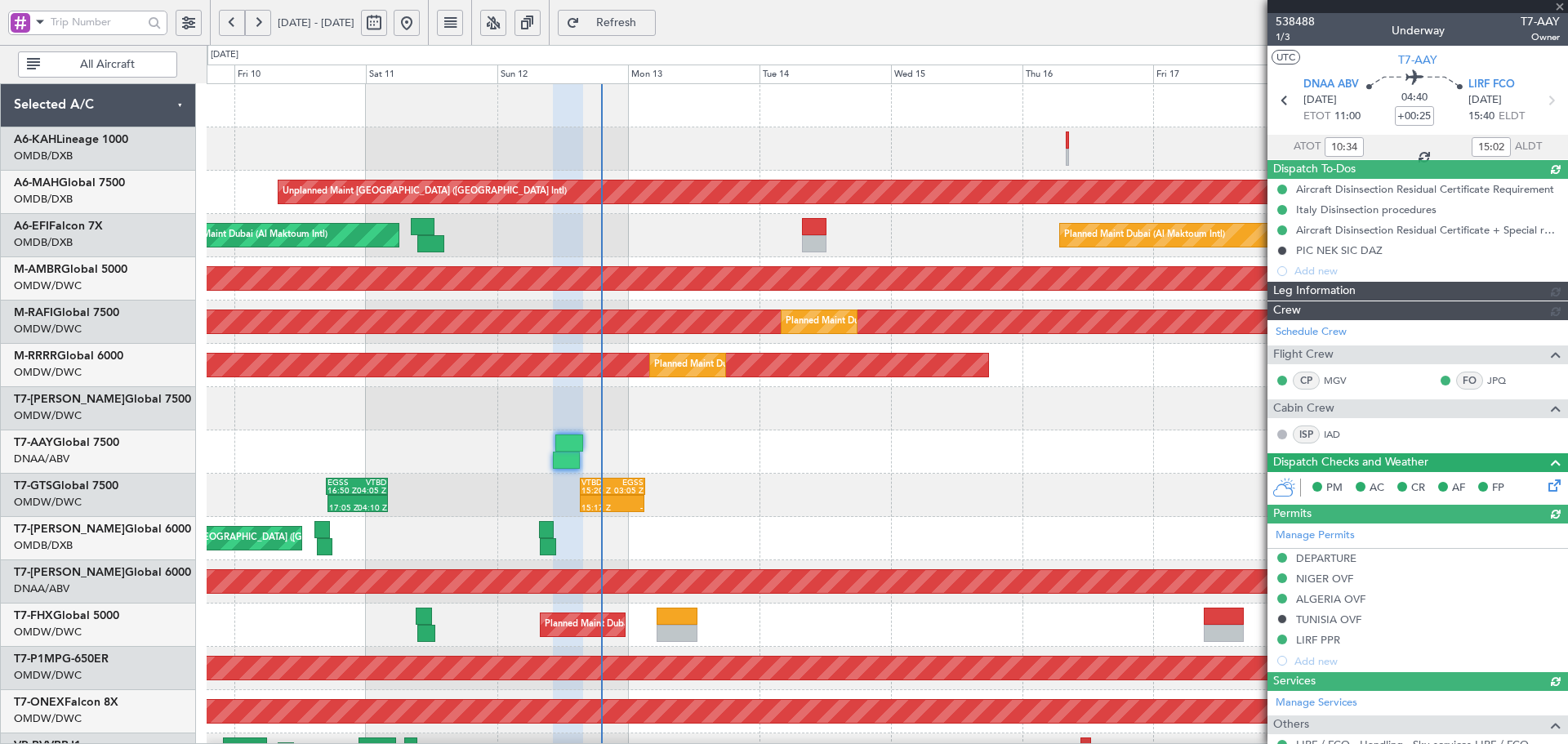
type input "Dherander Fithani (DHF)"
type input "7474"
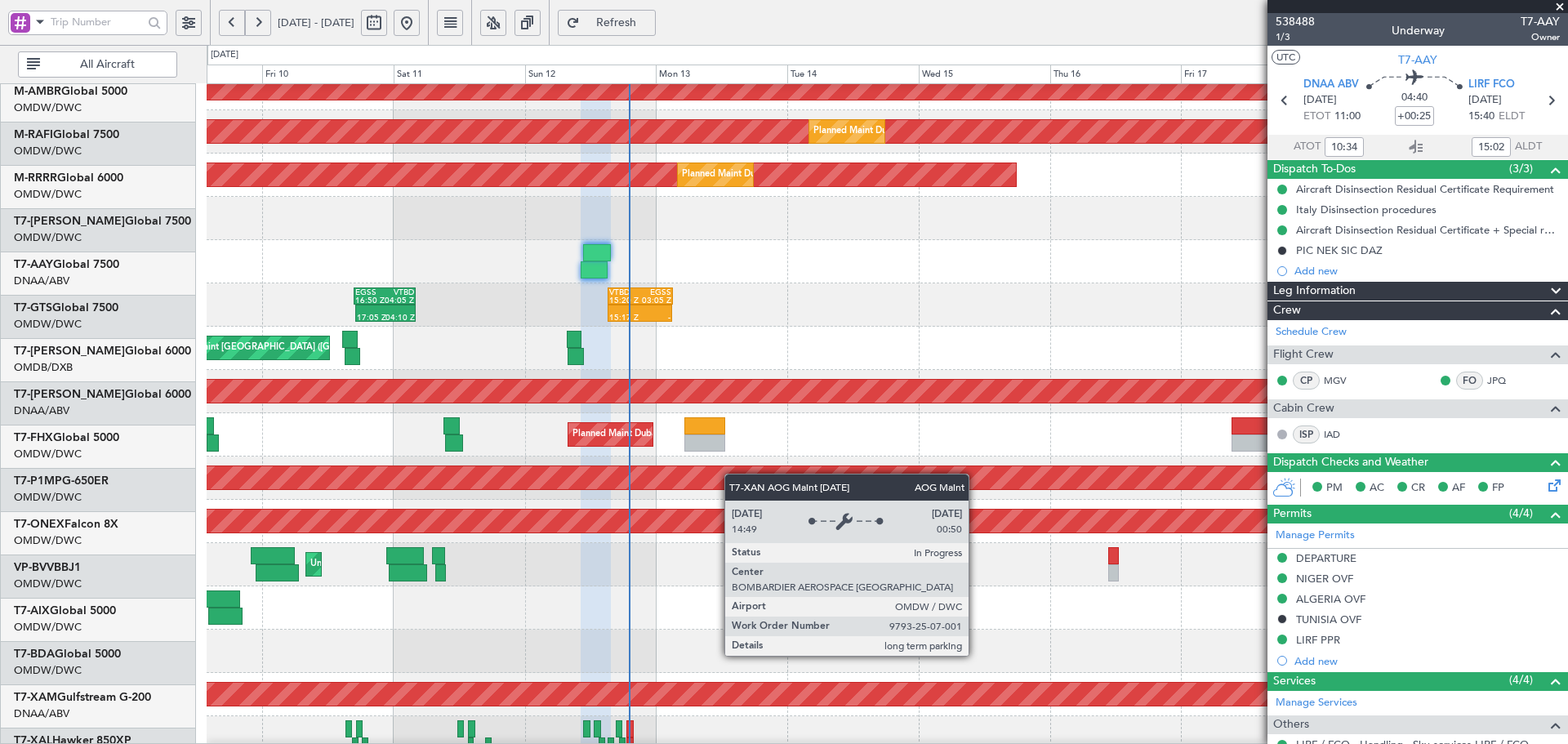
scroll to position [190, 0]
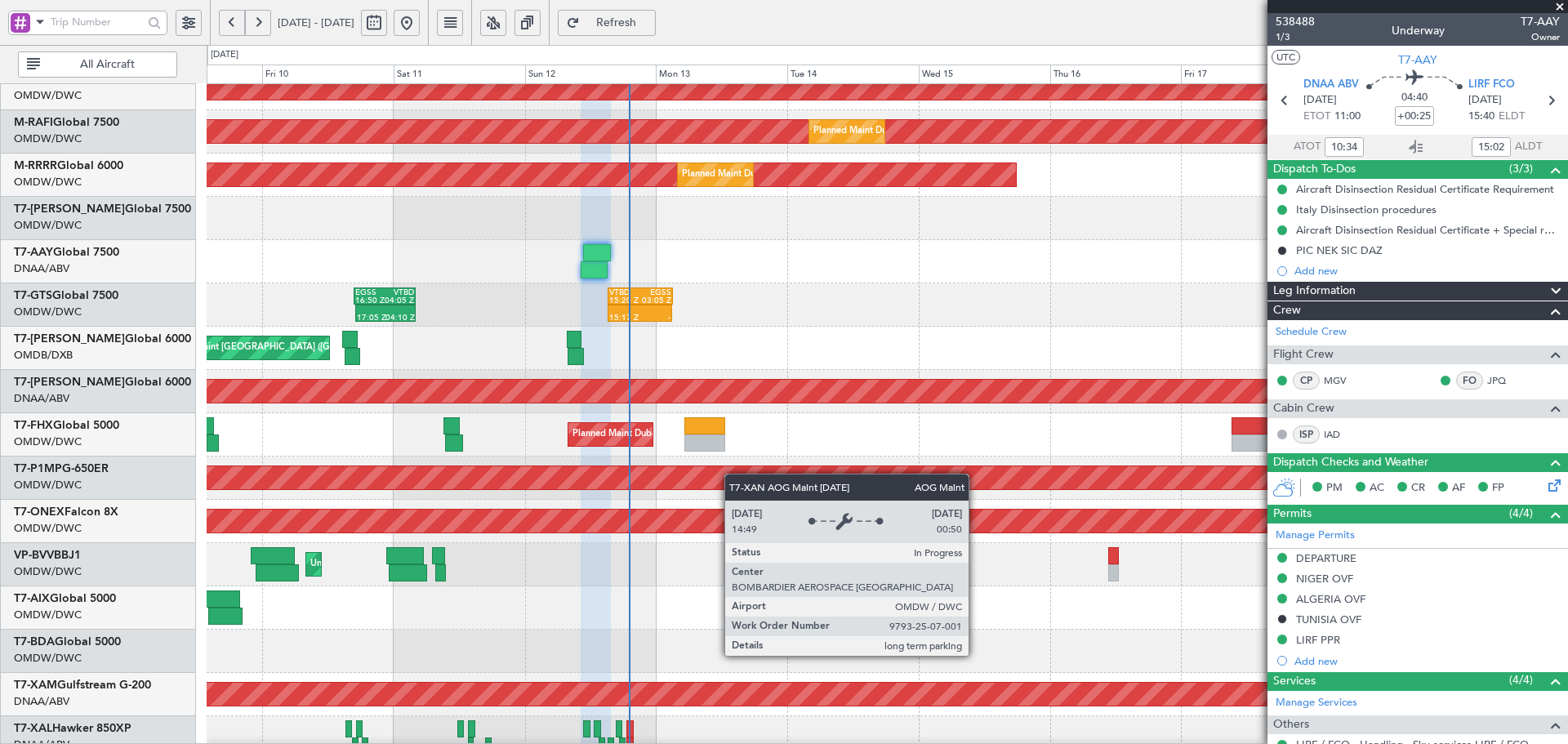
click at [746, 406] on div "AOG Maint Dubai (Al Maktoum Intl)" at bounding box center [887, 391] width 1360 height 43
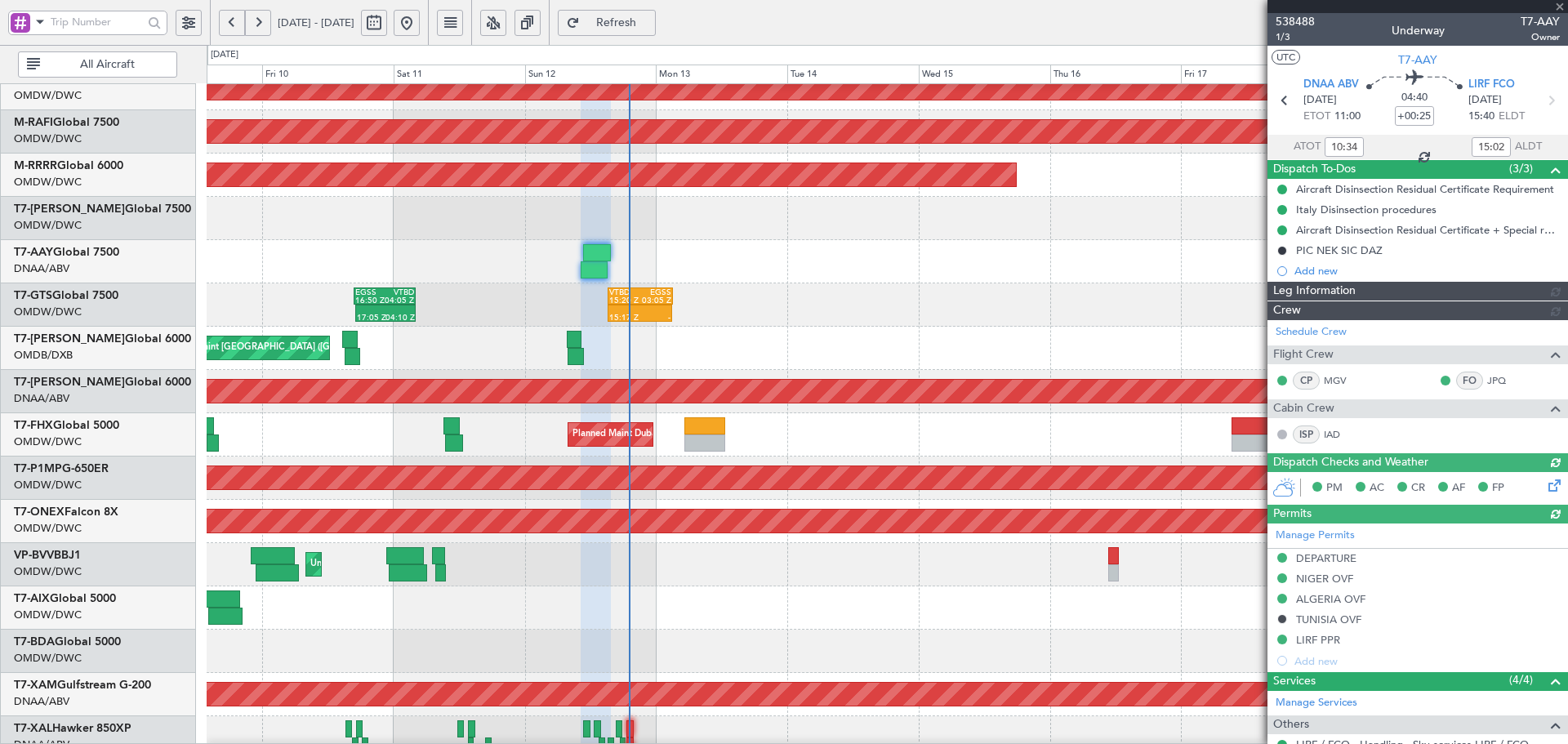
type input "Dherander Fithani (DHF)"
type input "7474"
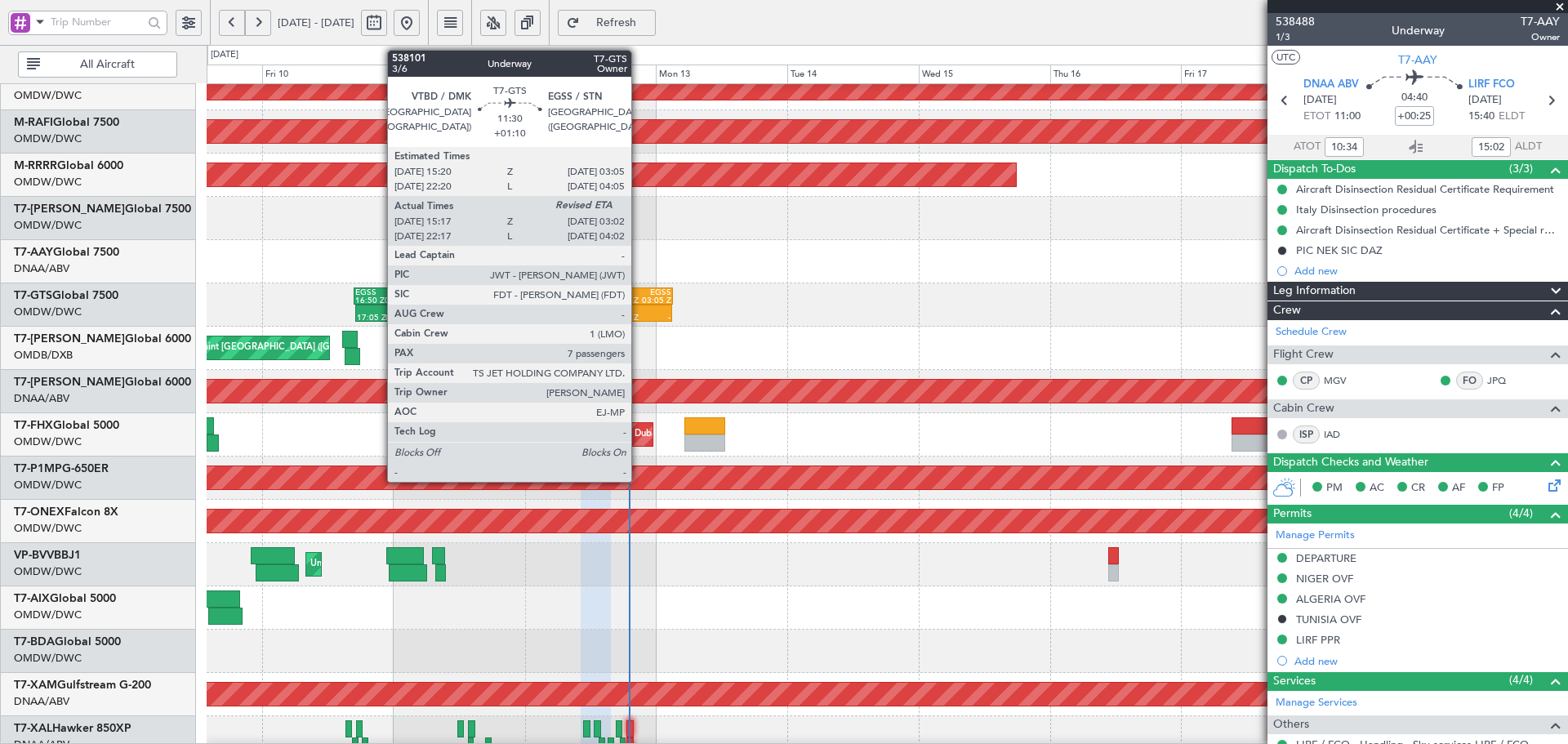
click at [638, 292] on div "VTBD" at bounding box center [625, 292] width 31 height 8
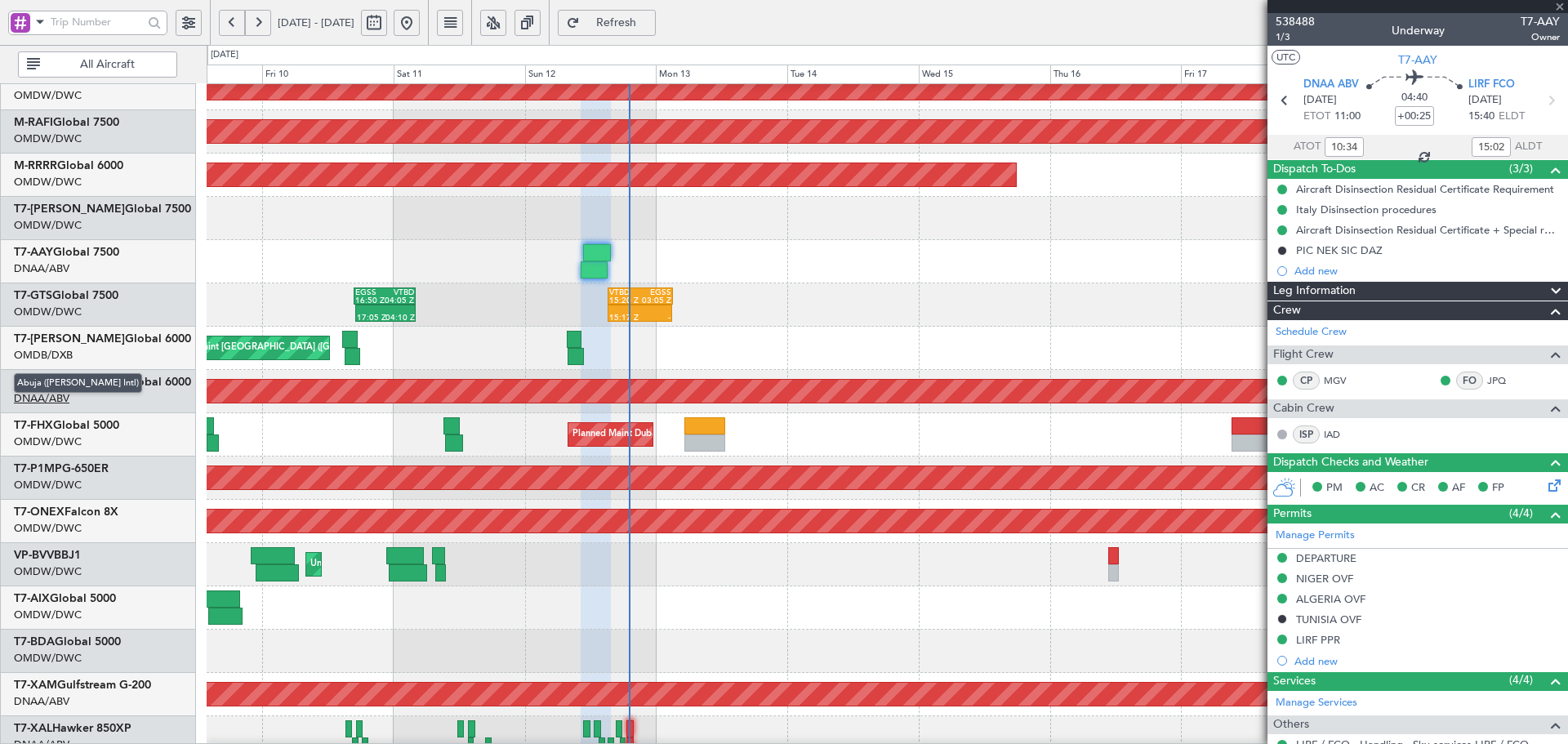
type input "+01:10"
type input "15:27"
type input "7"
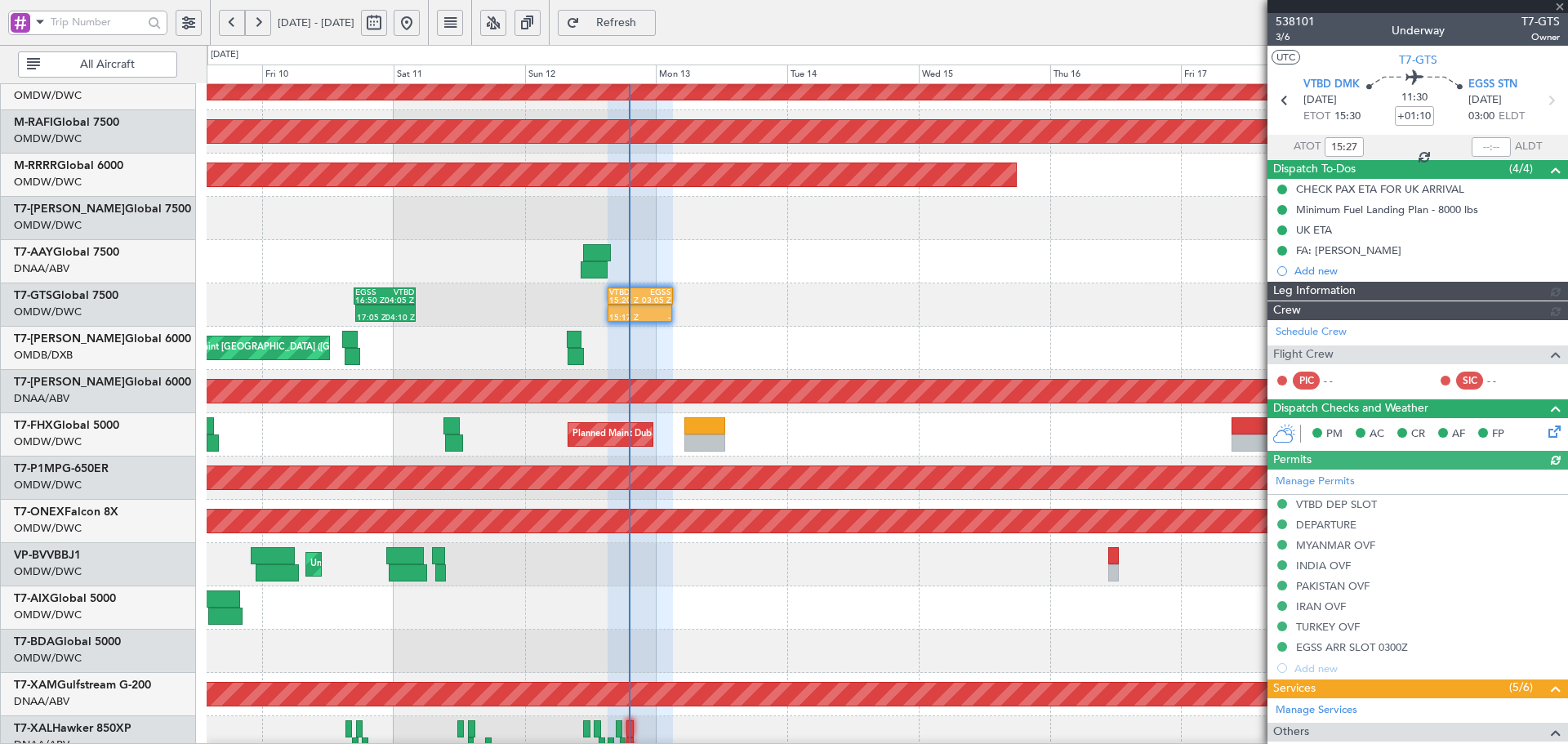
type input "Dherander Fithani (DHF)"
type input "7427"
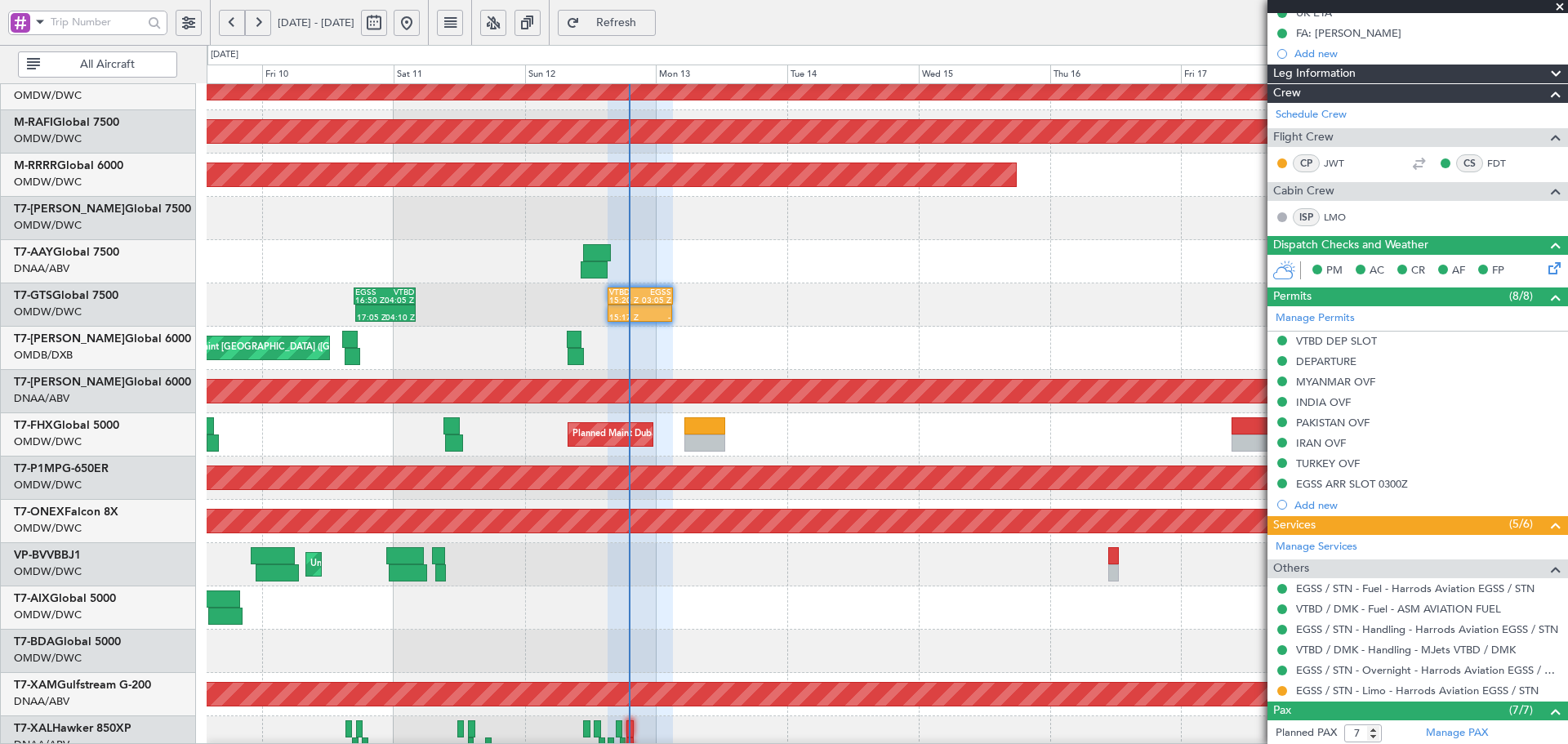
scroll to position [218, 0]
click at [1426, 687] on mat-tooltip-component "Complete" at bounding box center [1412, 678] width 70 height 43
click at [1489, 687] on link "EGSS / STN - Limo - Harrods Aviation EGSS / STN" at bounding box center [1417, 689] width 242 height 14
type input "Dherander Fithani (DHF)"
type input "7427"
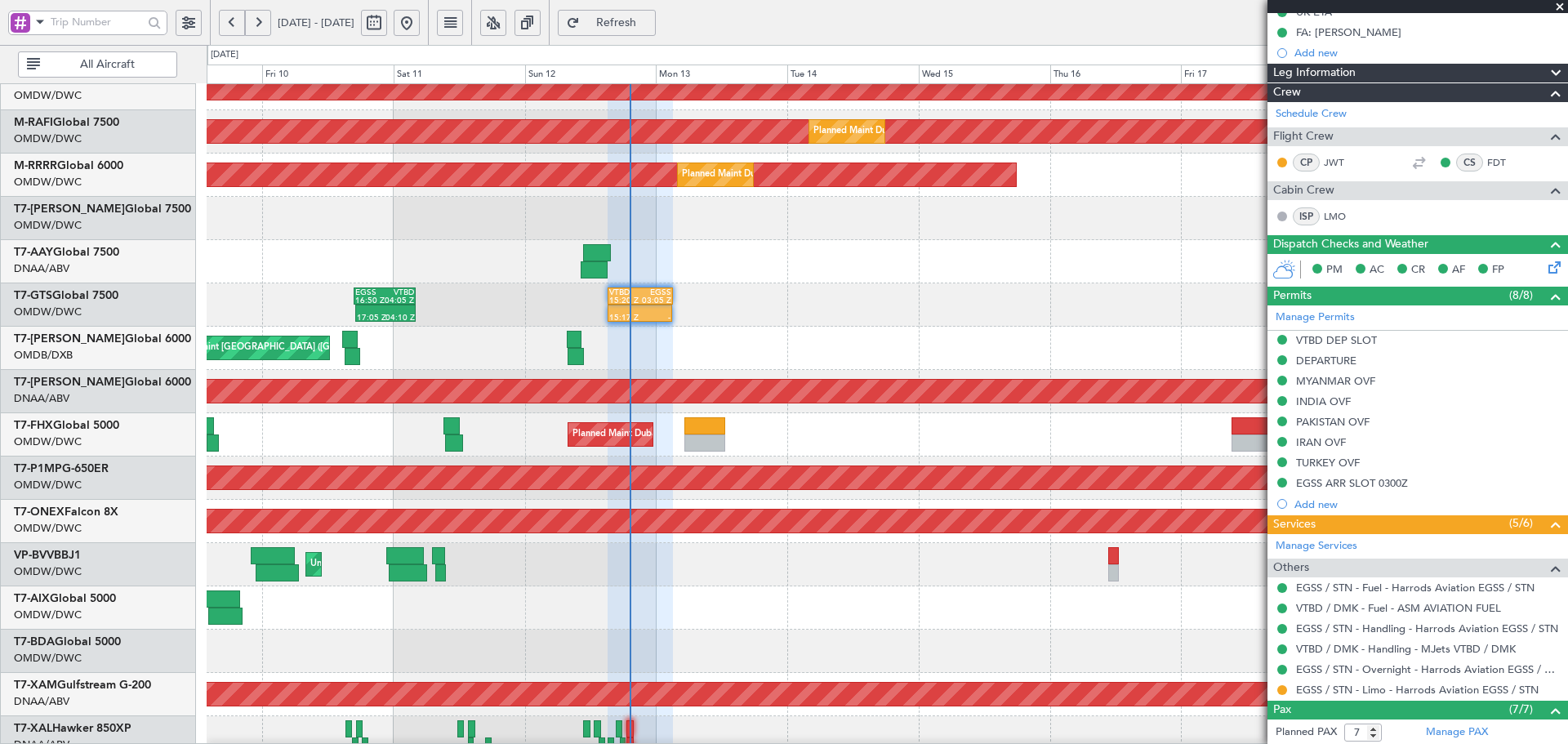
type input "Dherander Fithani (DHF)"
type input "7427"
type input "Dherander Fithani (DHF)"
type input "7427"
type input "Dherander Fithani (DHF)"
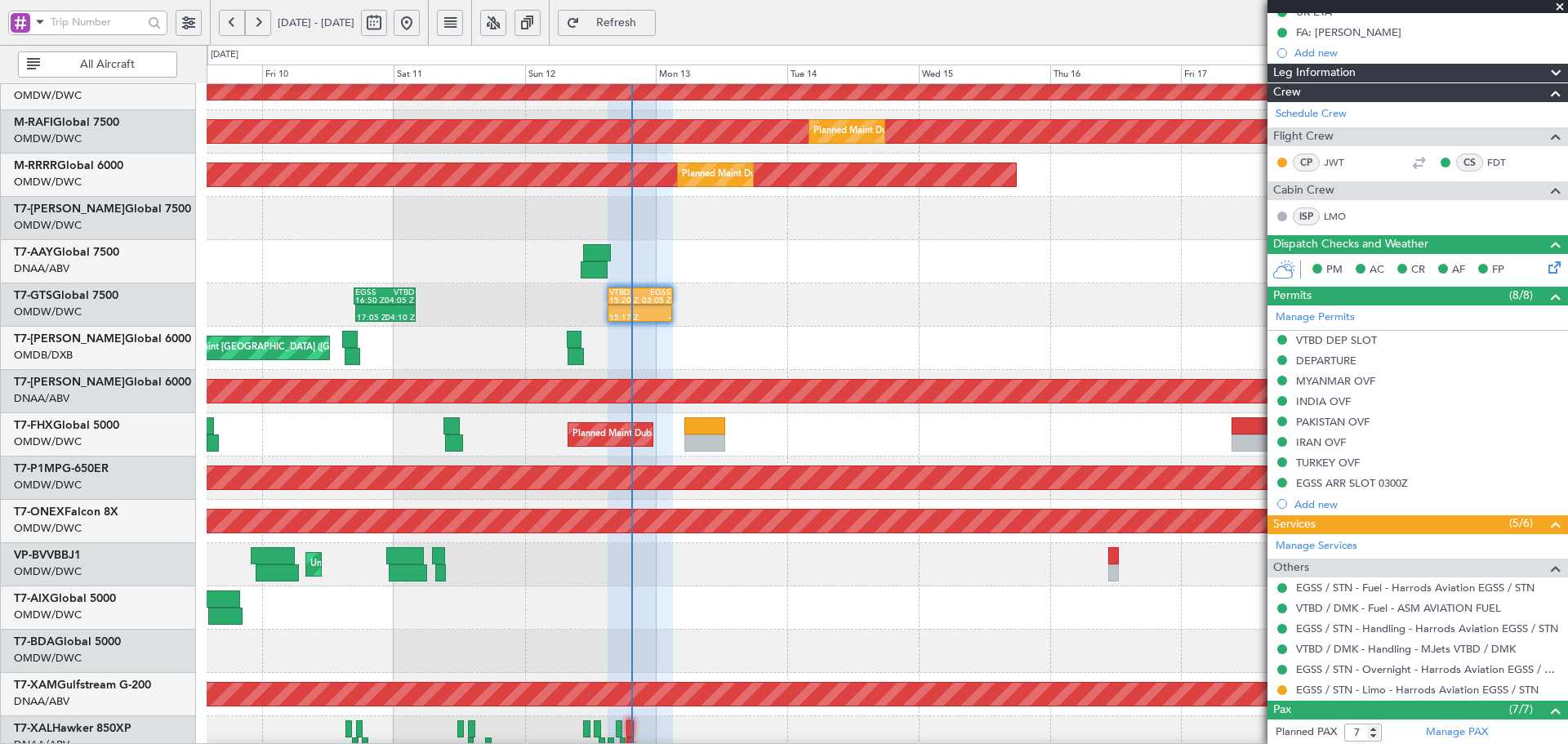
type input "7427"
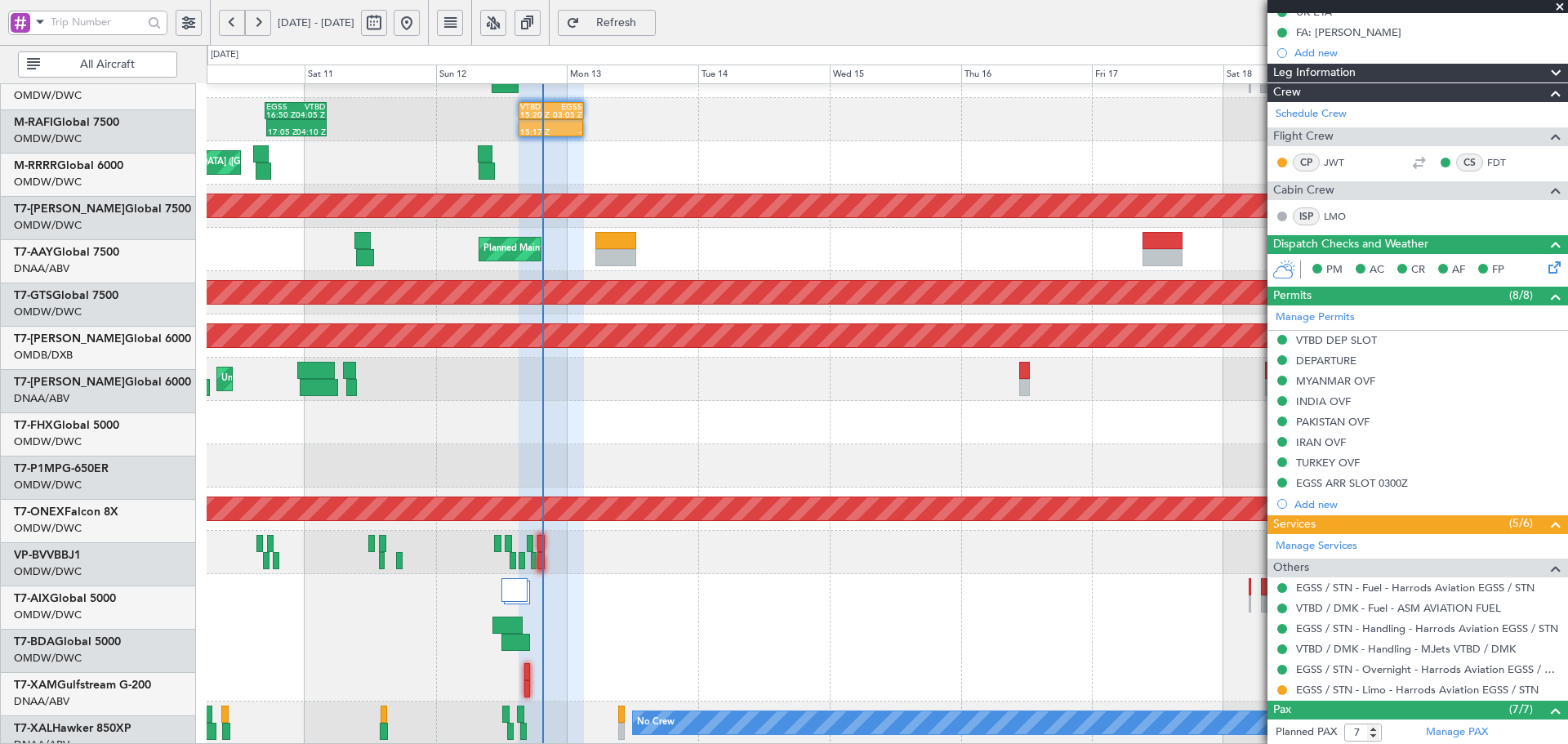
scroll to position [376, 0]
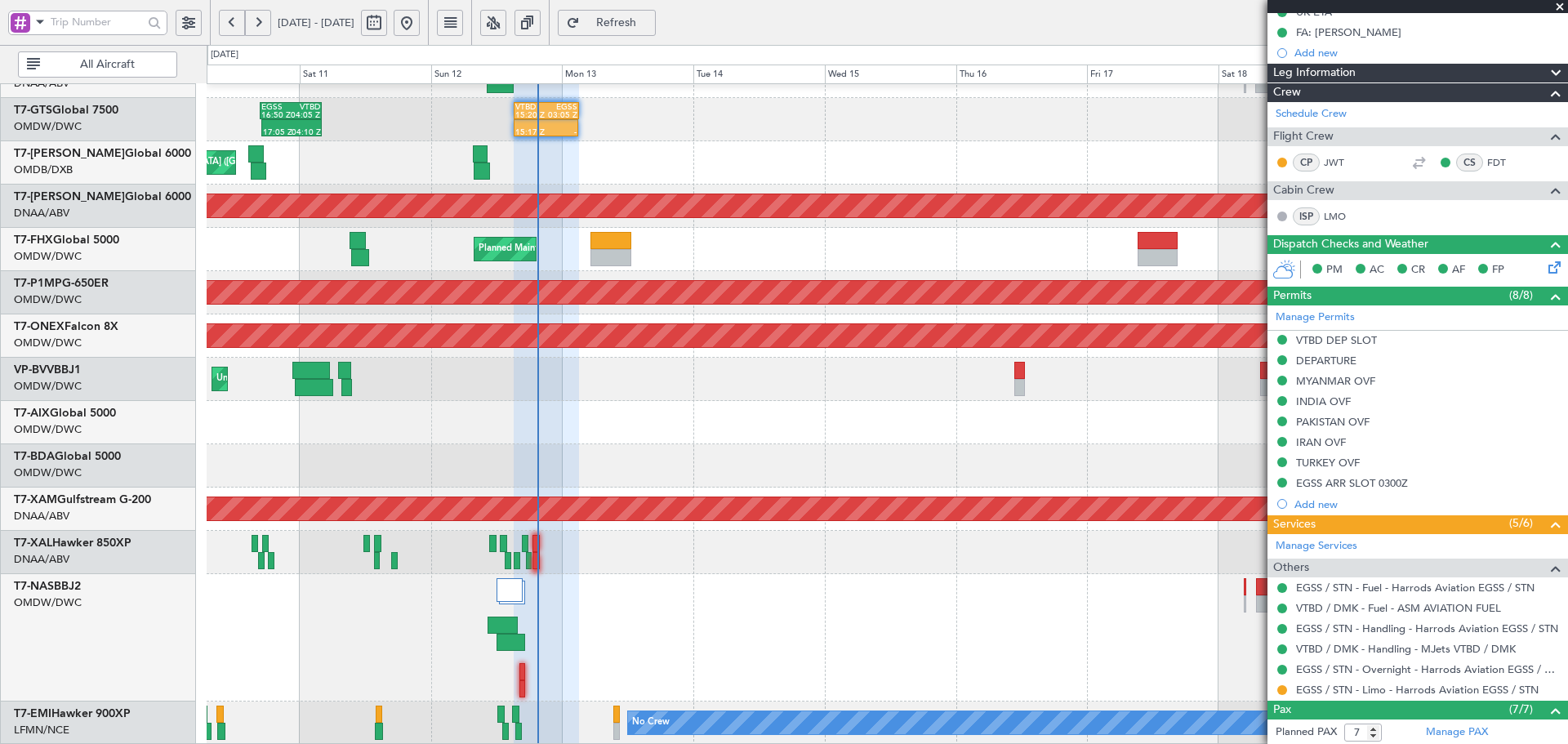
click at [553, 227] on div "17:05 Z 04:10 Z EGSS 16:50 Z VTBD 04:05 Z 15:17 Z - VTBD 15:20 Z EGSS 03:05 Z -…" at bounding box center [887, 226] width 1360 height 1037
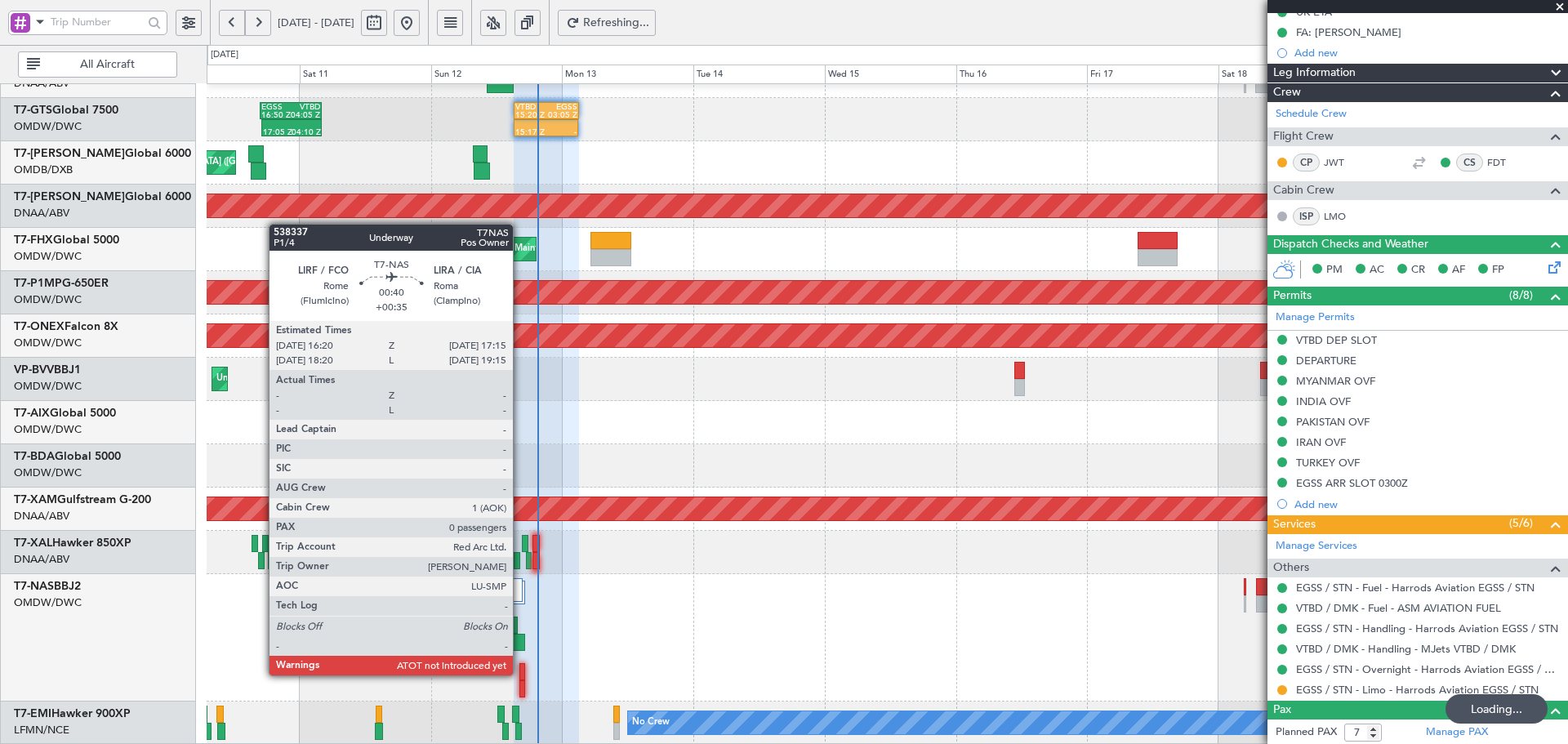
click at [520, 674] on div at bounding box center [522, 672] width 6 height 18
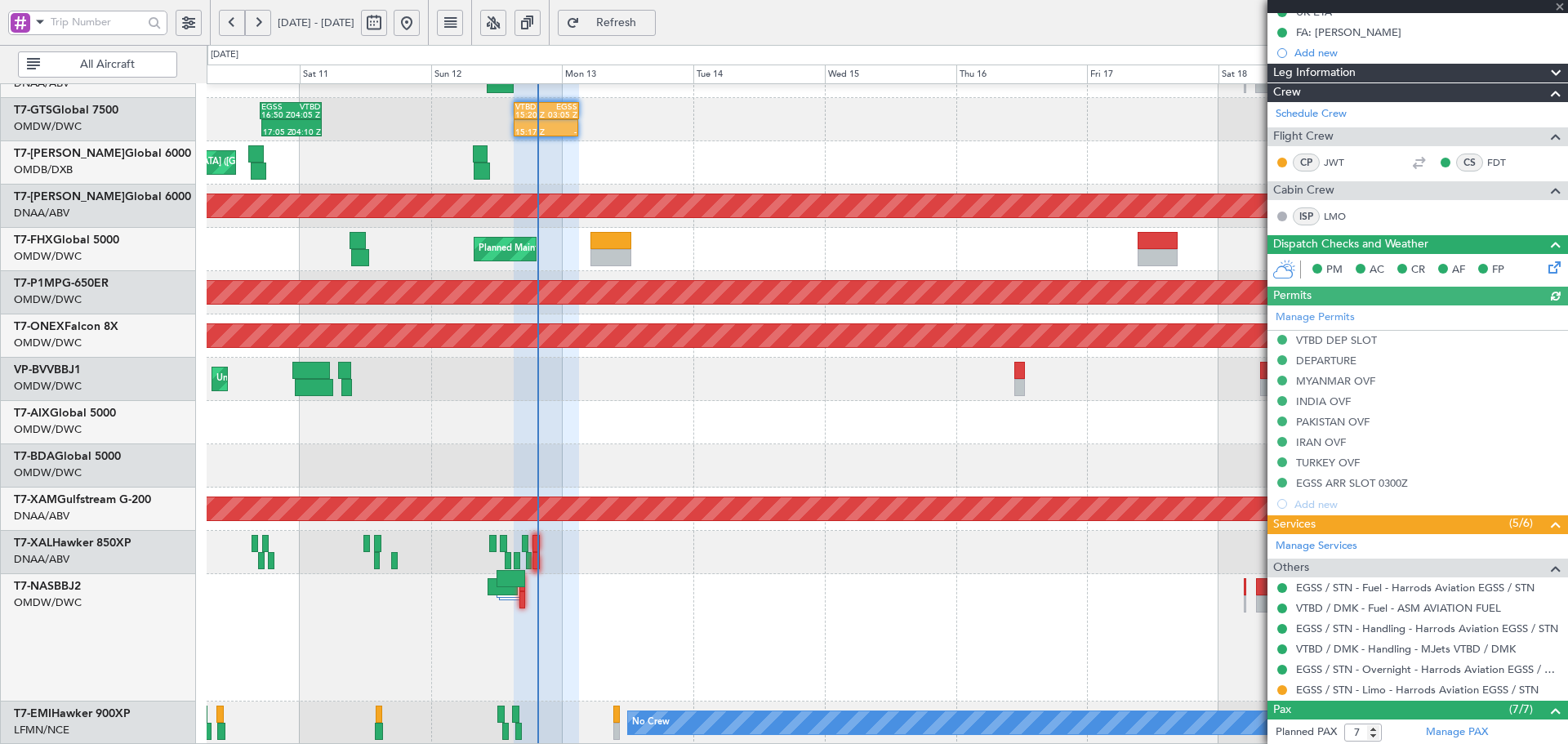
type input "Dherander Fithani (DHF)"
type input "7427"
click at [518, 673] on div "Planned Maint Abuja ([PERSON_NAME] Intl)" at bounding box center [887, 638] width 1360 height 128
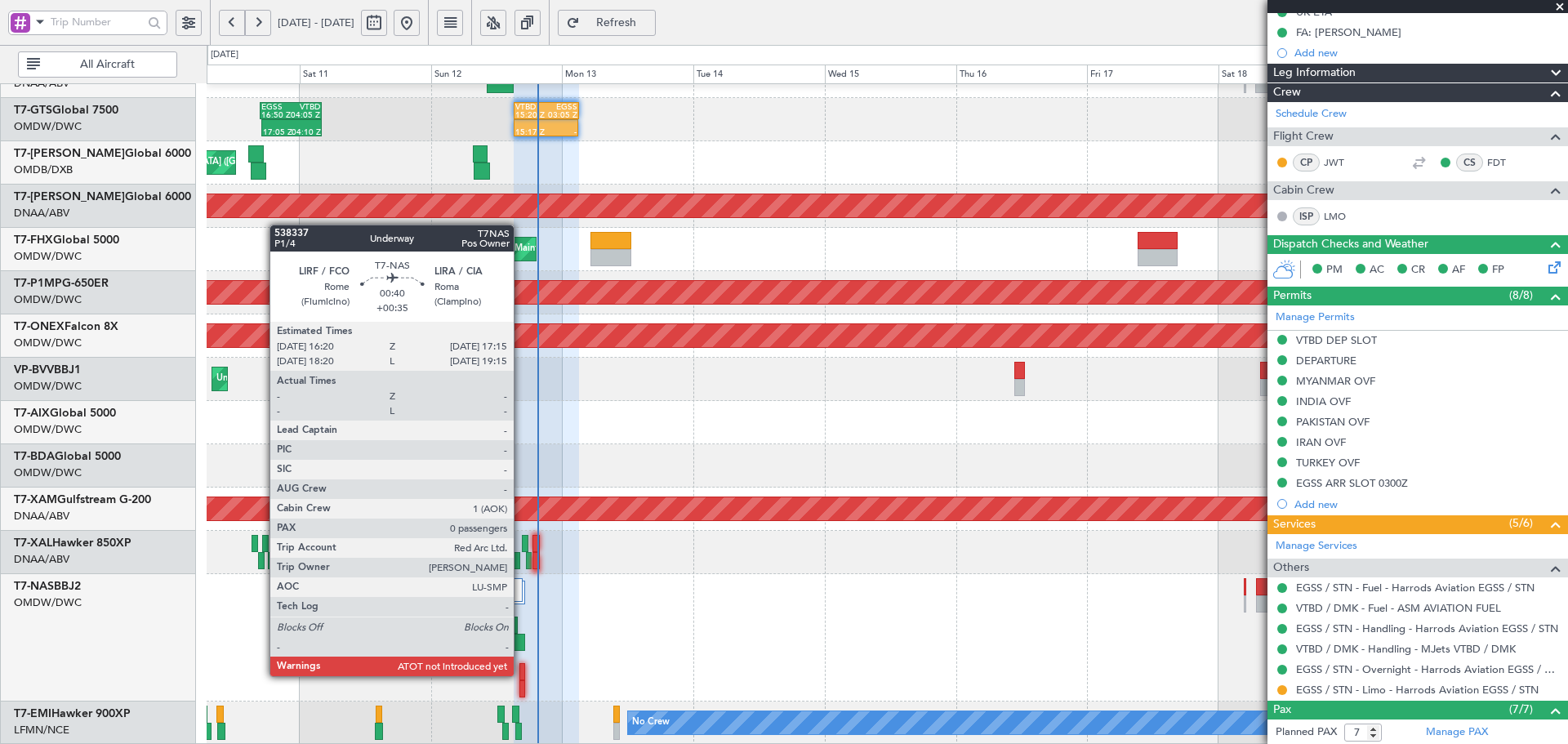
click at [521, 675] on div at bounding box center [522, 672] width 6 height 18
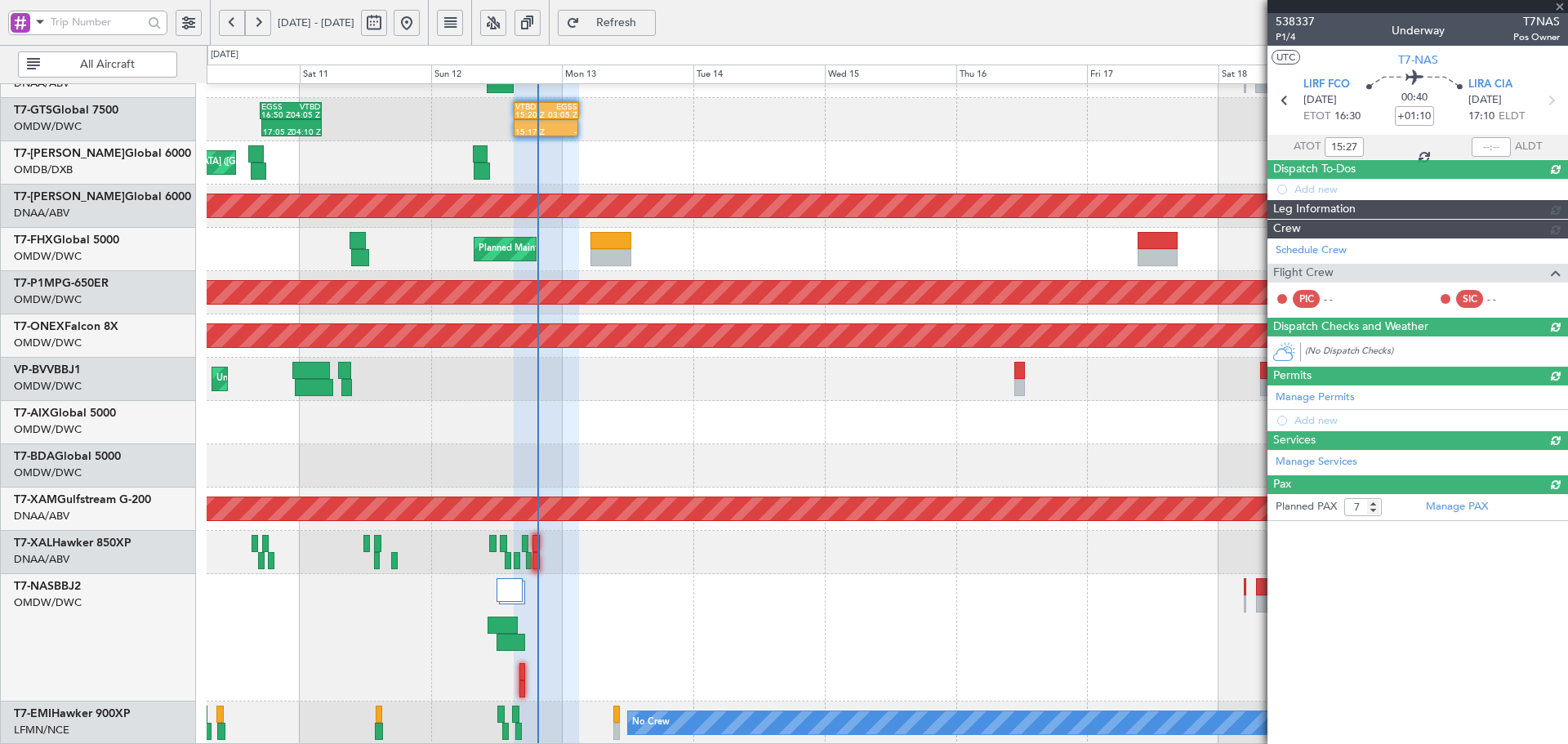
type input "+00:35"
type input "0"
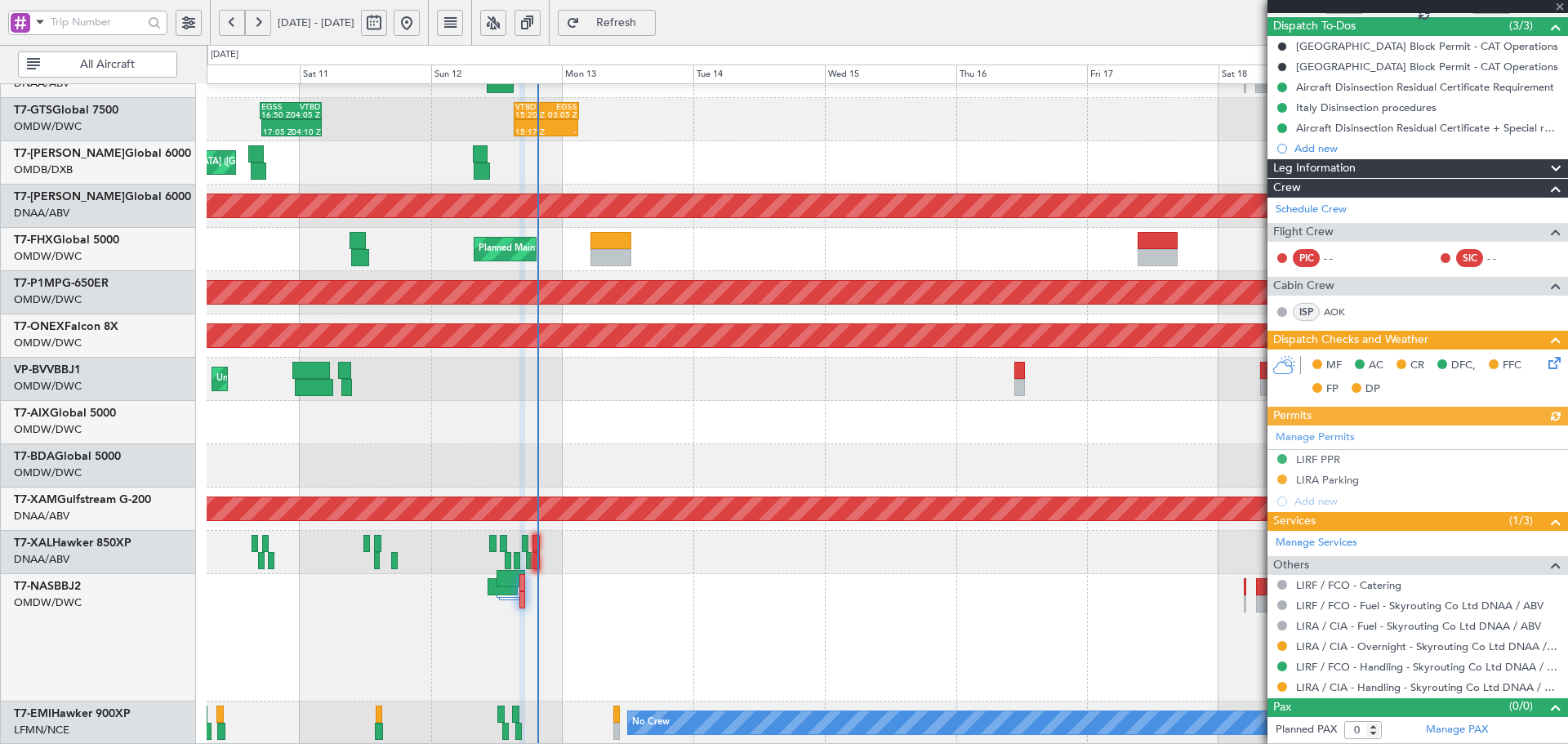
type input "Dherander Fithani (DHF)"
type input "7538"
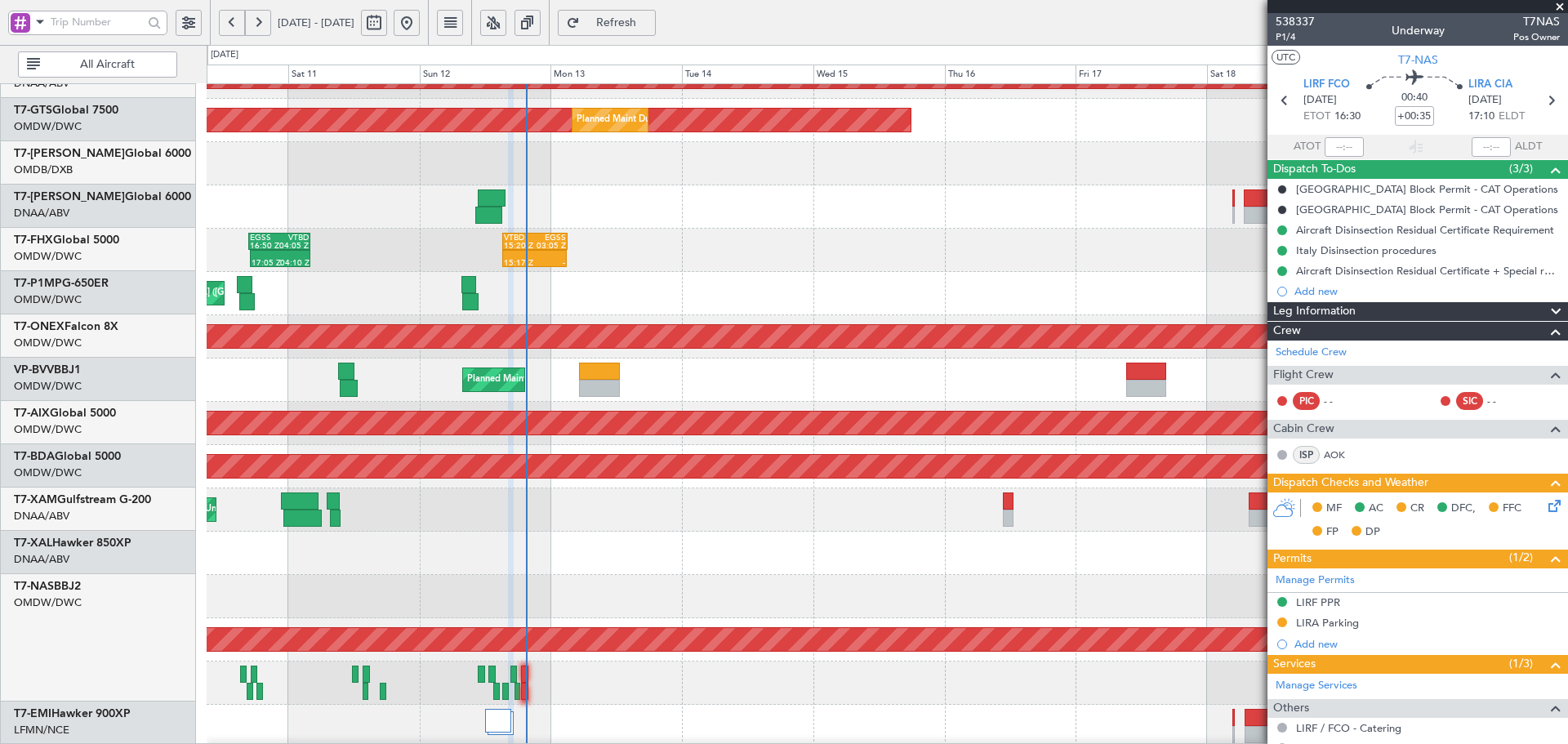
scroll to position [103, 0]
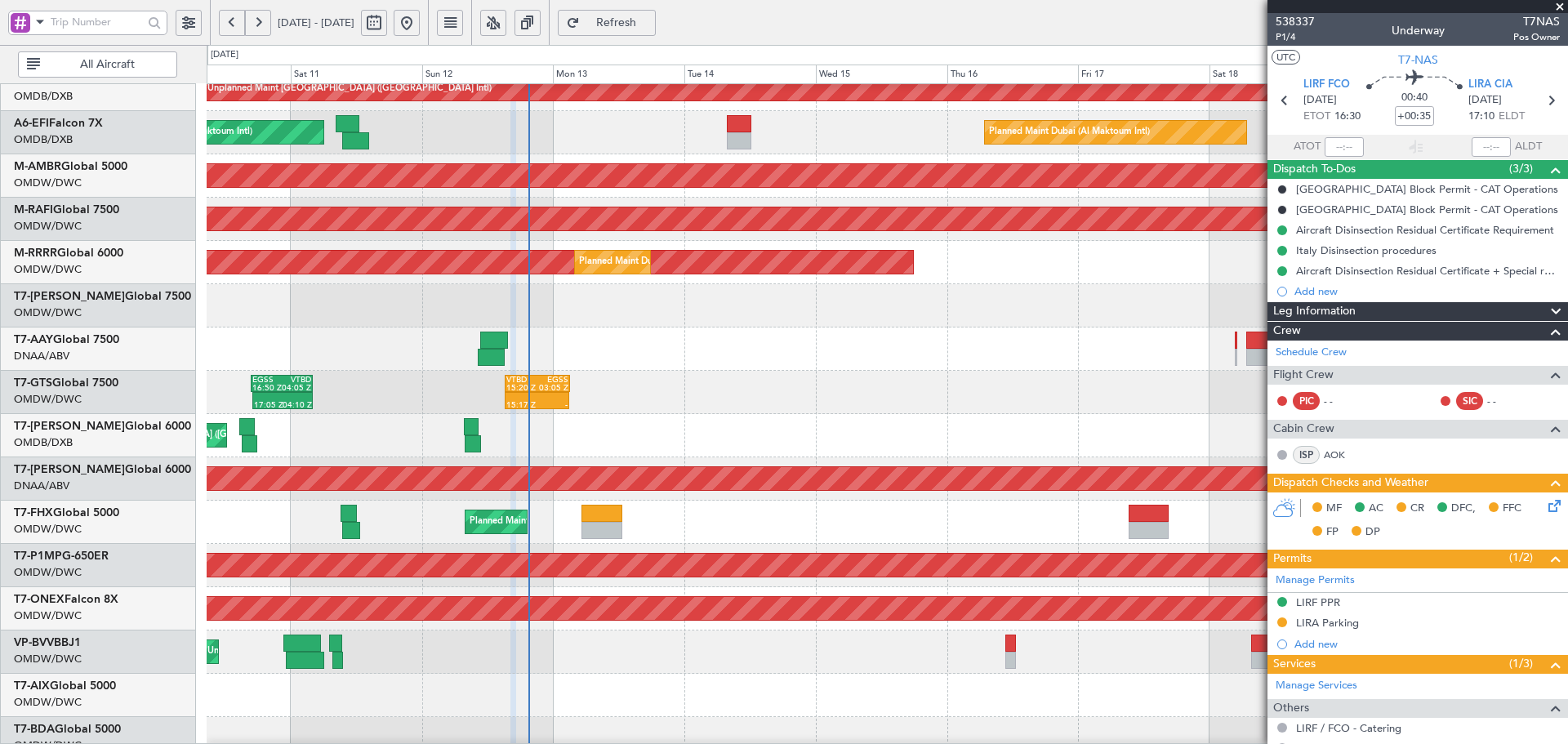
click at [565, 552] on div "Planned Maint Savannah (Savannah/hilton Head Intl)" at bounding box center [887, 566] width 1360 height 43
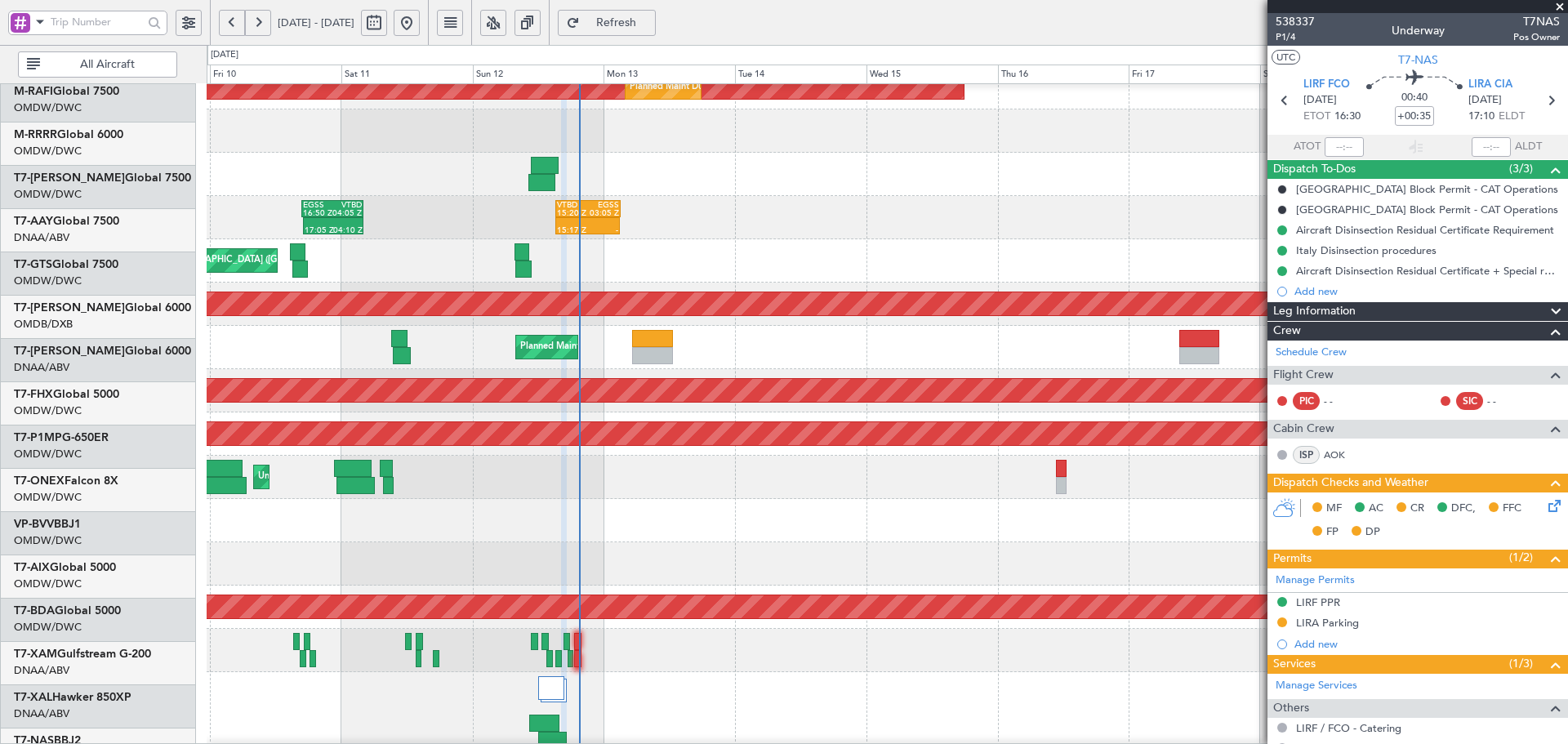
scroll to position [282, 0]
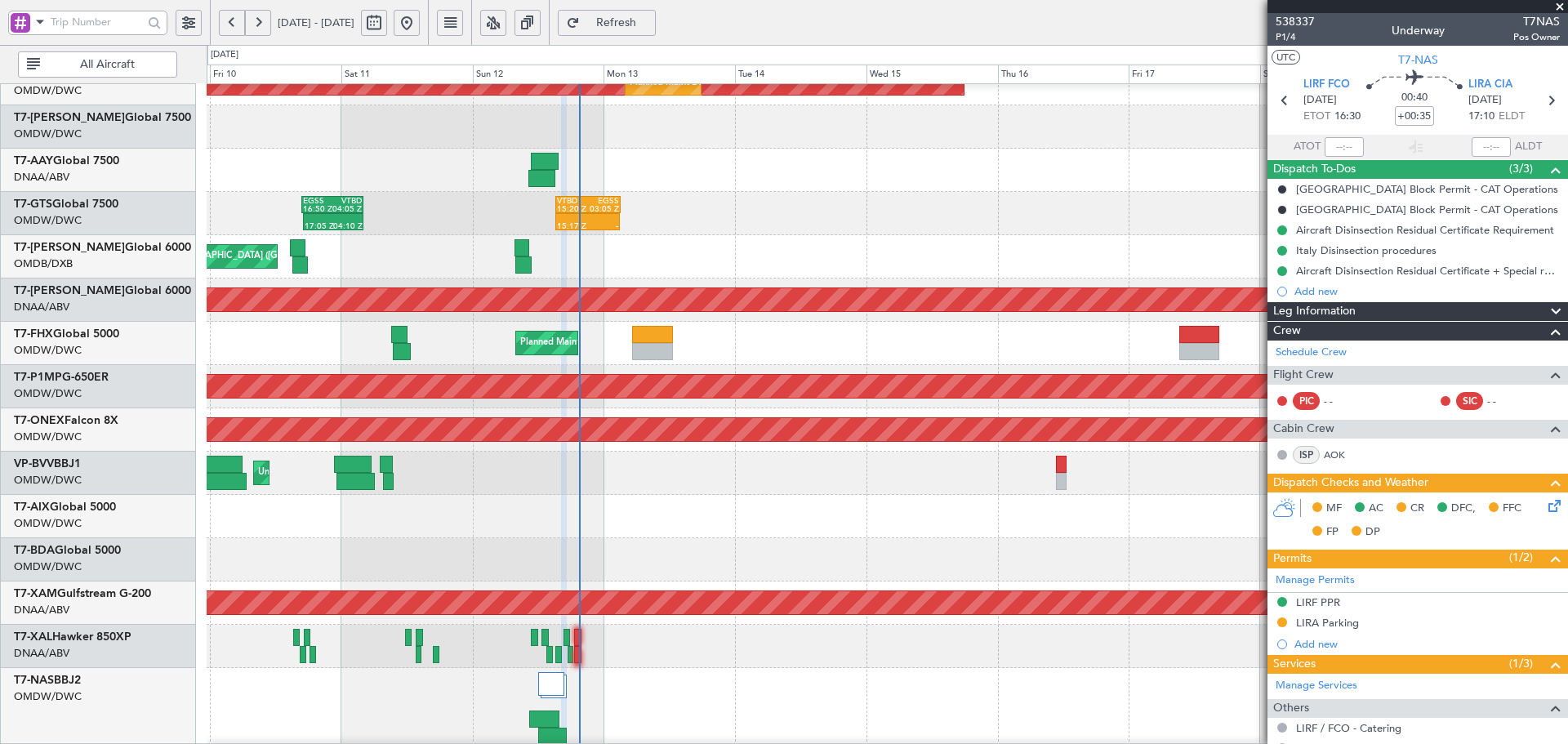
click at [640, 18] on span "Refresh" at bounding box center [616, 23] width 67 height 11
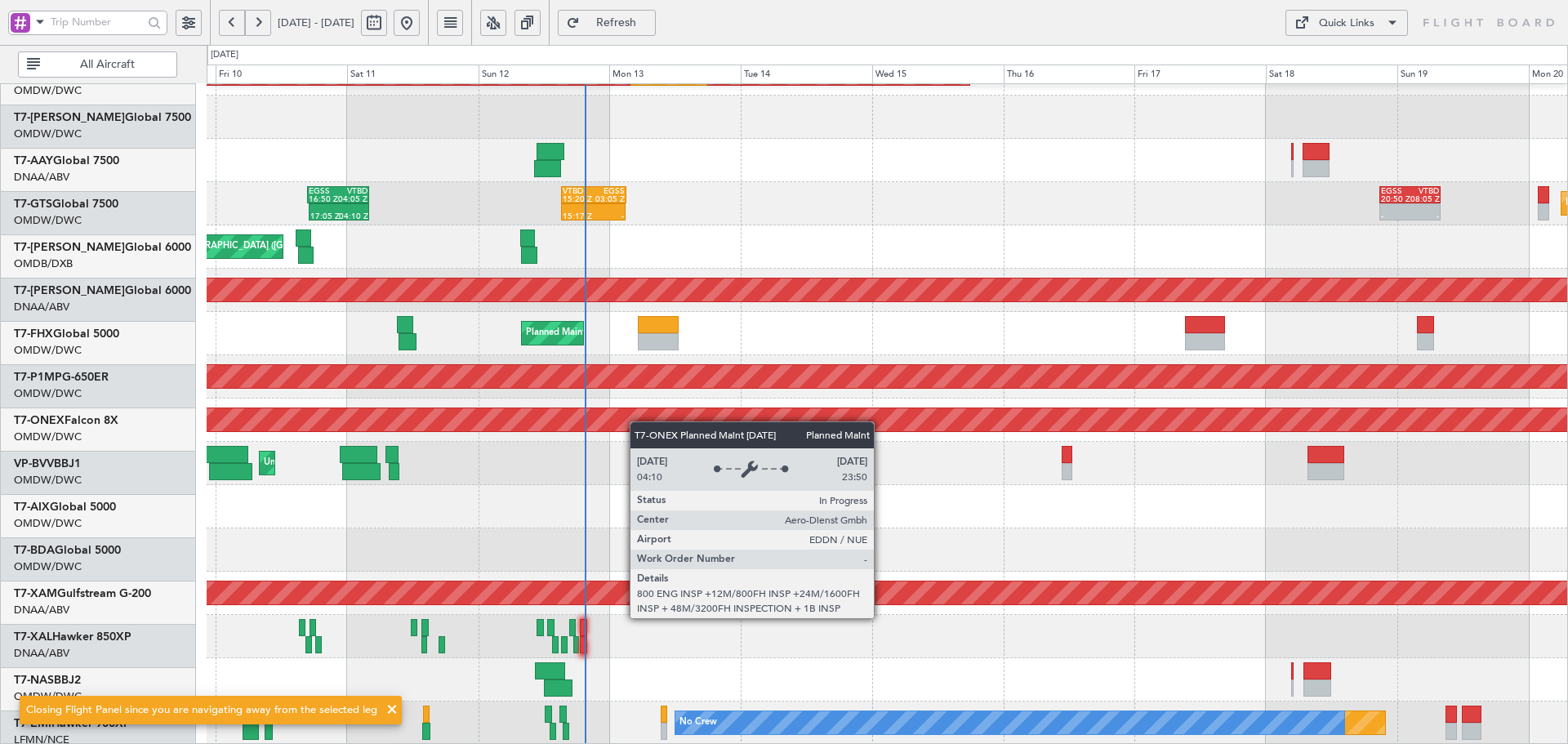
scroll to position [292, 0]
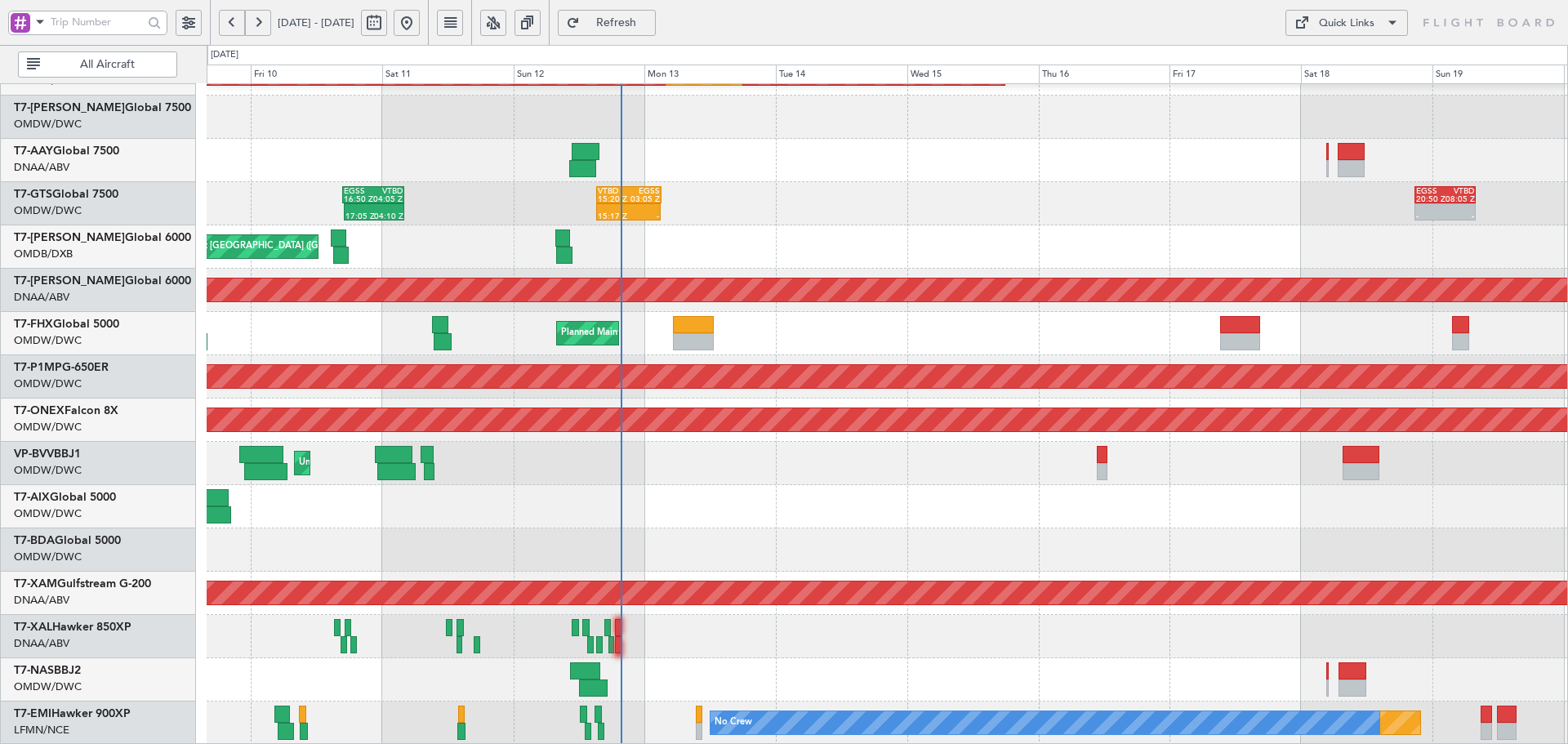
click at [650, 28] on span "Refresh" at bounding box center [616, 23] width 67 height 11
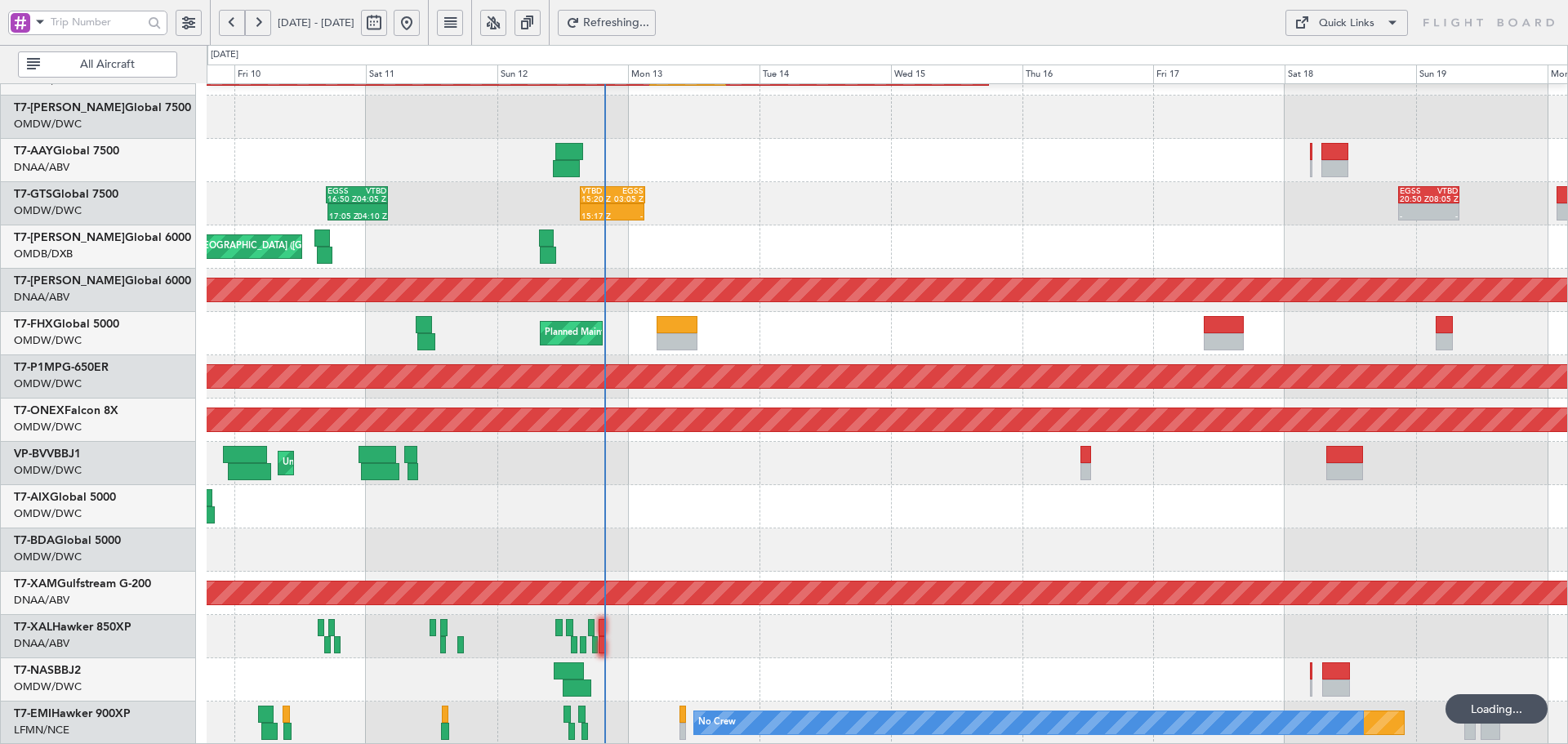
click at [643, 333] on div "Planned Maint Dubai (Al Maktoum Intl) Planned Maint [GEOGRAPHIC_DATA] (Al Makto…" at bounding box center [887, 269] width 1360 height 953
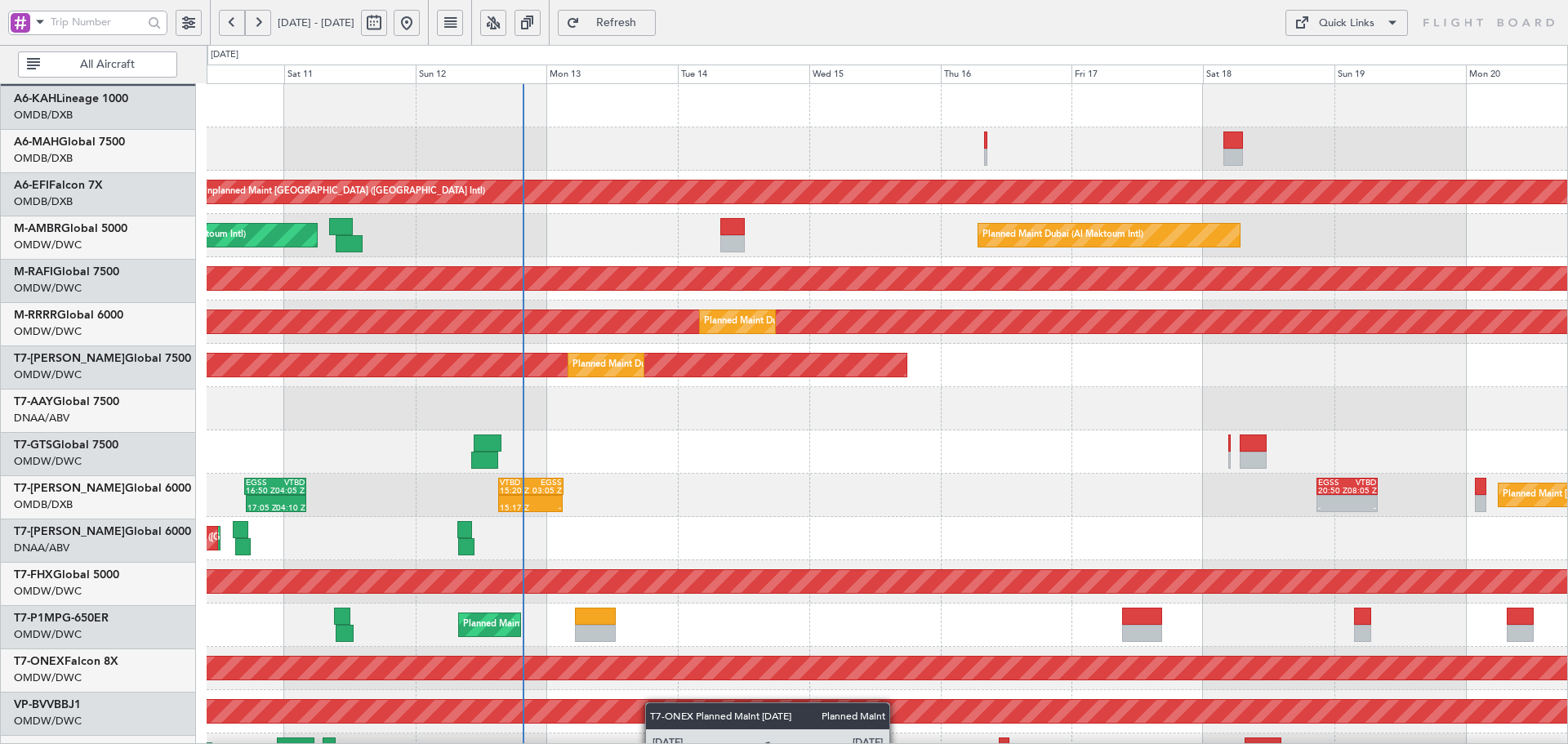
scroll to position [0, 0]
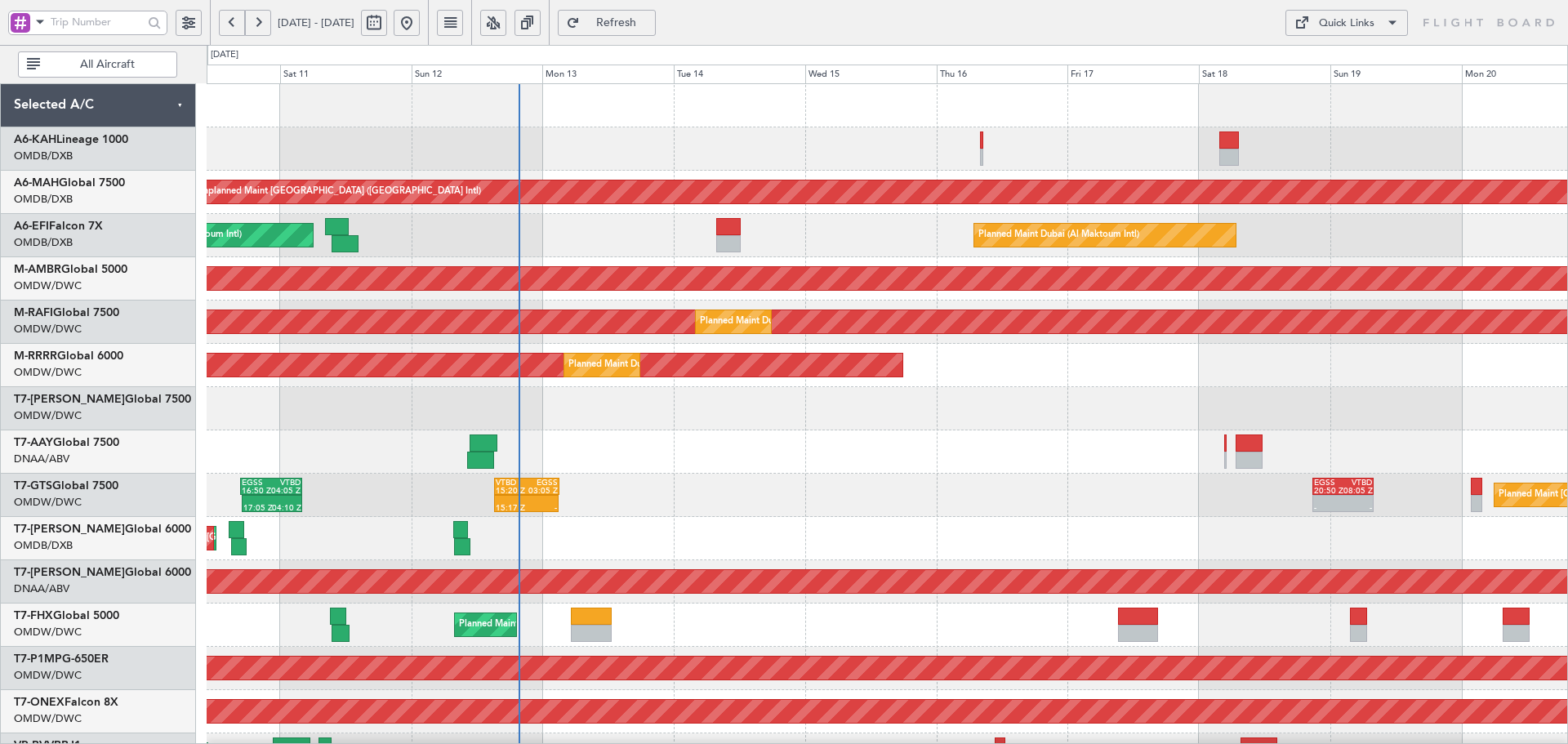
click at [650, 740] on div "Unplanned Maint [GEOGRAPHIC_DATA] ([GEOGRAPHIC_DATA] Intl) Planned Maint [GEOGR…" at bounding box center [887, 560] width 1360 height 953
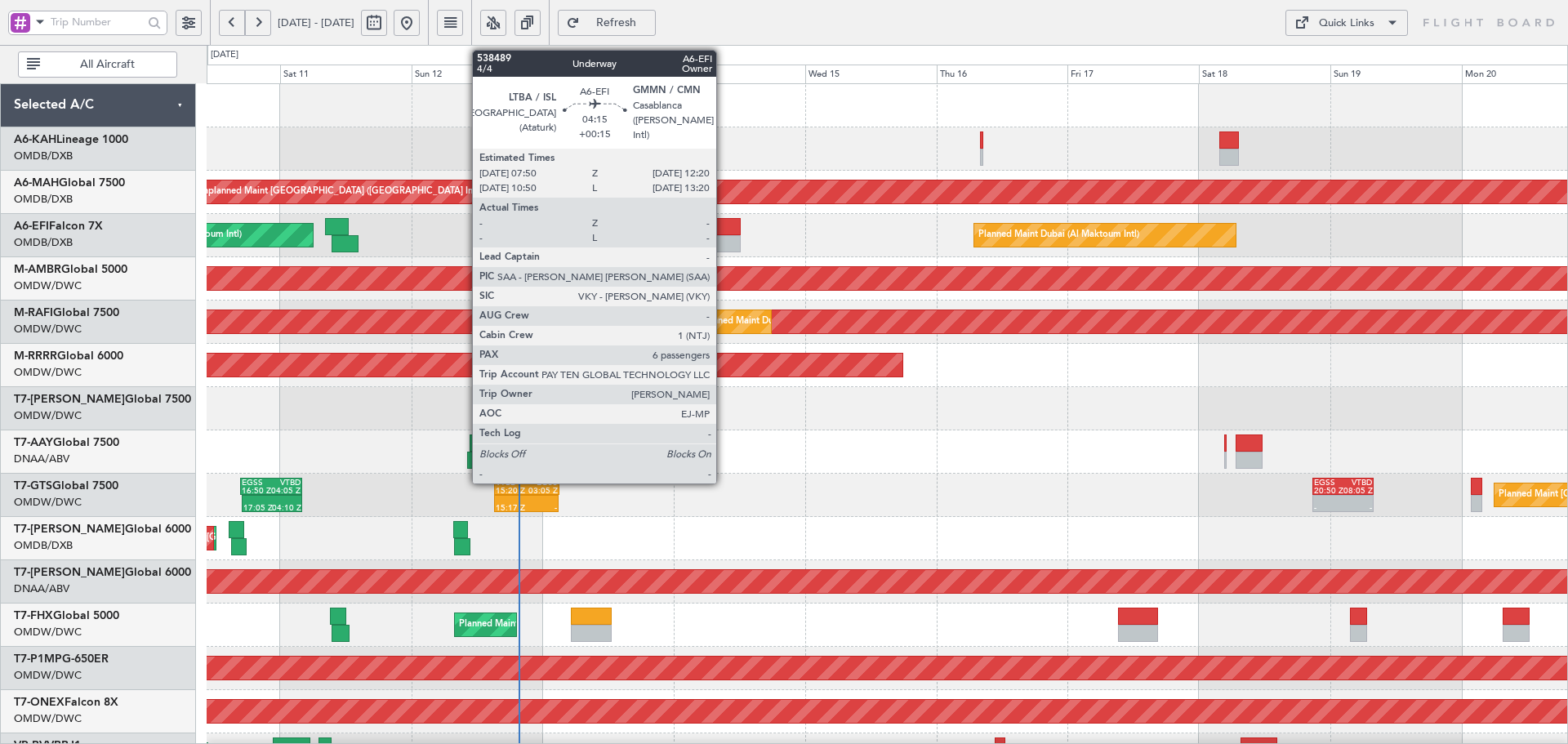
click at [723, 226] on div at bounding box center [728, 226] width 25 height 18
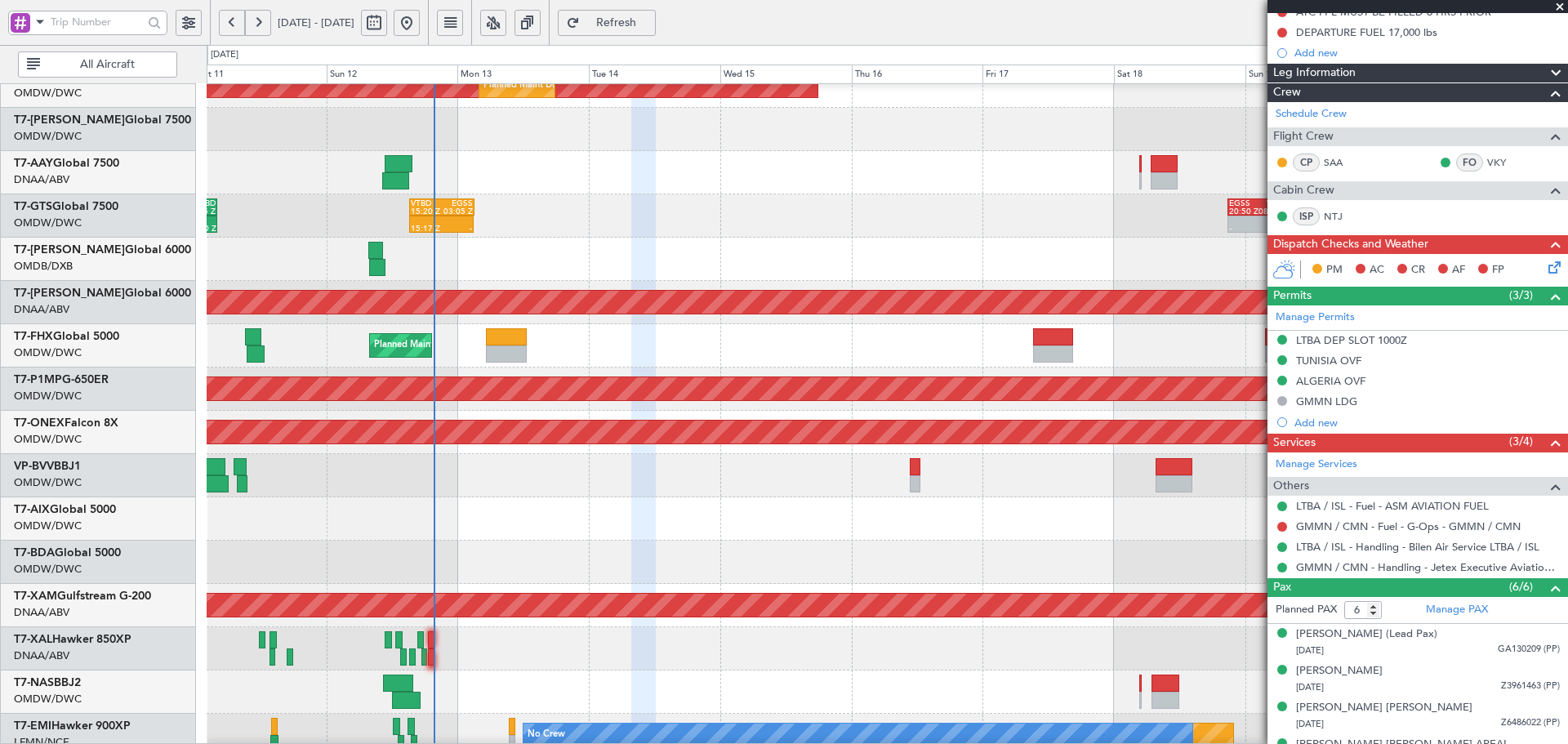
scroll to position [292, 0]
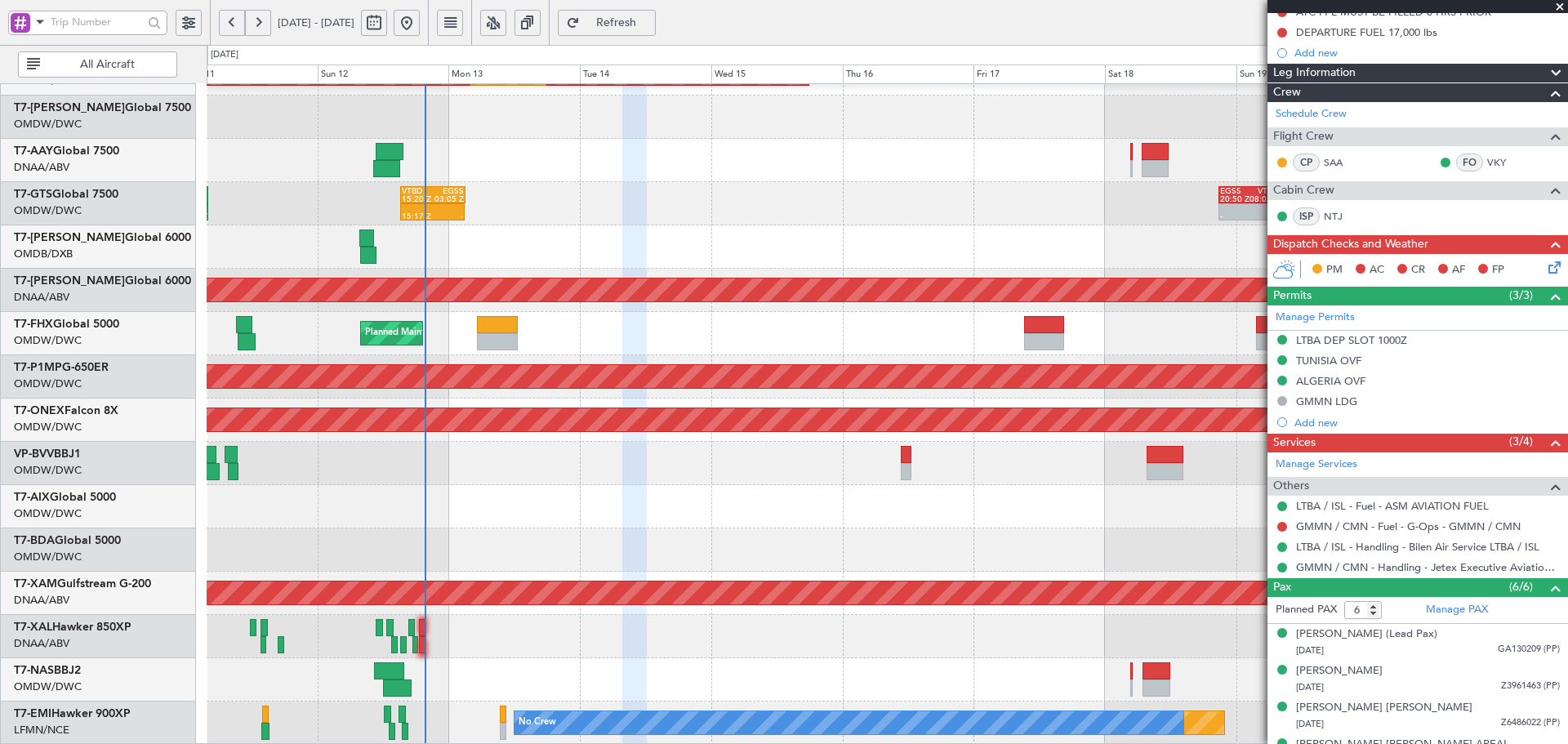
click at [715, 271] on div "Planned Maint Dubai (Al Maktoum Intl) Planned Maint [GEOGRAPHIC_DATA] (Al Makto…" at bounding box center [887, 269] width 1360 height 953
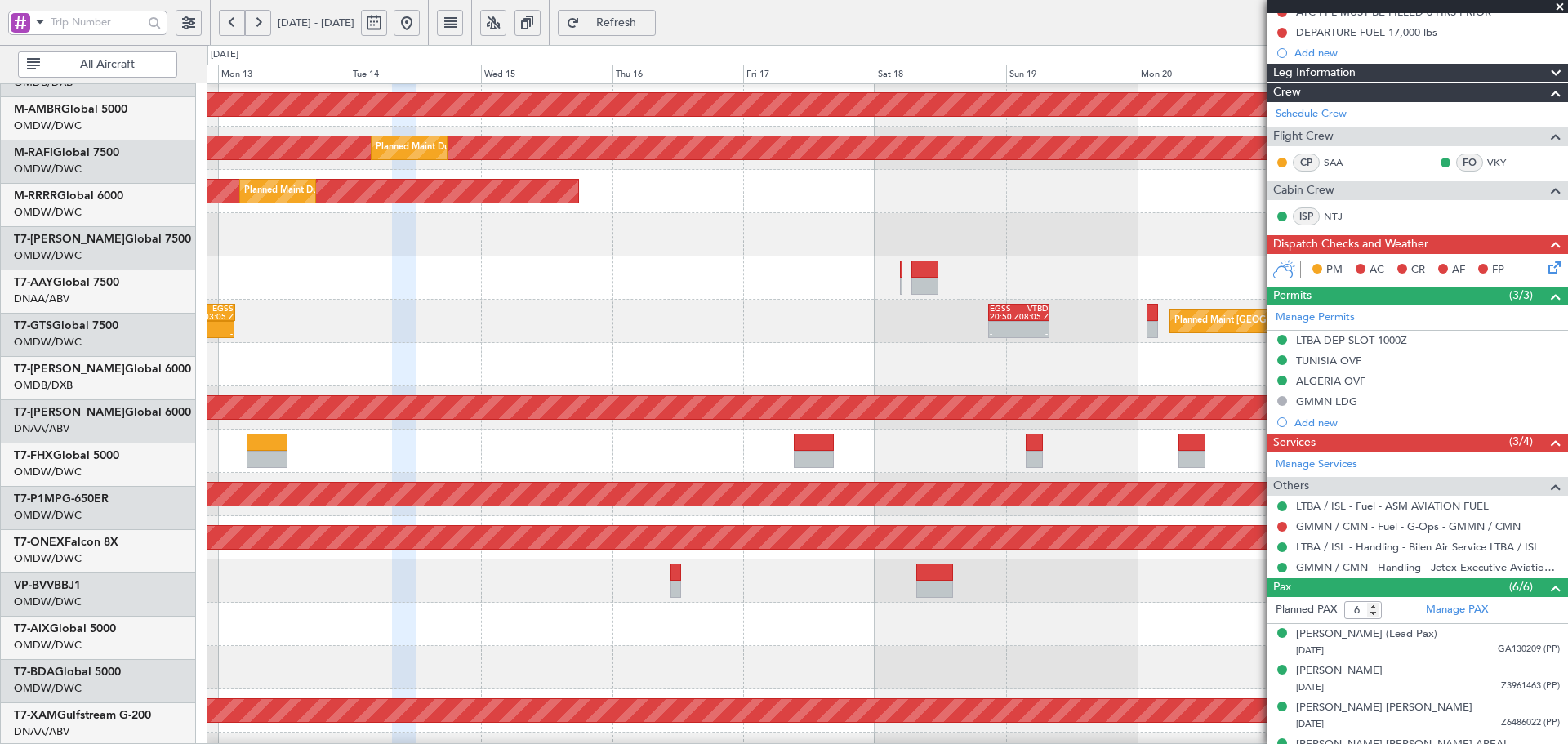
scroll to position [133, 0]
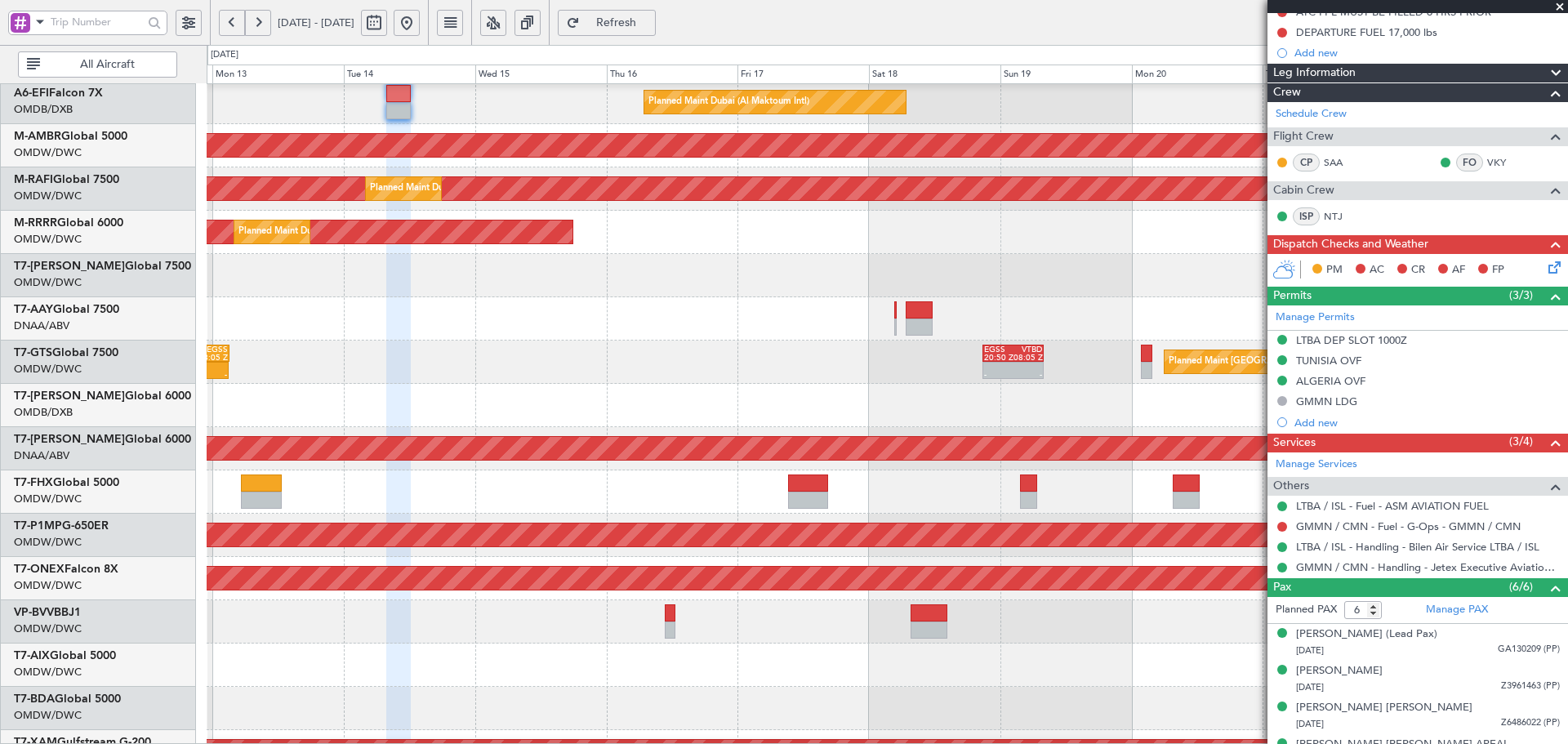
click at [565, 665] on div at bounding box center [887, 665] width 1360 height 43
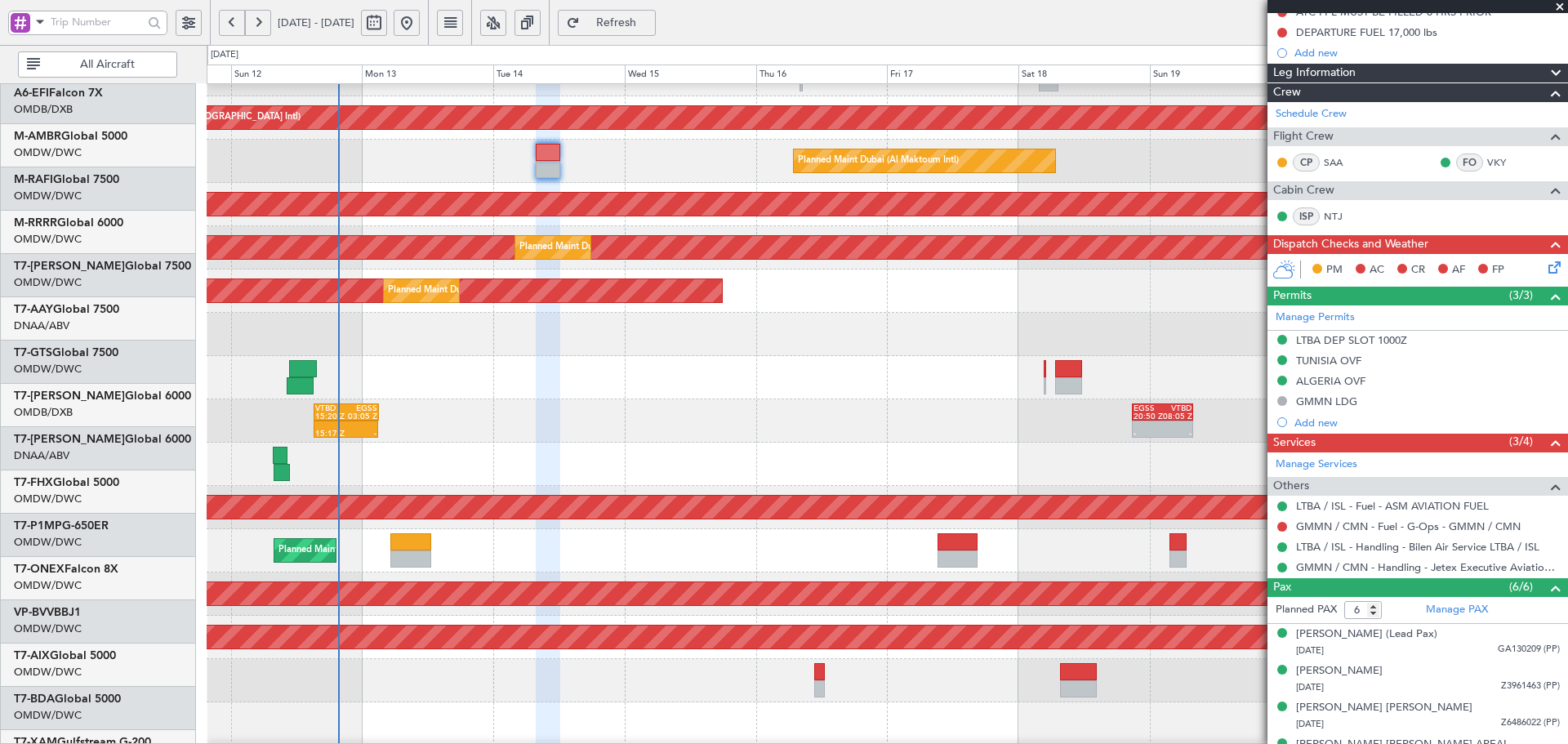
scroll to position [0, 0]
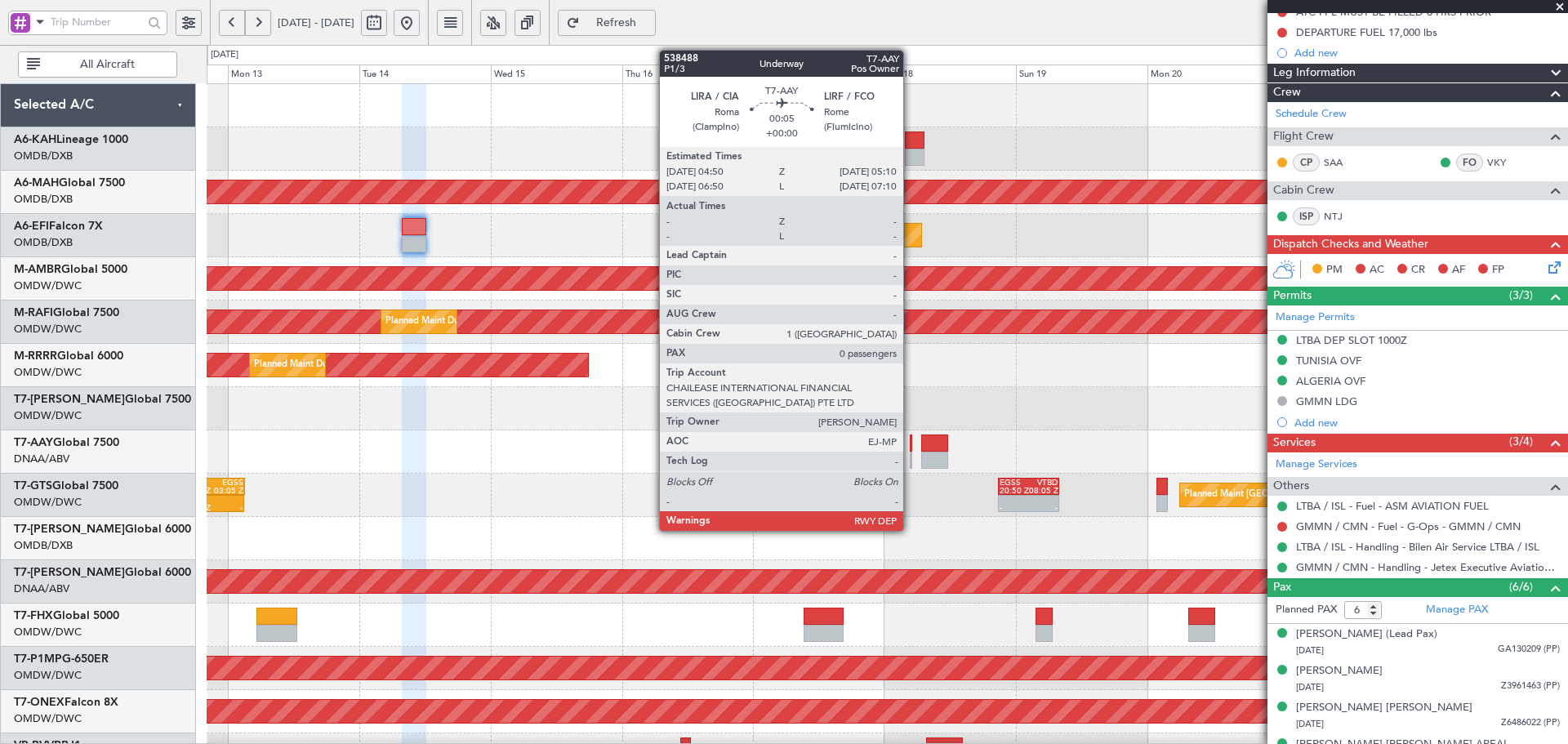
click at [910, 445] on div at bounding box center [911, 443] width 3 height 18
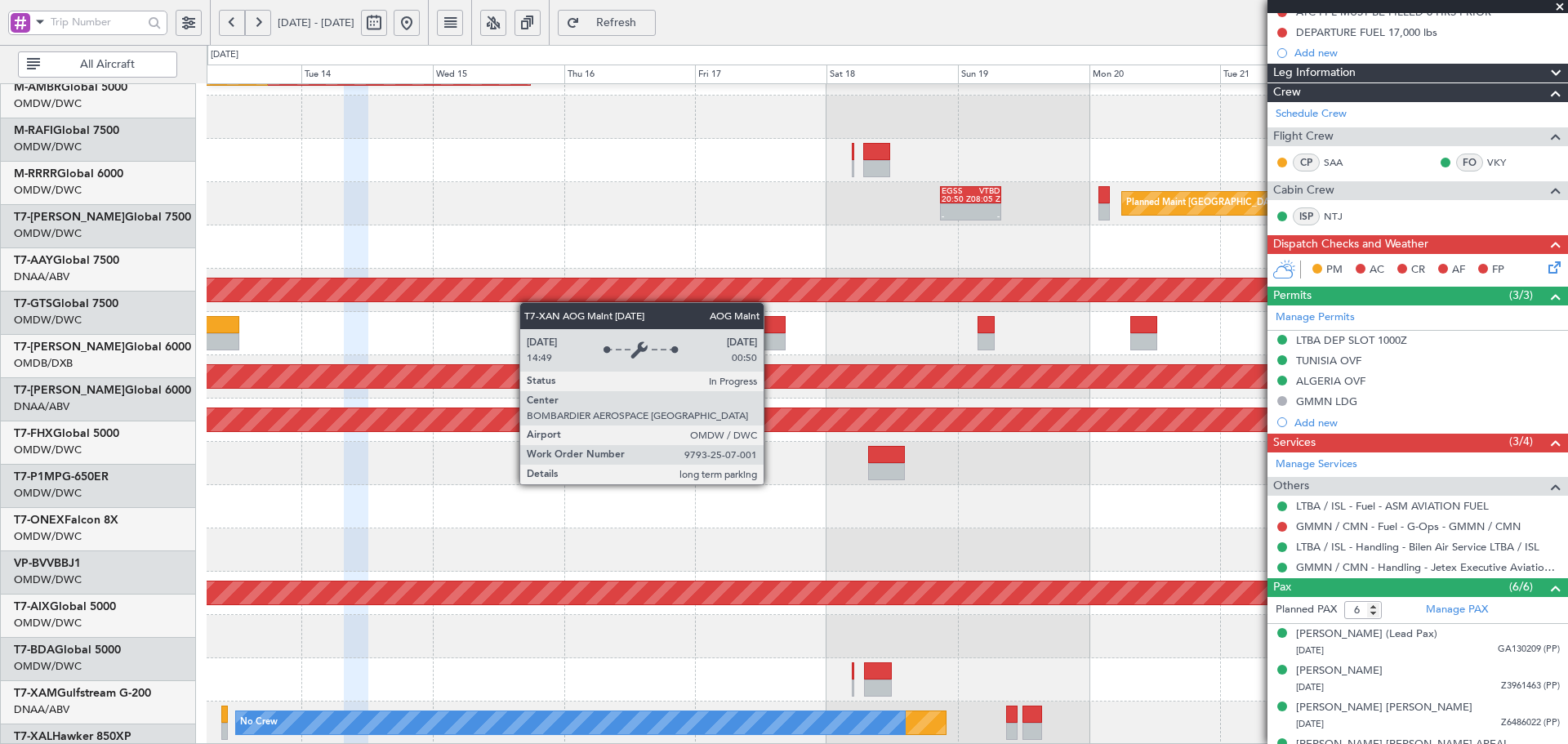
scroll to position [292, 0]
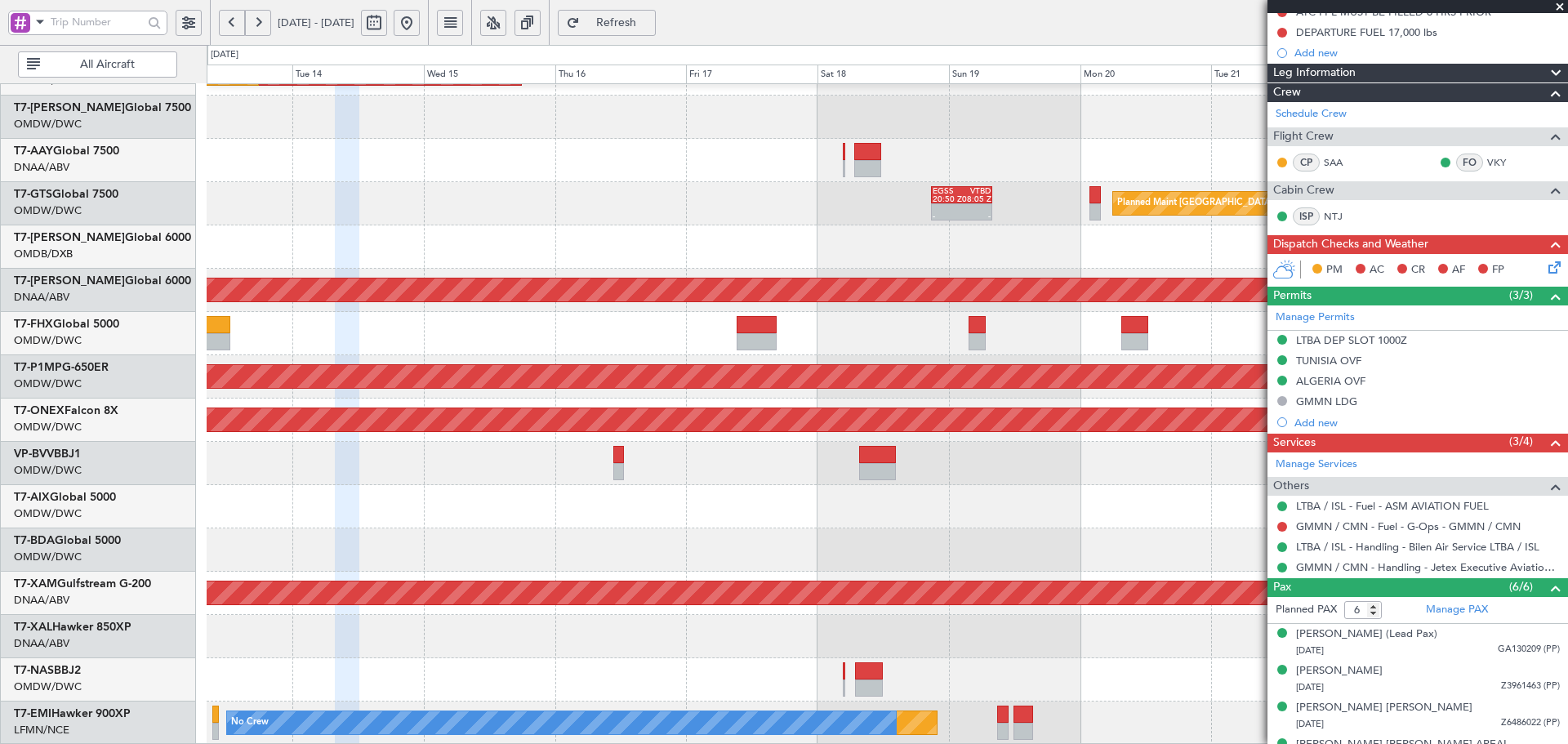
click at [516, 182] on div "Planned Maint Dubai (Al Maktoum Intl) Planned Maint [GEOGRAPHIC_DATA] (Al Makto…" at bounding box center [887, 269] width 1360 height 953
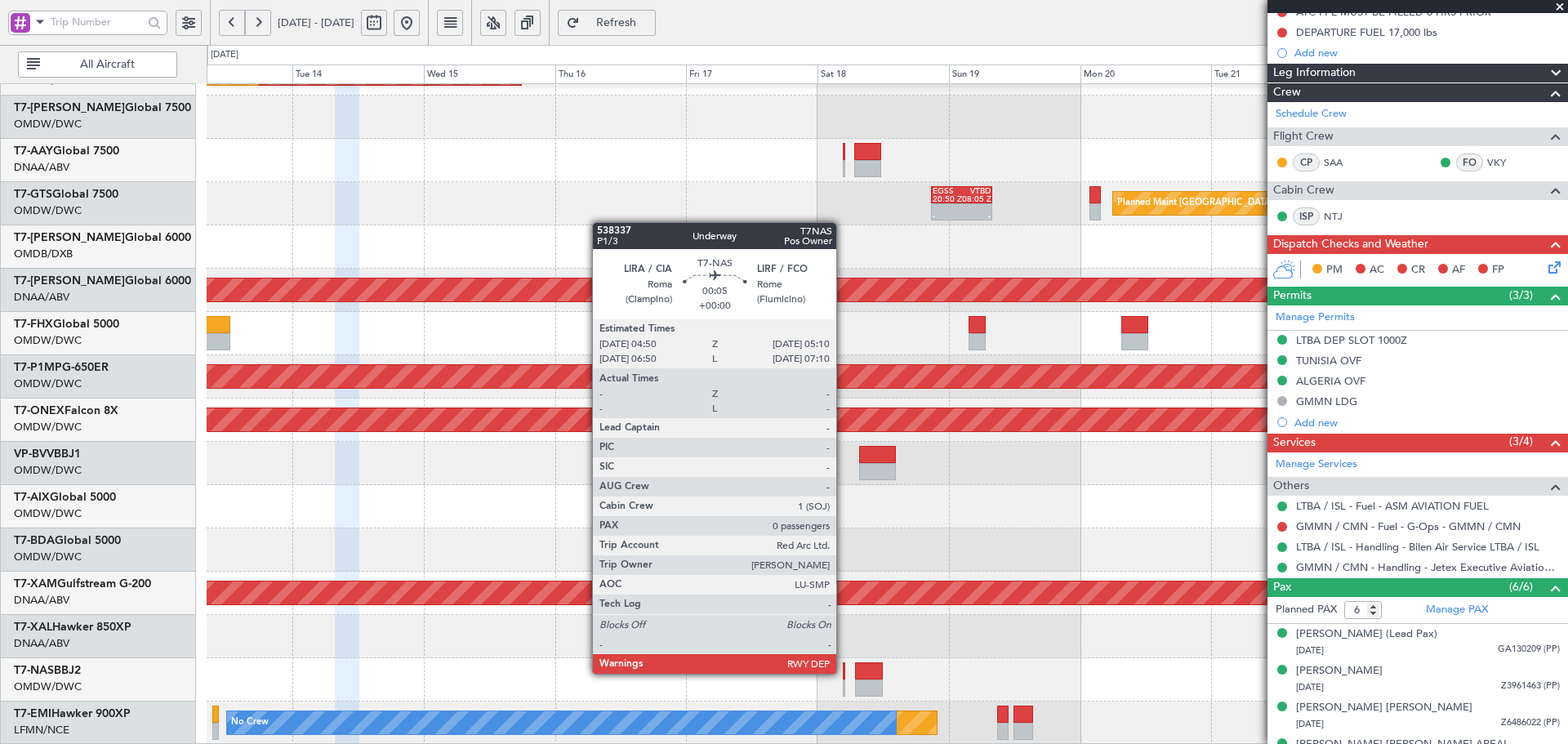
click at [844, 671] on div at bounding box center [844, 671] width 3 height 18
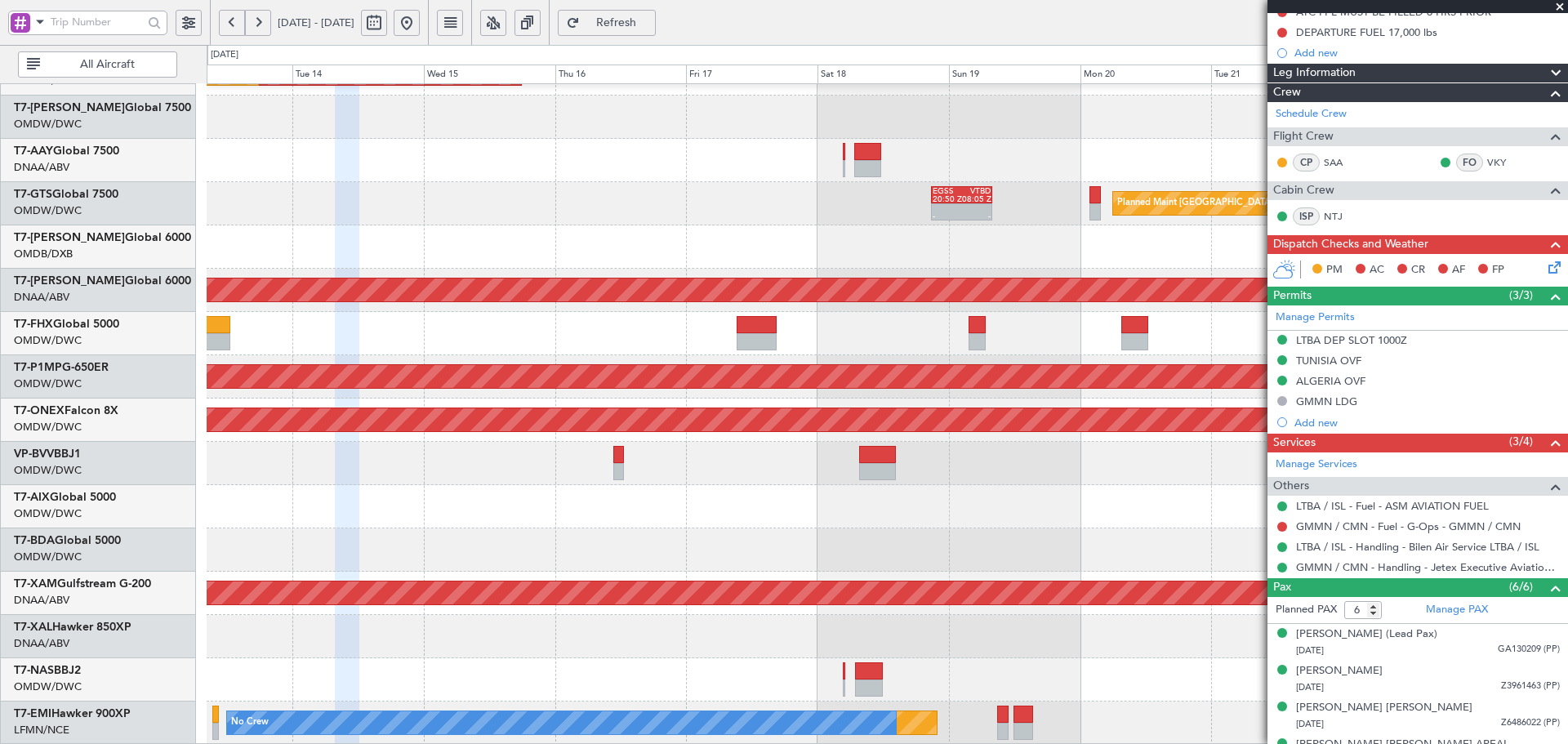
click at [650, 25] on span "Refresh" at bounding box center [616, 23] width 67 height 11
click at [650, 24] on span "Refresh" at bounding box center [616, 23] width 67 height 11
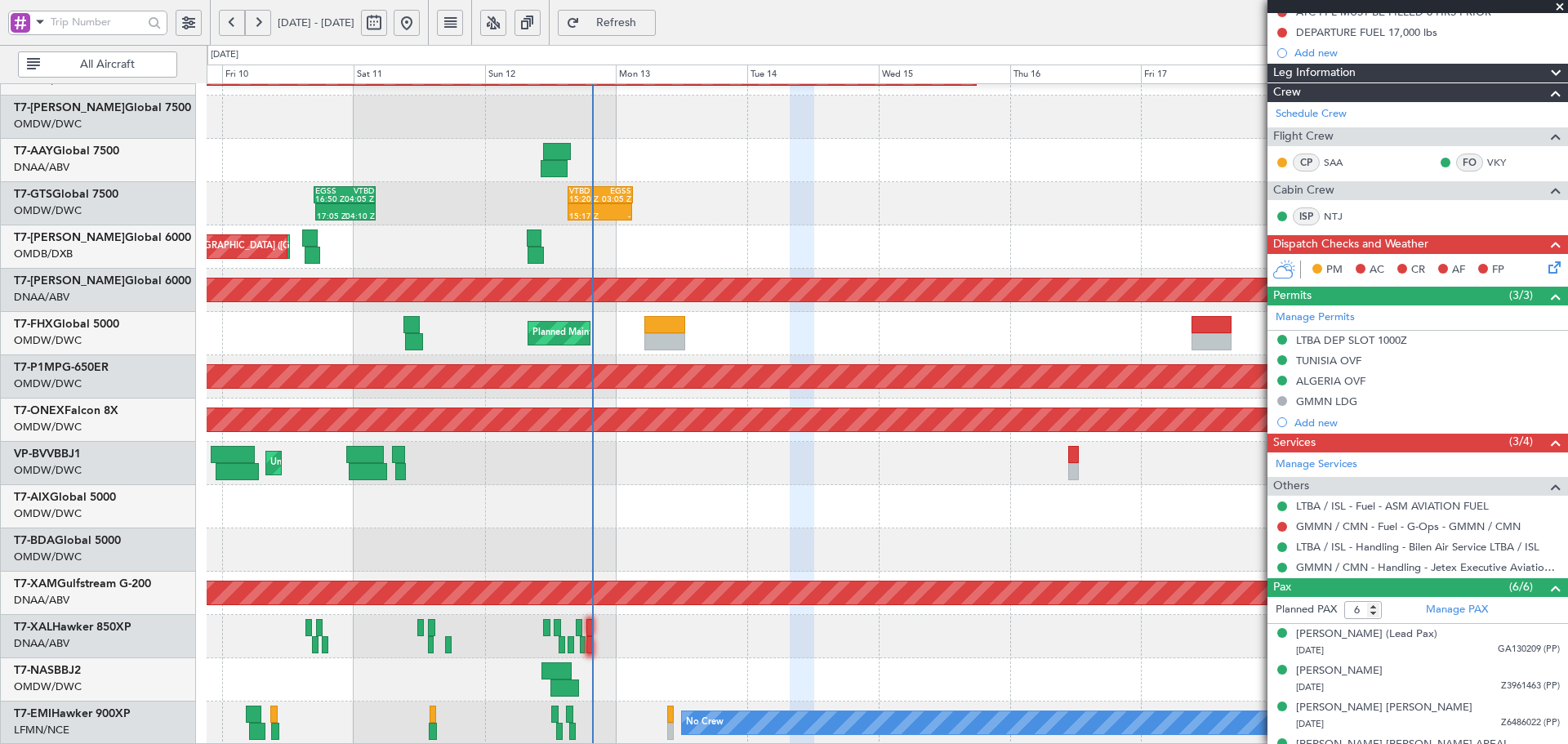
click at [801, 348] on div "Planned Maint Dubai (Al Maktoum Intl) Planned Maint [GEOGRAPHIC_DATA] (Al Makto…" at bounding box center [887, 269] width 1360 height 953
click at [678, 497] on div "Planned Maint Dubai (Al Maktoum Intl)" at bounding box center [887, 506] width 1360 height 43
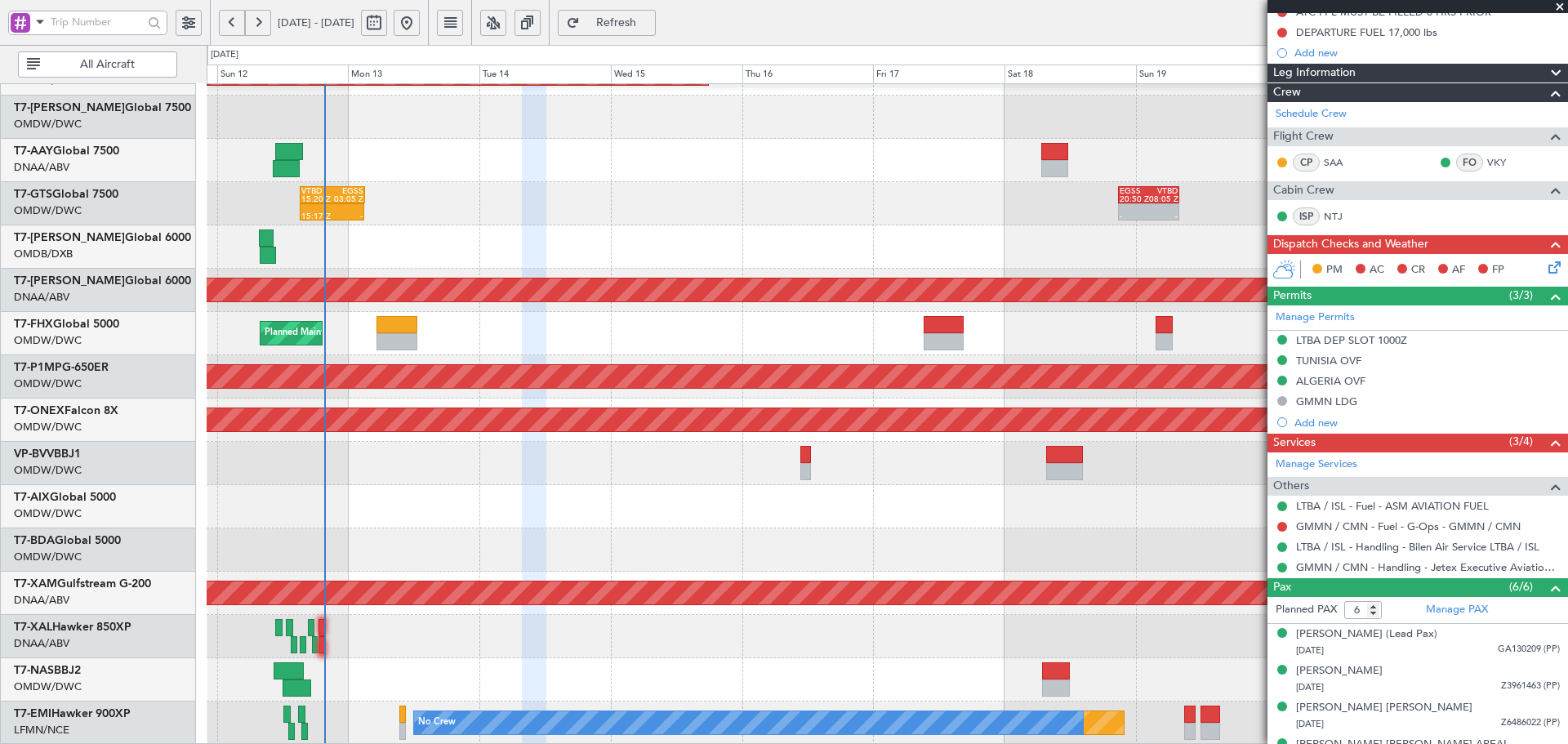
click at [497, 533] on div at bounding box center [887, 550] width 1360 height 43
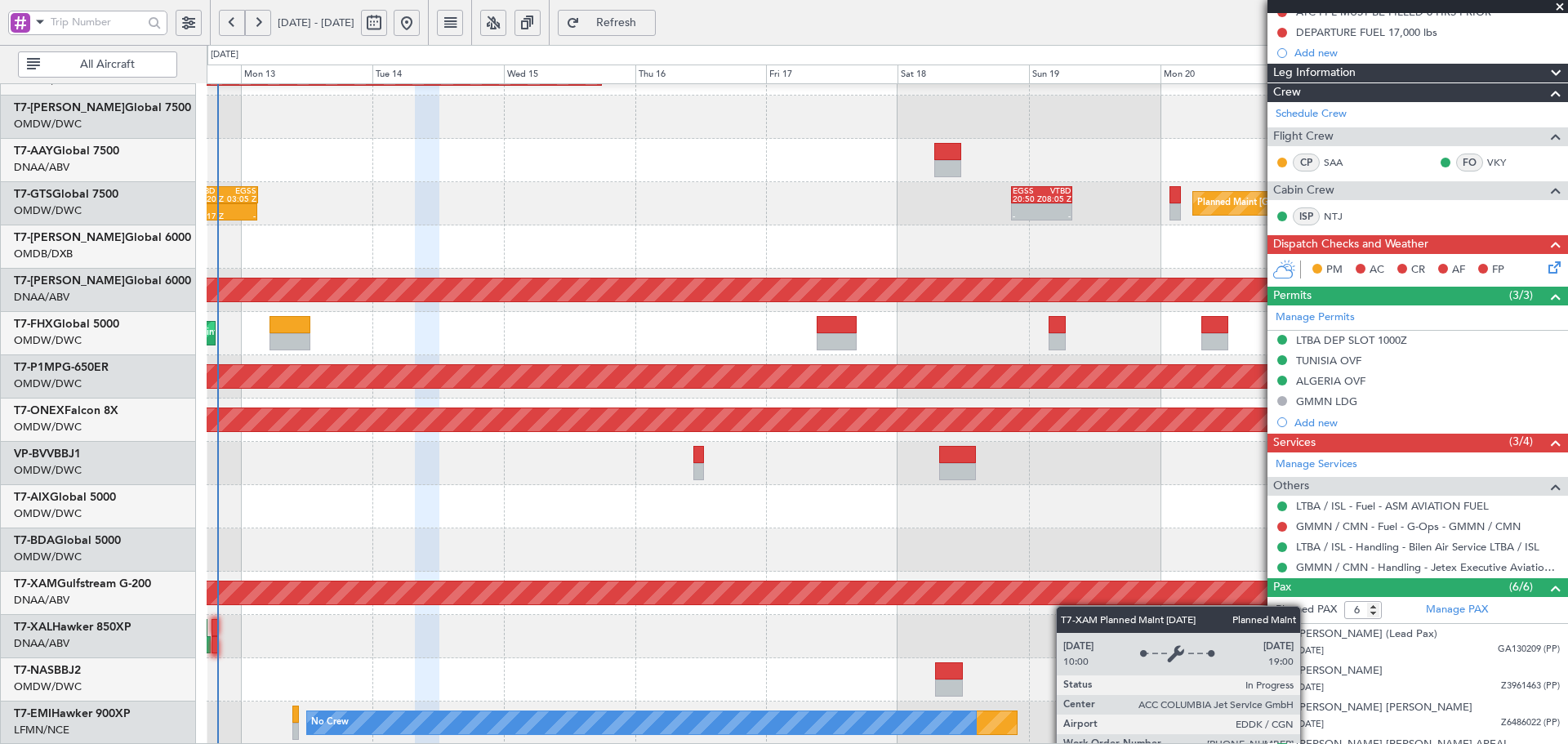
click at [998, 595] on div "Planned Maint Dubai (Al Maktoum Intl) Planned Maint [GEOGRAPHIC_DATA] (Al Makto…" at bounding box center [887, 269] width 1360 height 953
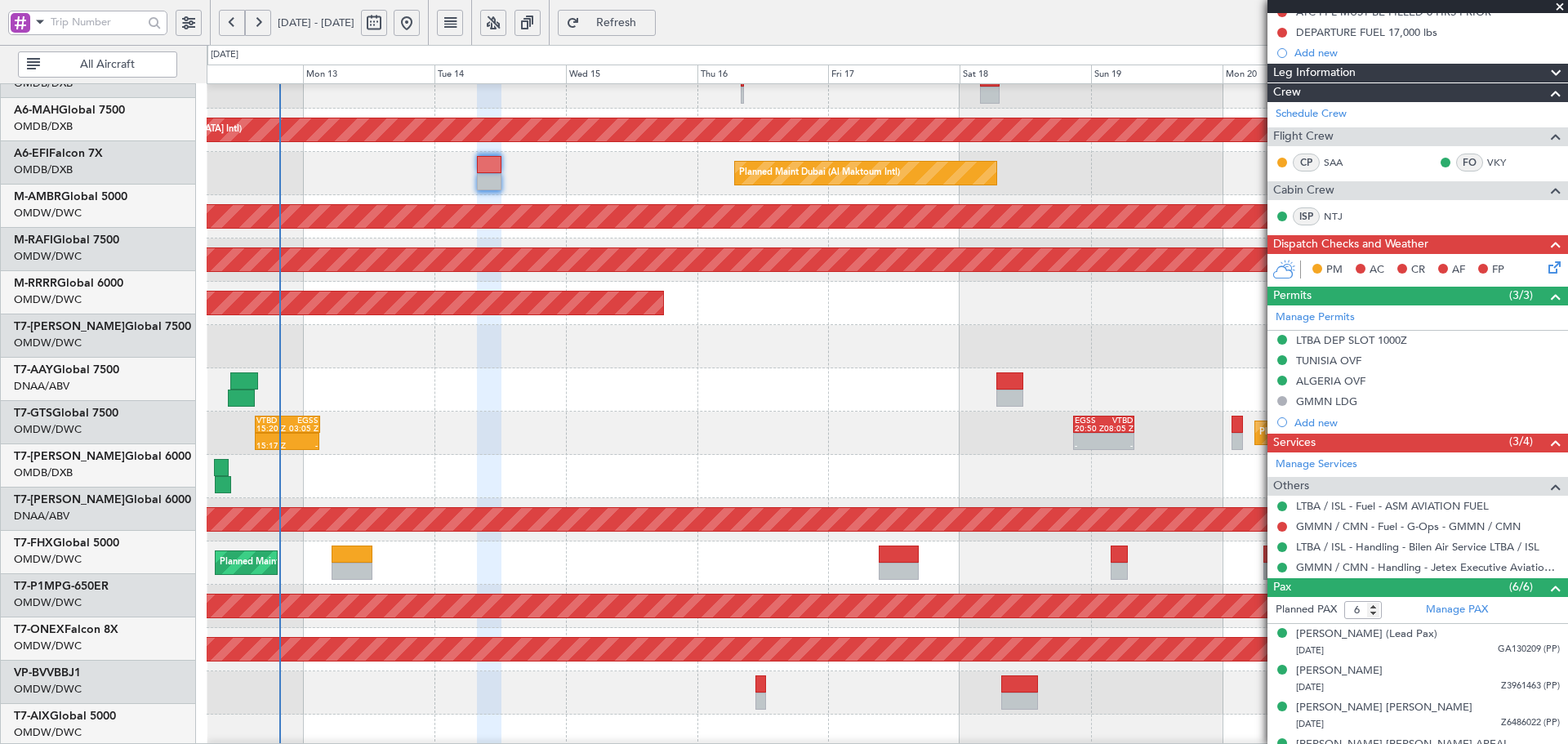
scroll to position [56, 0]
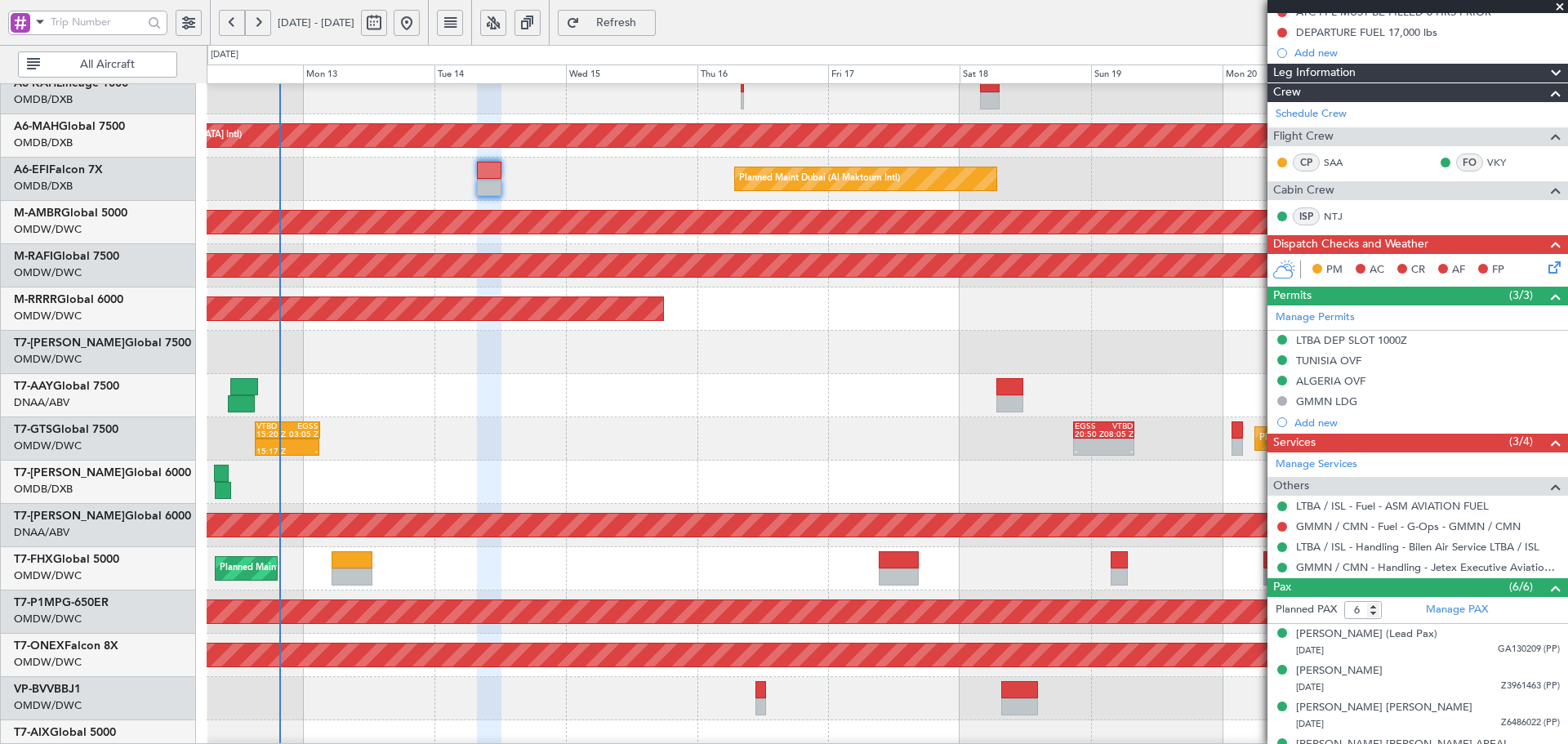
click at [611, 729] on div at bounding box center [887, 742] width 1360 height 43
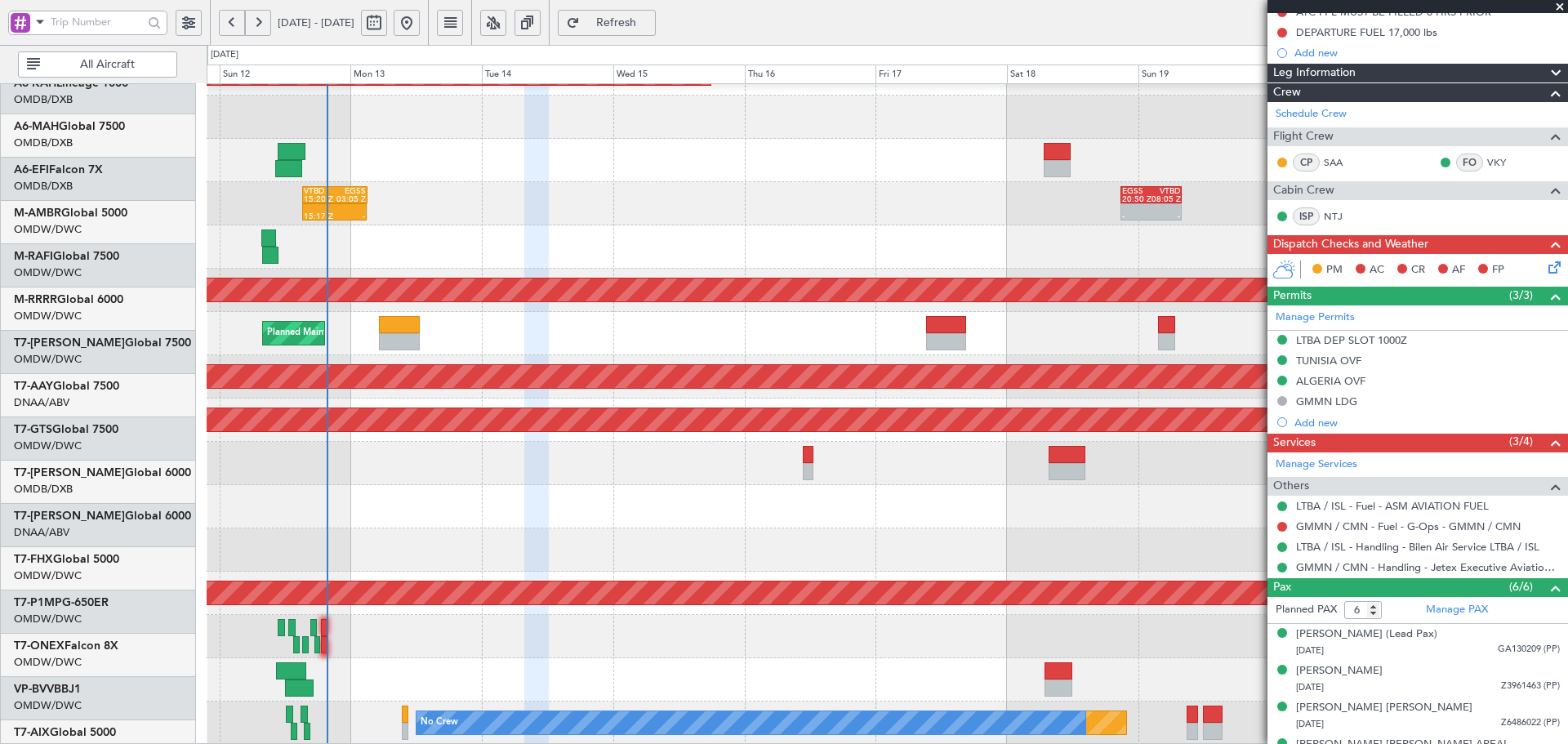
scroll to position [292, 0]
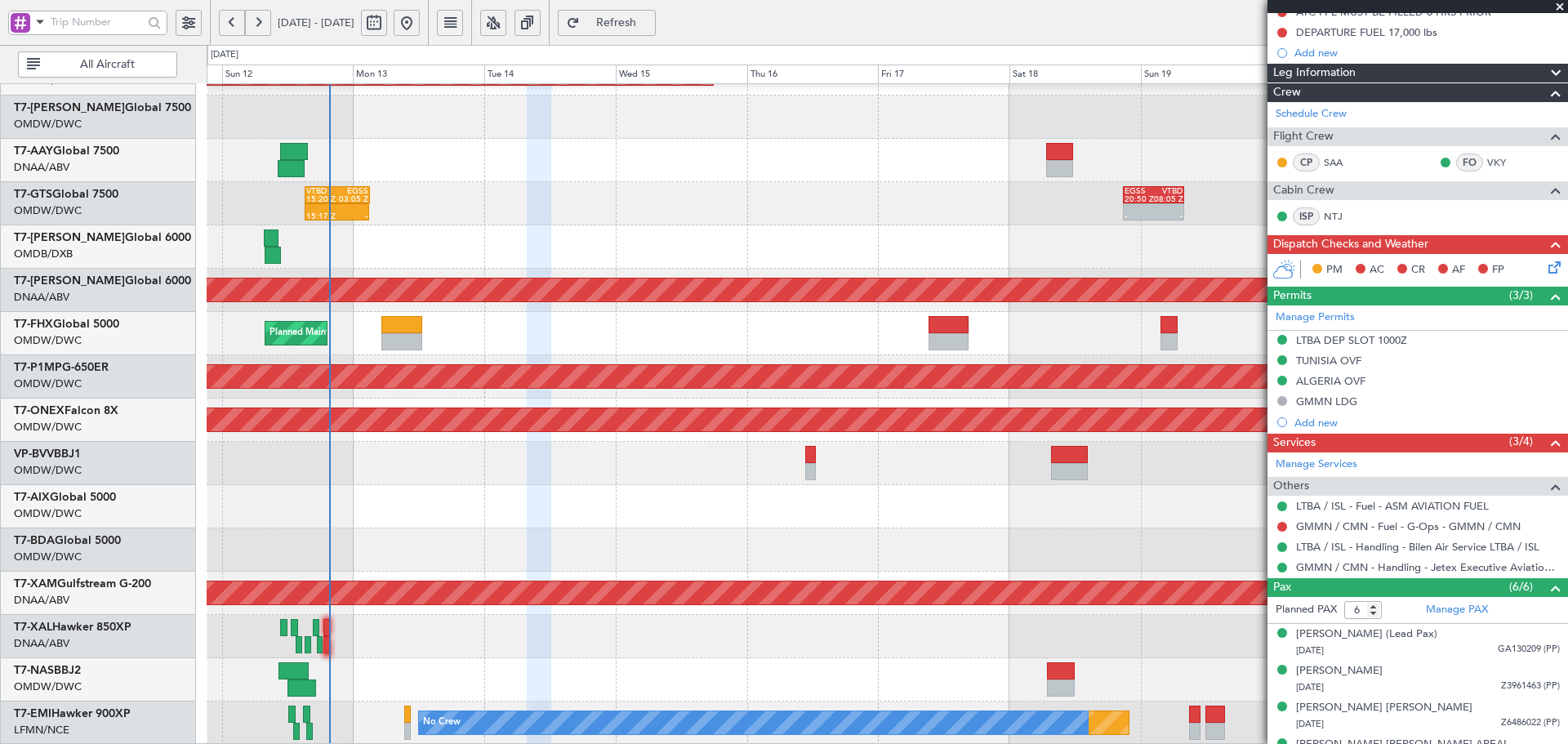
click at [577, 238] on div "Planned Maint Dubai (Al Maktoum Intl) Planned Maint [GEOGRAPHIC_DATA] (Al Makto…" at bounding box center [887, 269] width 1360 height 953
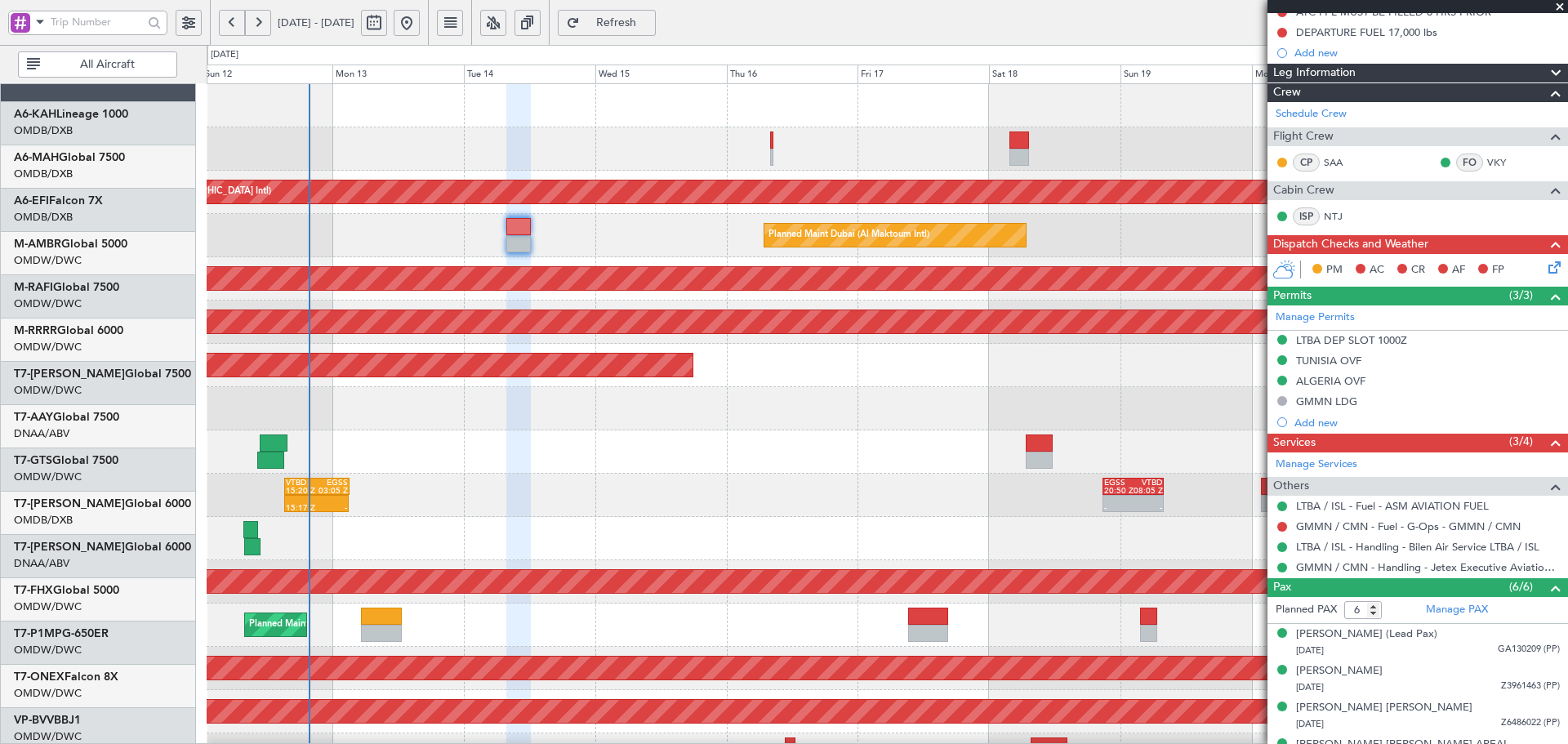
scroll to position [0, 0]
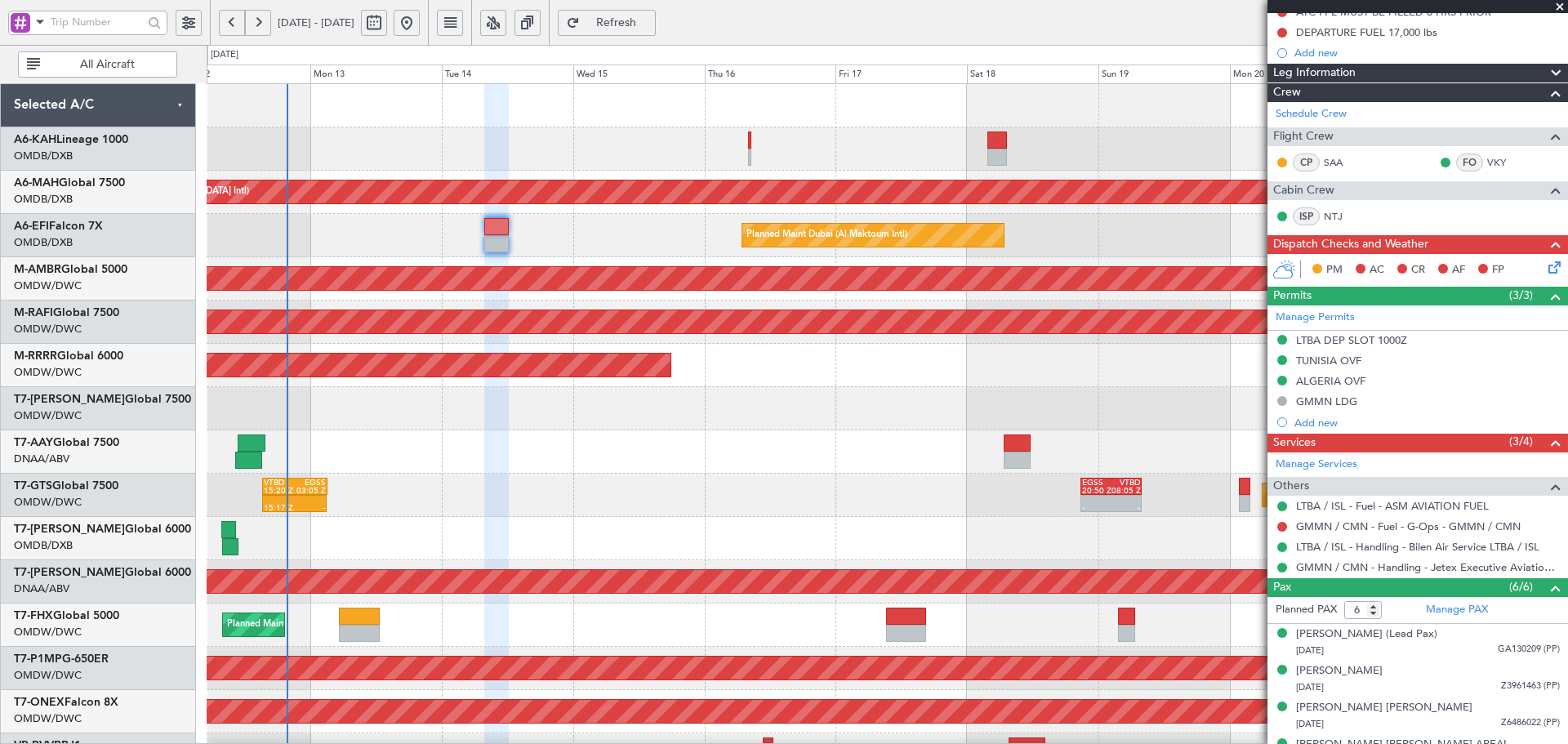
click at [752, 145] on div at bounding box center [887, 149] width 1360 height 43
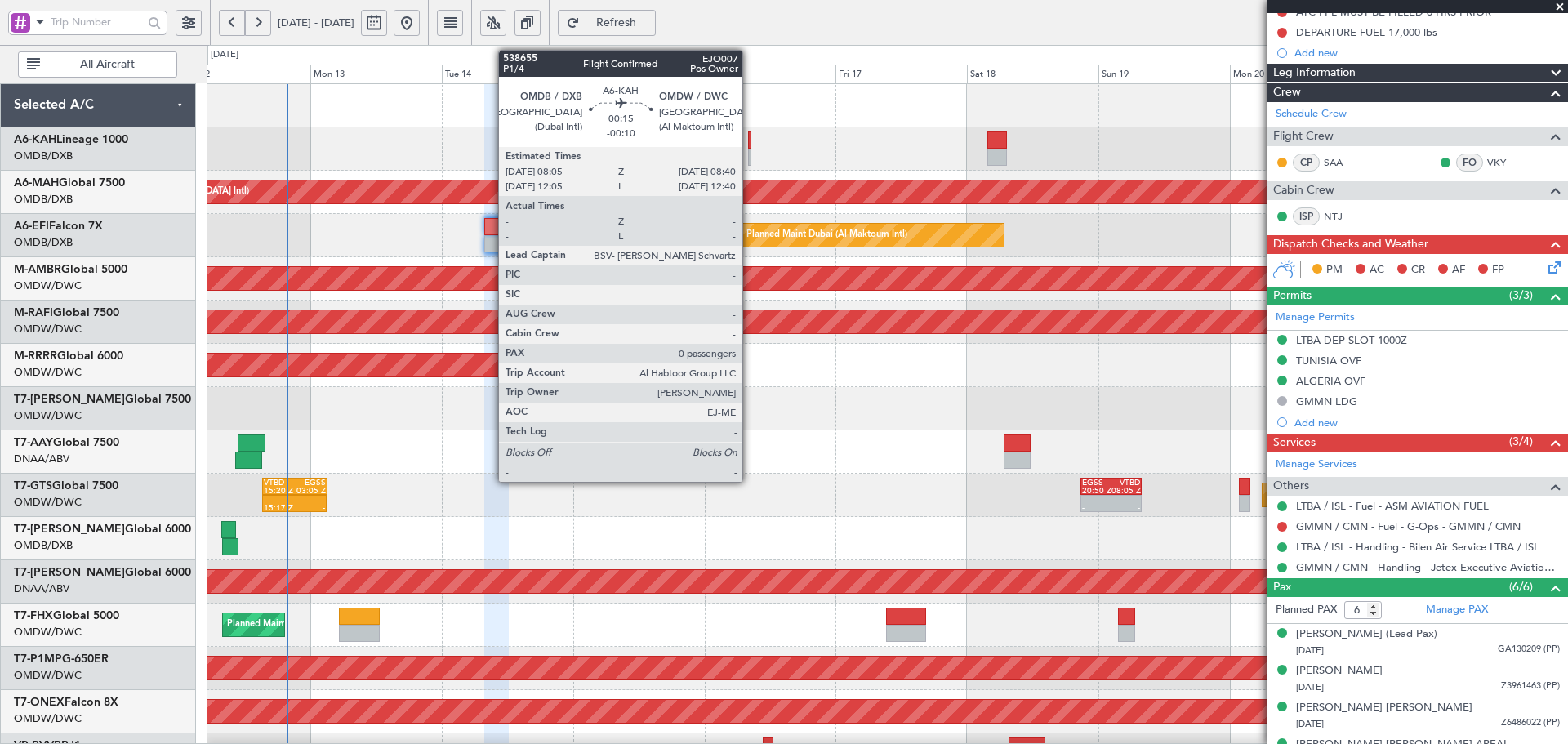
click at [749, 140] on div at bounding box center [750, 140] width 4 height 18
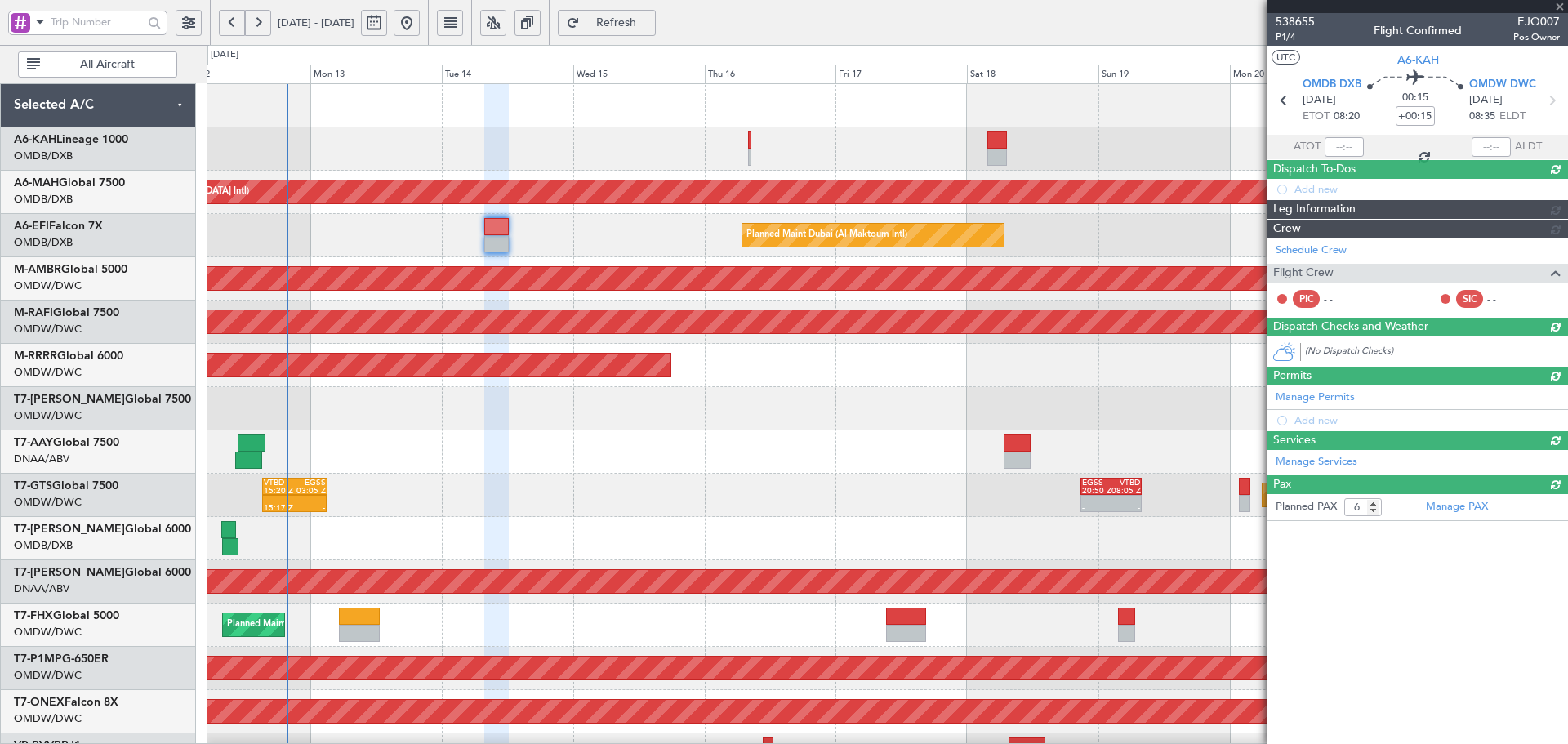
type input "-00:10"
type input "0"
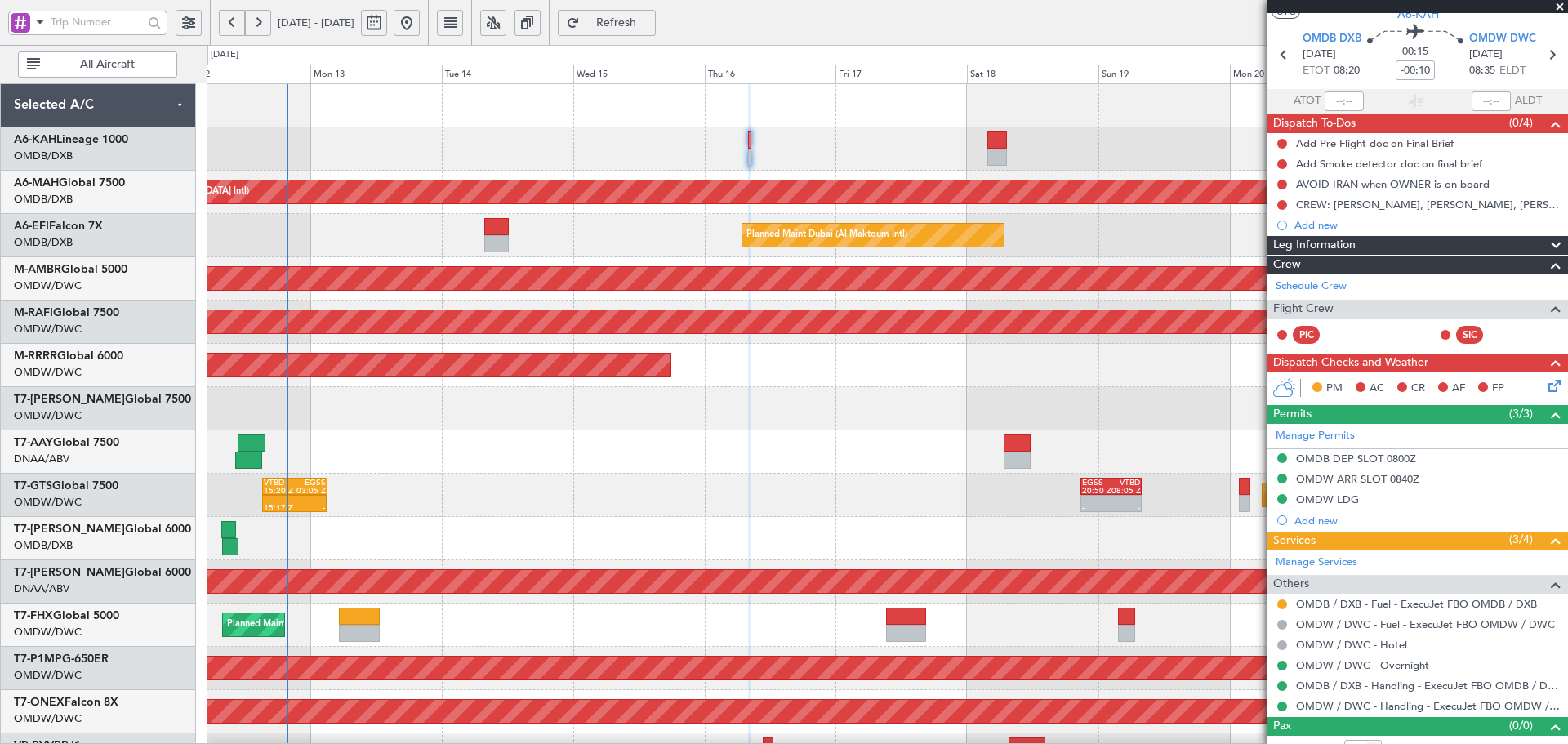
scroll to position [64, 0]
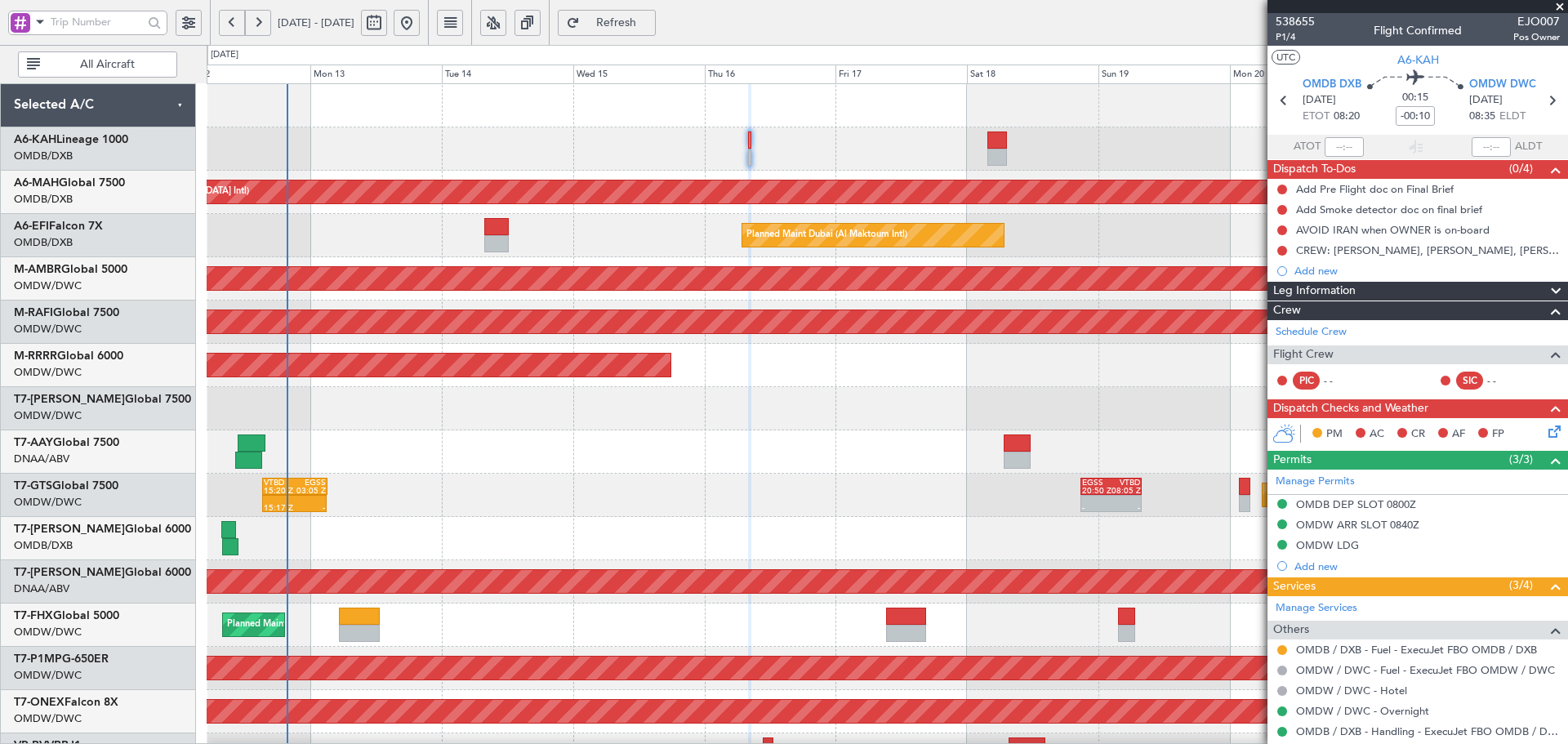
scroll to position [64, 0]
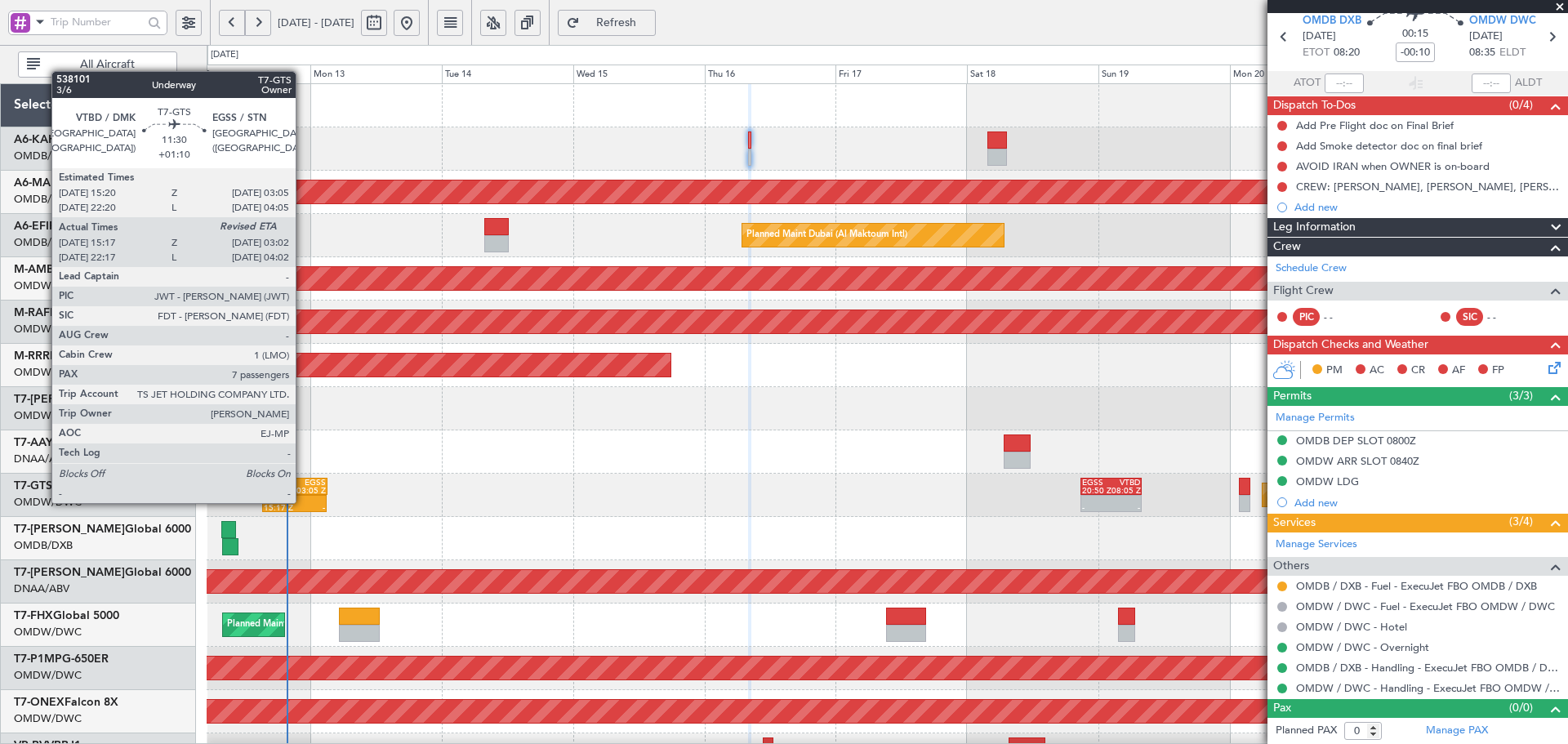
click at [303, 502] on div at bounding box center [310, 499] width 31 height 8
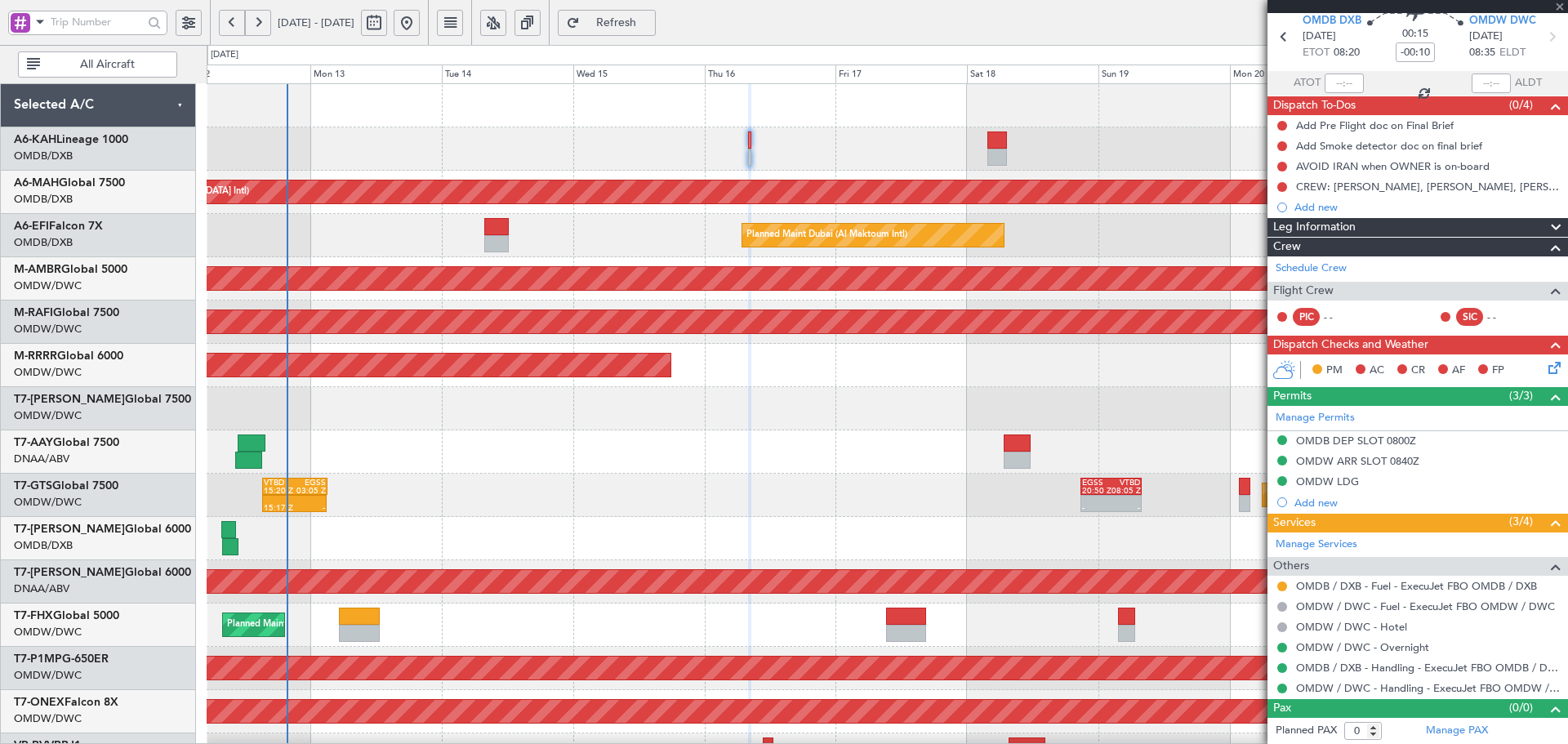
type input "+01:10"
type input "15:27"
type input "7"
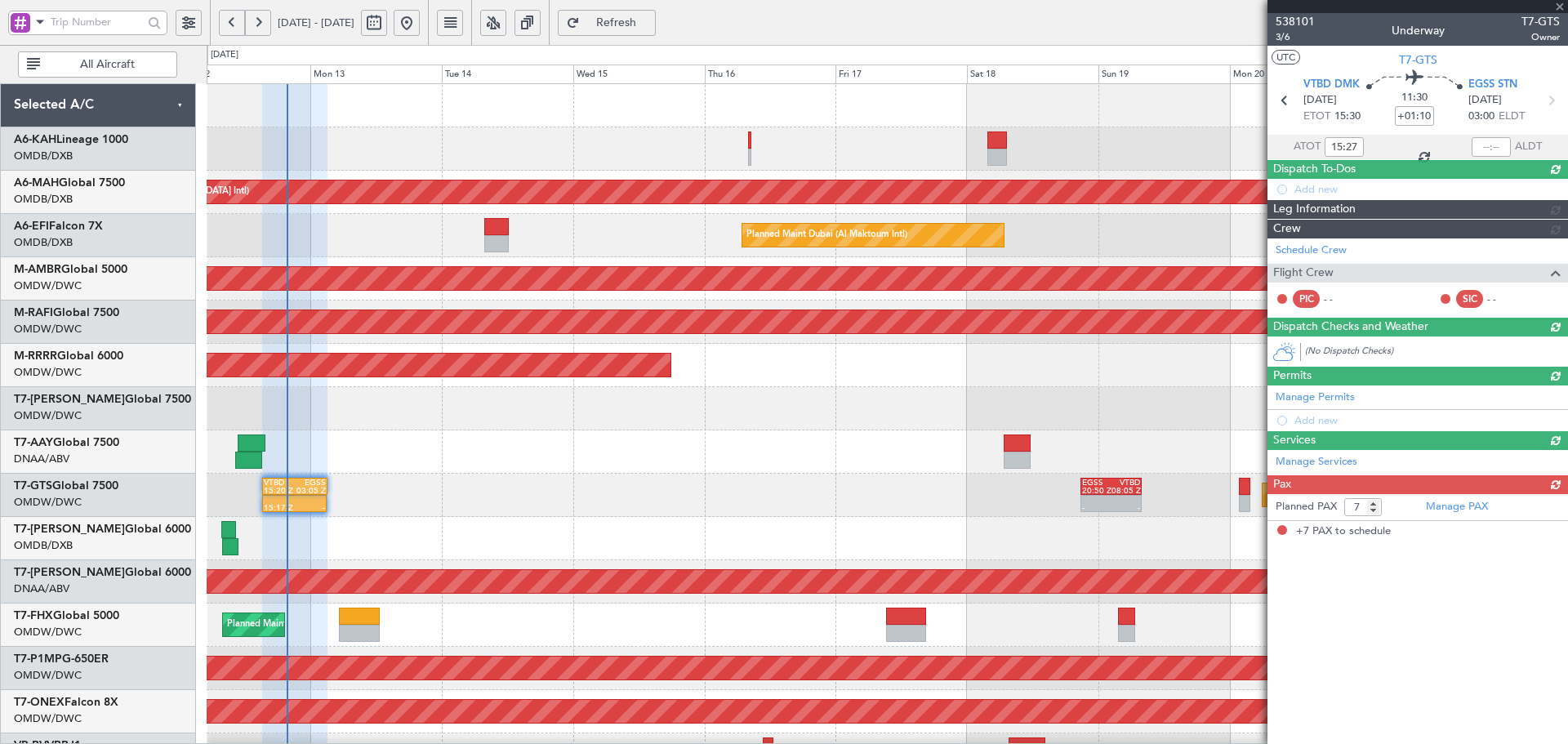
scroll to position [0, 0]
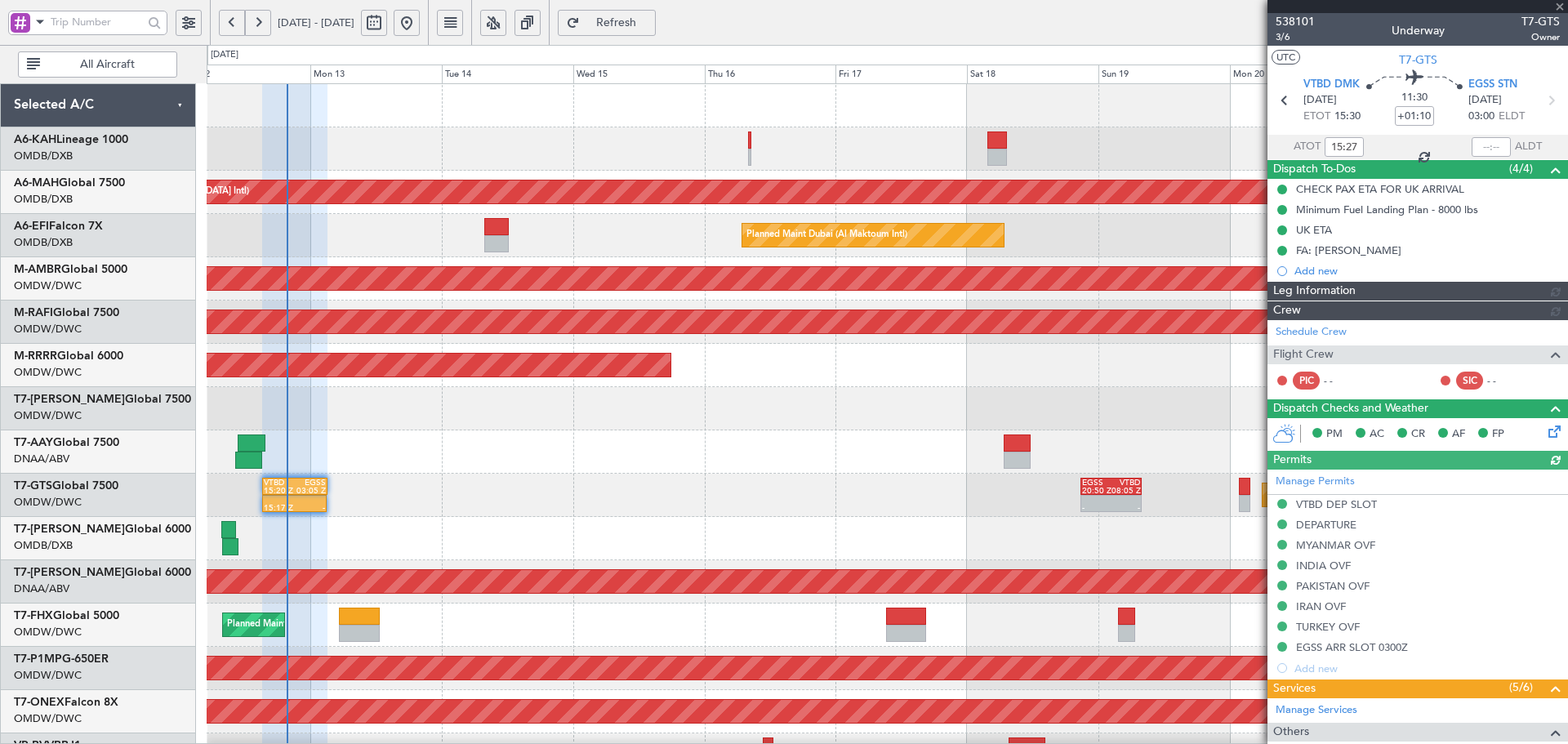
type input "Dherander Fithani (DHF)"
type input "7427"
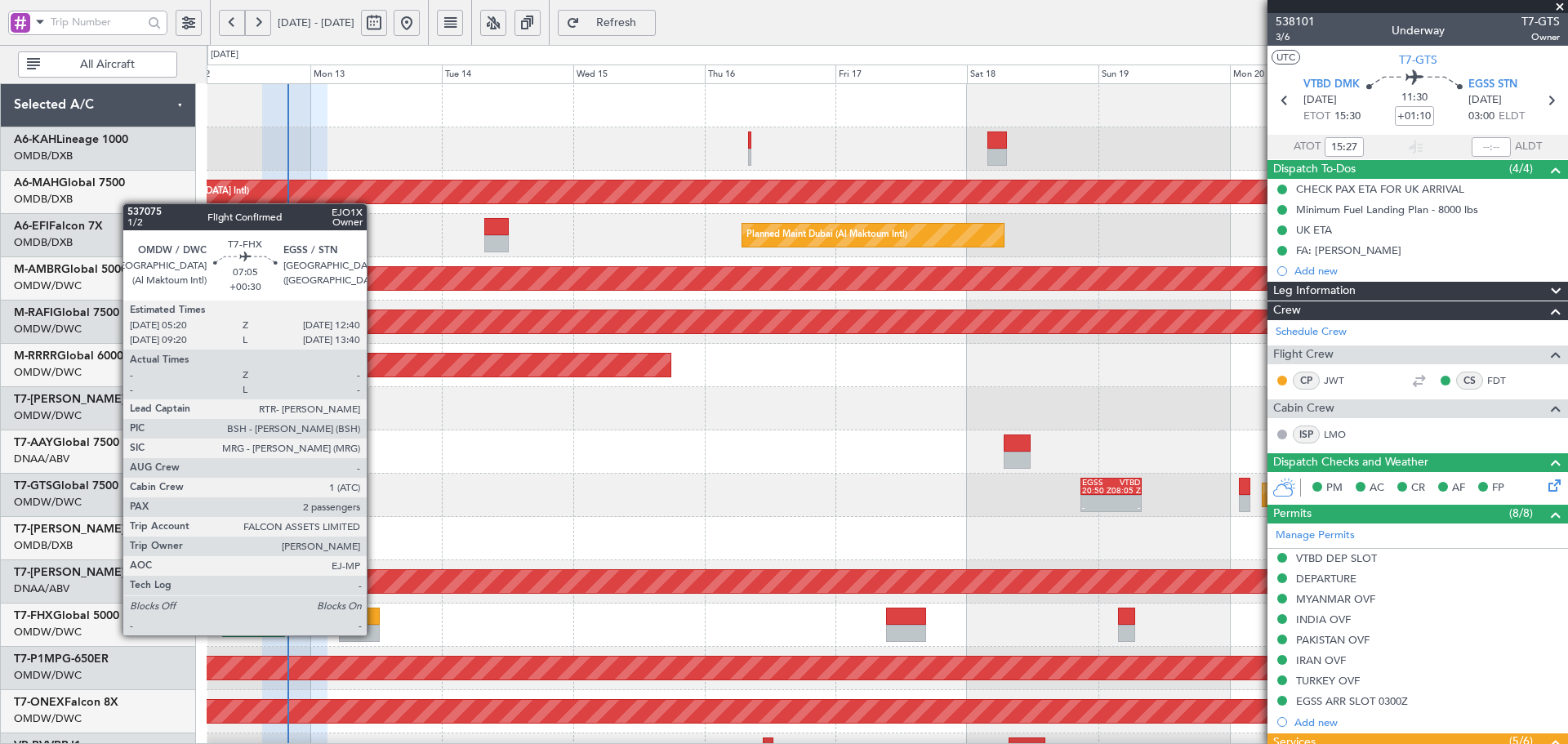
click at [371, 629] on div at bounding box center [359, 633] width 41 height 18
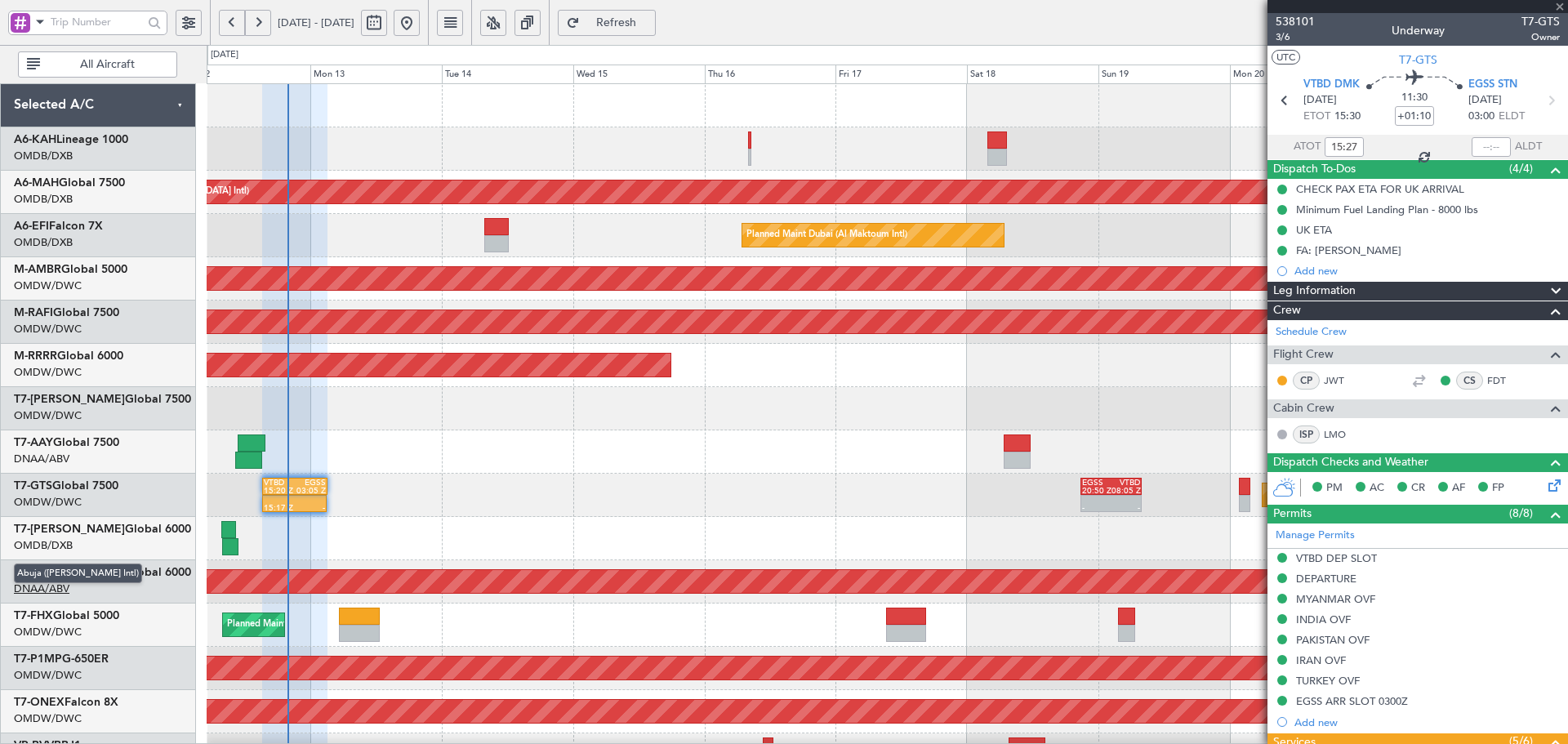
type input "+00:30"
type input "2"
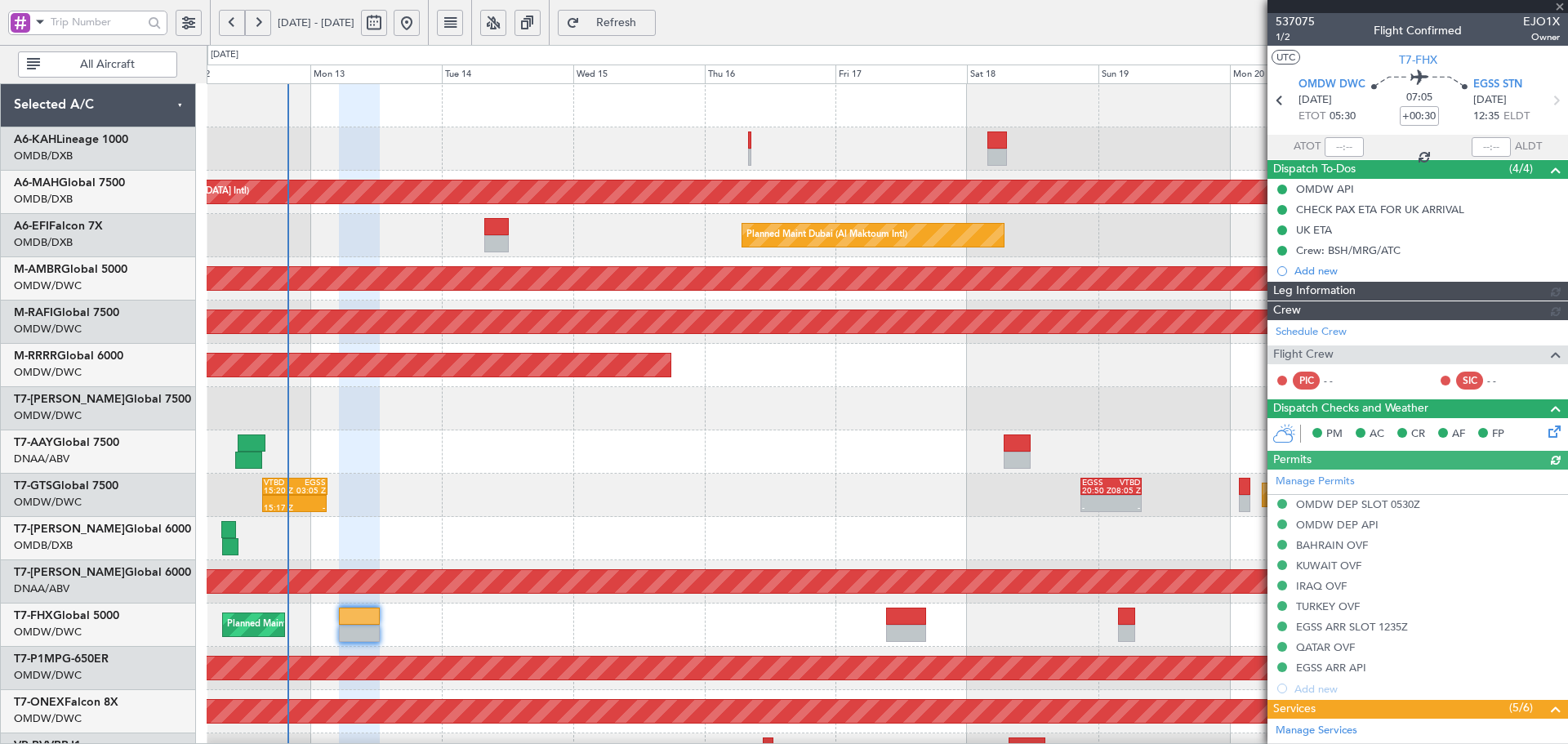
type input "[PERSON_NAME] (ANI)"
type input "7316"
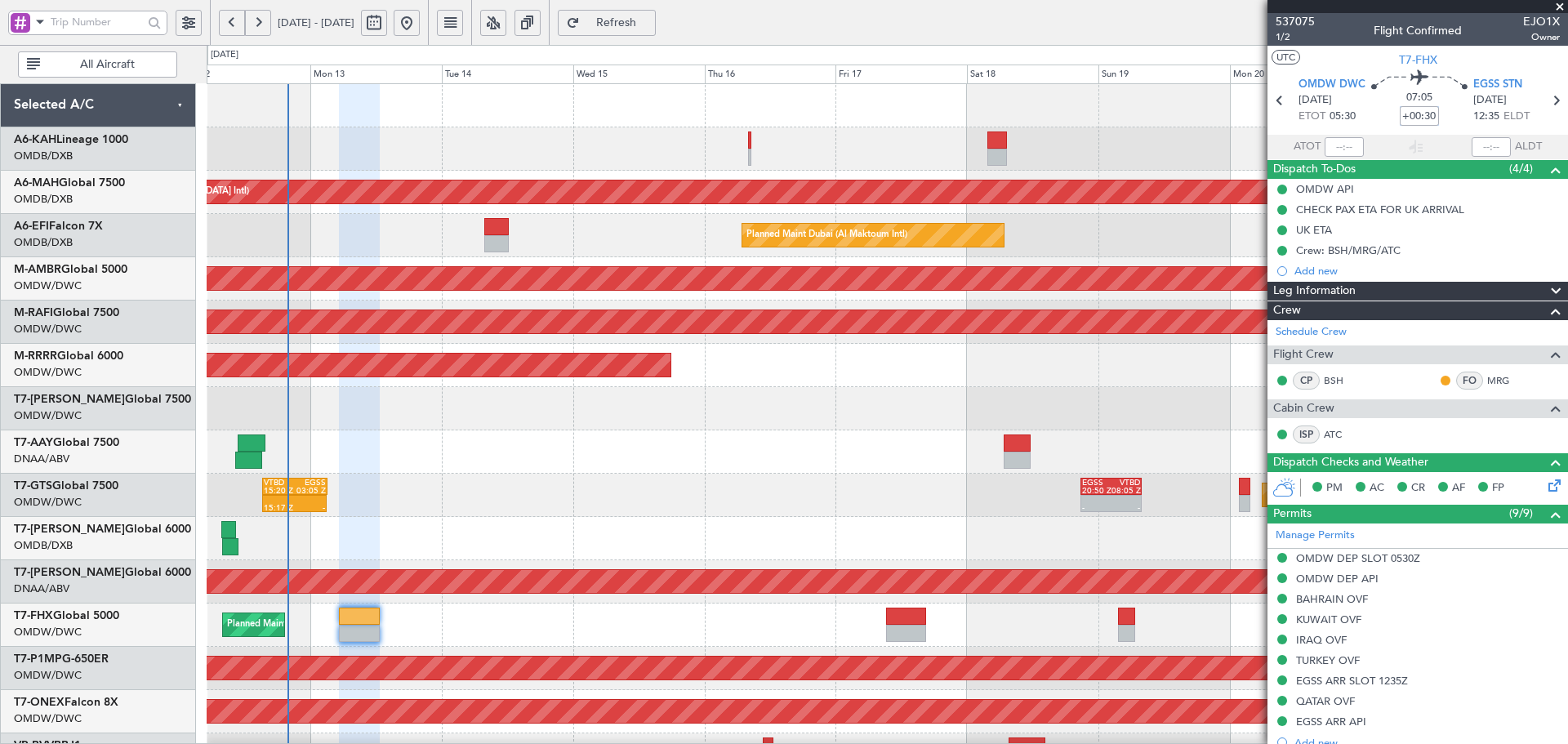
click at [1415, 119] on input "+00:30" at bounding box center [1419, 116] width 39 height 19
click at [946, 449] on div at bounding box center [887, 452] width 1360 height 43
click at [880, 519] on div "Planned Maint [GEOGRAPHIC_DATA] ([GEOGRAPHIC_DATA] Intl) Planned Maint [GEOGRAP…" at bounding box center [887, 538] width 1360 height 43
click at [1404, 116] on input at bounding box center [1419, 116] width 39 height 19
type input "-00:15"
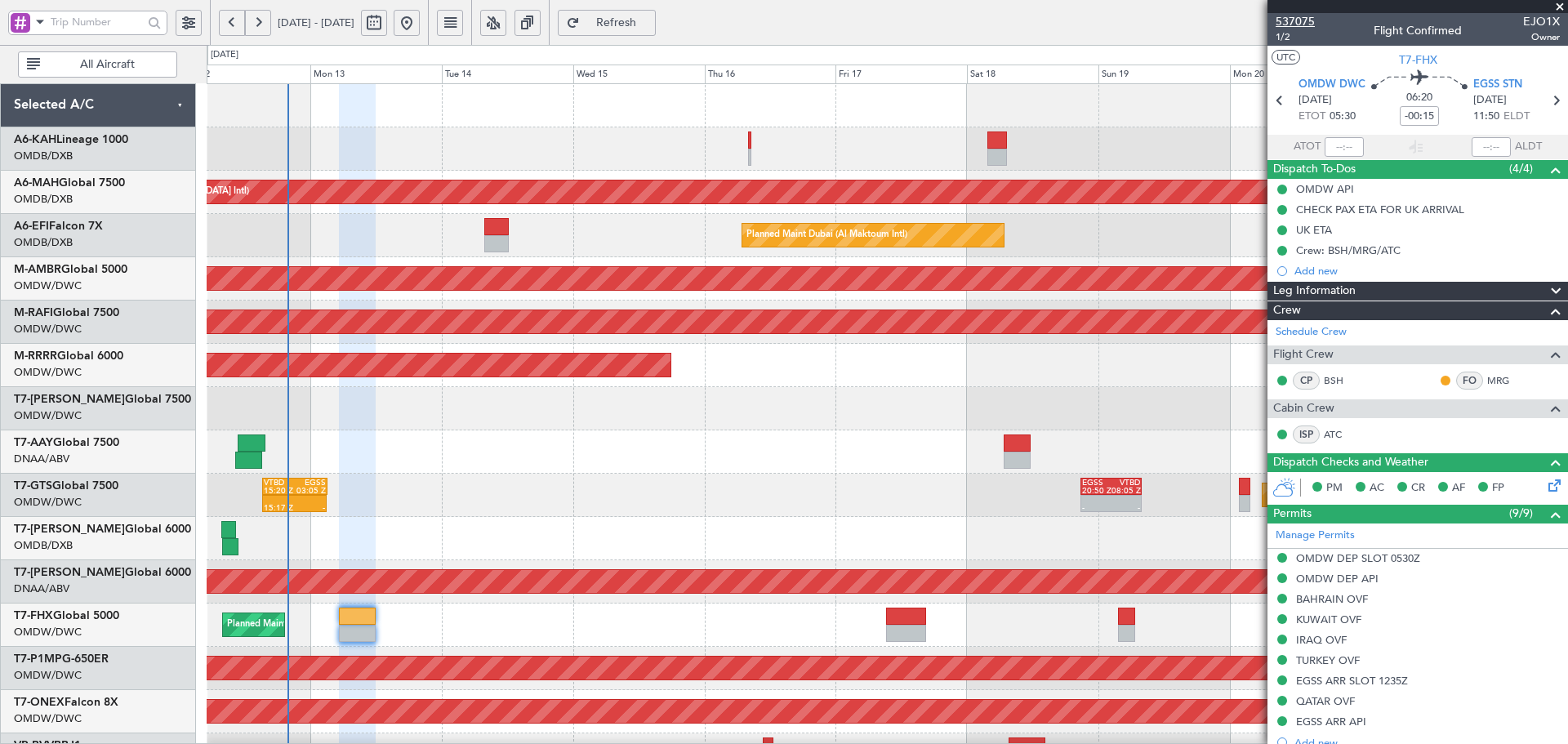
click at [1295, 25] on span "537075" at bounding box center [1295, 21] width 39 height 18
click at [650, 26] on span "Refresh" at bounding box center [616, 23] width 67 height 11
type input "+00:15"
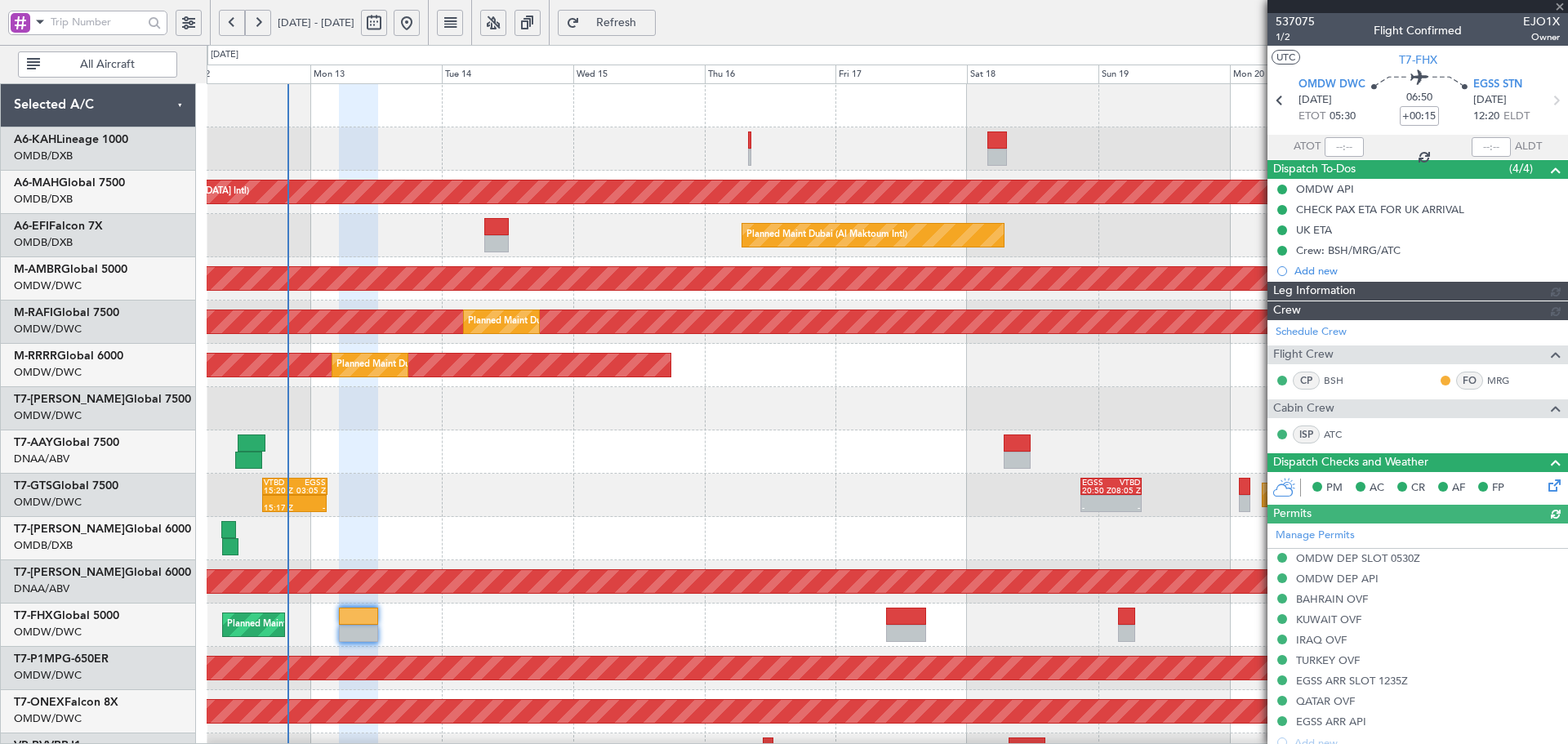
type input "[PERSON_NAME] (ANI)"
type input "7316"
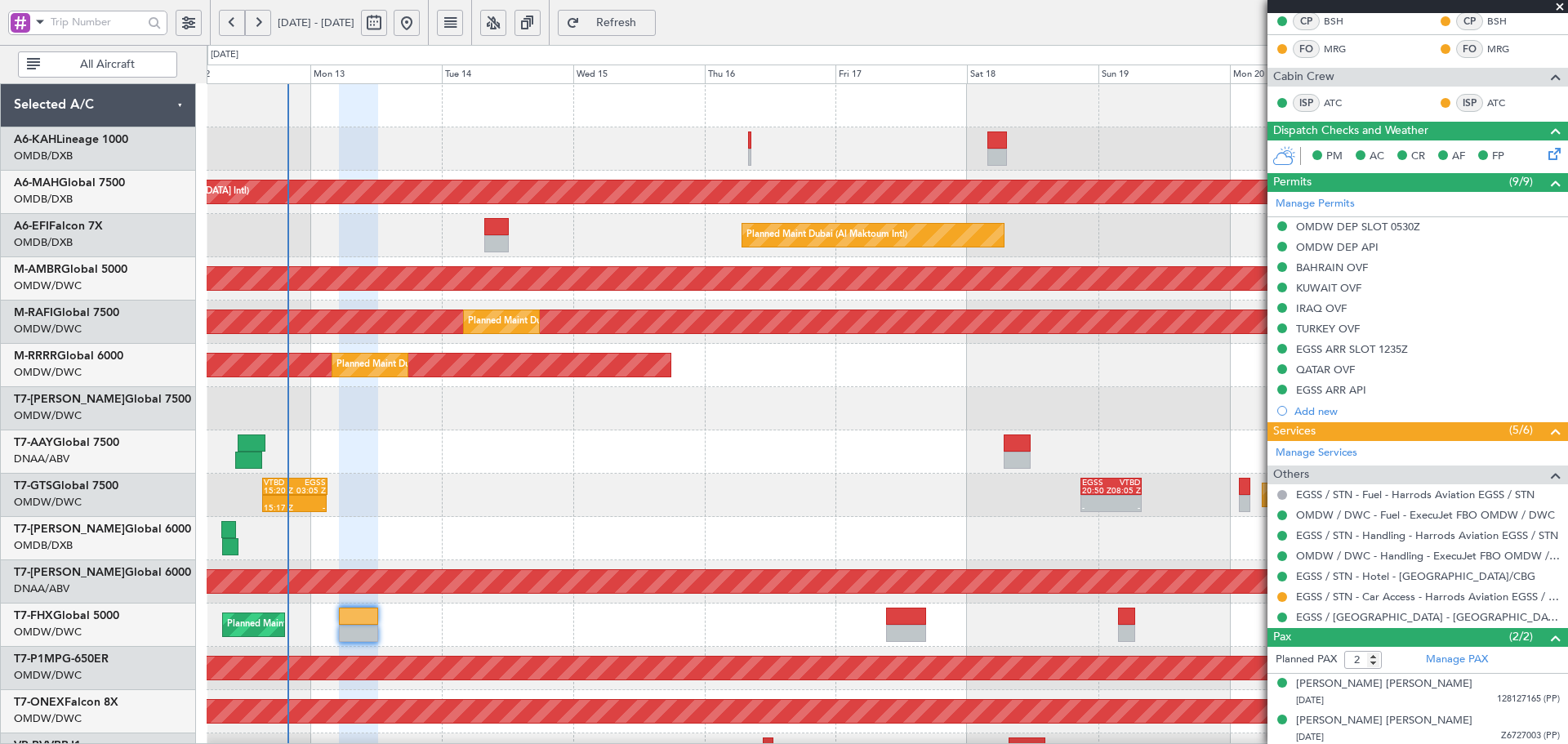
scroll to position [363, 0]
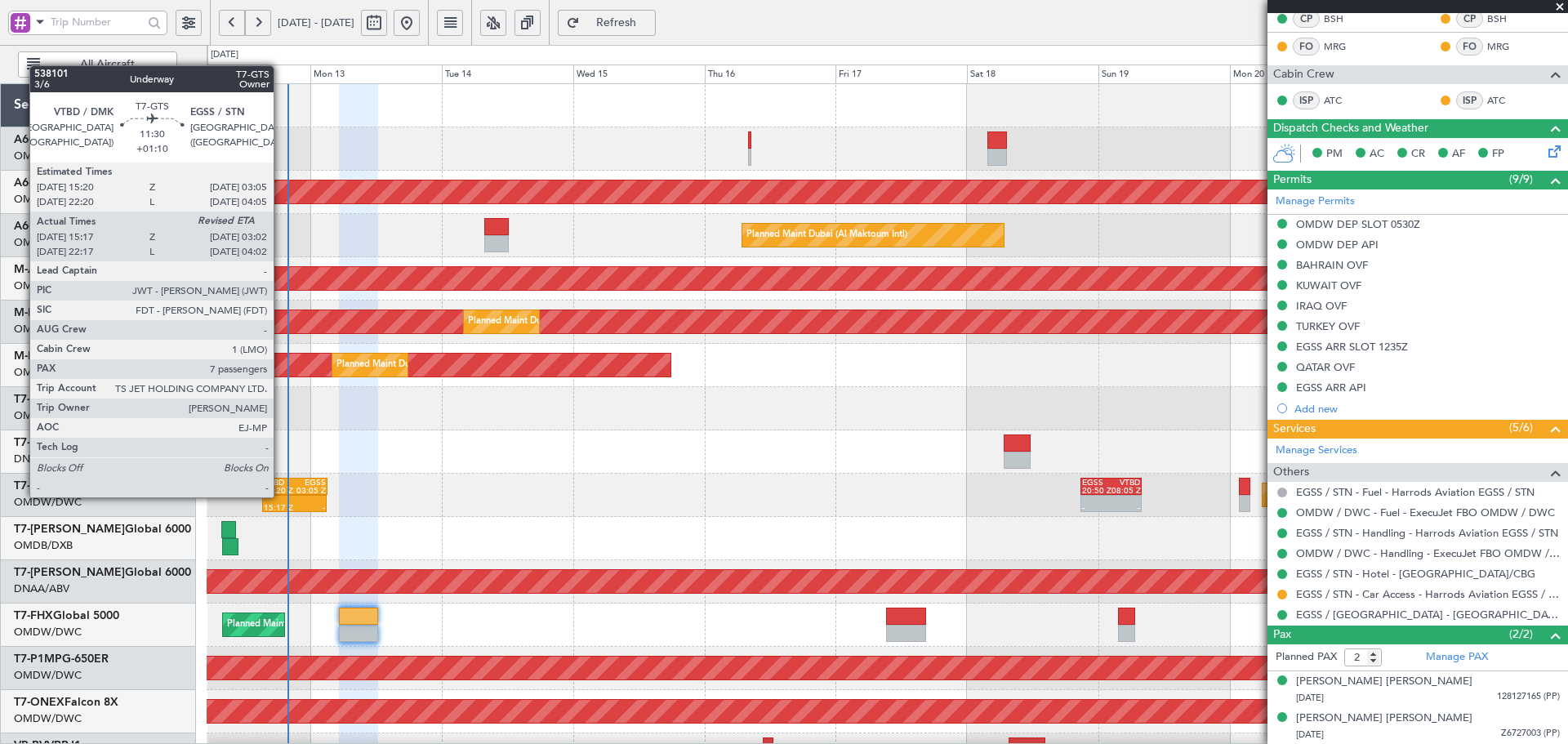
click at [281, 495] on div at bounding box center [279, 499] width 31 height 8
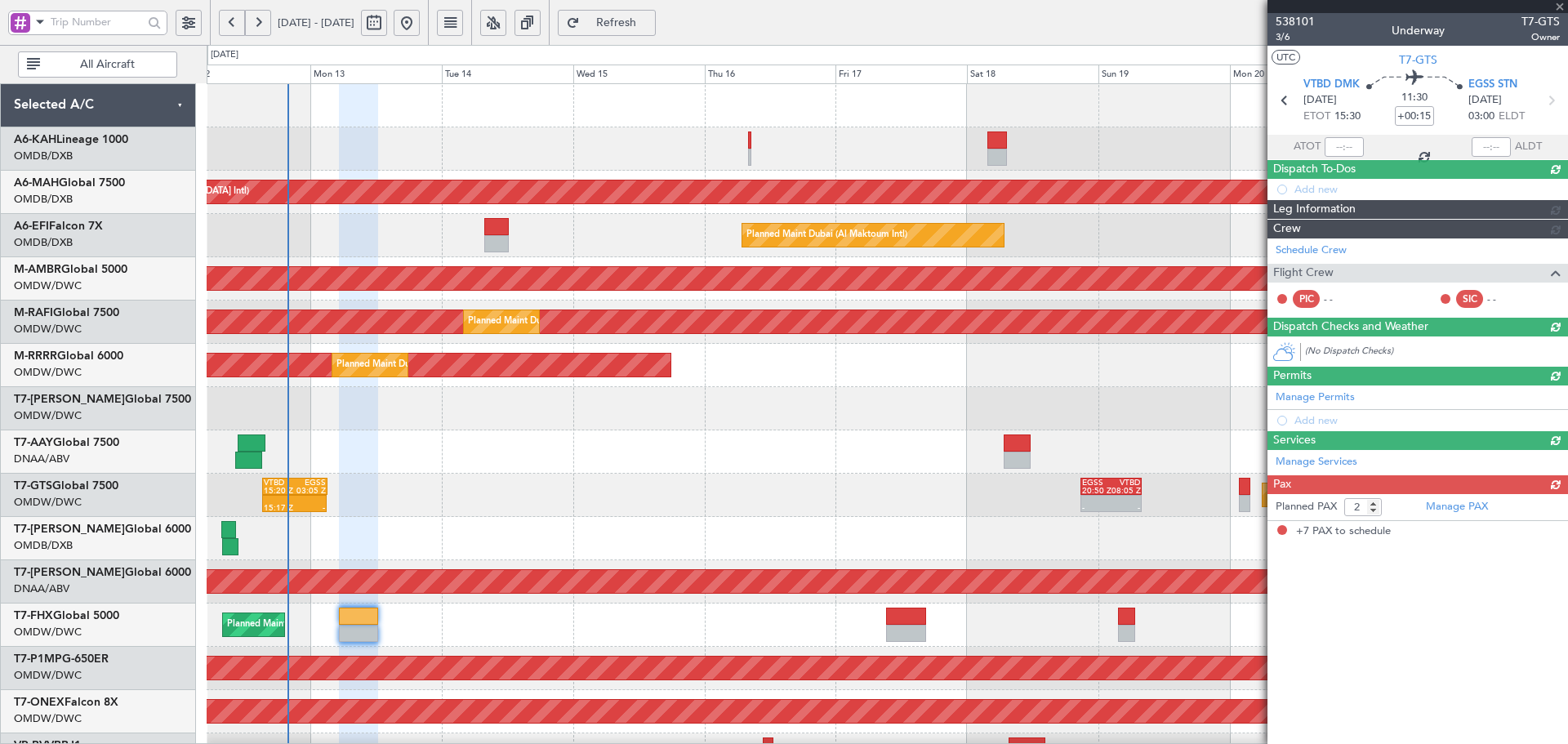
type input "+01:10"
type input "15:27"
type input "7"
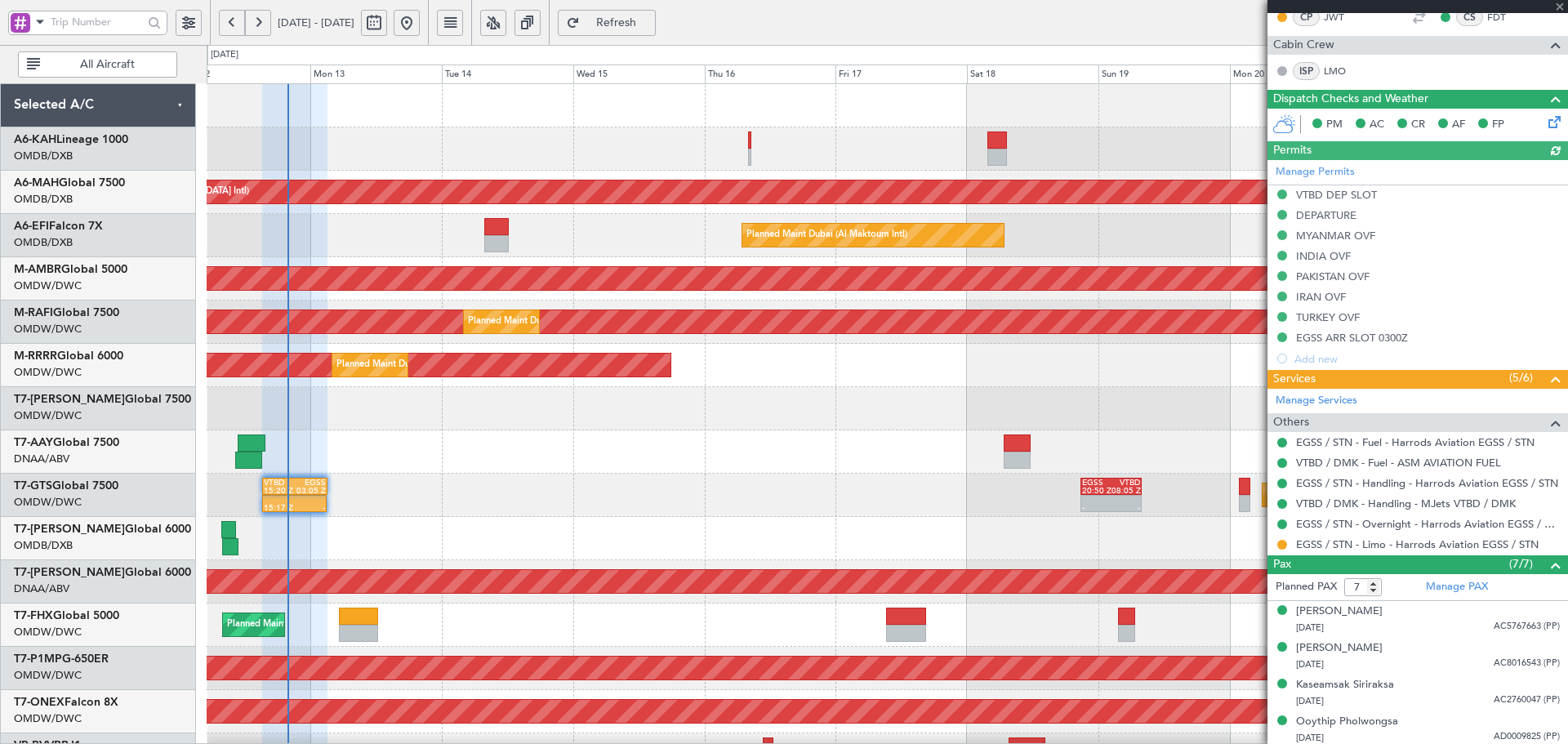
type input "Dherander Fithani (DHF)"
type input "7427"
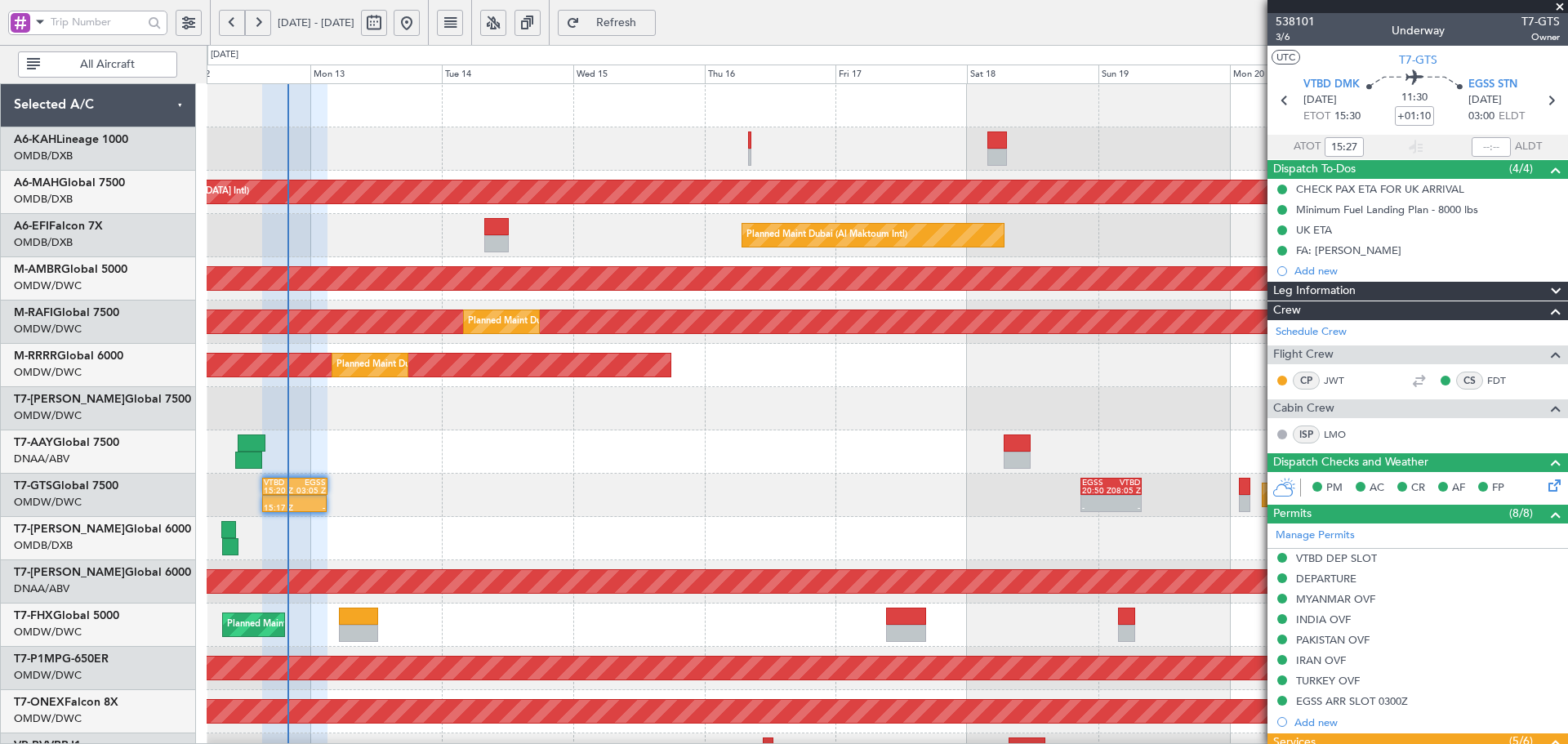
type input "Dherander Fithani (DHF)"
type input "7427"
type input "Dherander Fithani (DHF)"
type input "7427"
type input "Dherander Fithani (DHF)"
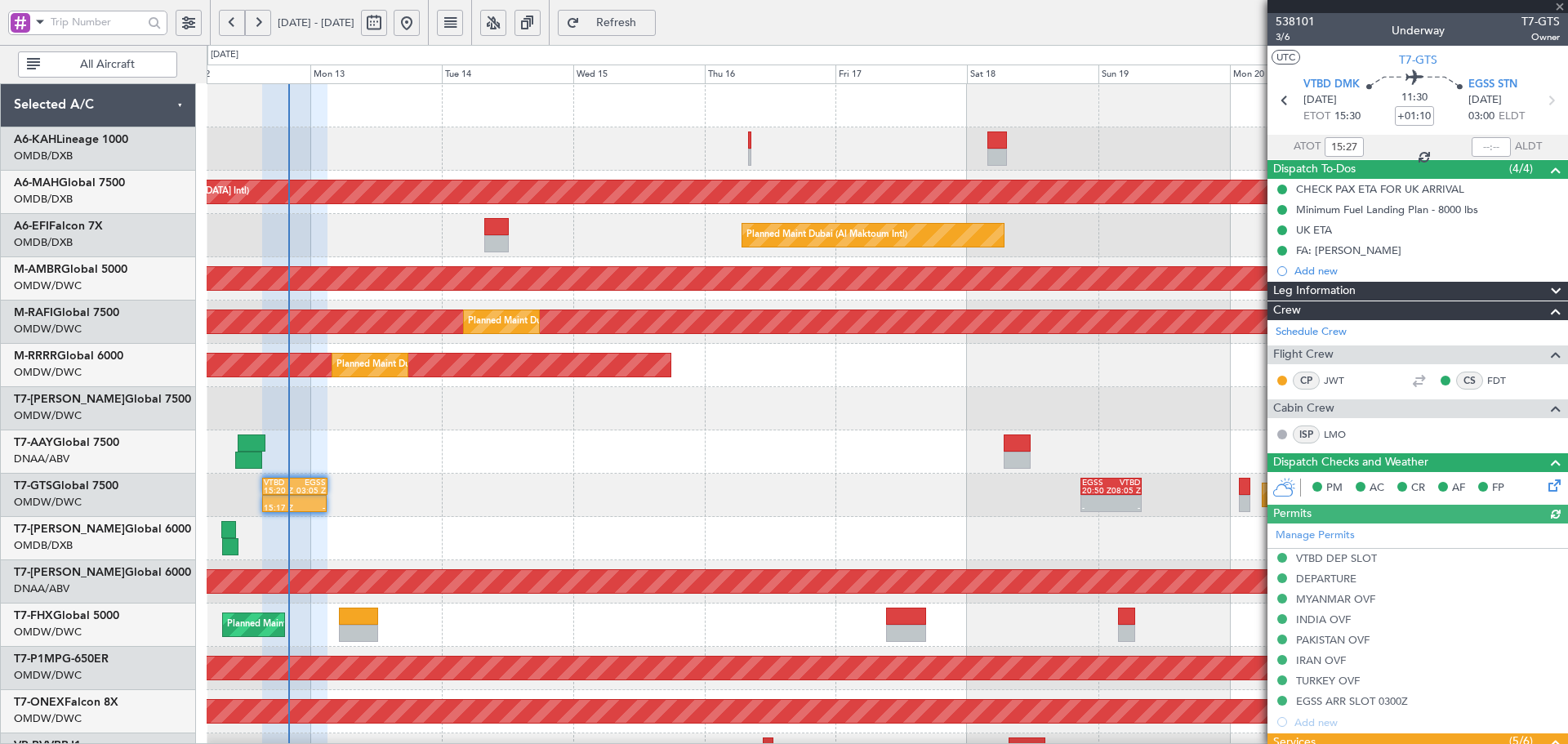
type input "7427"
type input "Dherander Fithani (DHF)"
type input "7427"
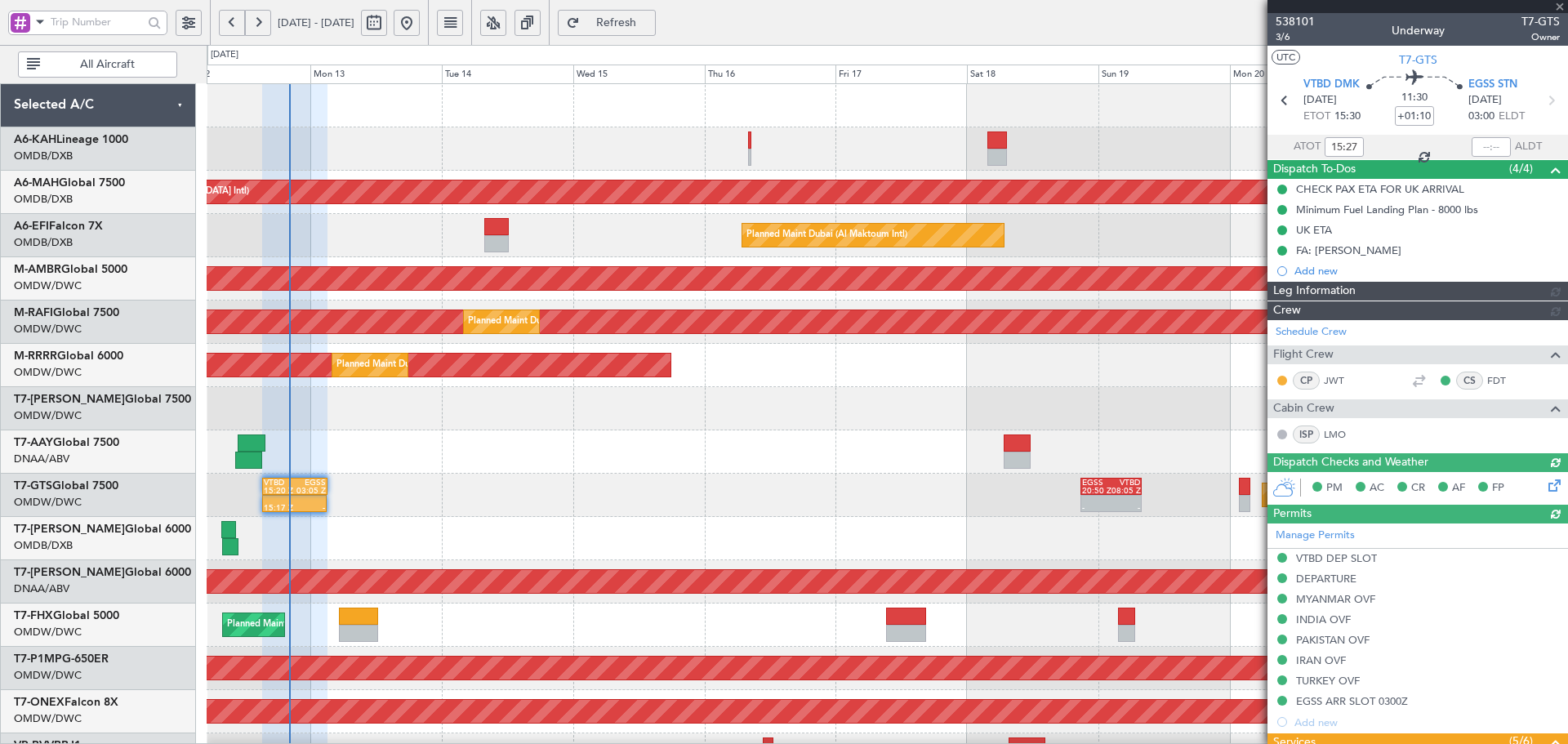
type input "Dherander Fithani (DHF)"
type input "7427"
